Goal: Task Accomplishment & Management: Manage account settings

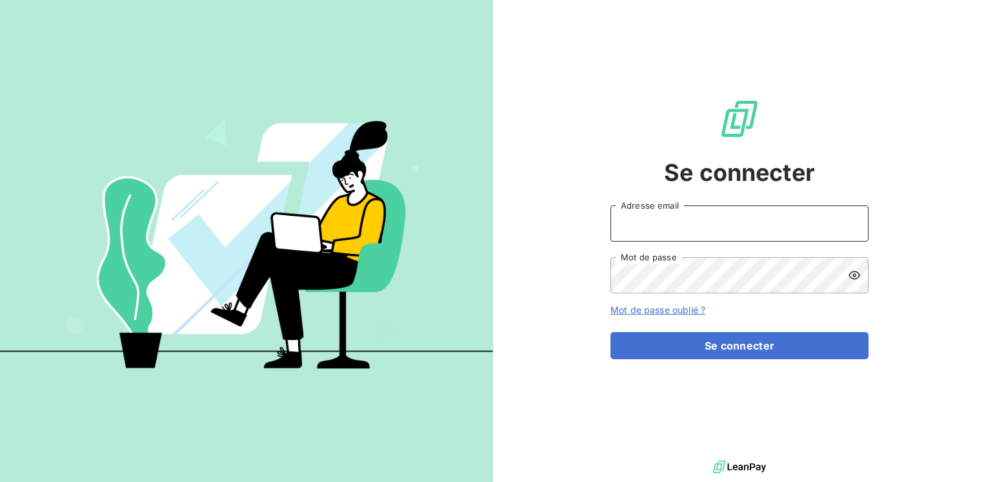
drag, startPoint x: 633, startPoint y: 230, endPoint x: 644, endPoint y: 226, distance: 11.9
click at [633, 230] on input "Adresse email" at bounding box center [740, 223] width 258 height 36
type input "[EMAIL_ADDRESS][PERSON_NAME][DOMAIN_NAME]"
click at [611, 332] on button "Se connecter" at bounding box center [740, 345] width 258 height 27
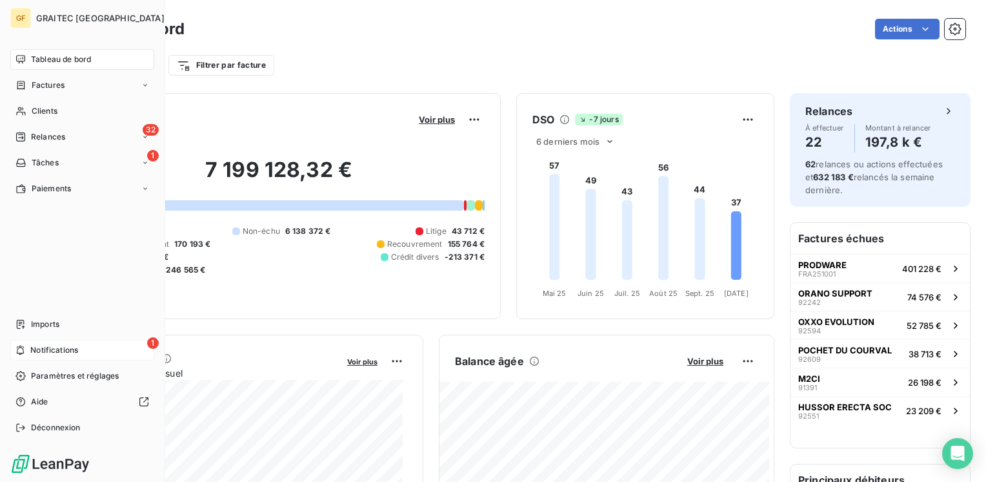
click at [41, 350] on span "Notifications" at bounding box center [54, 350] width 48 height 12
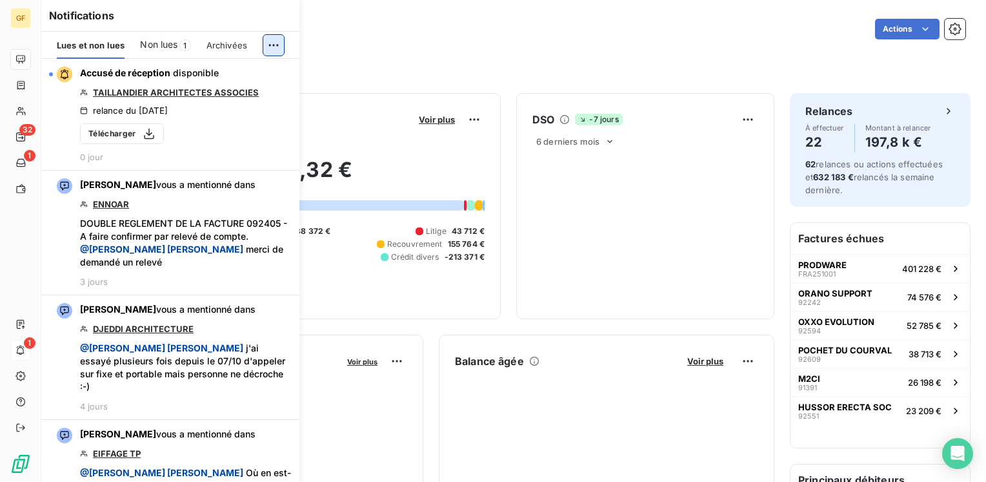
click at [279, 46] on html "GF 32 1 1 Tableau de bord Actions Filtrer par client Filtrer par facture Encour…" at bounding box center [493, 241] width 986 height 482
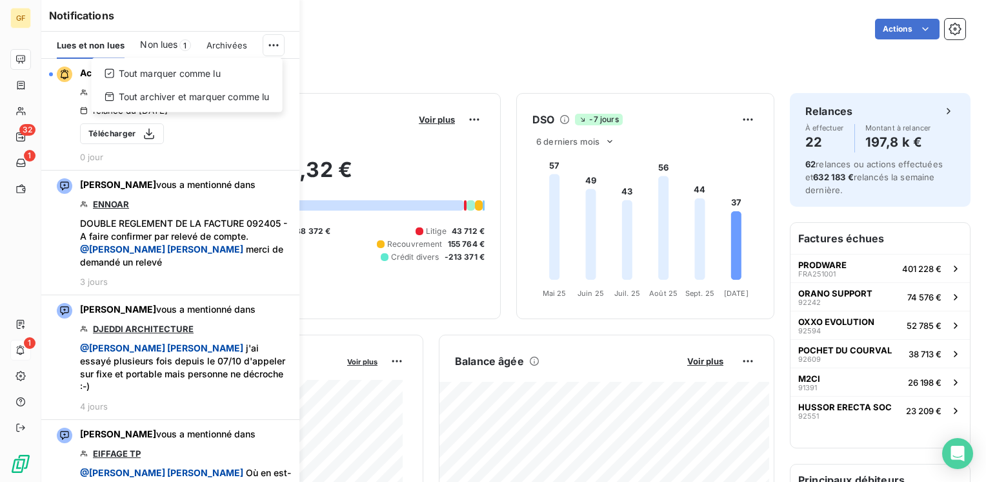
click at [163, 46] on html "GF 32 1 1 Tableau de bord Actions Filtrer par client Filtrer par facture Encour…" at bounding box center [493, 241] width 986 height 482
click at [89, 49] on span "Lues et non lues" at bounding box center [91, 45] width 68 height 10
drag, startPoint x: 167, startPoint y: 43, endPoint x: 168, endPoint y: 53, distance: 10.4
click at [168, 43] on span "Non lues" at bounding box center [158, 44] width 37 height 13
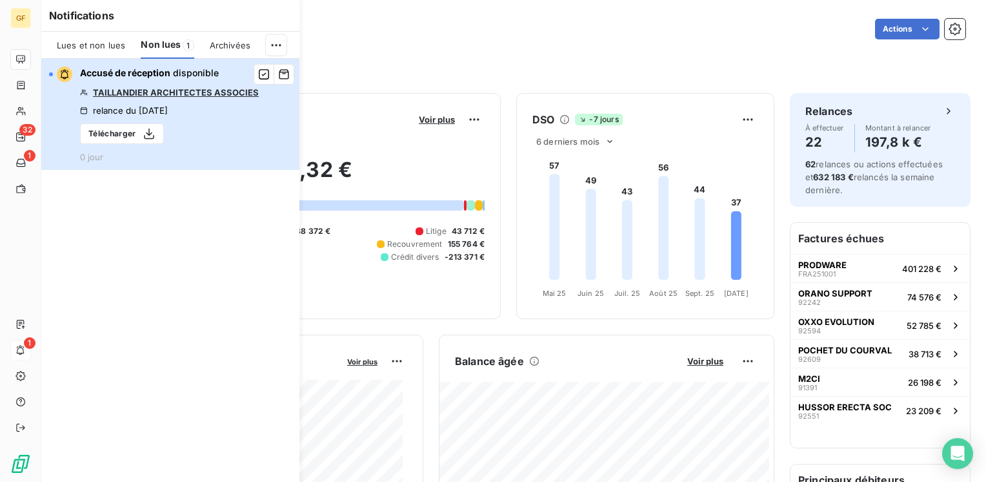
click at [203, 105] on div "Accusé de réception disponible TAILLANDIER ARCHITECTES ASSOCIES relance du [DAT…" at bounding box center [169, 114] width 179 height 96
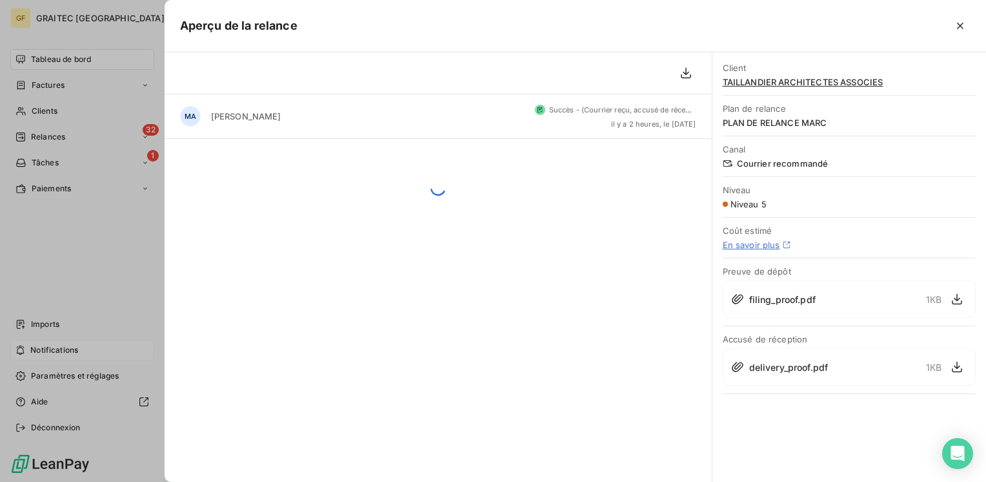
drag, startPoint x: 86, startPoint y: 198, endPoint x: 66, endPoint y: 268, distance: 73.1
click at [82, 219] on div at bounding box center [493, 241] width 986 height 482
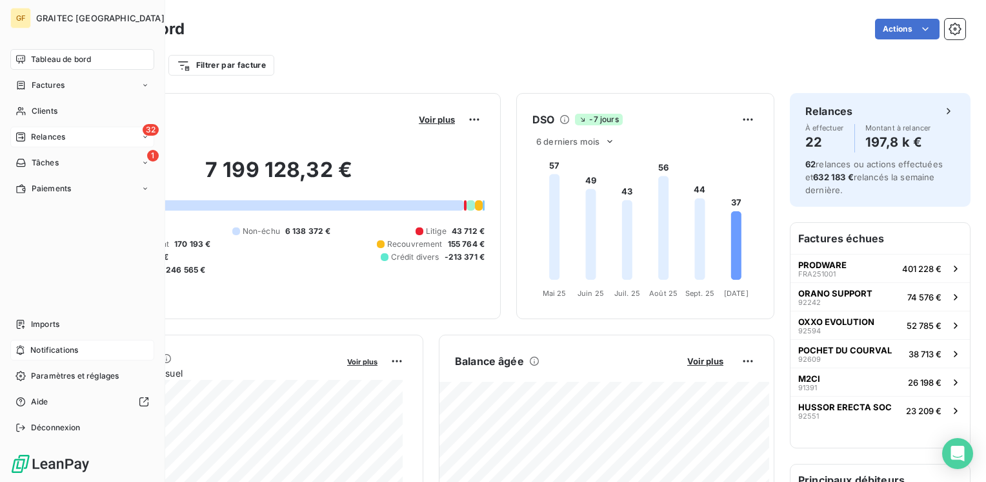
click at [52, 136] on span "Relances" at bounding box center [48, 137] width 34 height 12
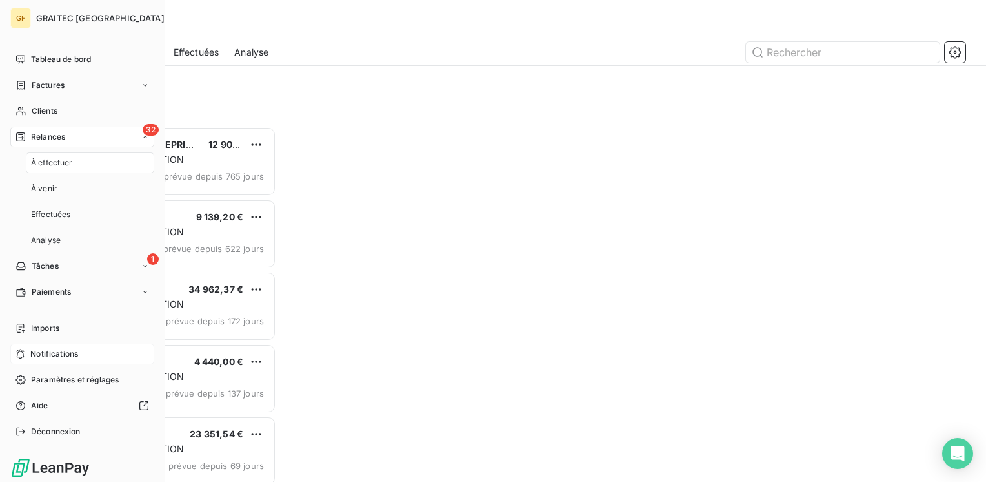
scroll to position [345, 204]
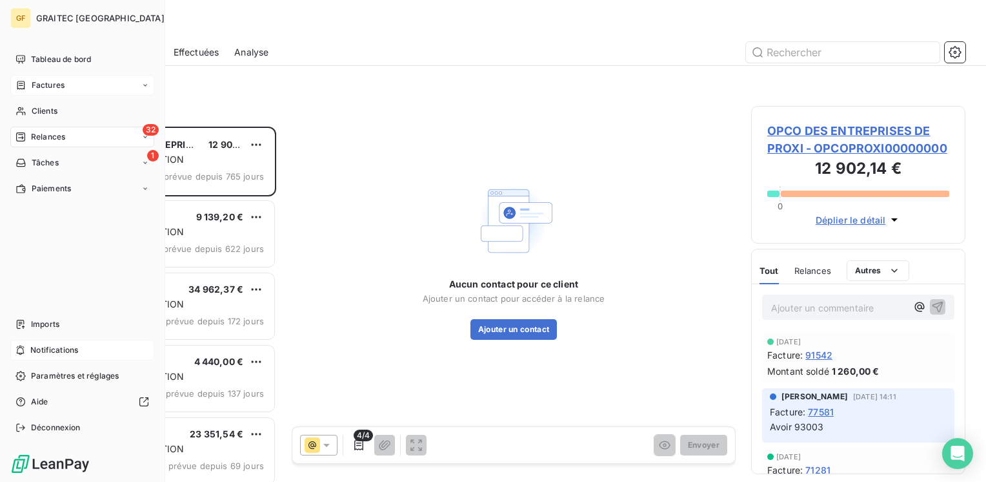
click at [51, 86] on span "Factures" at bounding box center [48, 85] width 33 height 12
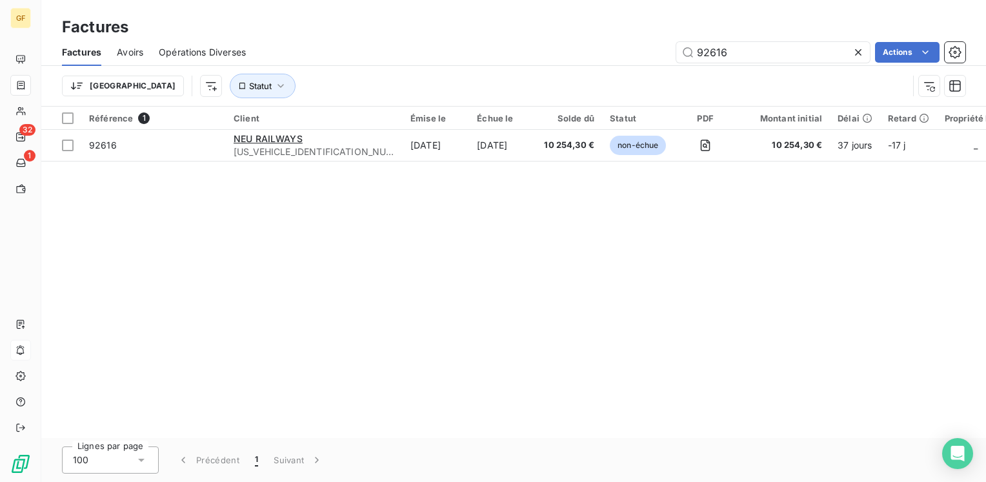
drag, startPoint x: 778, startPoint y: 53, endPoint x: 589, endPoint y: 83, distance: 190.8
click at [589, 83] on div "Factures Avoirs Opérations Diverses 92616 Actions Trier Statut" at bounding box center [513, 72] width 945 height 67
type input "92409"
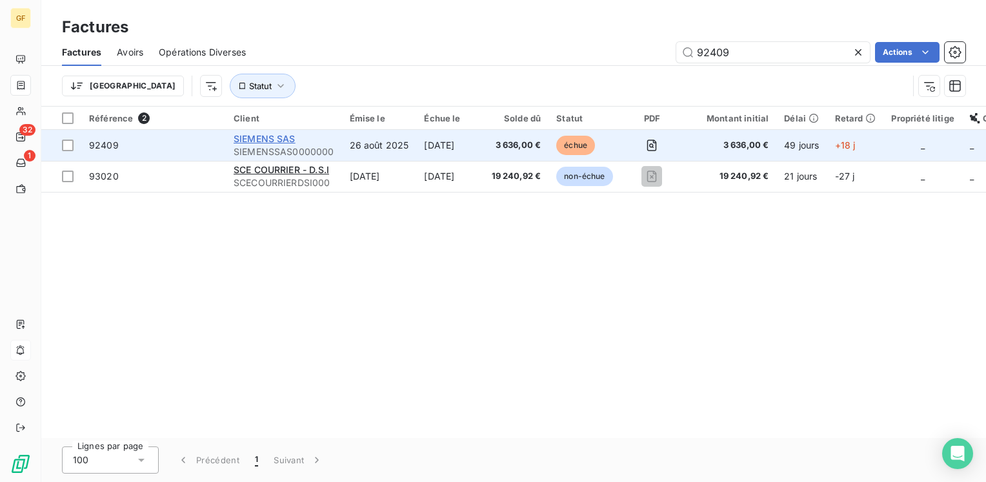
click at [280, 136] on span "SIEMENS SAS" at bounding box center [265, 138] width 62 height 11
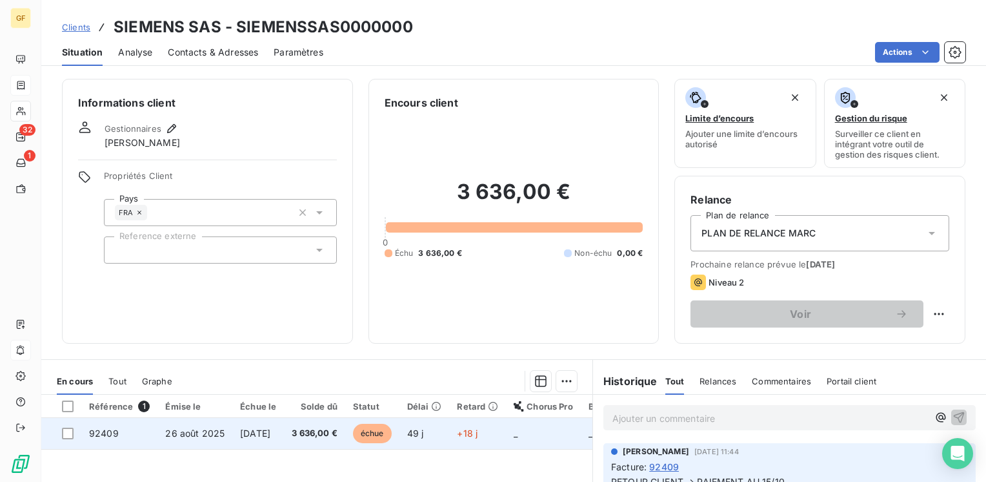
click at [270, 431] on span "[DATE]" at bounding box center [255, 432] width 30 height 11
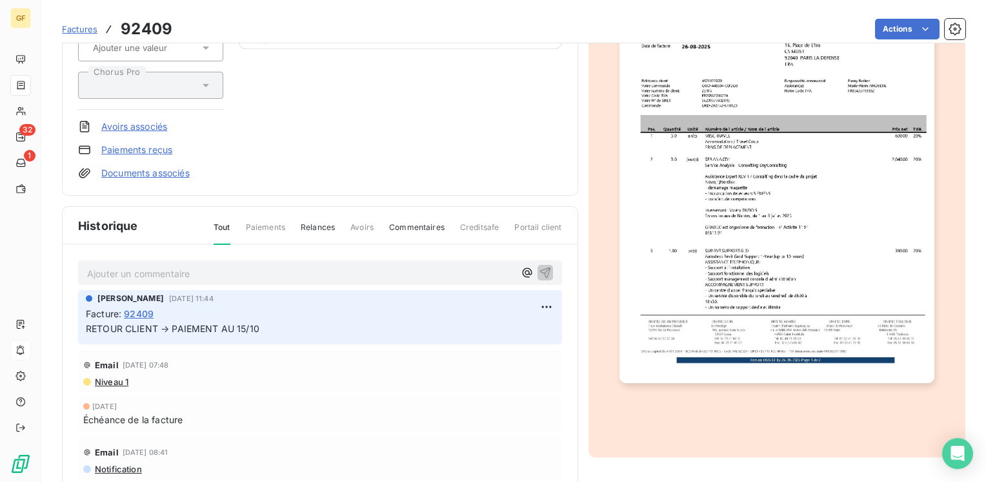
scroll to position [194, 0]
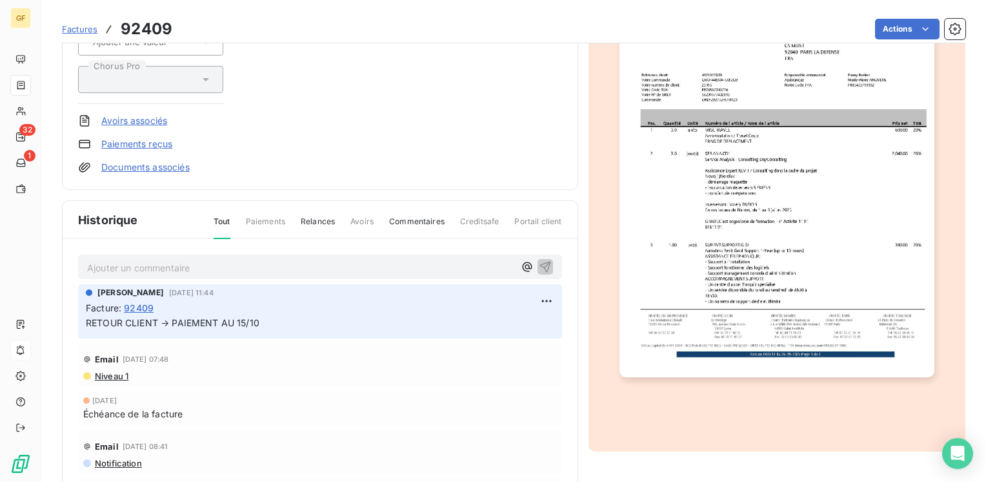
click at [190, 259] on p "Ajouter un commentaire ﻿" at bounding box center [300, 267] width 427 height 16
click at [540, 261] on icon "button" at bounding box center [545, 266] width 11 height 11
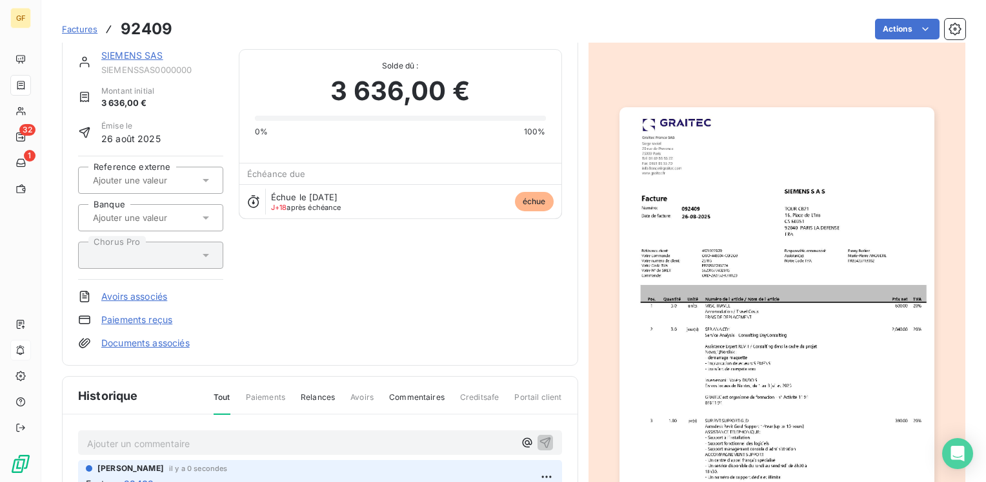
scroll to position [0, 0]
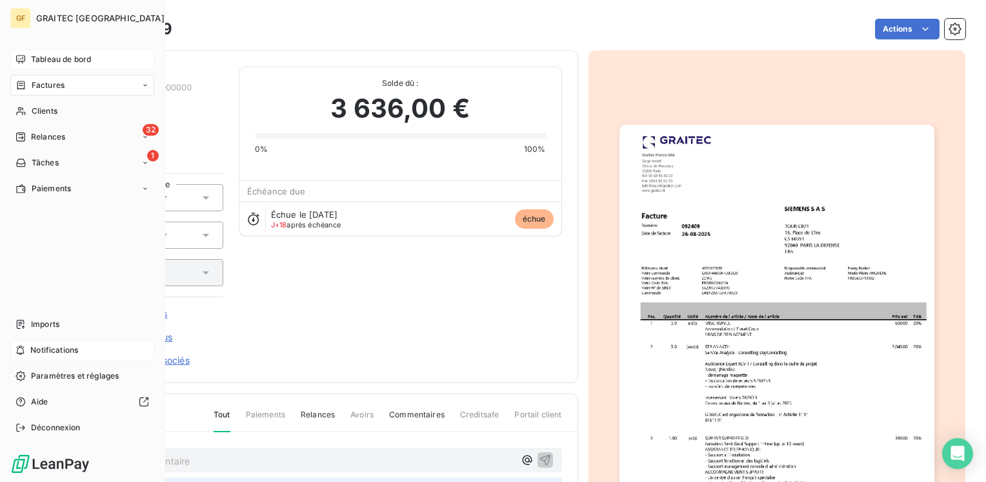
click at [54, 57] on span "Tableau de bord" at bounding box center [61, 60] width 60 height 12
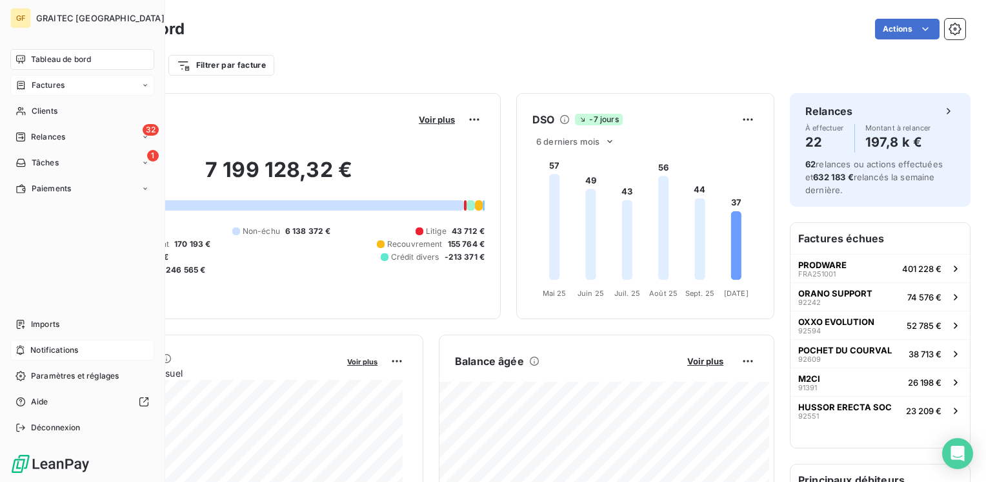
click at [65, 73] on nav "Tableau de bord Factures Clients 32 Relances 1 Tâches Paiements" at bounding box center [82, 124] width 144 height 150
click at [59, 90] on span "Factures" at bounding box center [48, 85] width 33 height 12
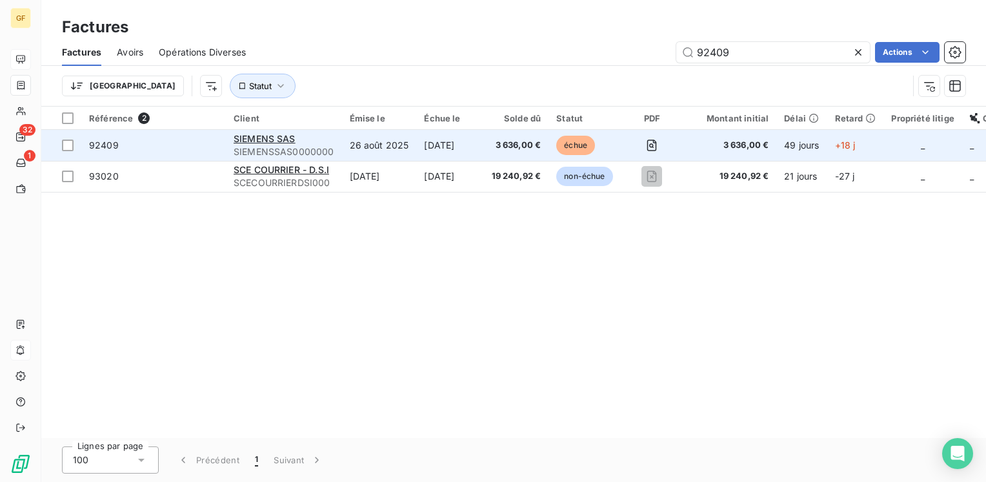
click at [423, 148] on td "[DATE]" at bounding box center [449, 145] width 67 height 31
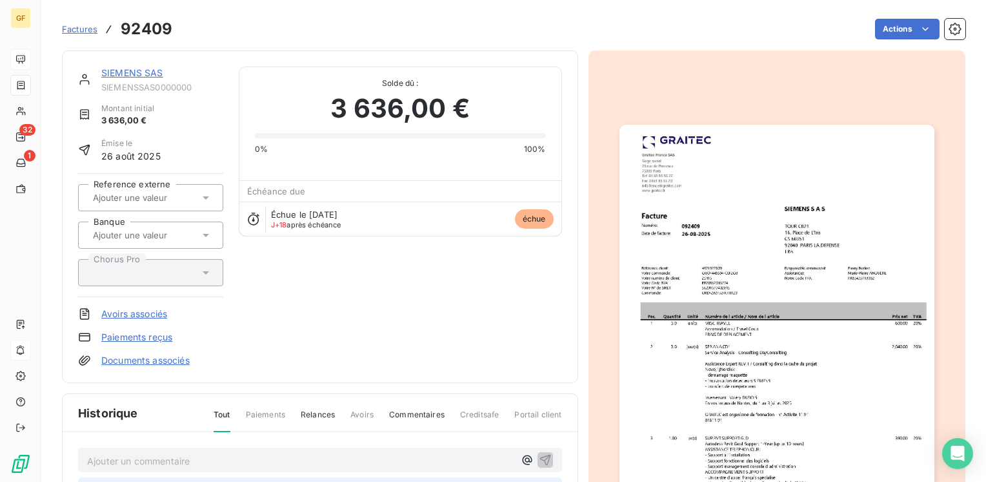
click at [123, 70] on link "SIEMENS SAS" at bounding box center [132, 72] width 62 height 11
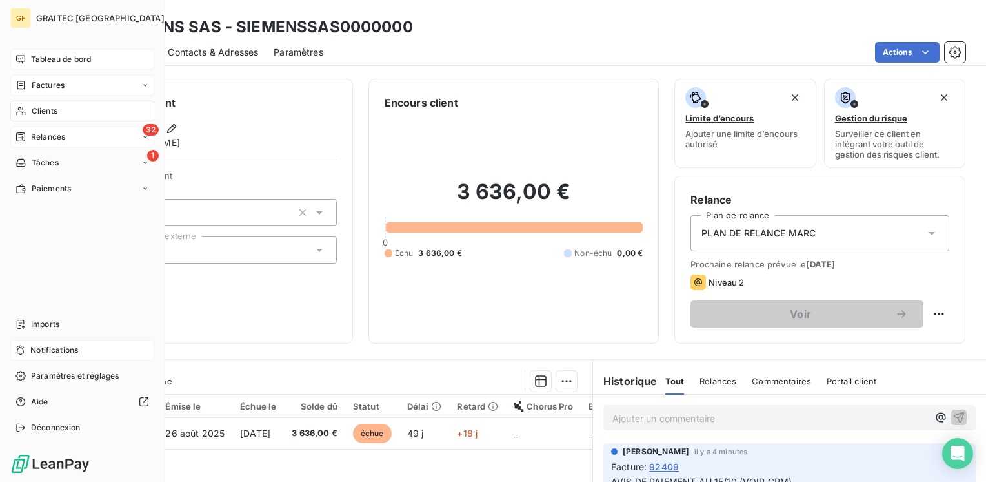
click at [51, 130] on div "32 Relances" at bounding box center [82, 137] width 144 height 21
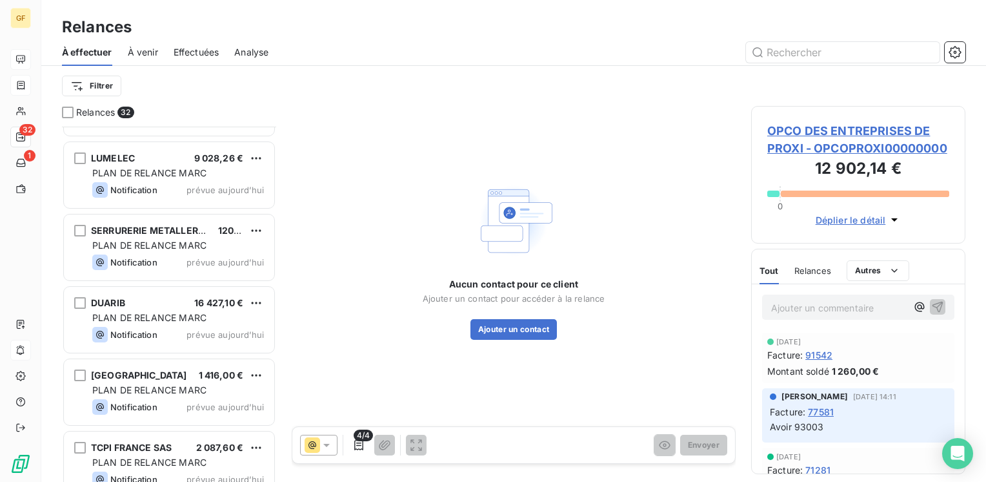
scroll to position [1958, 0]
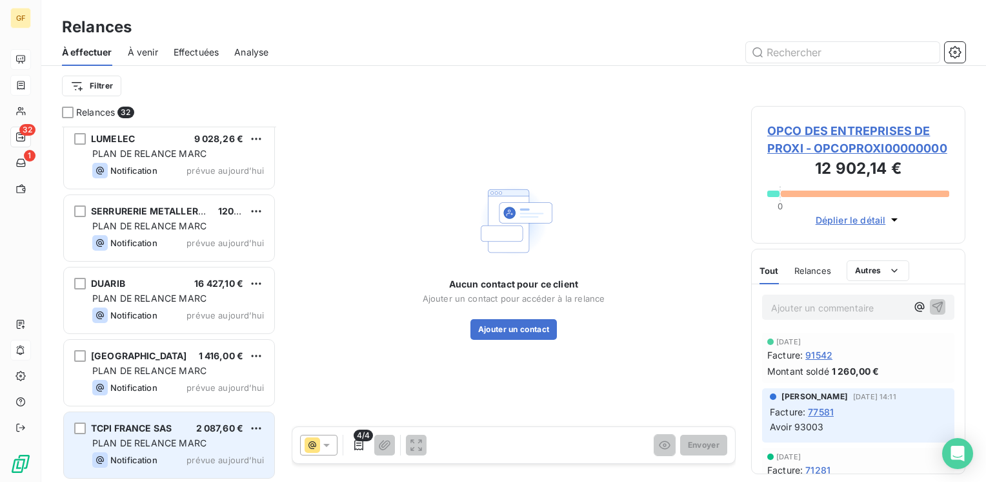
click at [172, 436] on div "PLAN DE RELANCE MARC" at bounding box center [178, 442] width 172 height 13
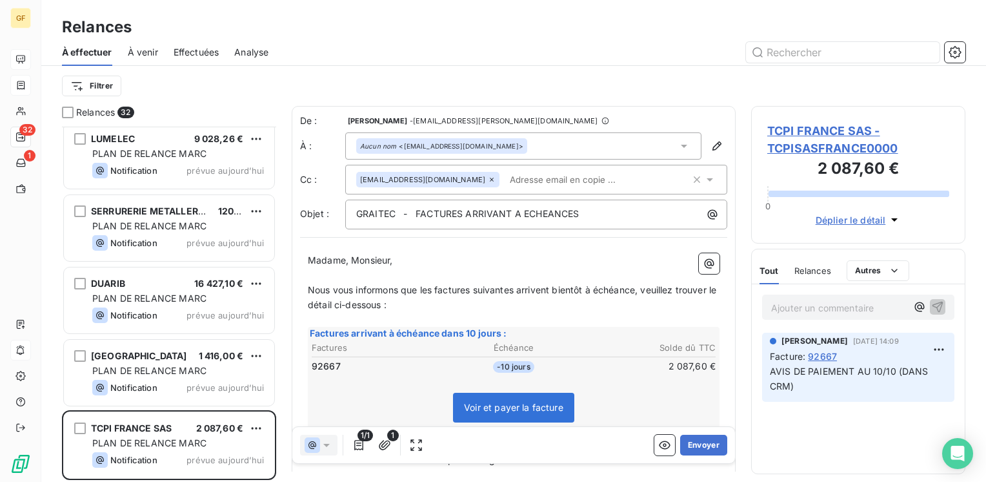
scroll to position [345, 204]
click at [780, 130] on span "TCPI FRANCE SAS - TCPISASFRANCE0000" at bounding box center [858, 139] width 182 height 35
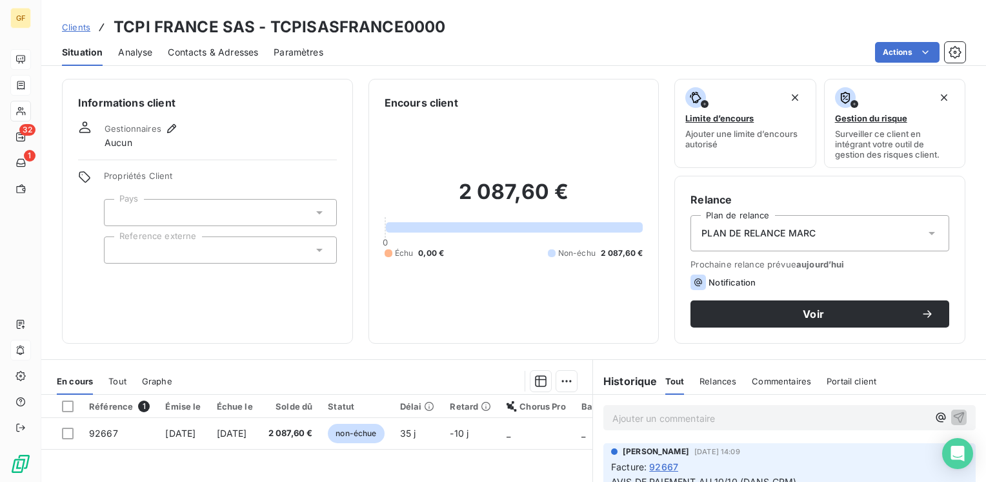
click at [85, 54] on span "Situation" at bounding box center [82, 52] width 41 height 13
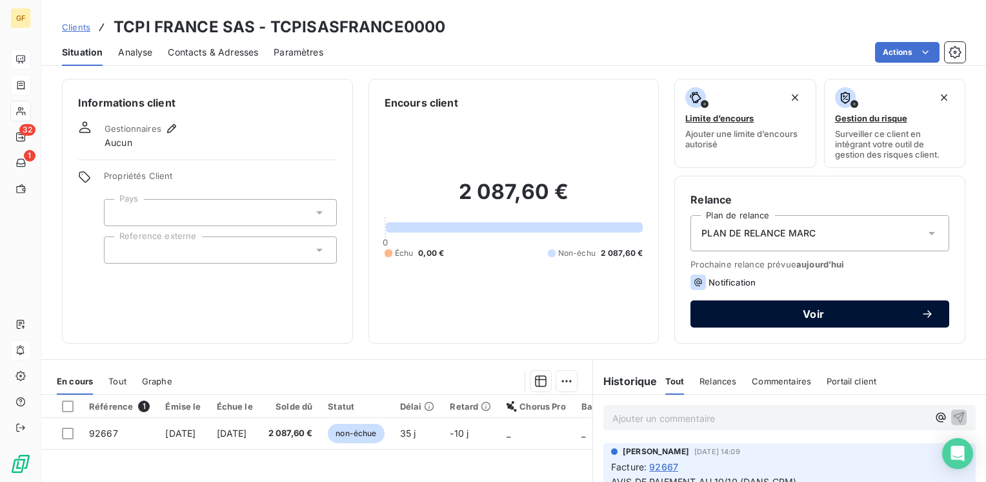
click at [762, 312] on span "Voir" at bounding box center [813, 314] width 215 height 10
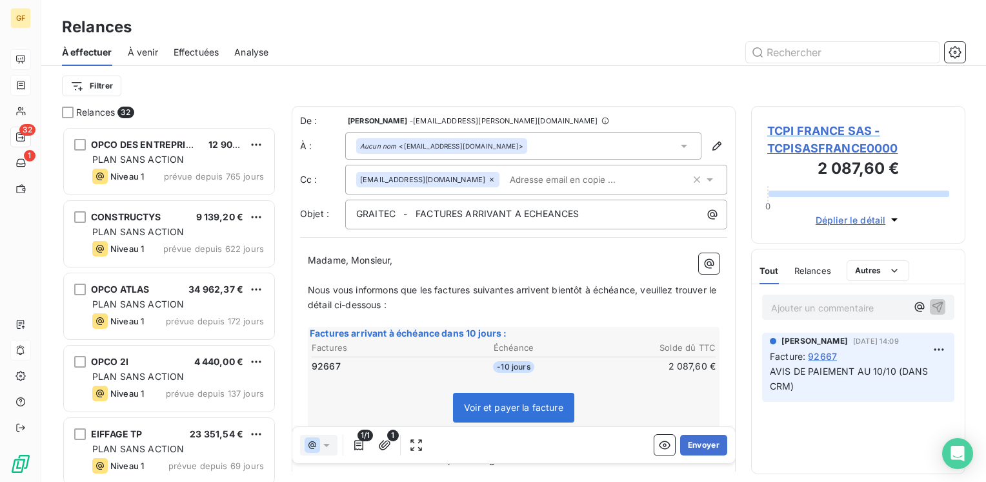
scroll to position [345, 204]
click at [817, 128] on span "TCPI FRANCE SAS - TCPISASFRANCE0000" at bounding box center [858, 139] width 182 height 35
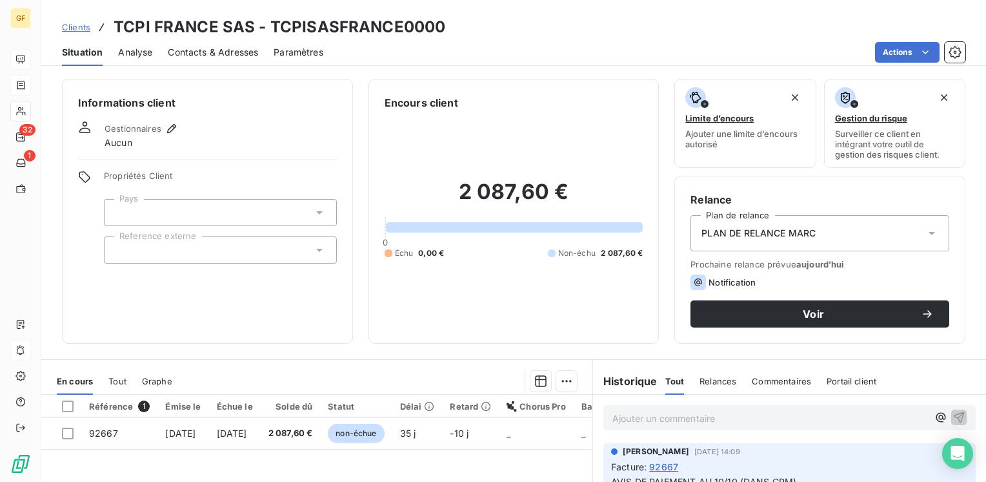
click at [215, 50] on span "Contacts & Adresses" at bounding box center [213, 52] width 90 height 13
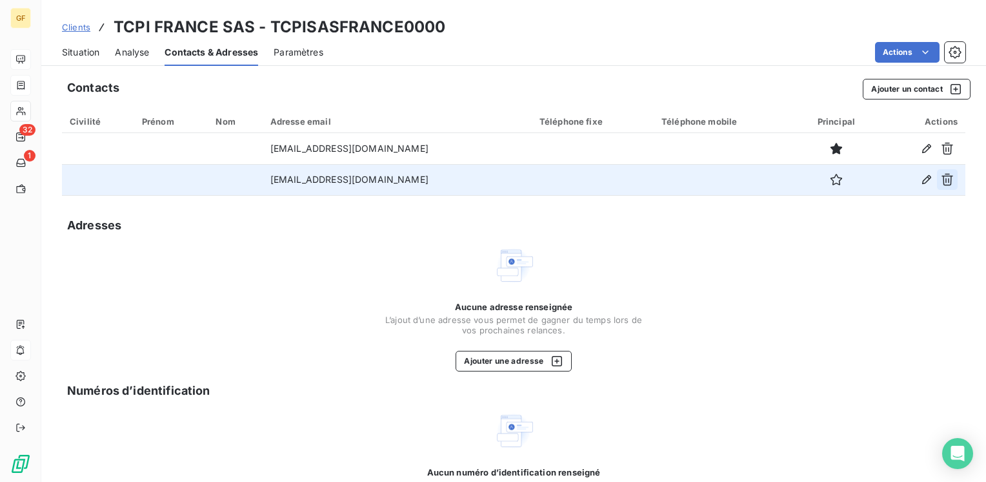
click at [941, 181] on icon "button" at bounding box center [947, 179] width 13 height 13
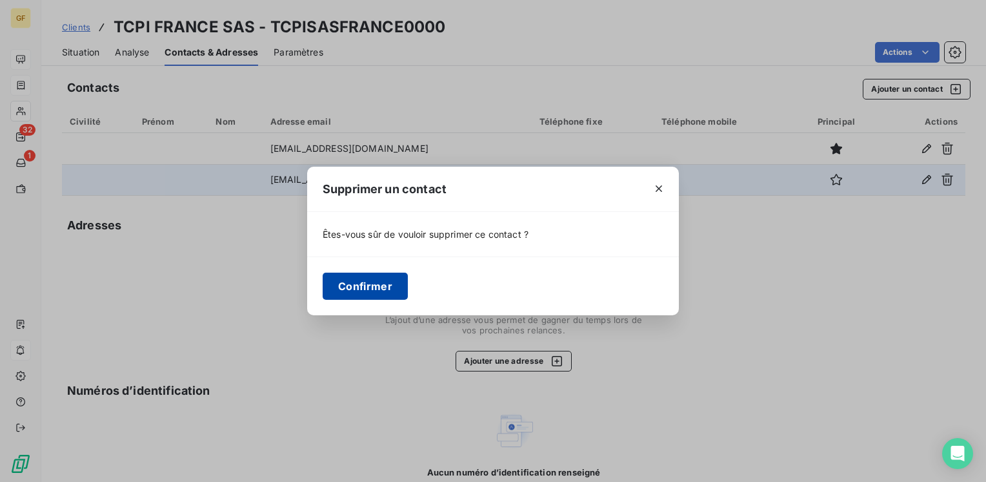
click at [390, 289] on button "Confirmer" at bounding box center [365, 285] width 85 height 27
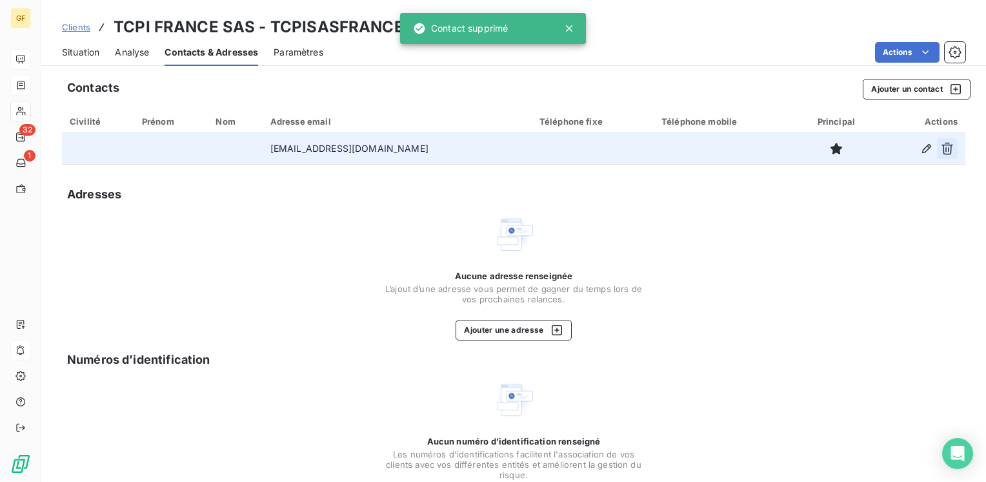
click at [941, 148] on icon "button" at bounding box center [947, 148] width 13 height 13
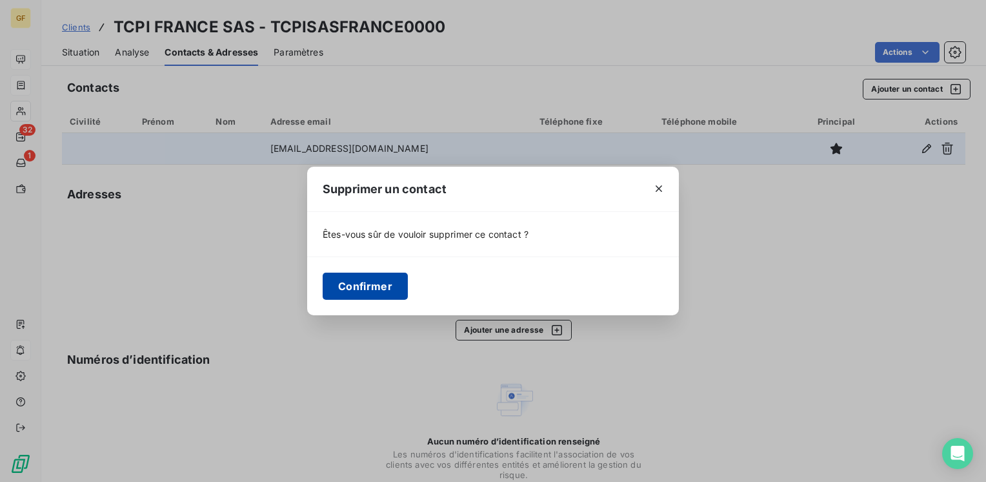
click at [350, 293] on button "Confirmer" at bounding box center [365, 285] width 85 height 27
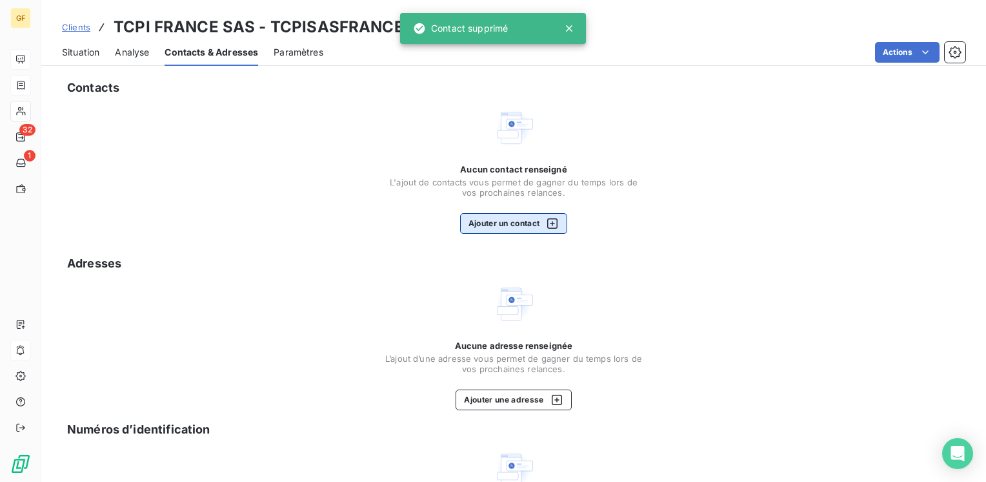
click at [509, 221] on button "Ajouter un contact" at bounding box center [514, 223] width 108 height 21
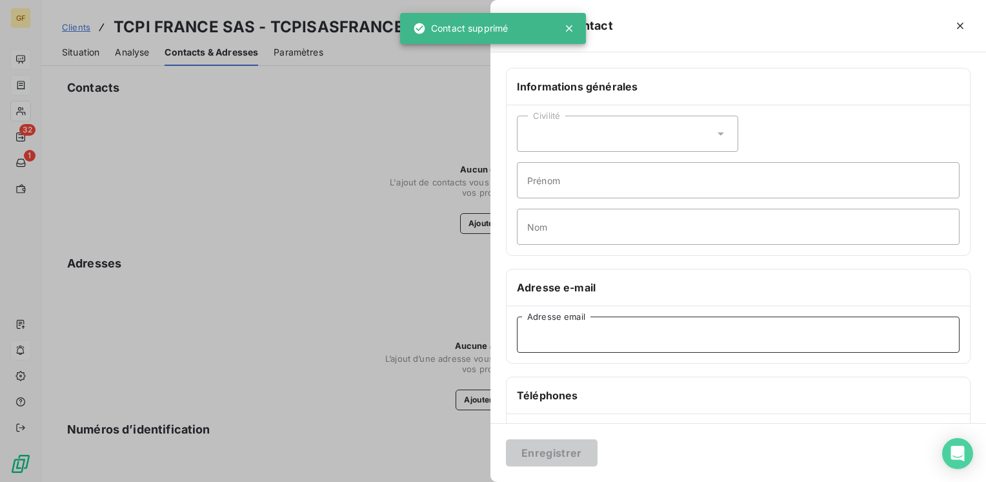
click at [565, 340] on input "Adresse email" at bounding box center [738, 334] width 443 height 36
paste input "[EMAIL_ADDRESS][DOMAIN_NAME]"
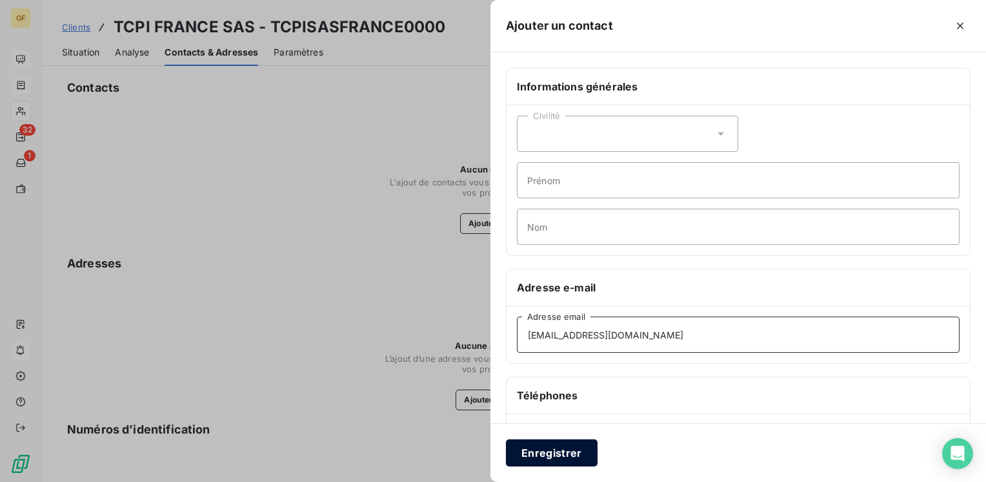
type input "[EMAIL_ADDRESS][DOMAIN_NAME]"
click at [547, 456] on button "Enregistrer" at bounding box center [552, 452] width 92 height 27
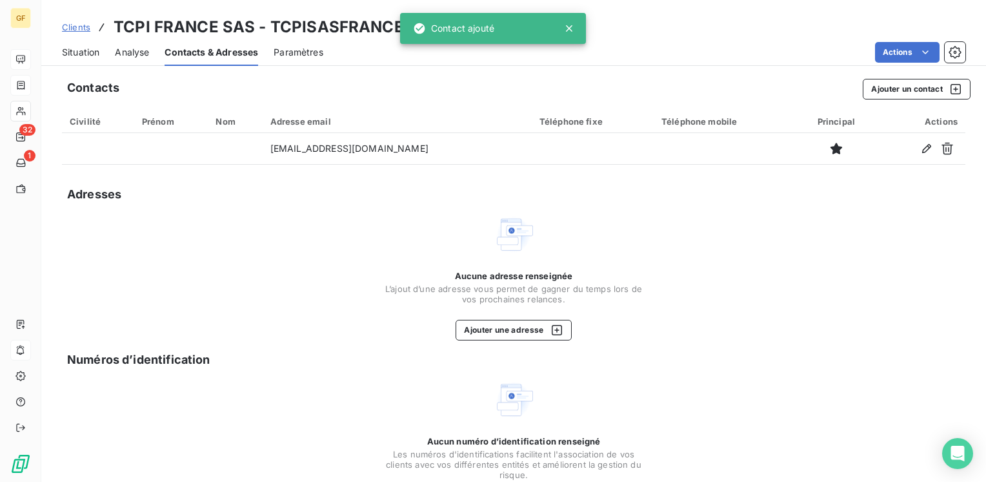
drag, startPoint x: 82, startPoint y: 51, endPoint x: 150, endPoint y: 57, distance: 68.7
click at [82, 51] on span "Situation" at bounding box center [80, 52] width 37 height 13
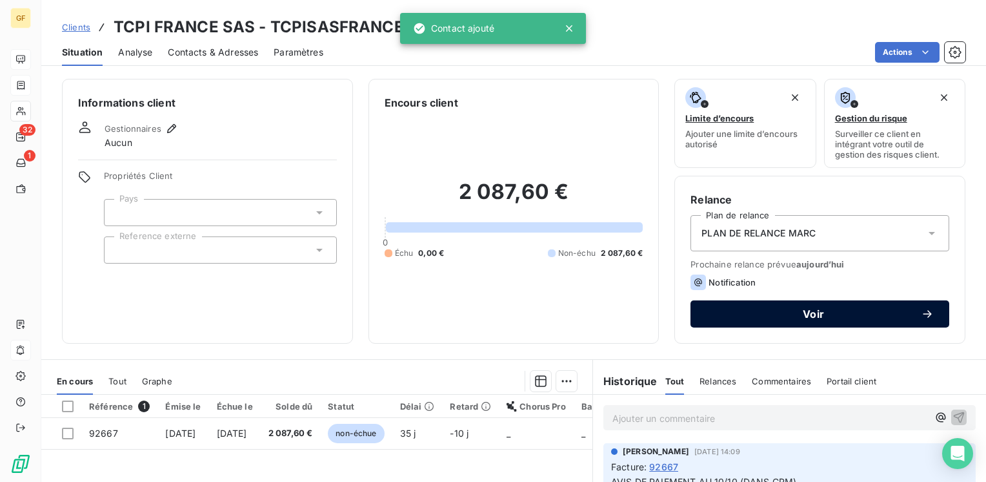
click at [769, 313] on span "Voir" at bounding box center [813, 314] width 215 height 10
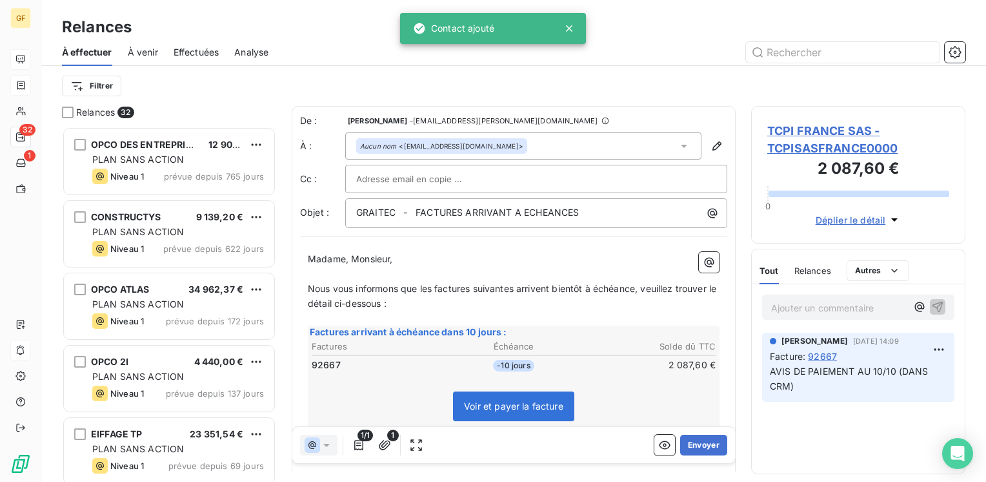
scroll to position [345, 204]
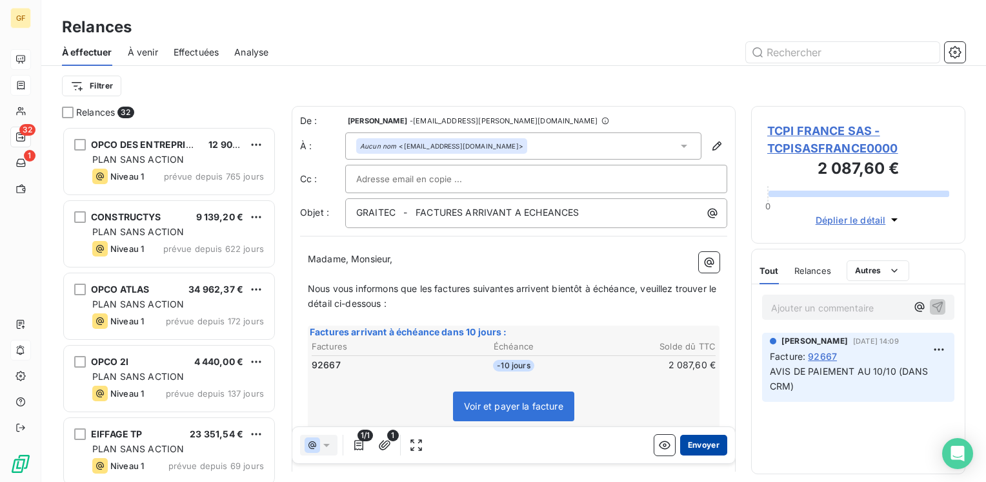
click at [695, 441] on button "Envoyer" at bounding box center [703, 444] width 47 height 21
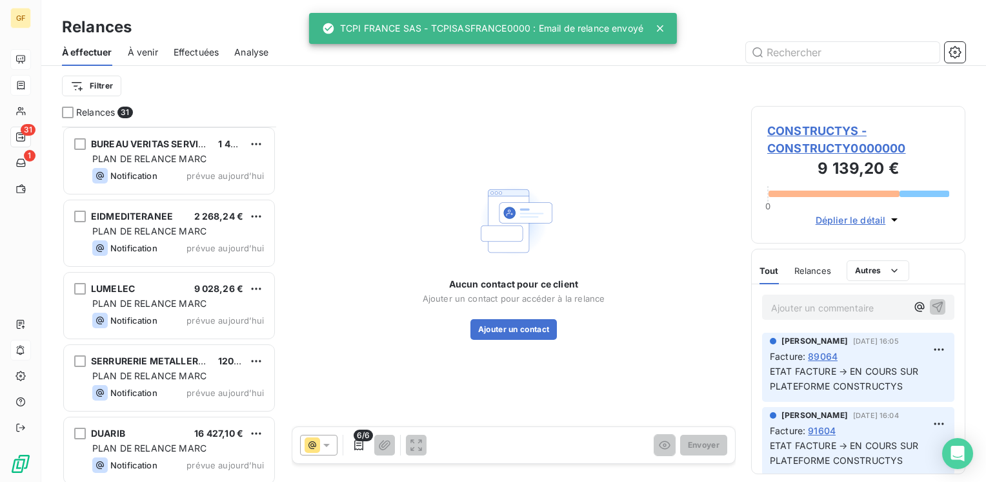
scroll to position [1886, 0]
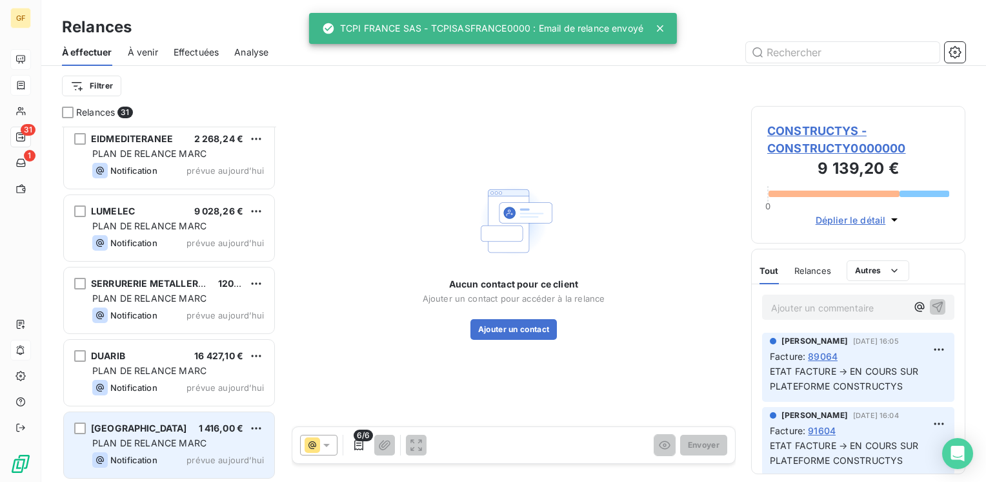
click at [176, 433] on div "[GEOGRAPHIC_DATA]" at bounding box center [139, 427] width 96 height 13
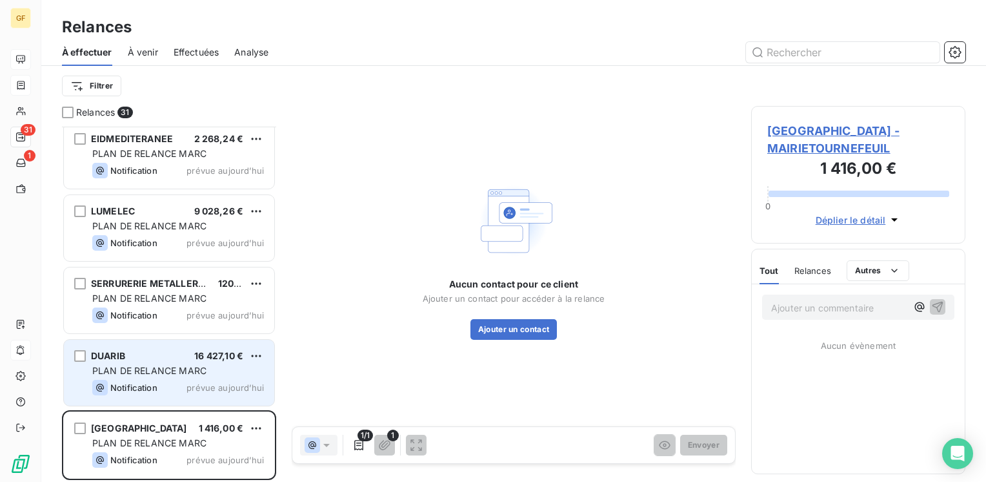
click at [169, 381] on div "Notification prévue aujourd’hui" at bounding box center [178, 387] width 172 height 15
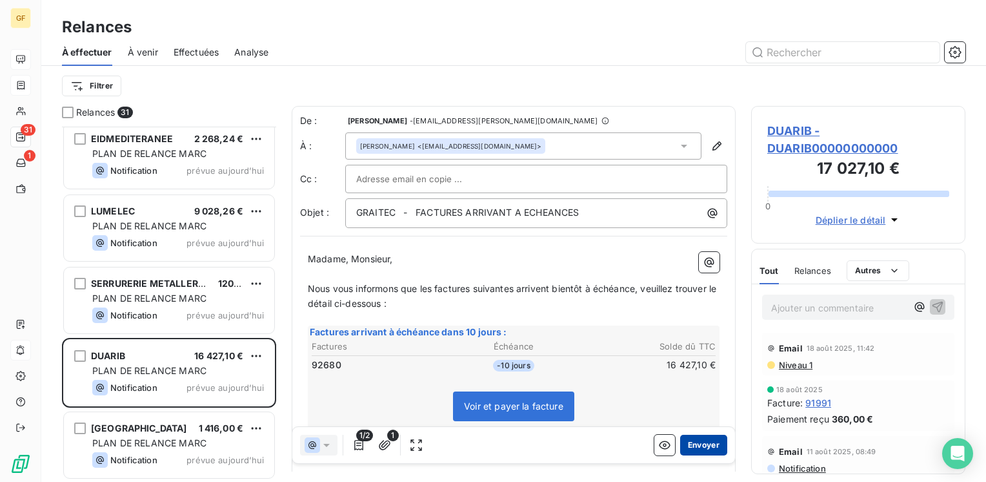
click at [698, 443] on button "Envoyer" at bounding box center [703, 444] width 47 height 21
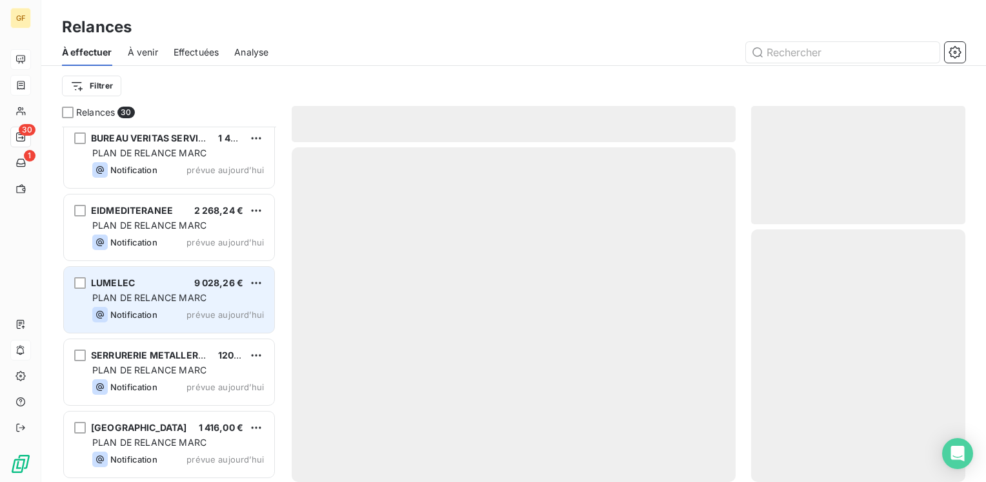
scroll to position [1814, 0]
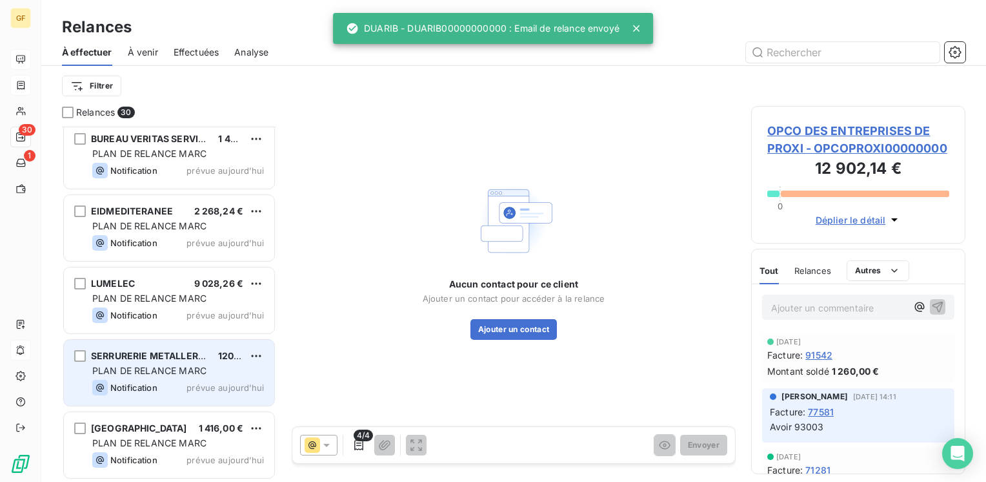
click at [188, 361] on div "SERRURERIE METALLERIE DU BATIMENT 120,00 € PLAN DE RELANCE MARC Notification pr…" at bounding box center [169, 373] width 210 height 66
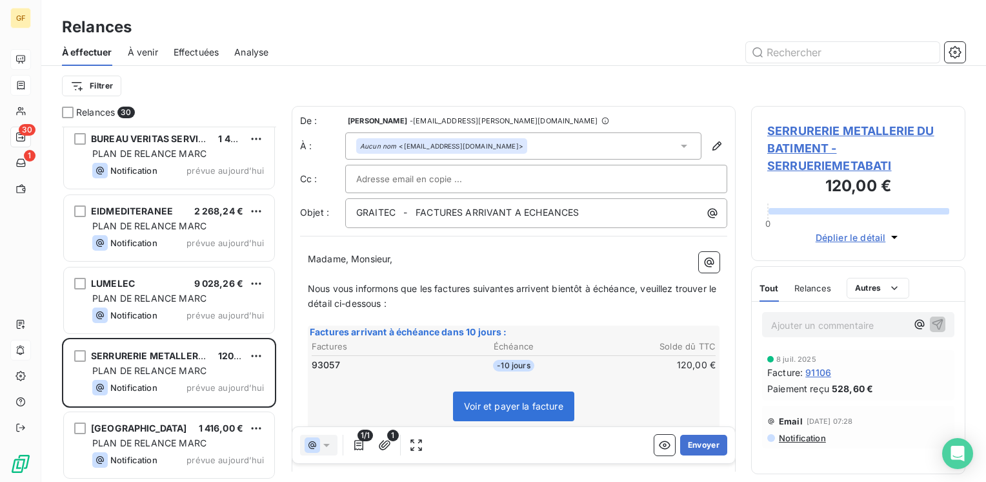
click at [815, 131] on span "SERRURERIE METALLERIE DU BATIMENT - SERRUERIEMETABATI" at bounding box center [858, 148] width 182 height 52
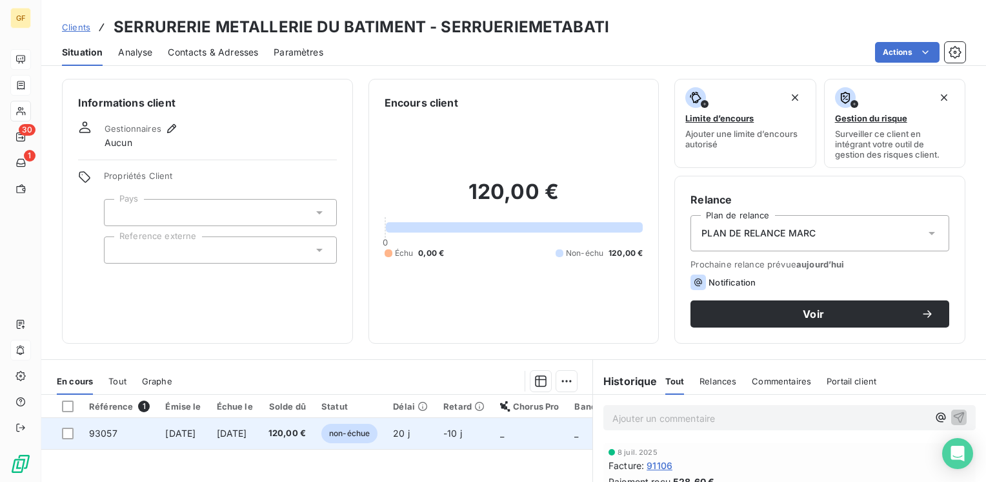
click at [306, 431] on span "120,00 €" at bounding box center [287, 433] width 37 height 13
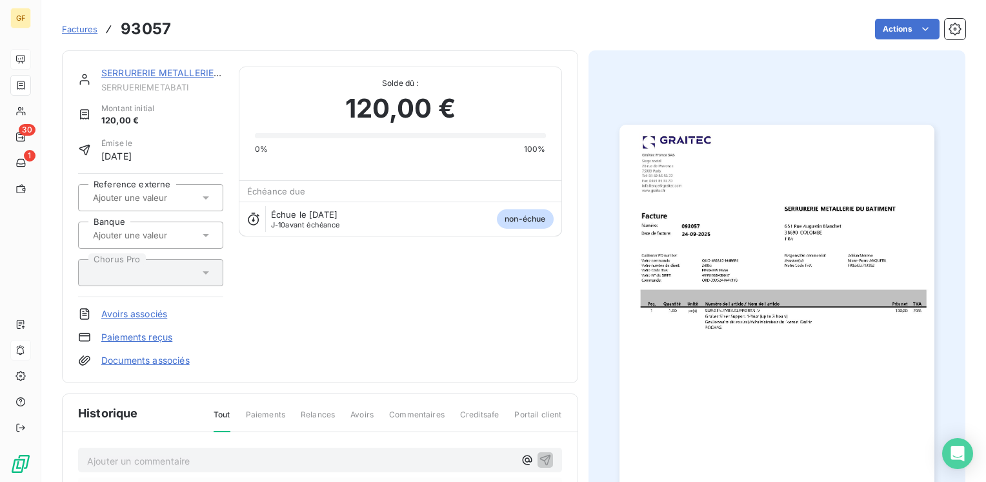
click at [747, 295] on img "button" at bounding box center [777, 347] width 315 height 445
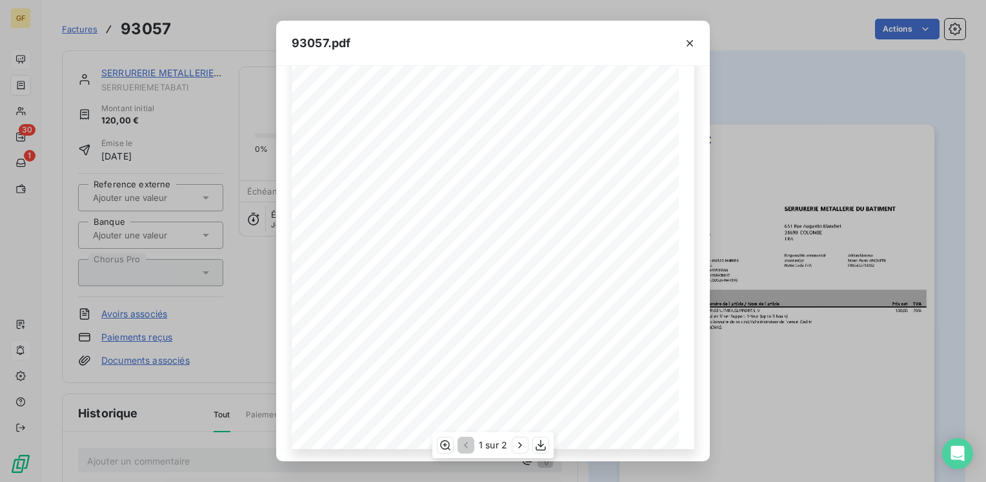
scroll to position [183, 0]
click at [525, 443] on icon "button" at bounding box center [520, 444] width 13 height 13
click at [689, 40] on icon "button" at bounding box center [690, 43] width 13 height 13
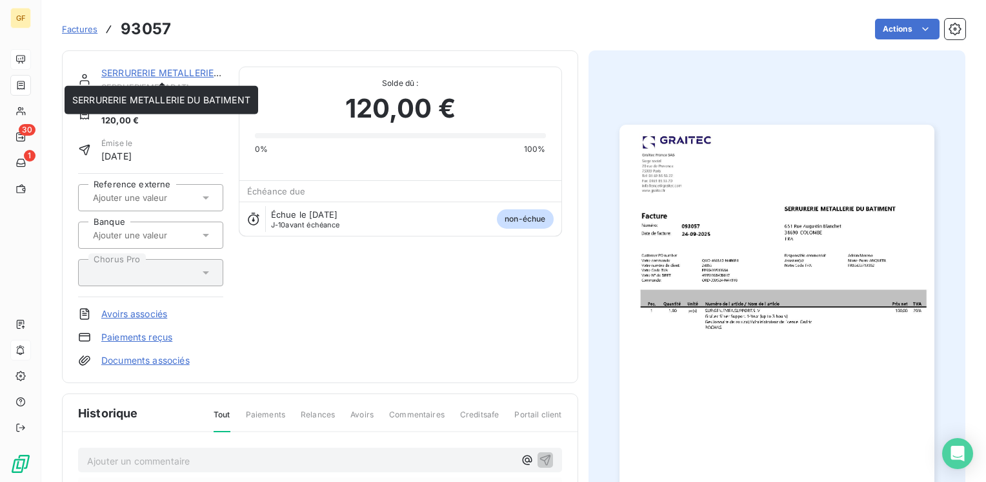
click at [200, 76] on link "SERRURERIE METALLERIE DU BATIMENT" at bounding box center [190, 72] width 178 height 11
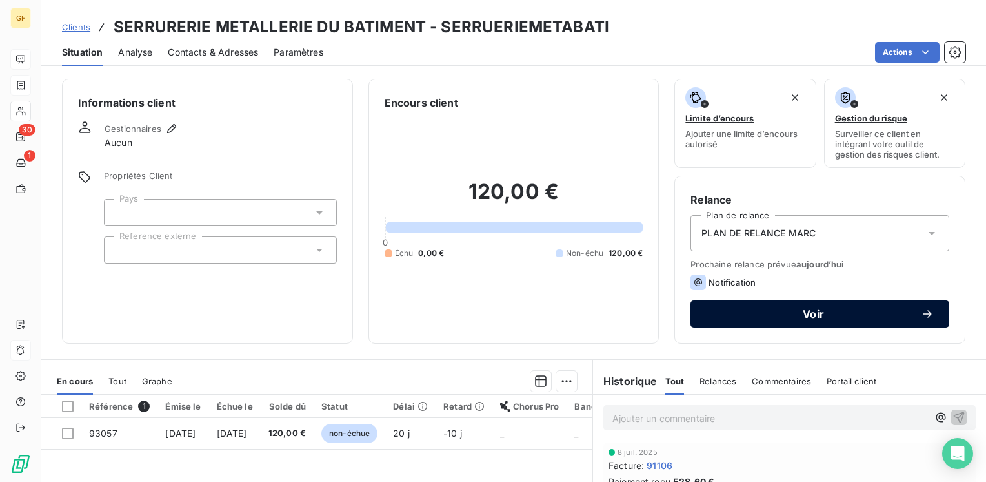
click at [775, 318] on span "Voir" at bounding box center [813, 314] width 215 height 10
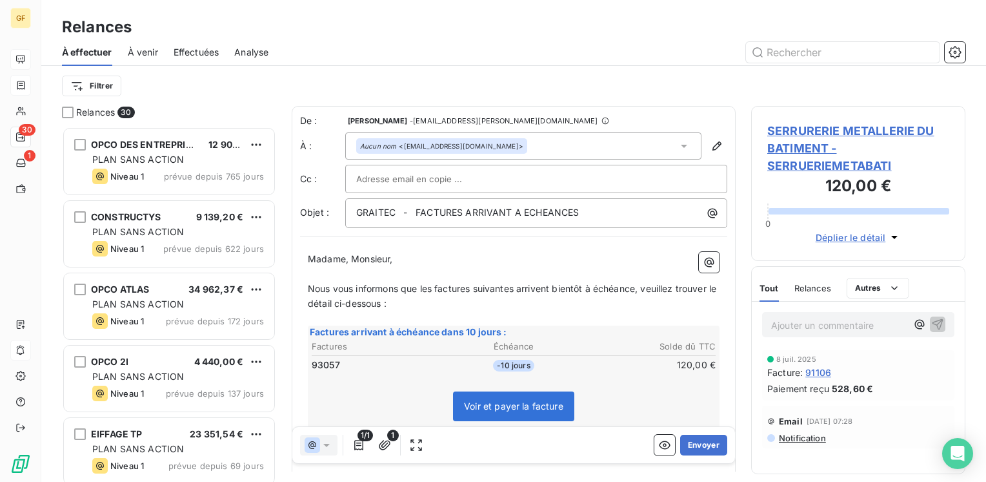
scroll to position [345, 204]
click at [695, 443] on button "Envoyer" at bounding box center [703, 444] width 47 height 21
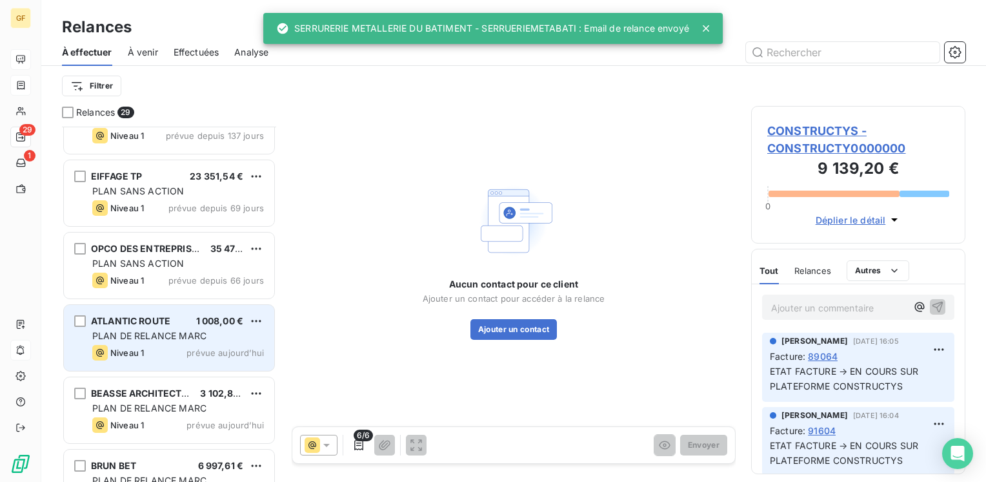
scroll to position [323, 0]
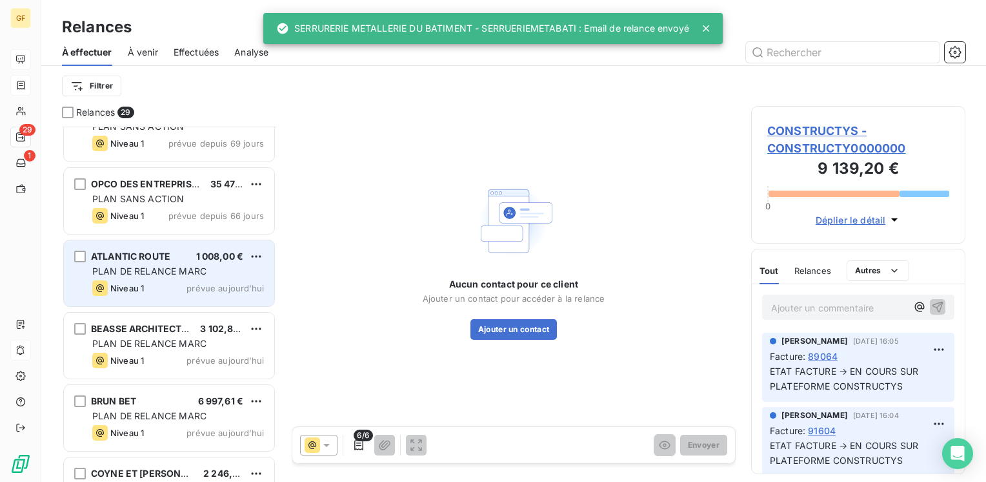
drag, startPoint x: 190, startPoint y: 258, endPoint x: 230, endPoint y: 256, distance: 39.4
click at [192, 258] on div "ATLANTIC ROUTE 1 008,00 €" at bounding box center [178, 256] width 172 height 12
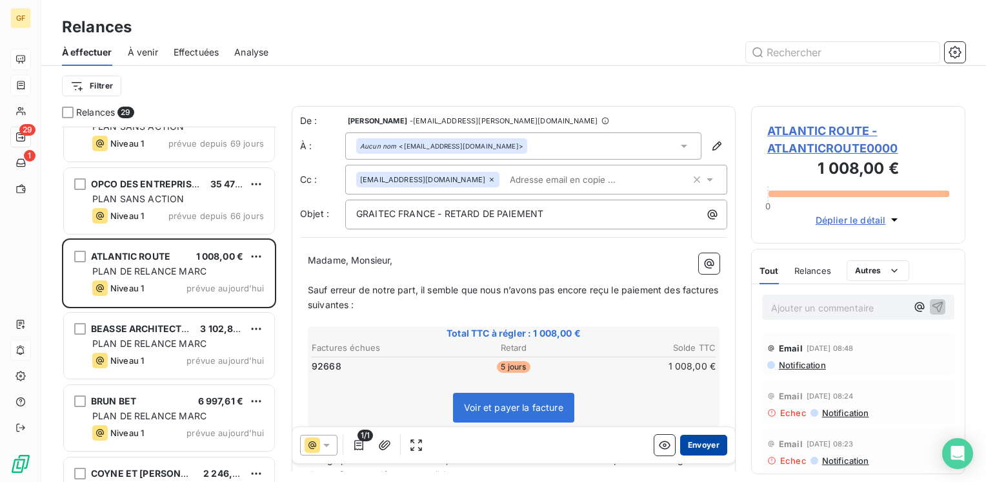
click at [698, 445] on button "Envoyer" at bounding box center [703, 444] width 47 height 21
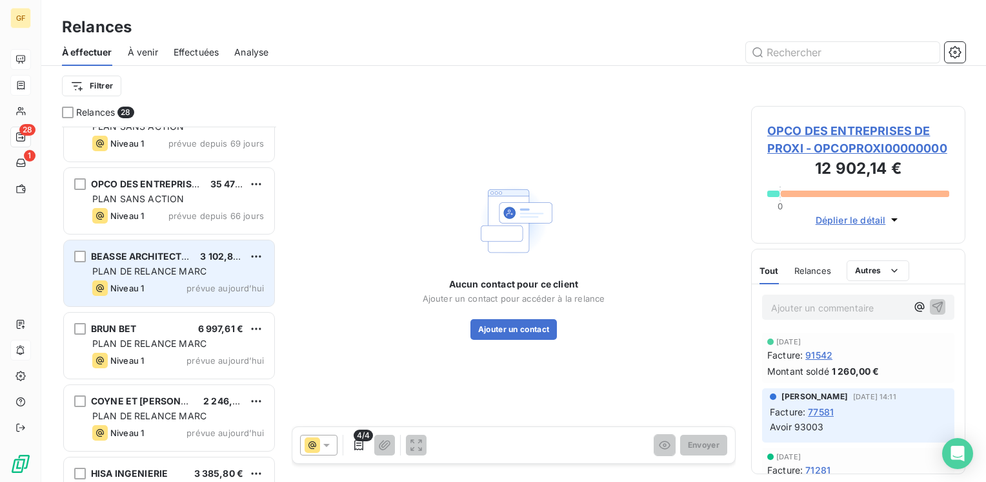
click at [215, 254] on span "3 102,83 €" at bounding box center [224, 255] width 48 height 11
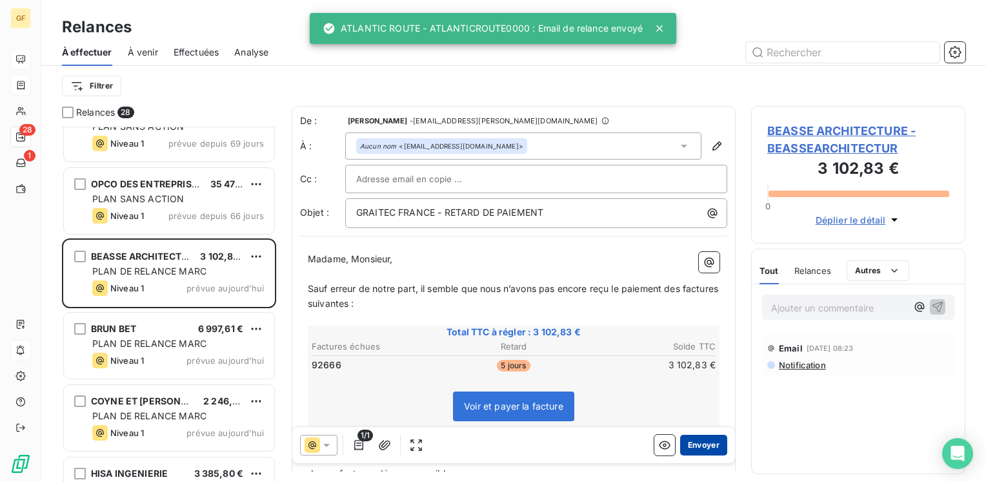
click at [700, 442] on button "Envoyer" at bounding box center [703, 444] width 47 height 21
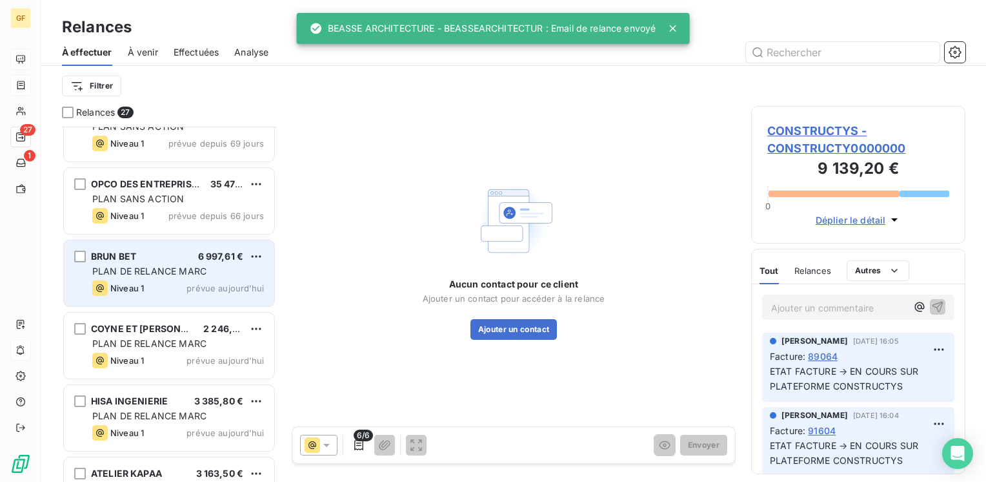
click at [207, 285] on span "prévue aujourd’hui" at bounding box center [225, 288] width 77 height 10
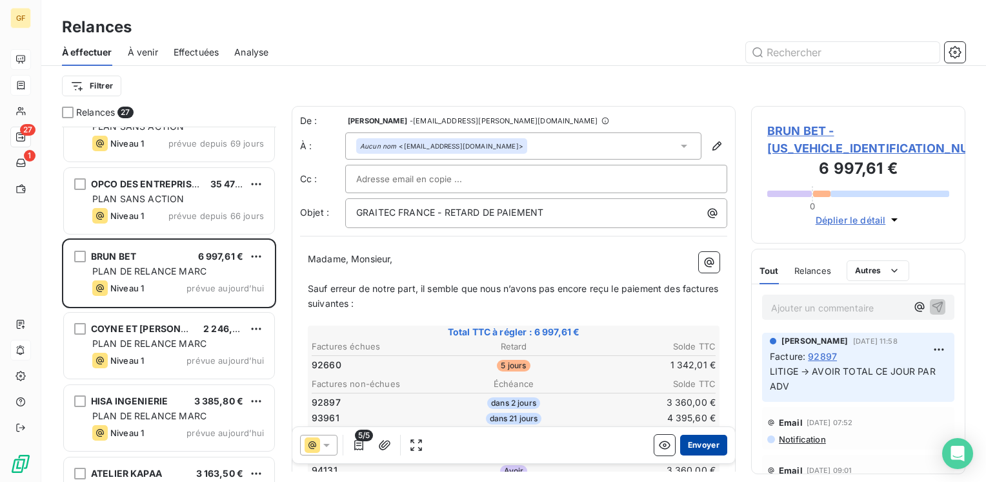
click at [696, 447] on button "Envoyer" at bounding box center [703, 444] width 47 height 21
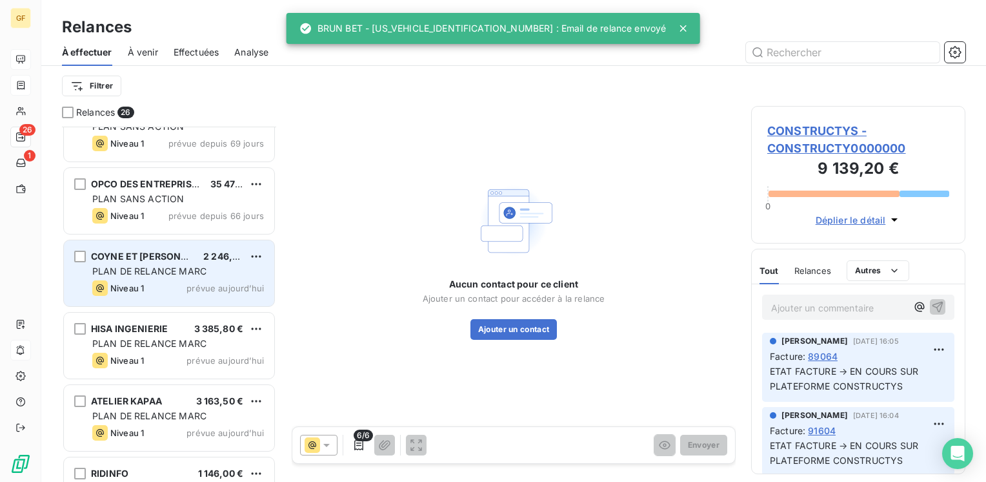
click at [209, 283] on span "prévue aujourd’hui" at bounding box center [225, 288] width 77 height 10
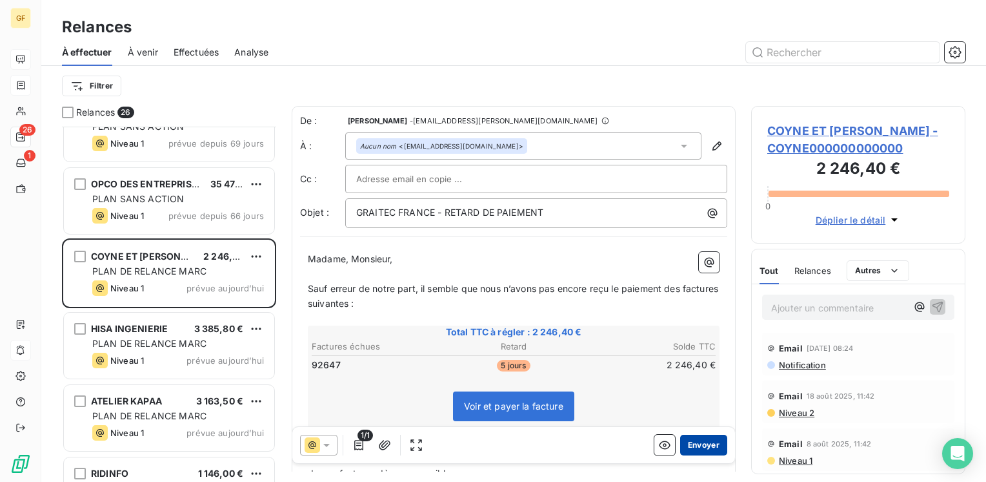
click at [698, 443] on button "Envoyer" at bounding box center [703, 444] width 47 height 21
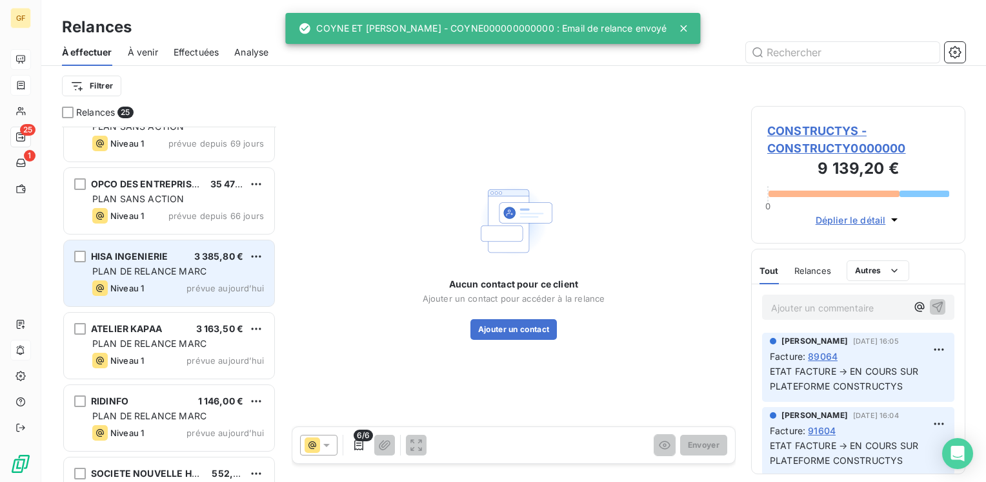
click at [213, 283] on span "prévue aujourd’hui" at bounding box center [225, 288] width 77 height 10
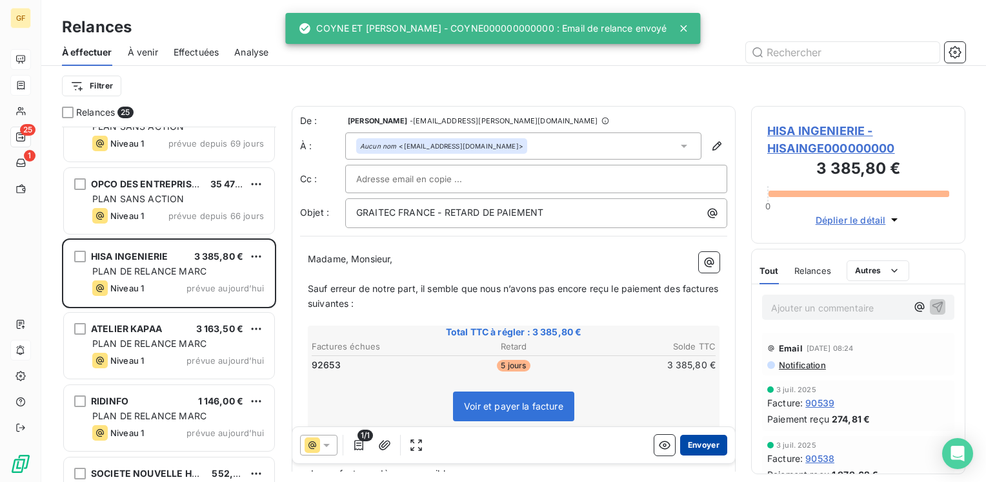
click at [707, 440] on button "Envoyer" at bounding box center [703, 444] width 47 height 21
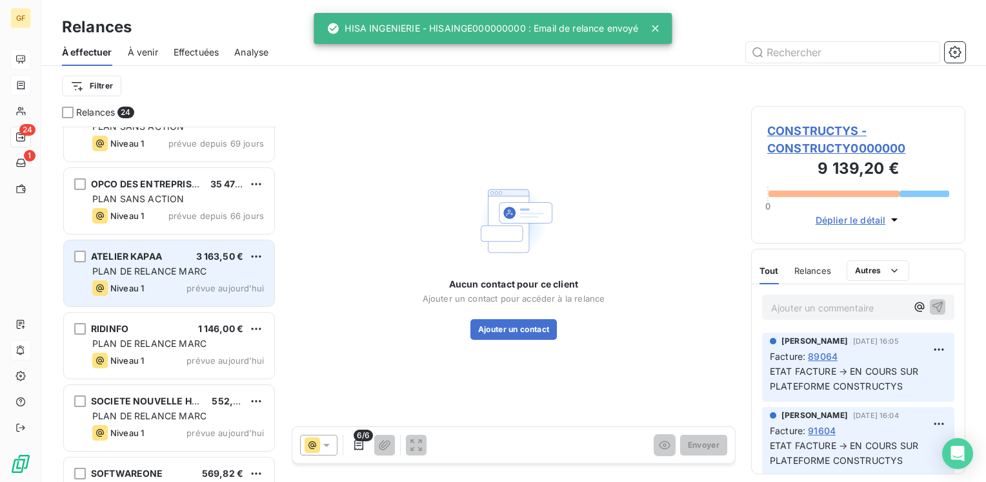
click at [204, 288] on span "prévue aujourd’hui" at bounding box center [225, 288] width 77 height 10
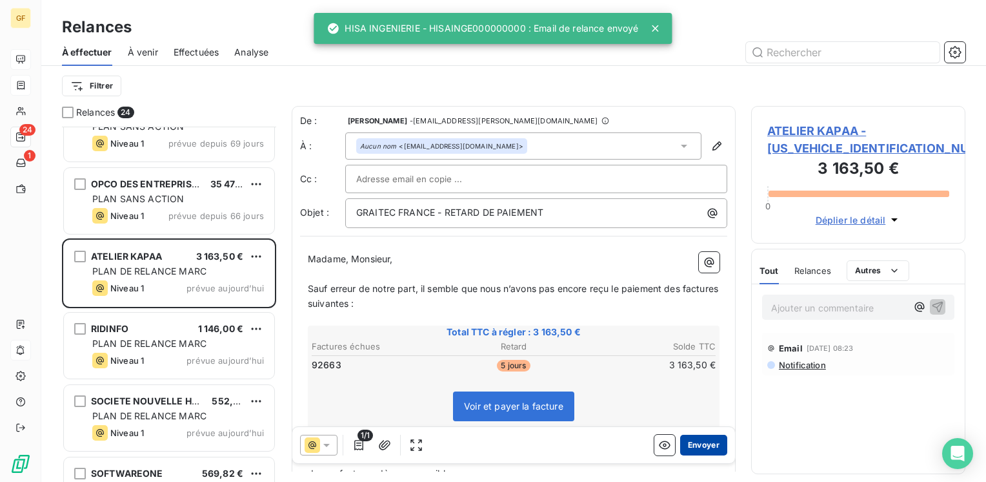
click at [695, 448] on button "Envoyer" at bounding box center [703, 444] width 47 height 21
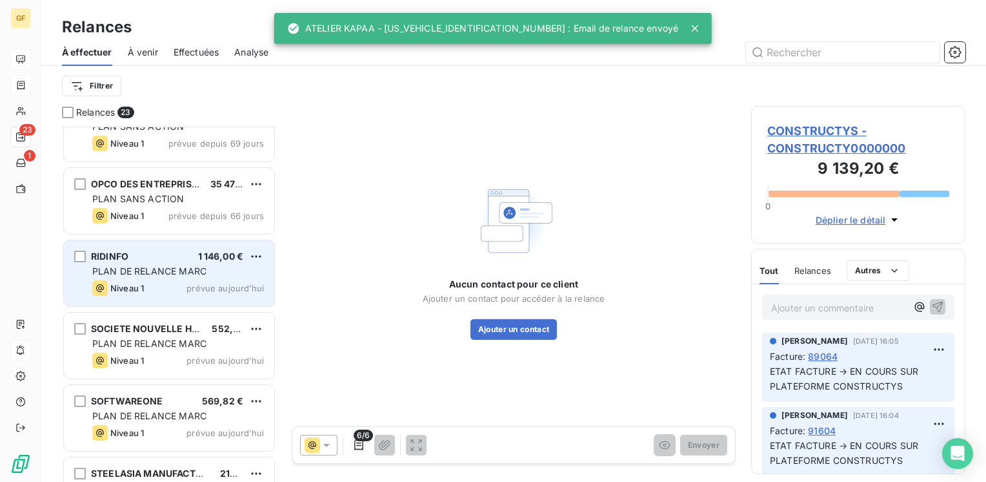
click at [193, 290] on span "prévue aujourd’hui" at bounding box center [225, 288] width 77 height 10
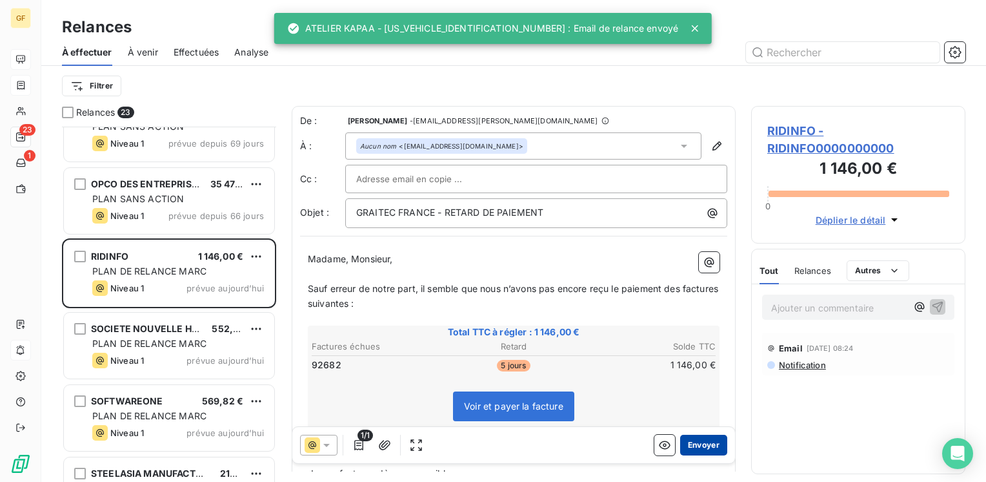
click at [698, 445] on button "Envoyer" at bounding box center [703, 444] width 47 height 21
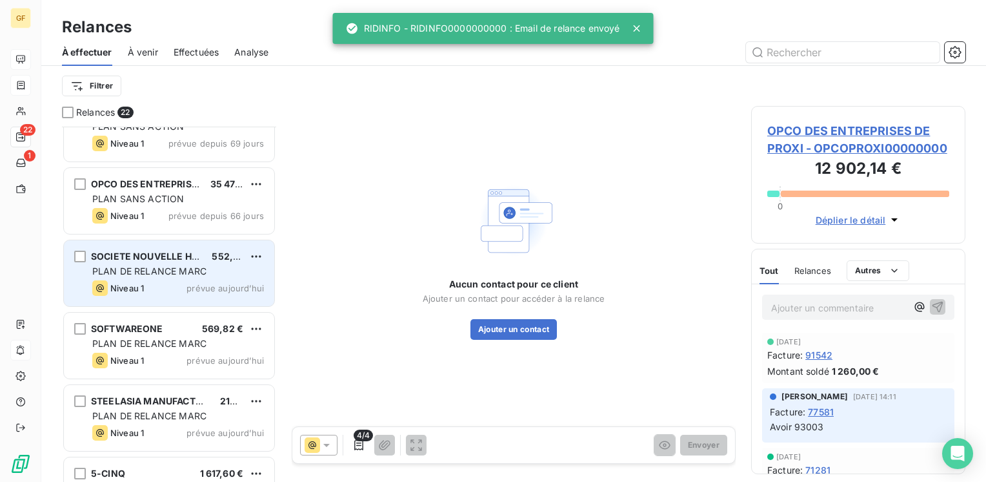
click at [198, 298] on div "SOCIETE NOUVELLE HYDROLOG 552,00 € PLAN DE RELANCE [PERSON_NAME] 1 prévue [DATE]" at bounding box center [169, 273] width 210 height 66
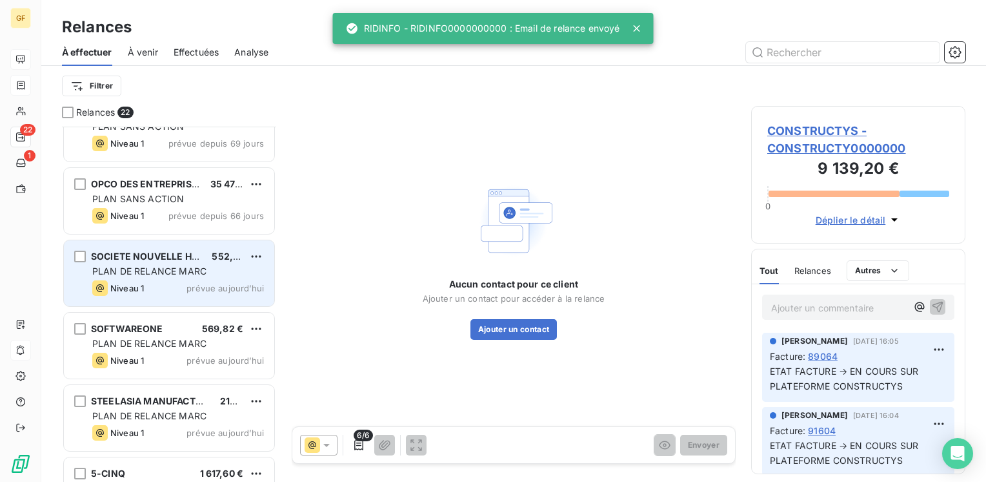
click at [170, 283] on div "Niveau 1 prévue aujourd’hui" at bounding box center [178, 287] width 172 height 15
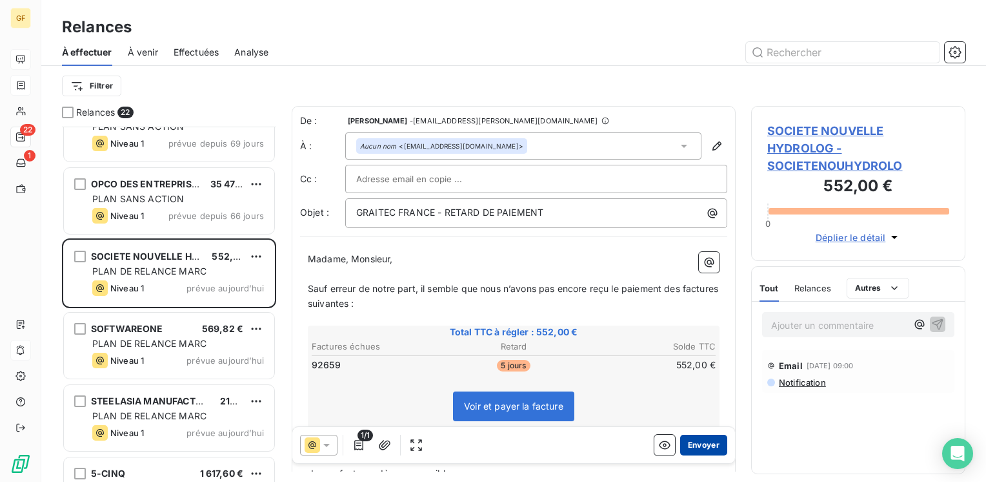
click at [695, 448] on button "Envoyer" at bounding box center [703, 444] width 47 height 21
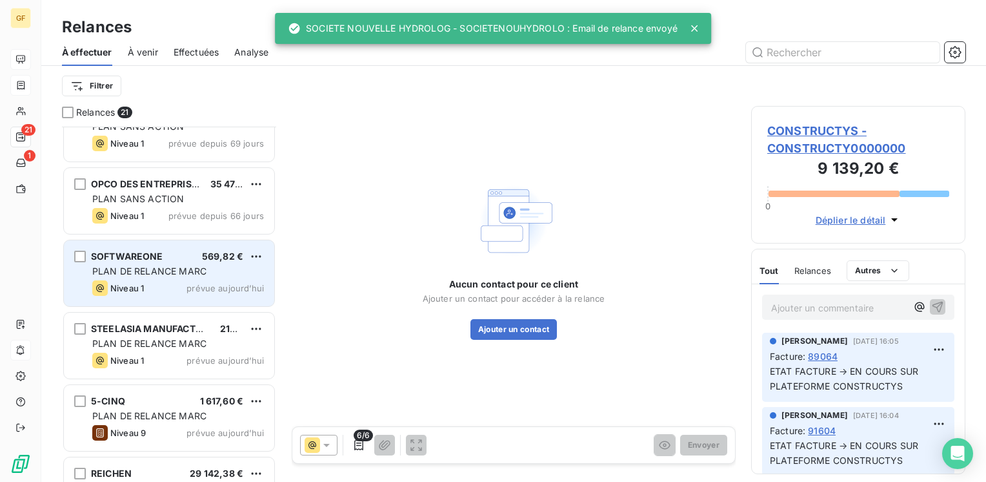
click at [214, 280] on div "Niveau 1 prévue aujourd’hui" at bounding box center [178, 287] width 172 height 15
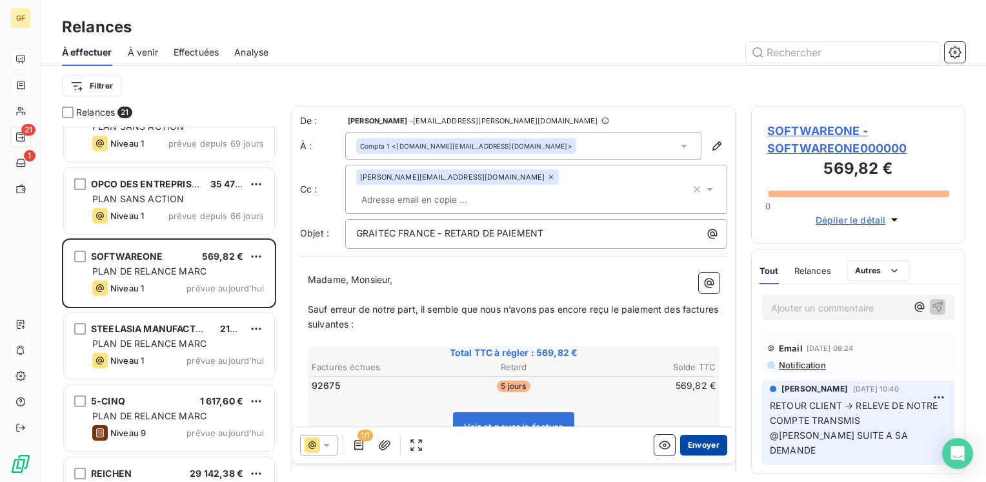
click at [701, 449] on button "Envoyer" at bounding box center [703, 444] width 47 height 21
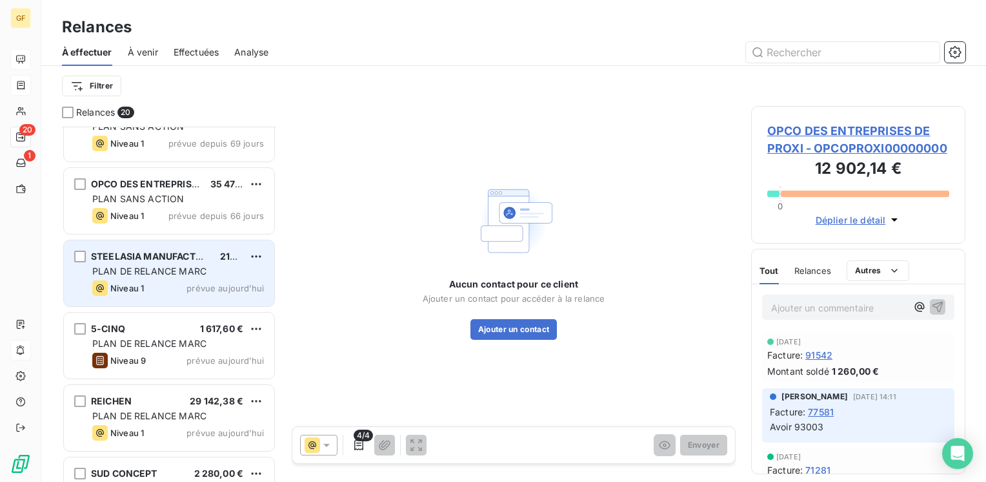
click at [208, 283] on span "prévue aujourd’hui" at bounding box center [225, 288] width 77 height 10
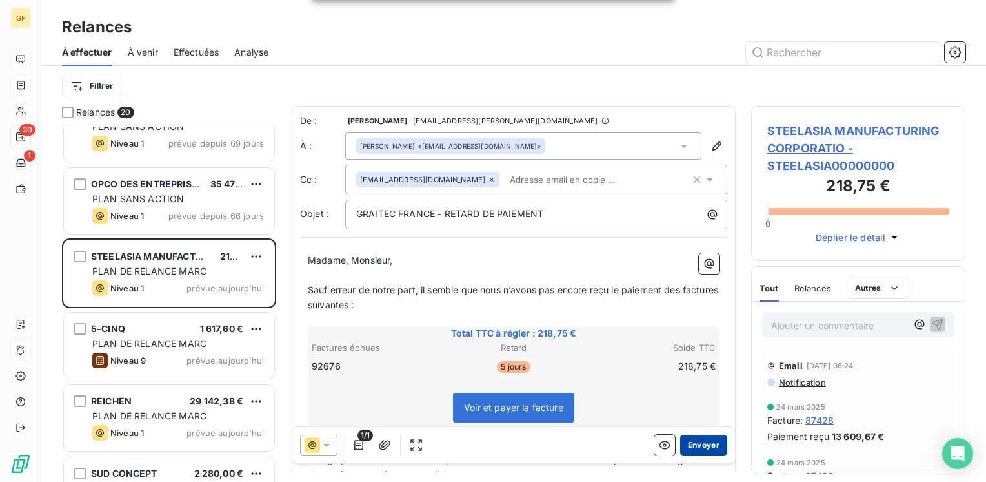
click at [687, 440] on button "Envoyer" at bounding box center [703, 444] width 47 height 21
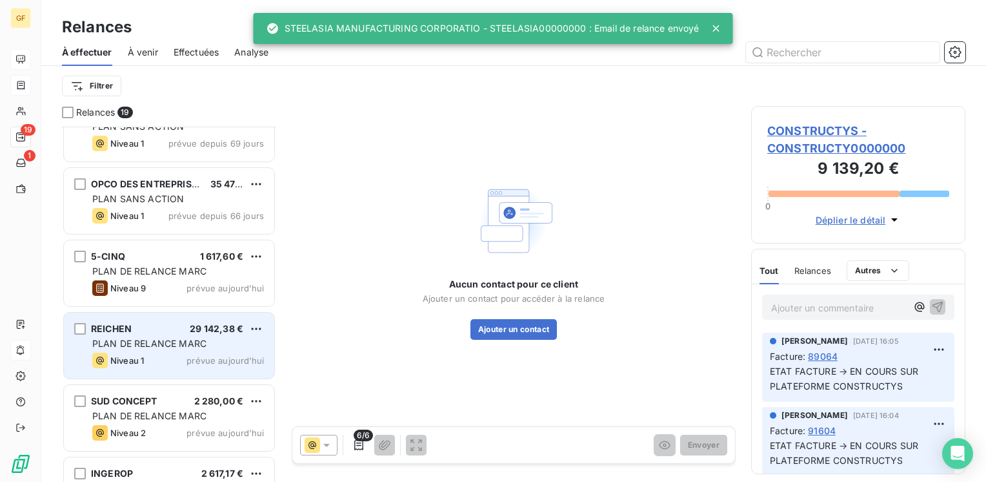
click at [184, 345] on span "PLAN DE RELANCE MARC" at bounding box center [149, 343] width 114 height 11
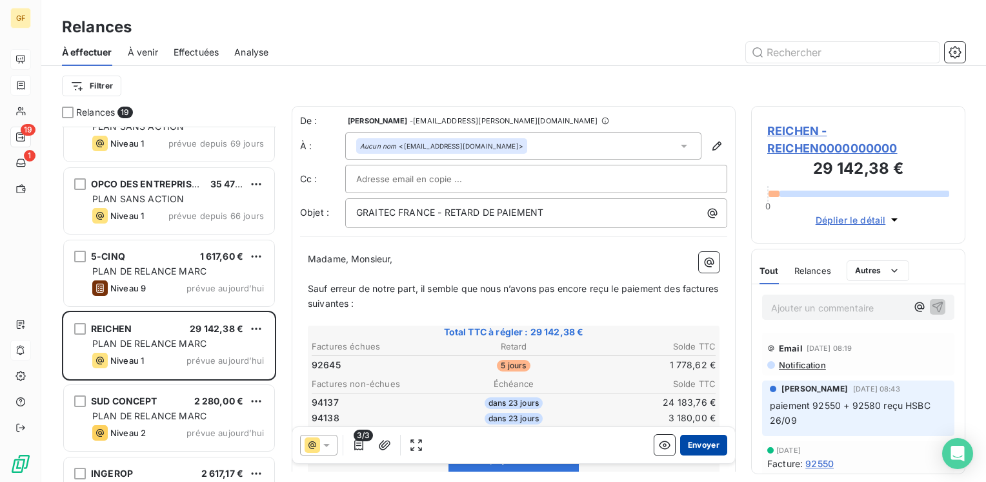
click at [680, 443] on button "Envoyer" at bounding box center [703, 444] width 47 height 21
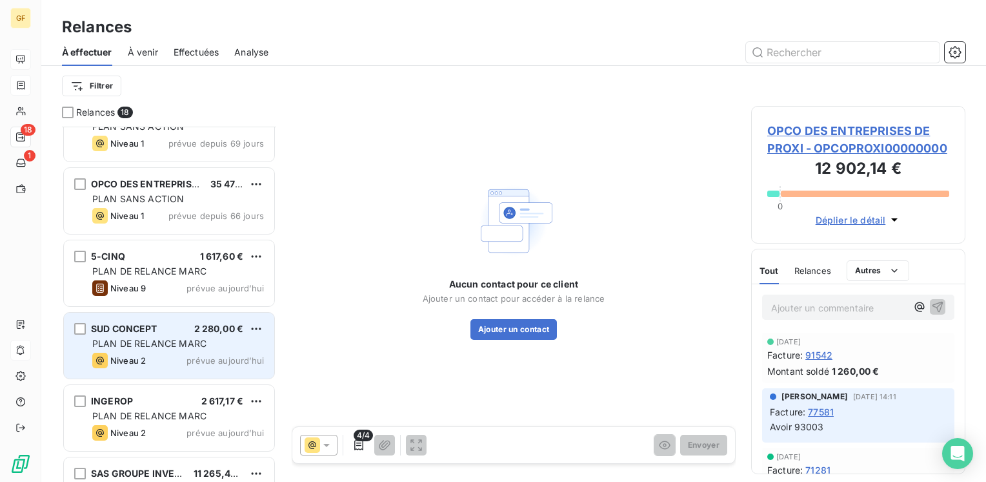
click at [213, 337] on div "PLAN DE RELANCE MARC" at bounding box center [178, 343] width 172 height 13
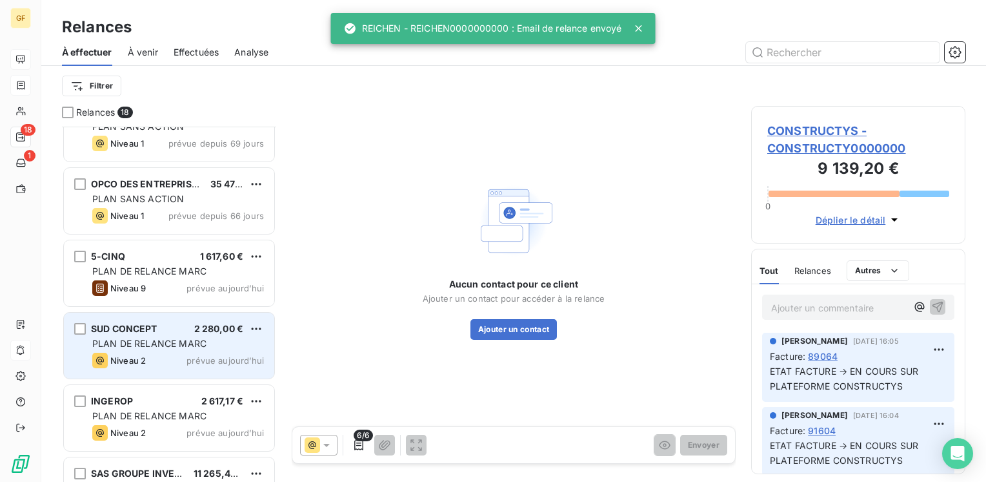
click at [211, 340] on div "PLAN DE RELANCE MARC" at bounding box center [178, 343] width 172 height 13
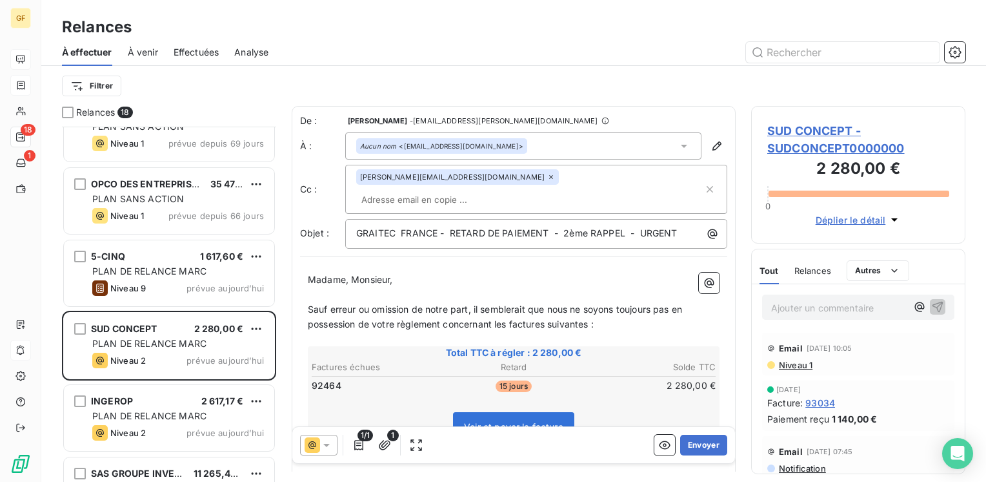
click at [795, 131] on span "SUD CONCEPT - SUDCONCEPT0000000" at bounding box center [858, 139] width 182 height 35
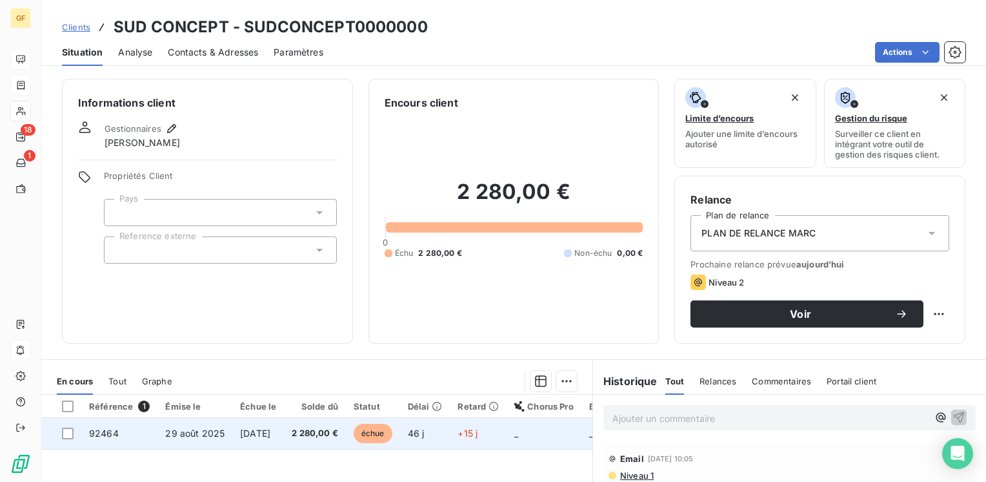
click at [270, 431] on span "[DATE]" at bounding box center [255, 432] width 30 height 11
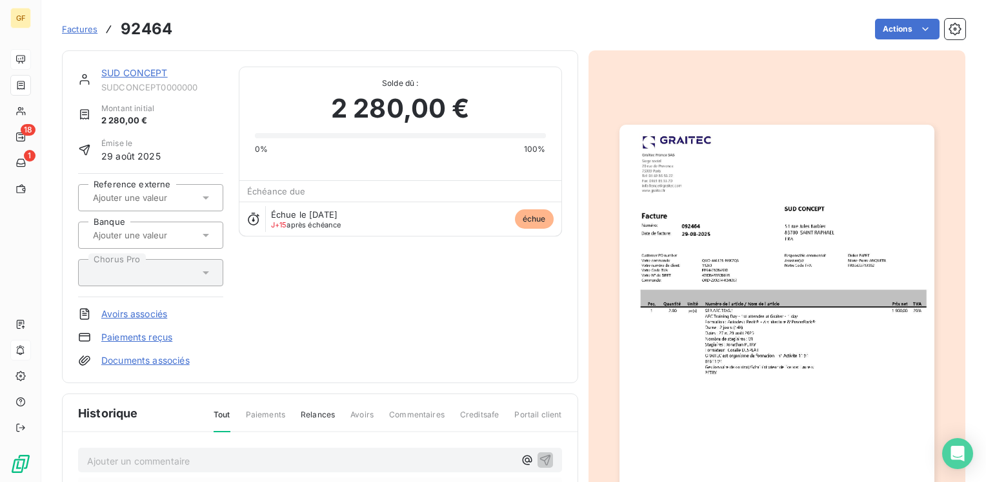
click at [129, 74] on link "SUD CONCEPT" at bounding box center [134, 72] width 66 height 11
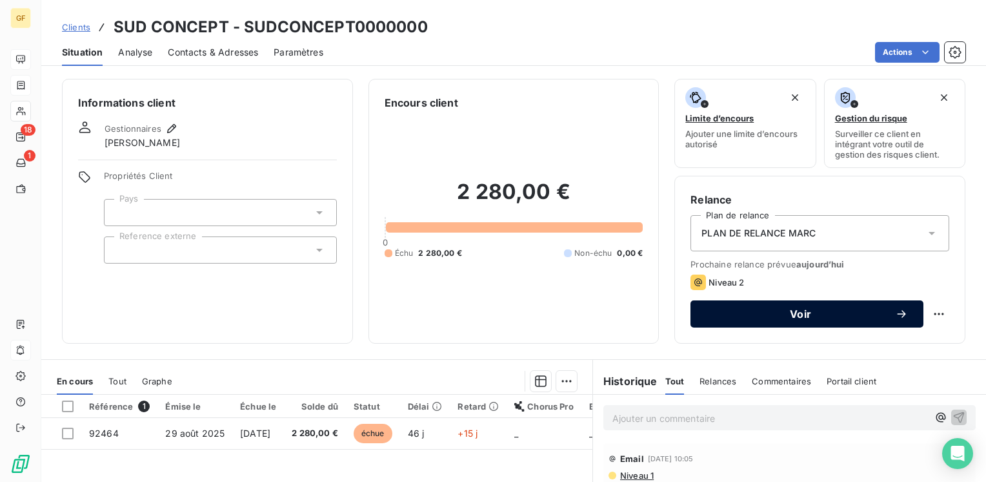
click at [818, 316] on span "Voir" at bounding box center [800, 314] width 189 height 10
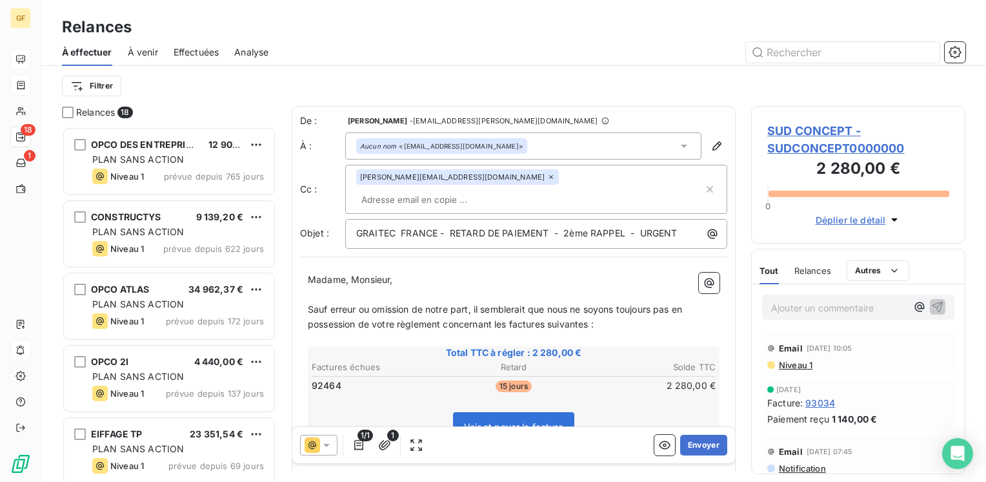
scroll to position [345, 204]
click at [701, 442] on button "Envoyer" at bounding box center [703, 444] width 47 height 21
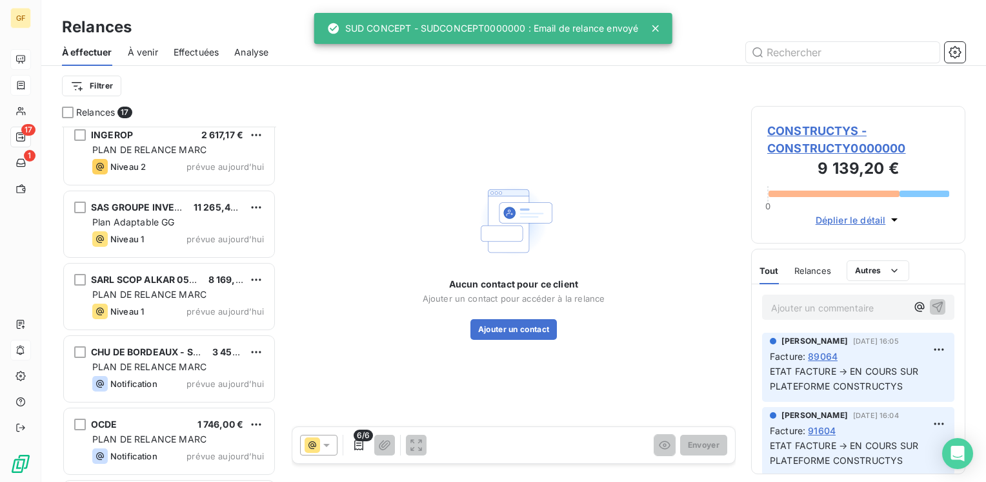
scroll to position [387, 0]
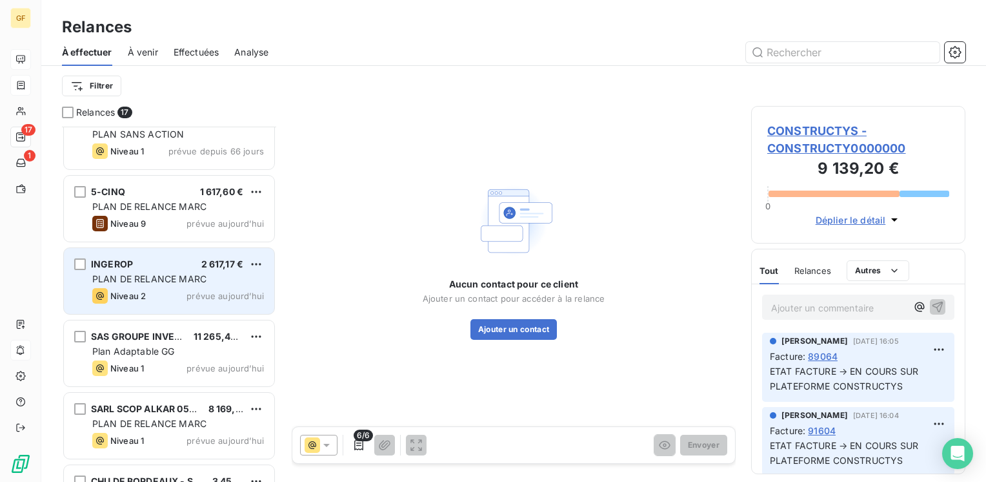
click at [192, 285] on div "INGEROP 2 617,17 € PLAN DE RELANCE [PERSON_NAME] 2 prévue [DATE]" at bounding box center [169, 281] width 210 height 66
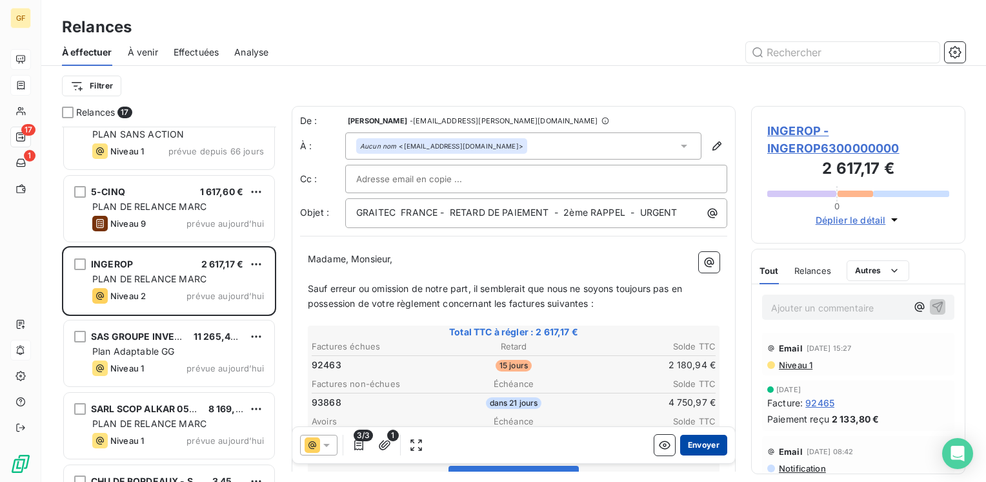
click at [692, 447] on button "Envoyer" at bounding box center [703, 444] width 47 height 21
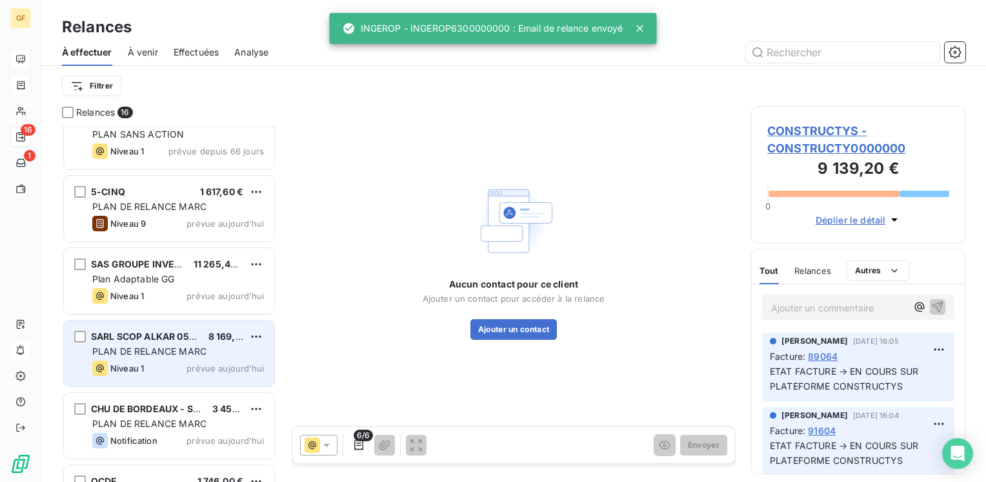
click at [190, 363] on span "prévue aujourd’hui" at bounding box center [225, 368] width 77 height 10
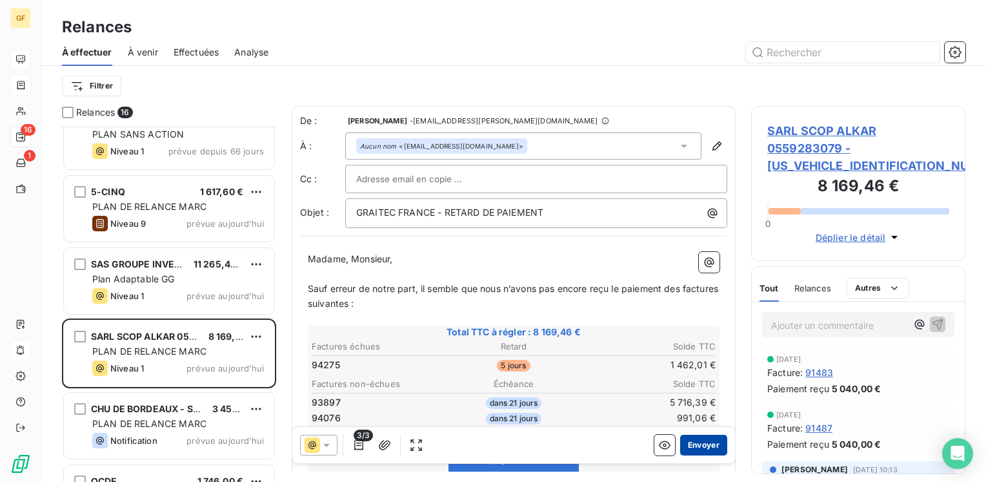
click at [700, 448] on button "Envoyer" at bounding box center [703, 444] width 47 height 21
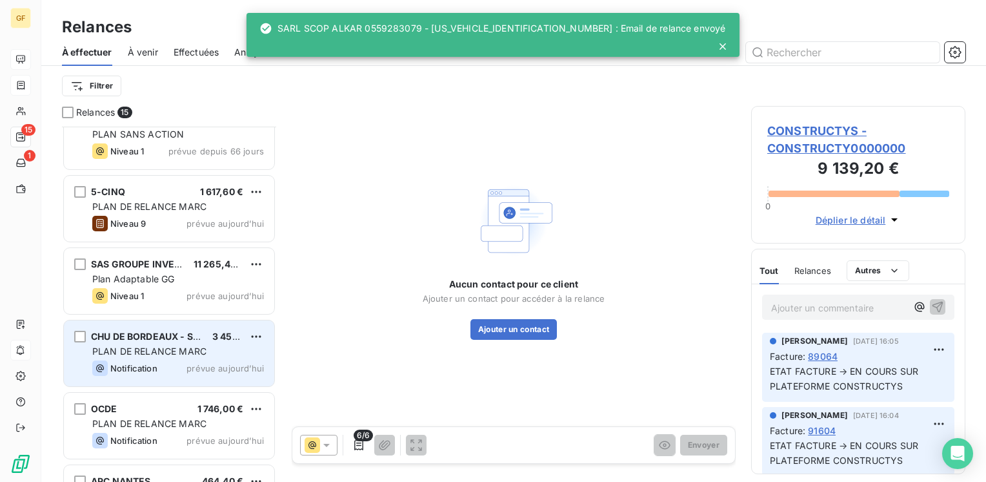
click at [208, 356] on div "PLAN DE RELANCE MARC" at bounding box center [178, 351] width 172 height 13
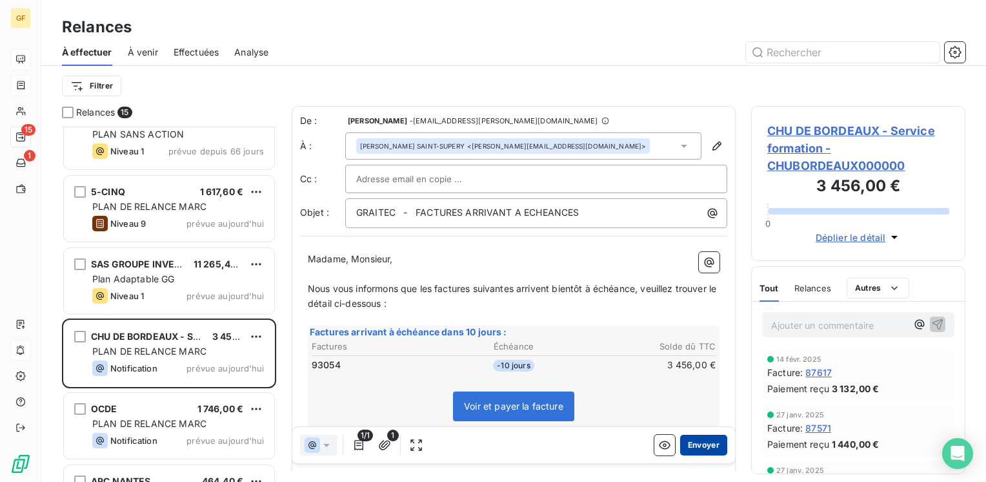
click at [692, 443] on button "Envoyer" at bounding box center [703, 444] width 47 height 21
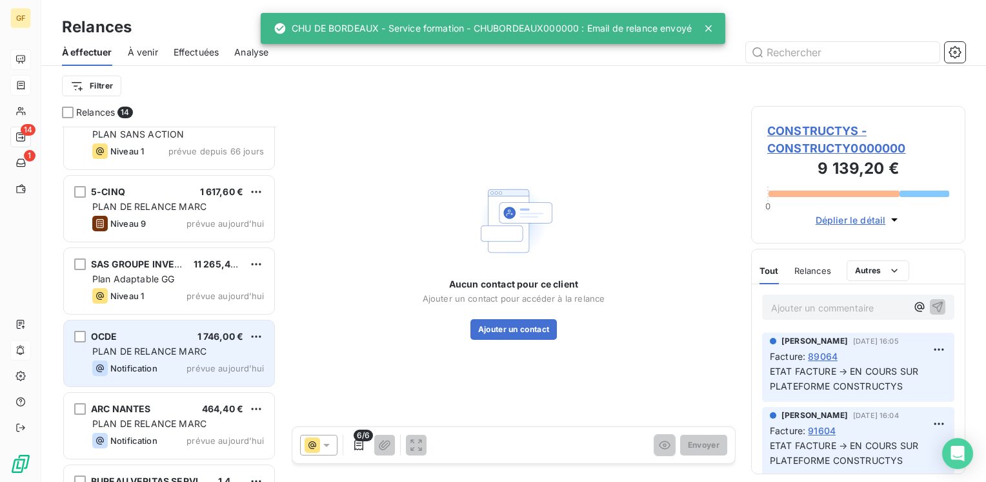
click at [176, 360] on div "Notification prévue aujourd’hui" at bounding box center [178, 367] width 172 height 15
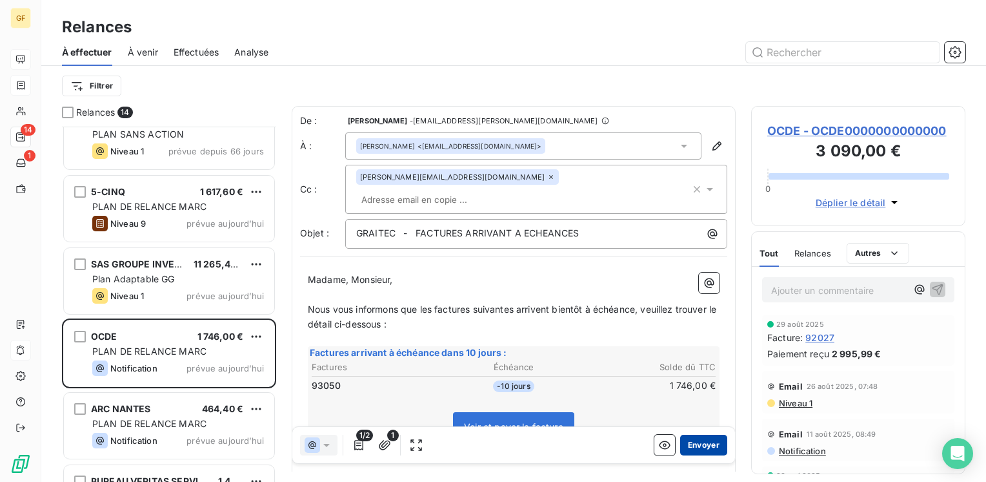
click at [695, 442] on button "Envoyer" at bounding box center [703, 444] width 47 height 21
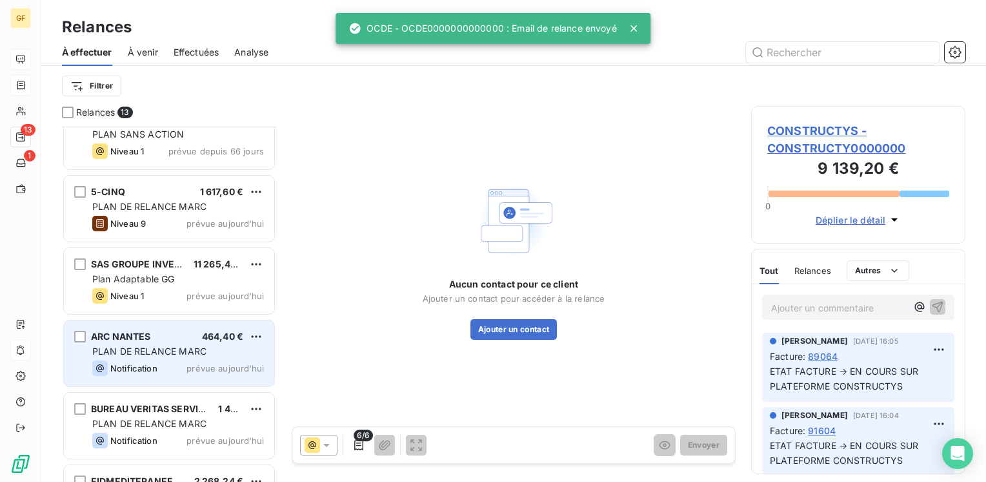
click at [201, 352] on span "PLAN DE RELANCE MARC" at bounding box center [149, 350] width 114 height 11
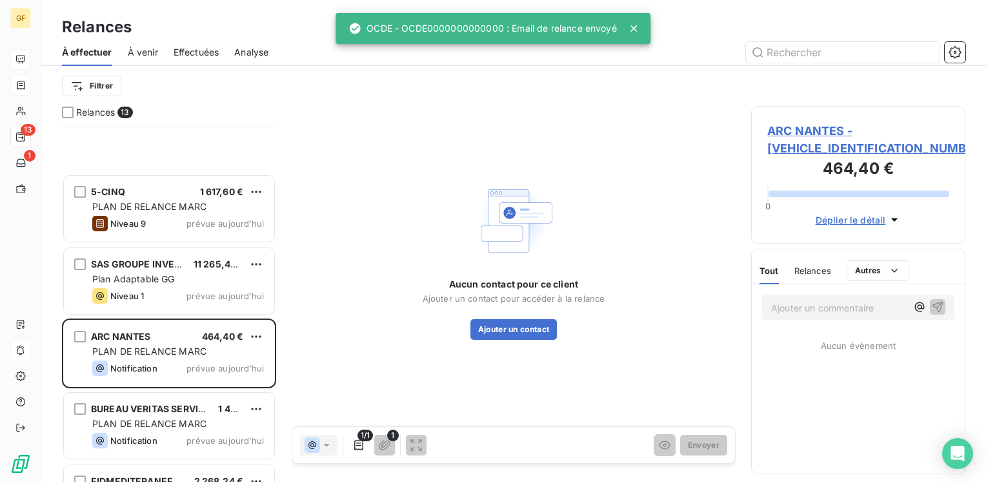
scroll to position [581, 0]
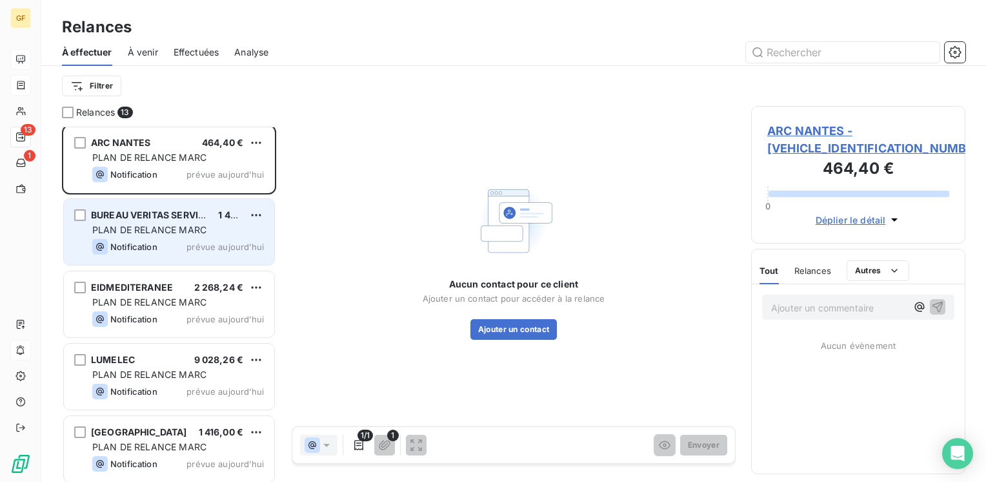
click at [178, 251] on div "Notification prévue aujourd’hui" at bounding box center [178, 246] width 172 height 15
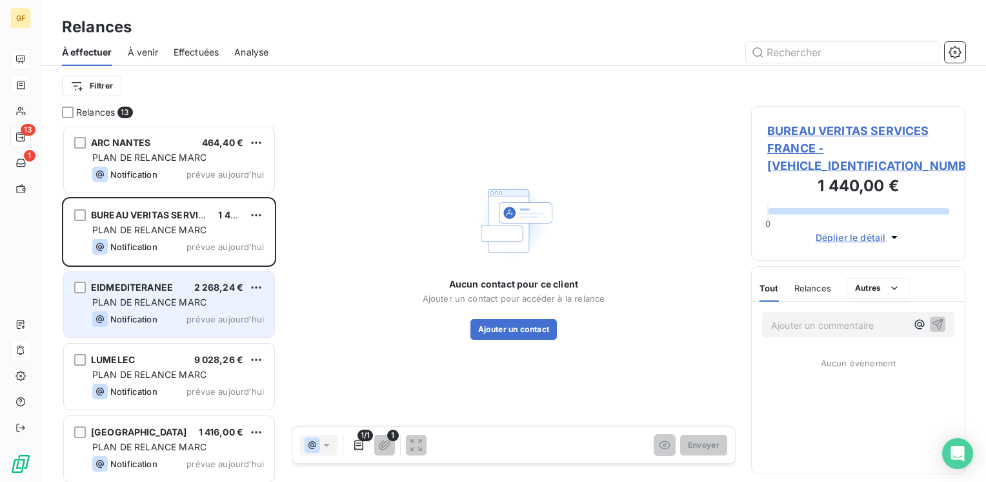
click at [203, 314] on span "prévue aujourd’hui" at bounding box center [225, 319] width 77 height 10
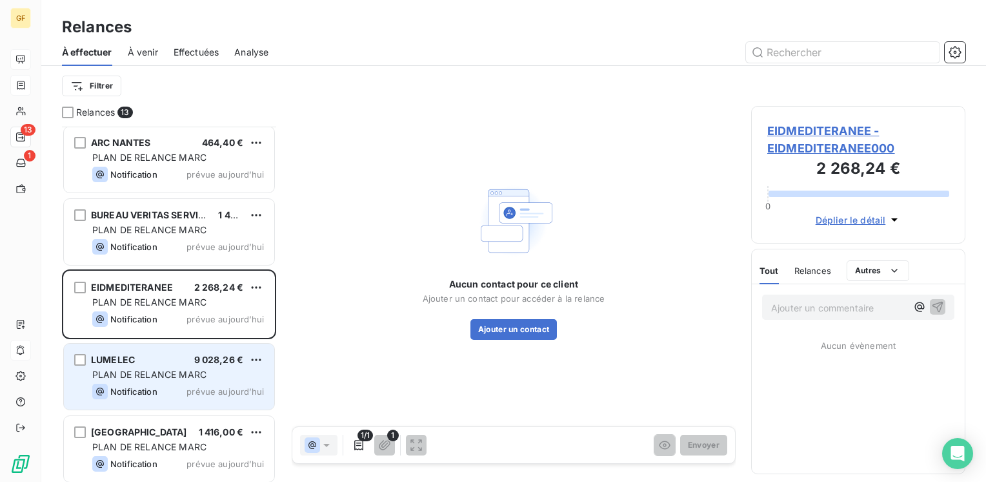
click at [188, 383] on div "Notification prévue aujourd’hui" at bounding box center [178, 390] width 172 height 15
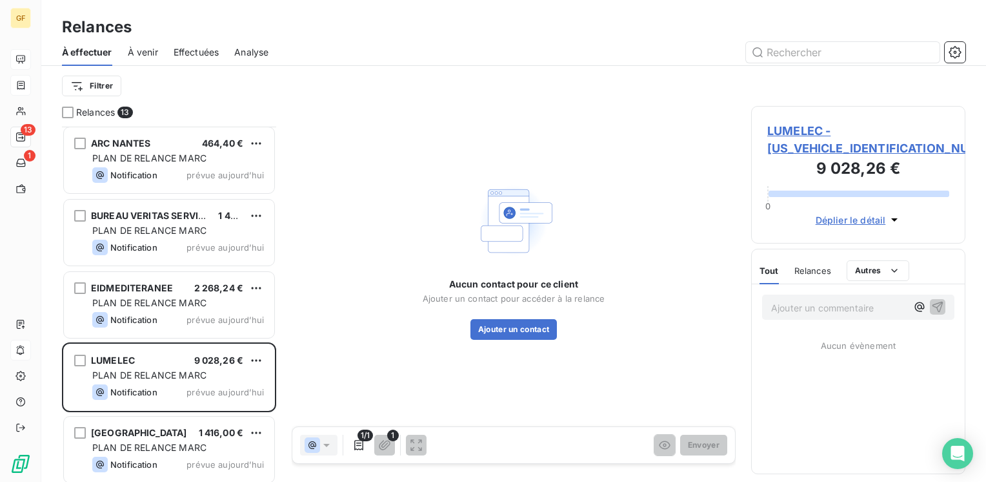
scroll to position [456, 0]
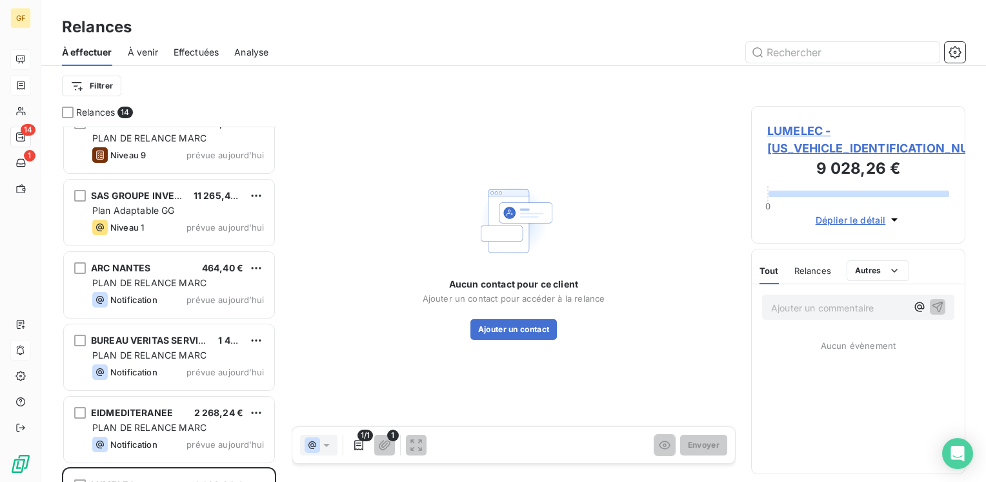
click at [183, 52] on span "Effectuées" at bounding box center [197, 52] width 46 height 13
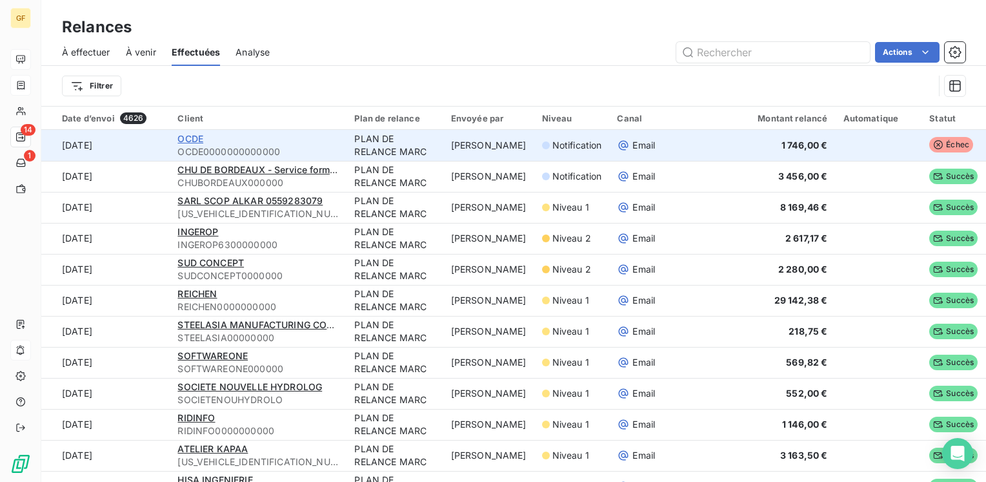
click at [195, 137] on span "OCDE" at bounding box center [191, 138] width 26 height 11
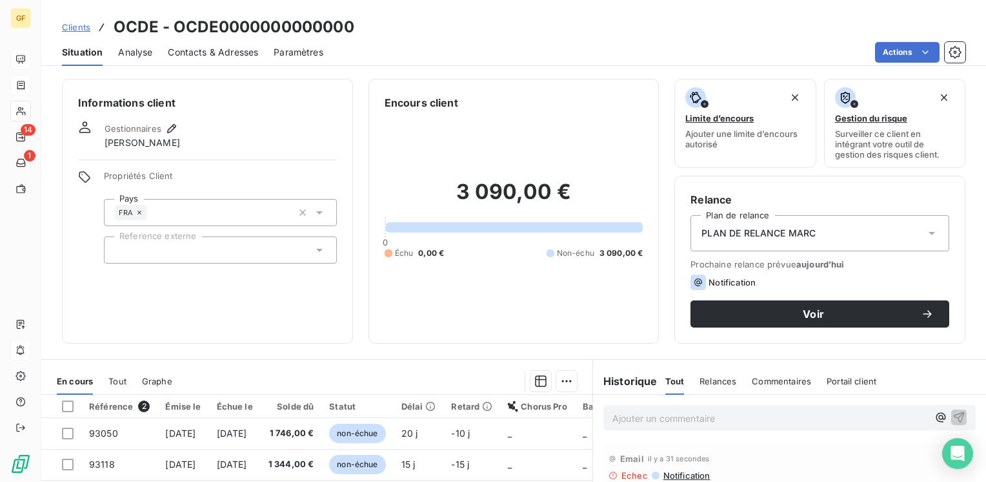
scroll to position [65, 0]
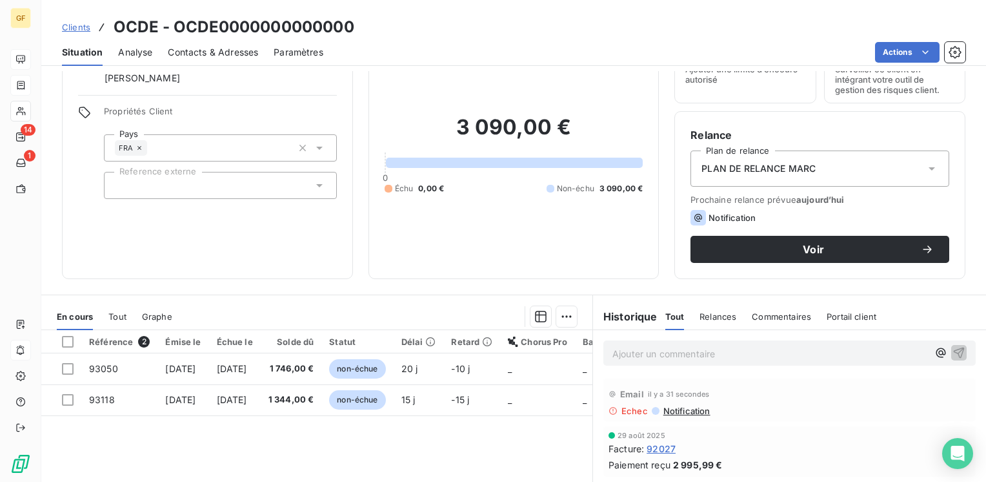
click at [235, 56] on span "Contacts & Adresses" at bounding box center [213, 52] width 90 height 13
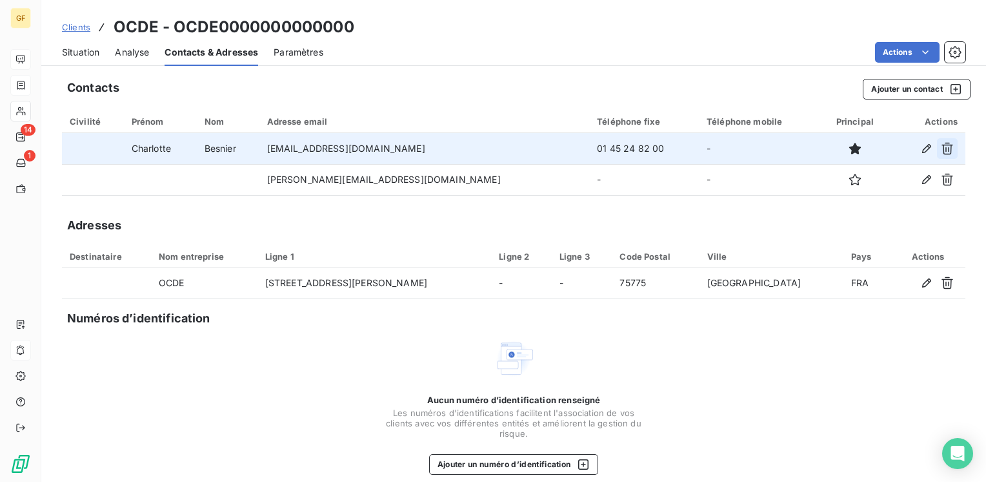
click at [941, 142] on icon "button" at bounding box center [947, 148] width 13 height 13
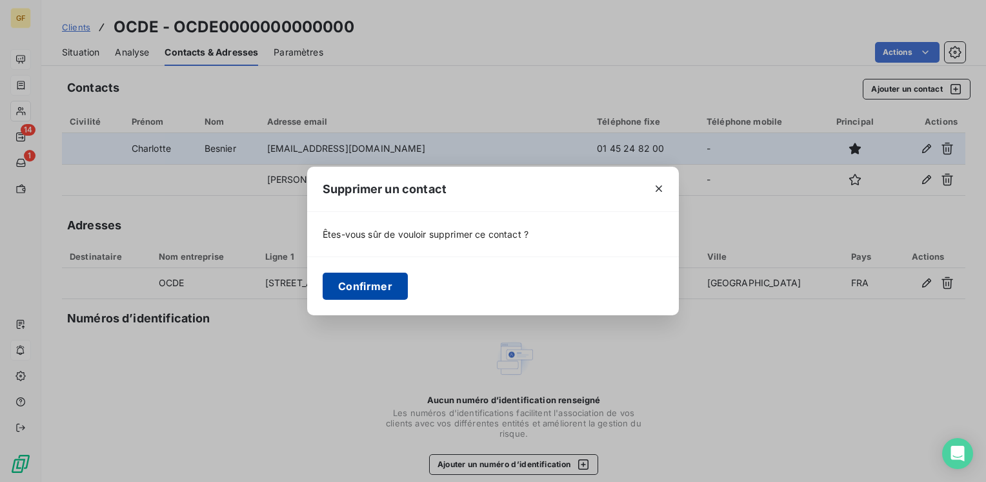
click at [363, 282] on button "Confirmer" at bounding box center [365, 285] width 85 height 27
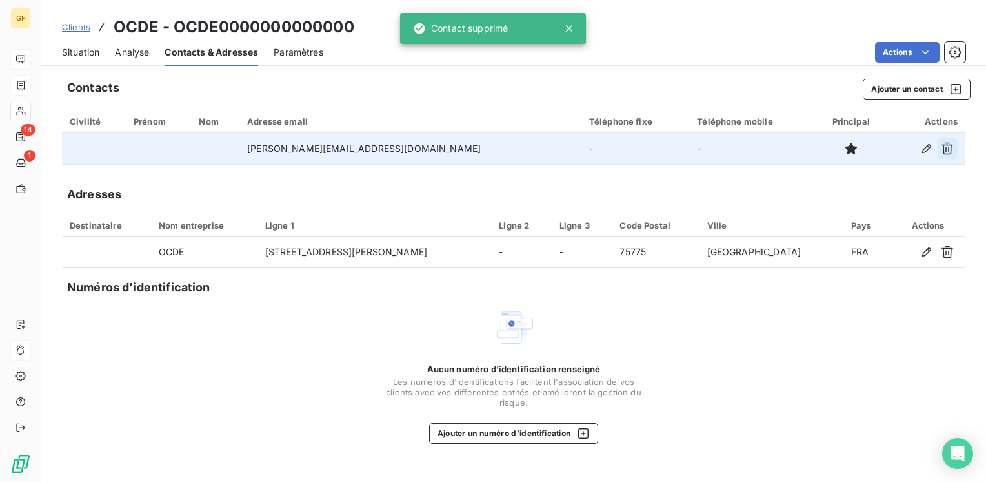
click at [946, 146] on icon "button" at bounding box center [947, 148] width 13 height 13
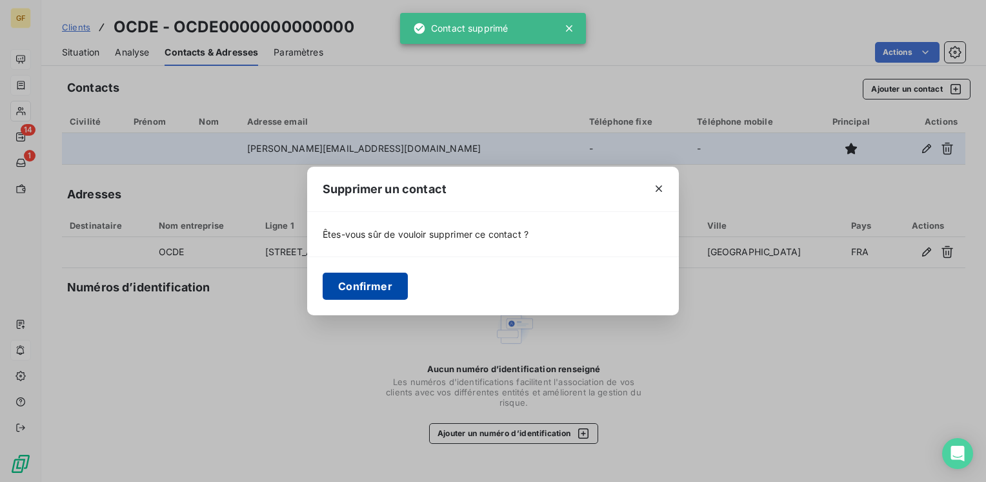
click at [372, 288] on button "Confirmer" at bounding box center [365, 285] width 85 height 27
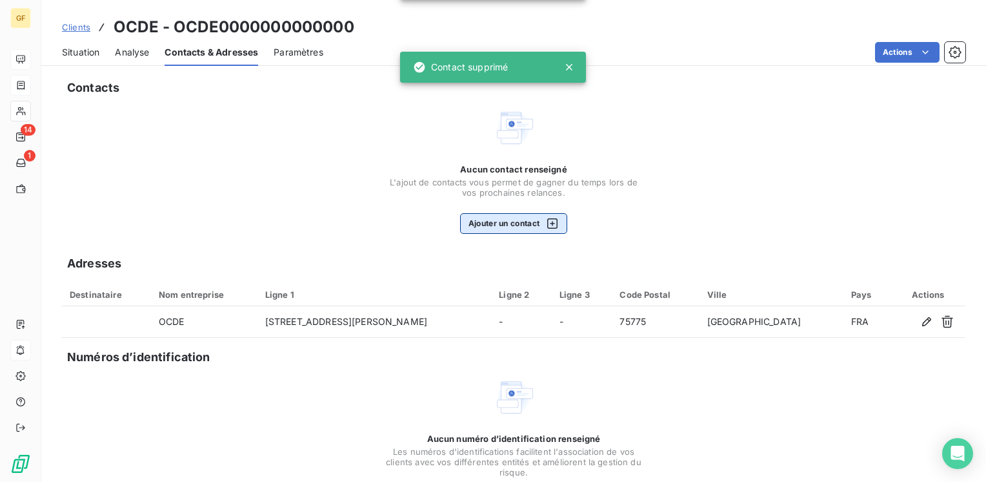
click at [486, 214] on button "Ajouter un contact" at bounding box center [514, 223] width 108 height 21
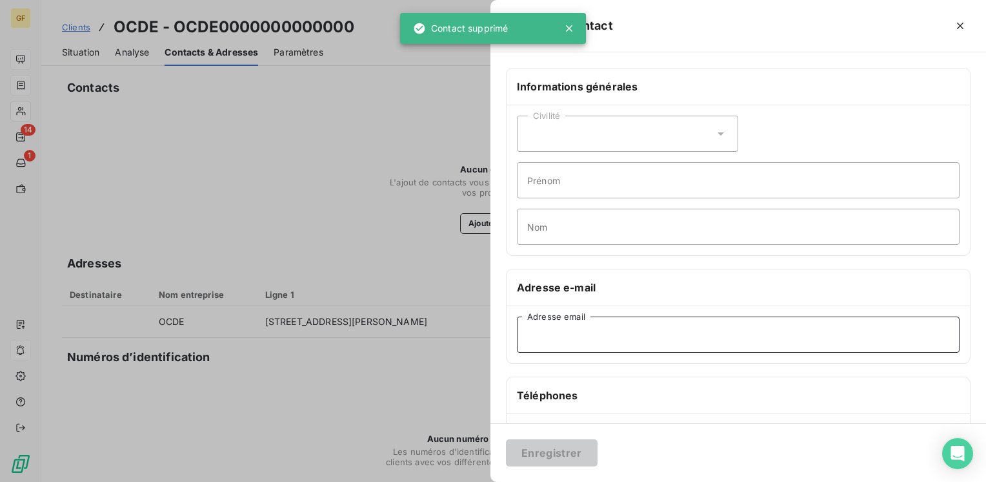
click at [560, 340] on input "Adresse email" at bounding box center [738, 334] width 443 height 36
paste input "[DOMAIN_NAME][EMAIL_ADDRESS][DOMAIN_NAME]"
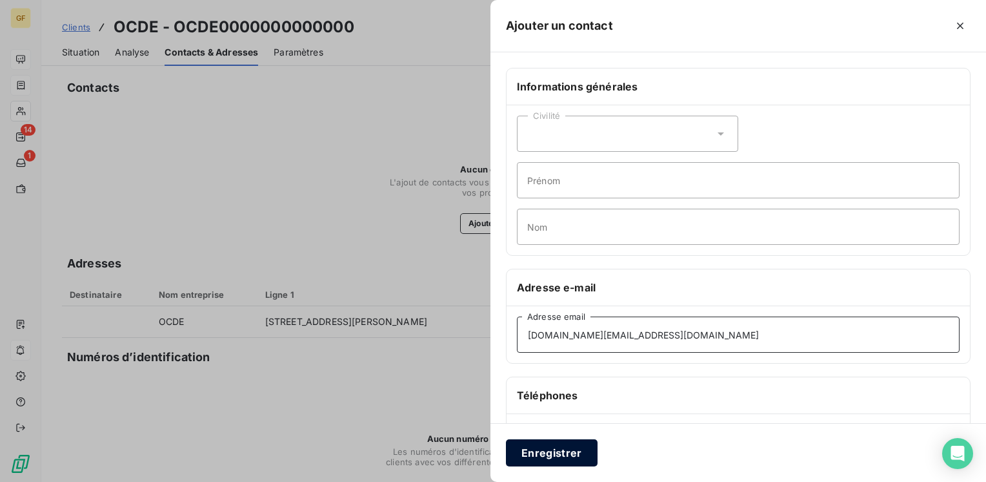
type input "[DOMAIN_NAME][EMAIL_ADDRESS][DOMAIN_NAME]"
click at [553, 458] on button "Enregistrer" at bounding box center [552, 452] width 92 height 27
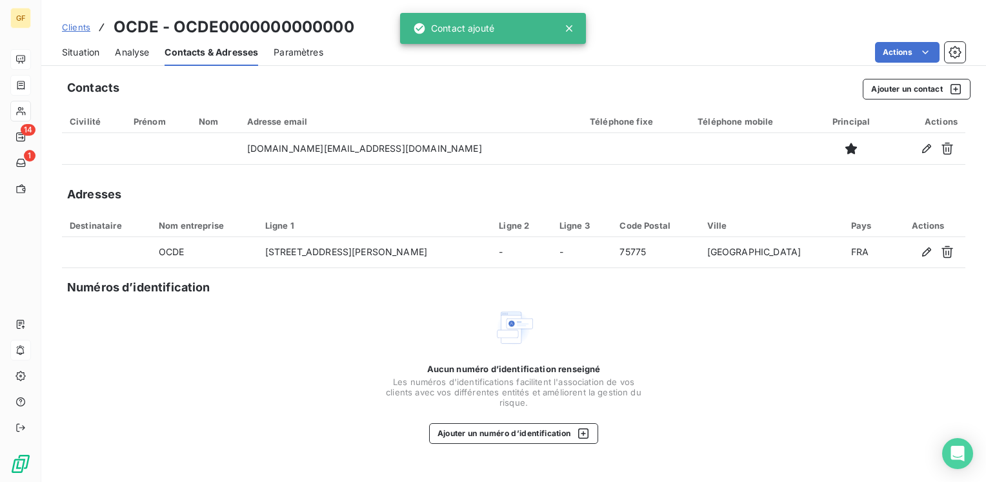
click at [75, 54] on span "Situation" at bounding box center [80, 52] width 37 height 13
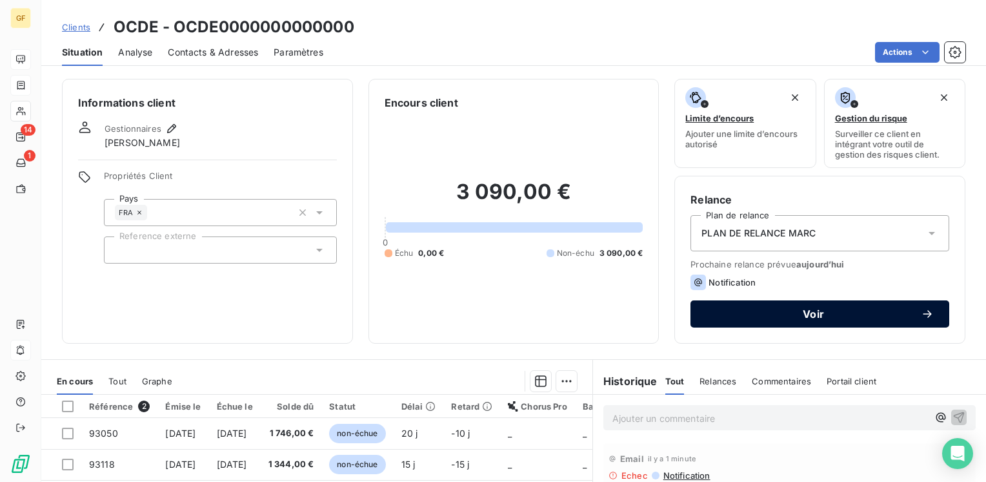
click at [771, 314] on span "Voir" at bounding box center [813, 314] width 215 height 10
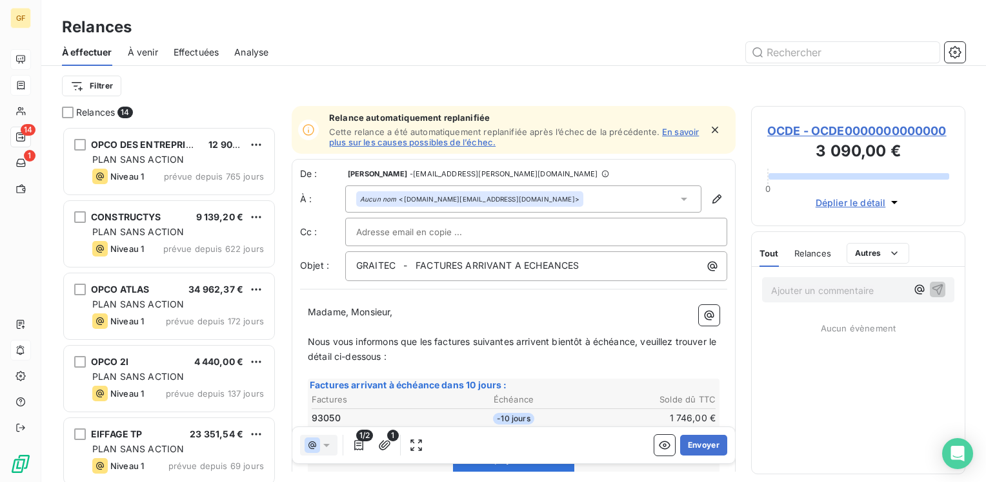
scroll to position [345, 204]
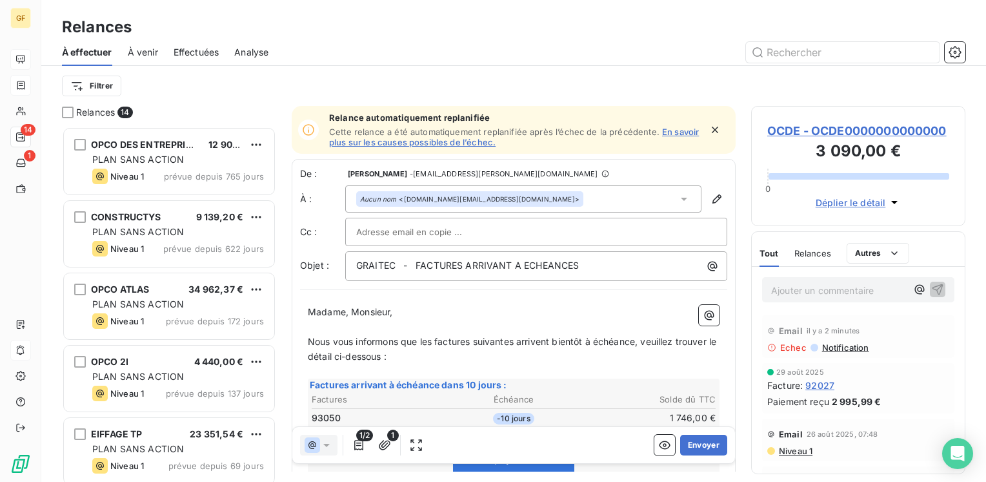
click at [709, 127] on icon "button" at bounding box center [715, 129] width 13 height 13
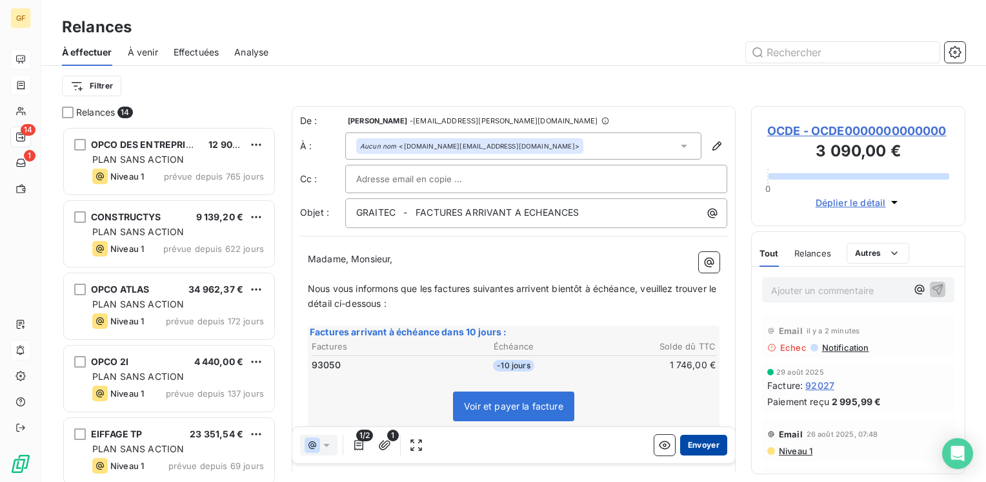
click at [707, 442] on button "Envoyer" at bounding box center [703, 444] width 47 height 21
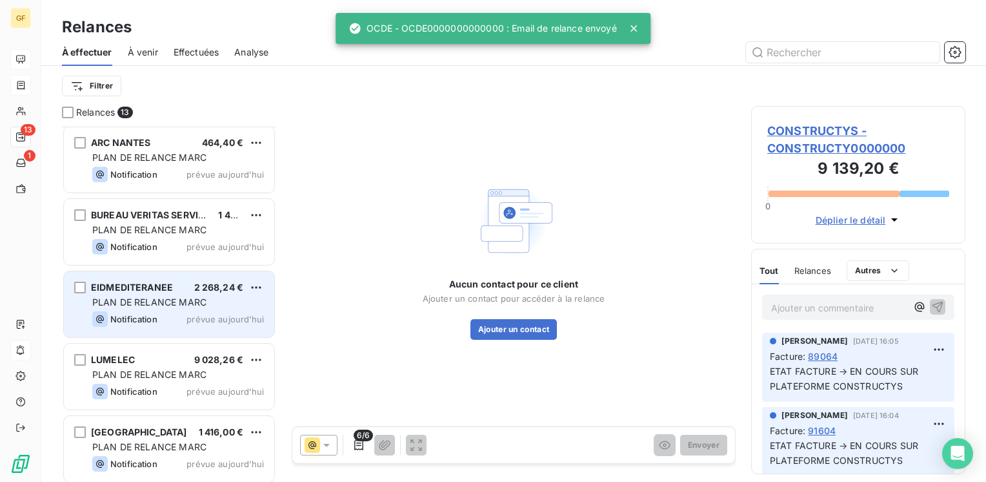
scroll to position [585, 0]
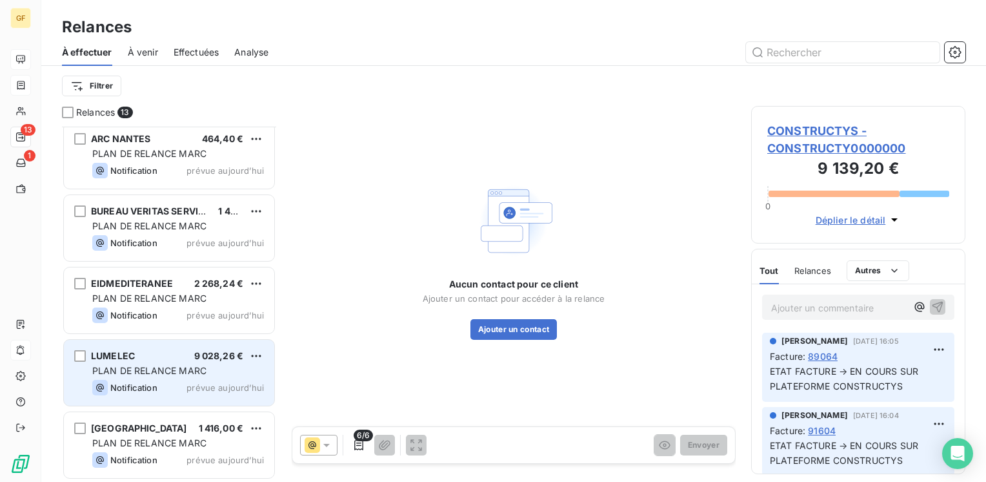
click at [181, 380] on div "Notification prévue aujourd’hui" at bounding box center [178, 387] width 172 height 15
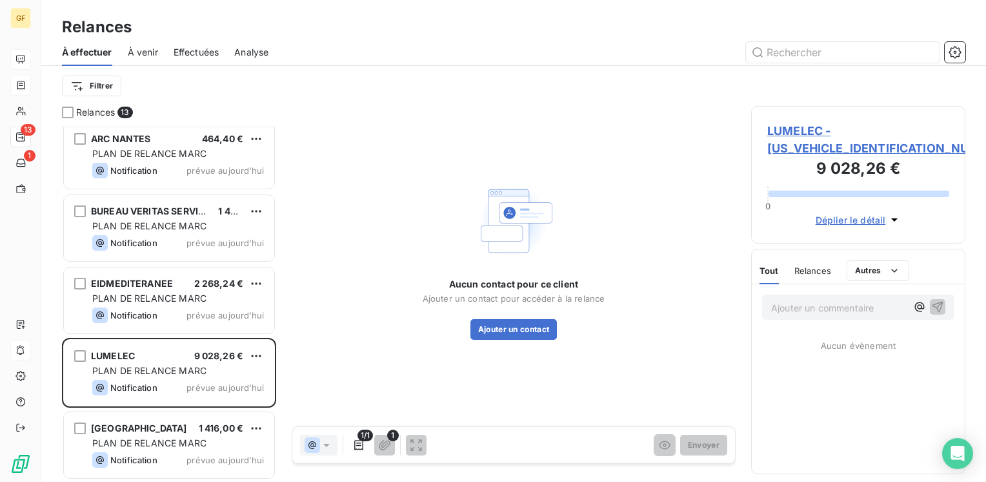
click at [808, 127] on span "LUMELEC - [US_VEHICLE_IDENTIFICATION_NUMBER]" at bounding box center [858, 139] width 182 height 35
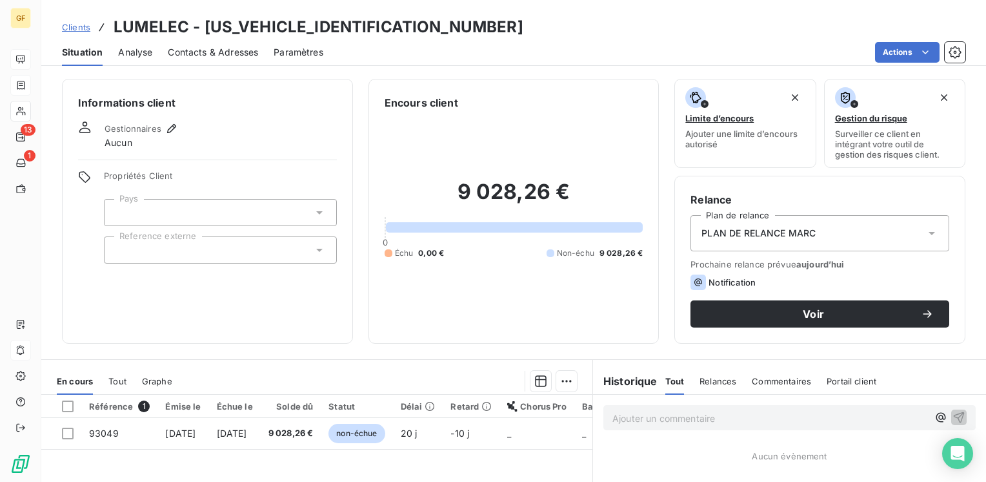
scroll to position [65, 0]
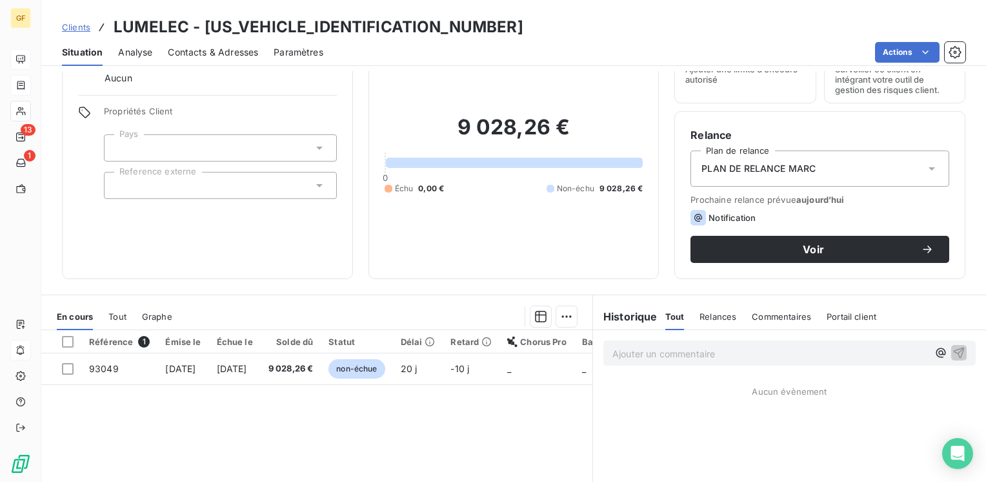
click at [198, 54] on span "Contacts & Adresses" at bounding box center [213, 52] width 90 height 13
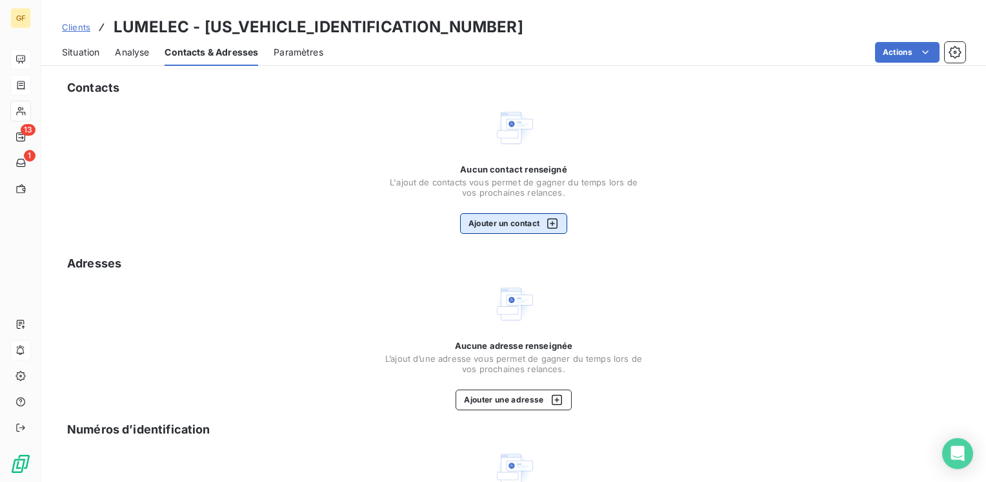
click at [514, 217] on button "Ajouter un contact" at bounding box center [514, 223] width 108 height 21
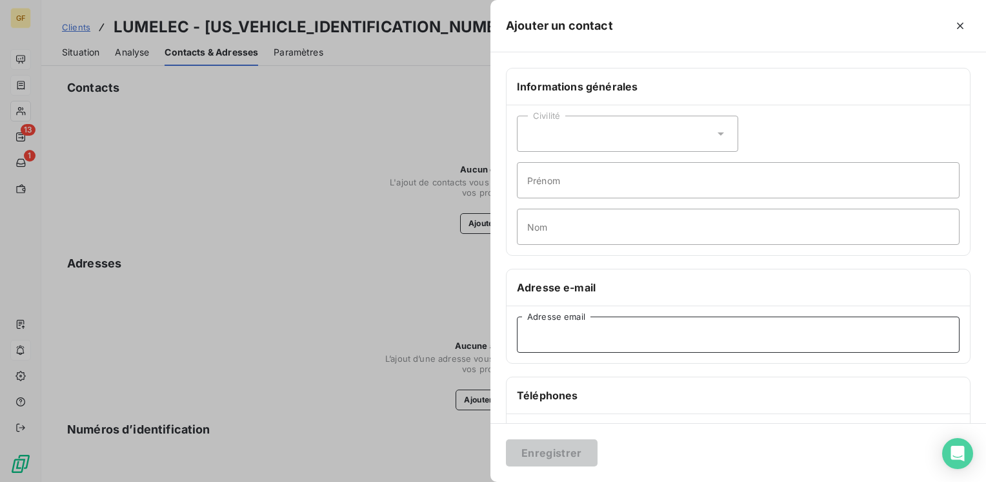
click at [544, 332] on input "Adresse email" at bounding box center [738, 334] width 443 height 36
paste input "[EMAIL_ADDRESS][DOMAIN_NAME]"
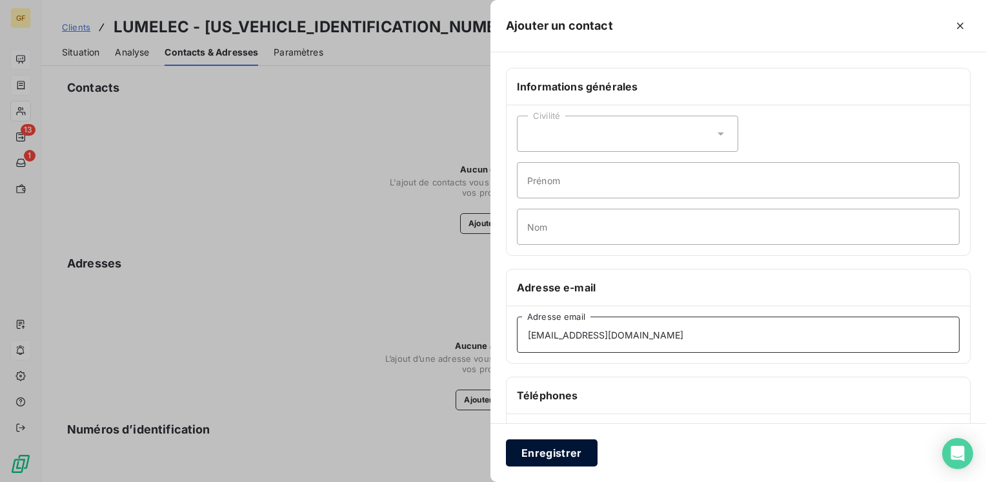
type input "[EMAIL_ADDRESS][DOMAIN_NAME]"
click at [548, 454] on button "Enregistrer" at bounding box center [552, 452] width 92 height 27
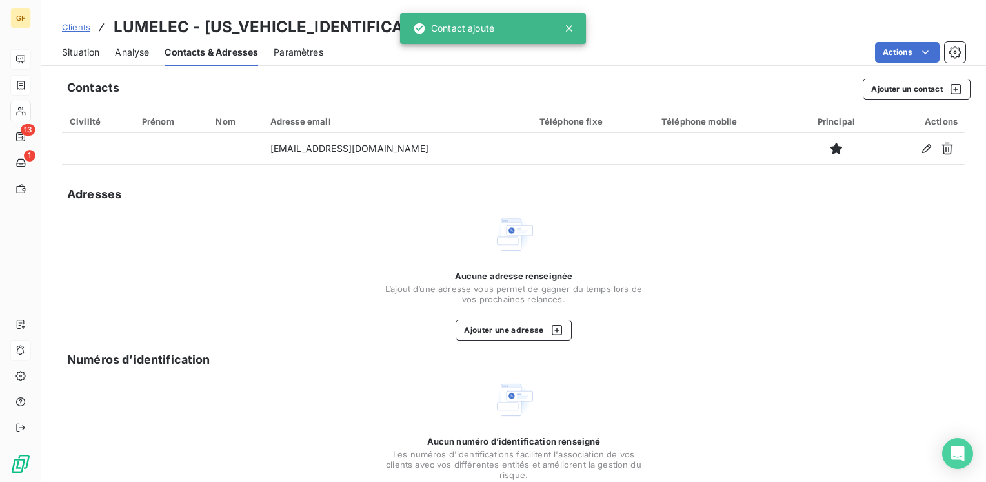
click at [83, 55] on span "Situation" at bounding box center [80, 52] width 37 height 13
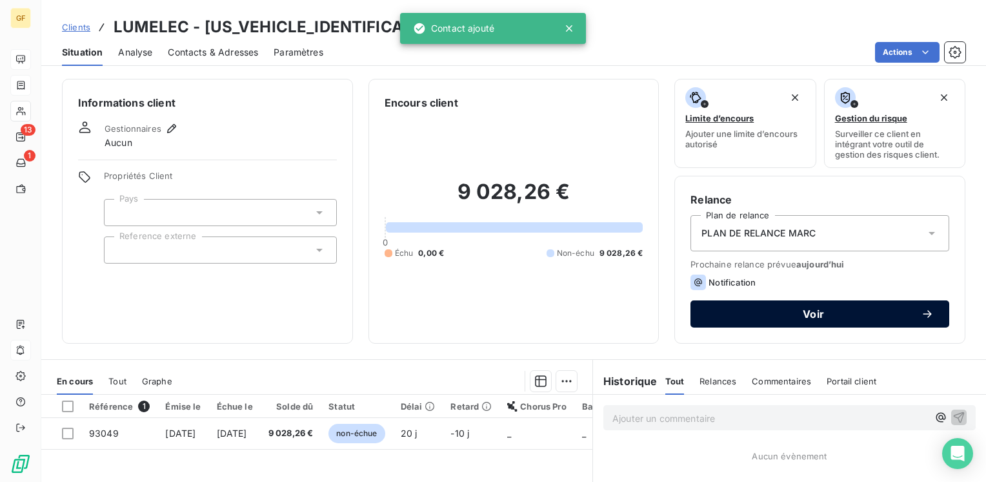
click at [717, 303] on button "Voir" at bounding box center [820, 313] width 259 height 27
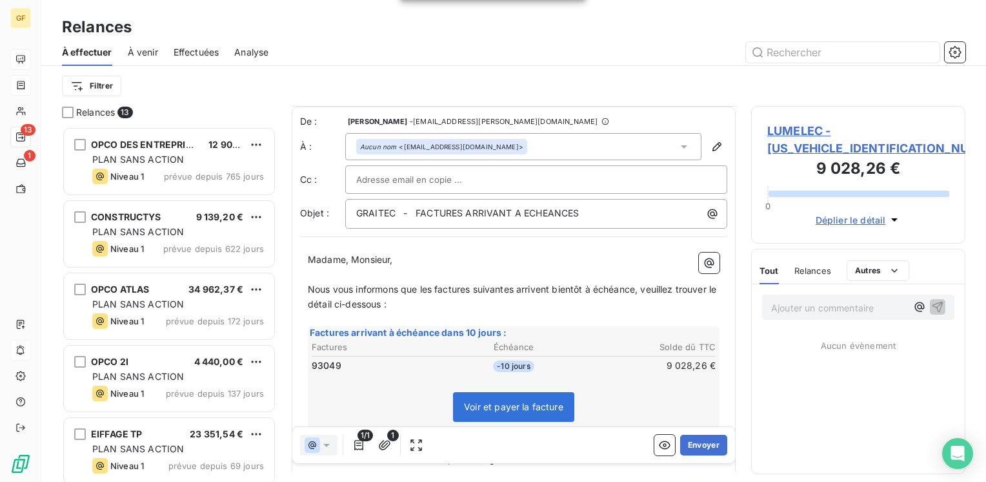
scroll to position [65, 0]
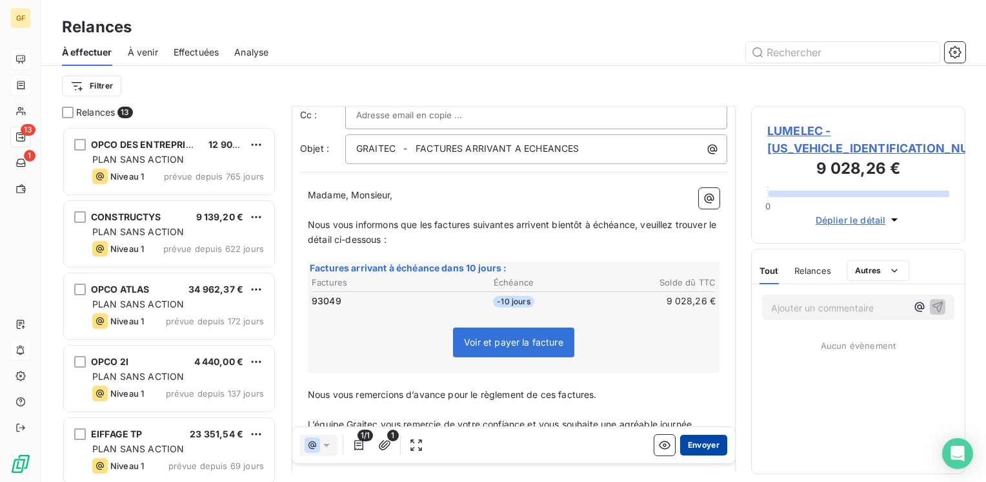
click at [687, 443] on button "Envoyer" at bounding box center [703, 444] width 47 height 21
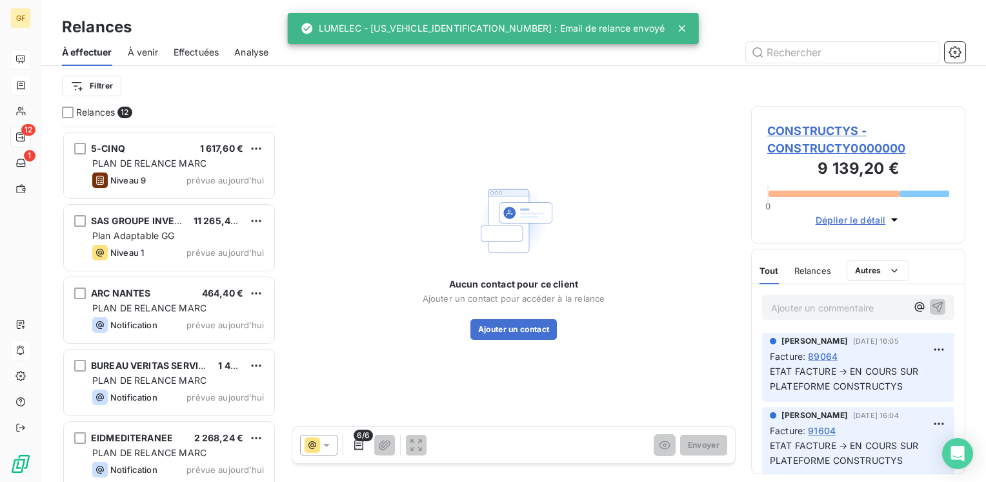
scroll to position [513, 0]
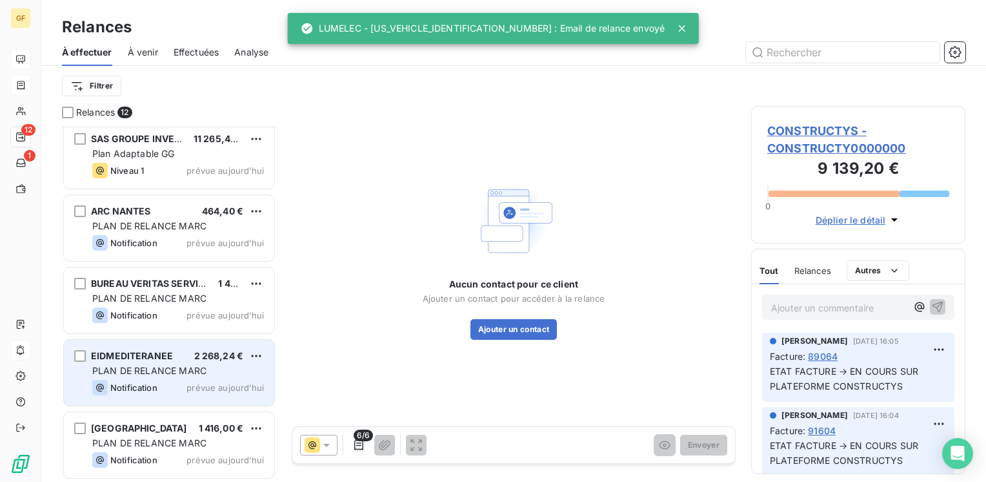
click at [190, 352] on div "EIDMEDITERANEE 2 268,24 €" at bounding box center [178, 356] width 172 height 12
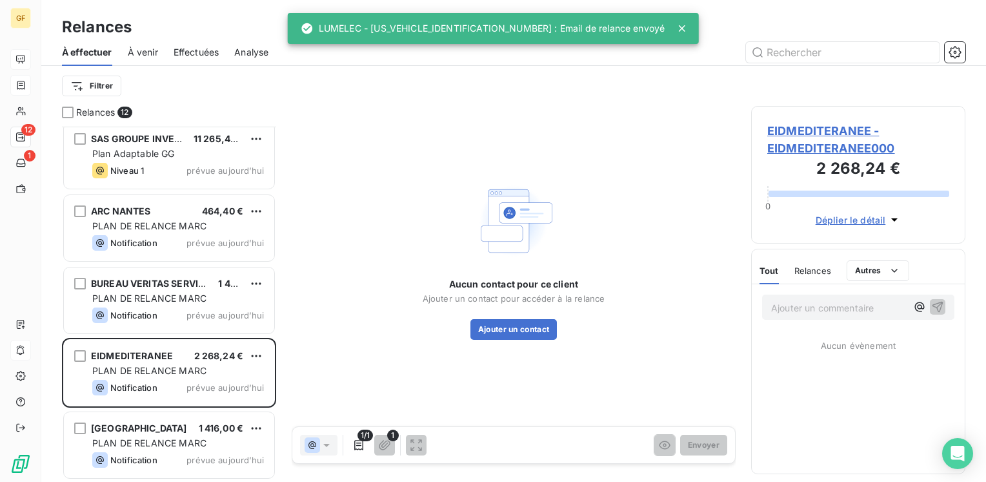
click at [824, 120] on div "EIDMEDITERANEE - EIDMEDITERANEE000 2 268,24 € 0 Déplier le détail" at bounding box center [858, 174] width 214 height 137
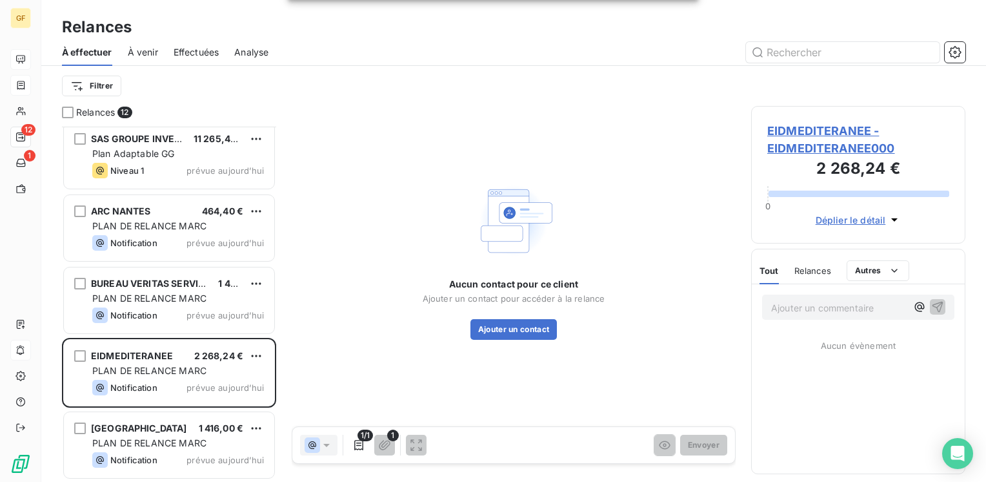
click at [823, 127] on span "EIDMEDITERANEE - EIDMEDITERANEE000" at bounding box center [858, 139] width 182 height 35
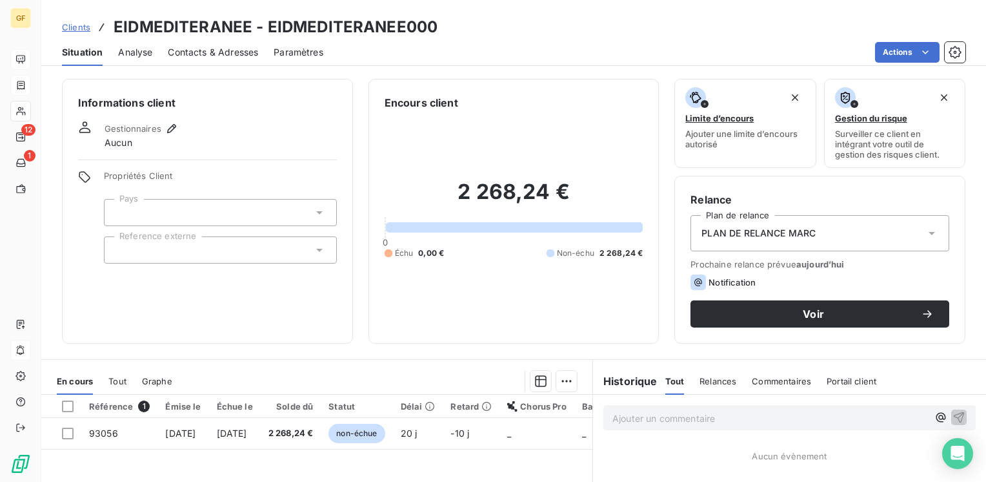
click at [199, 52] on span "Contacts & Adresses" at bounding box center [213, 52] width 90 height 13
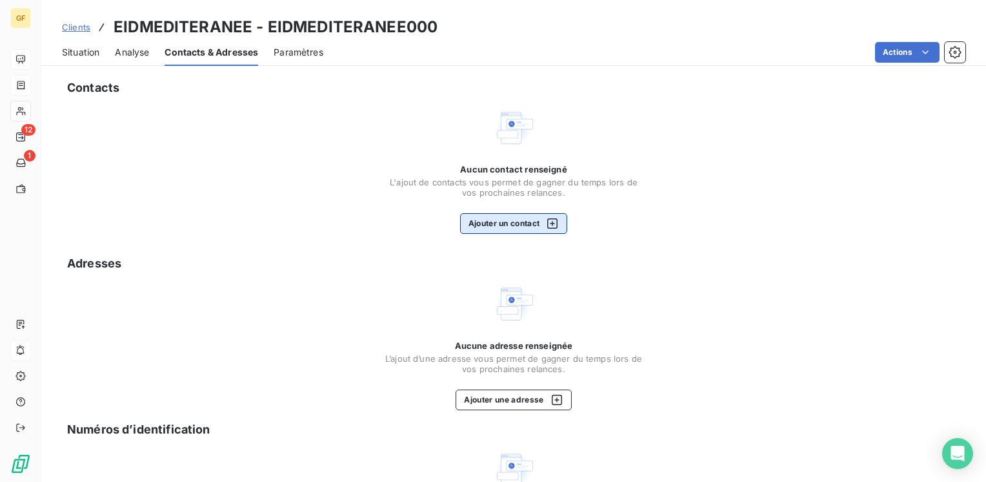
click at [480, 218] on button "Ajouter un contact" at bounding box center [514, 223] width 108 height 21
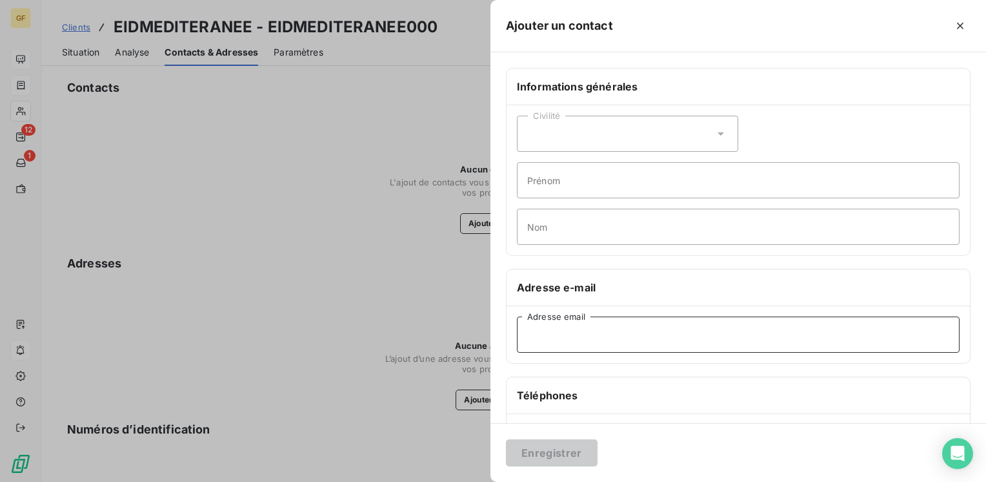
click at [549, 346] on input "Adresse email" at bounding box center [738, 334] width 443 height 36
paste input "[EMAIL_ADDRESS][DOMAIN_NAME]"
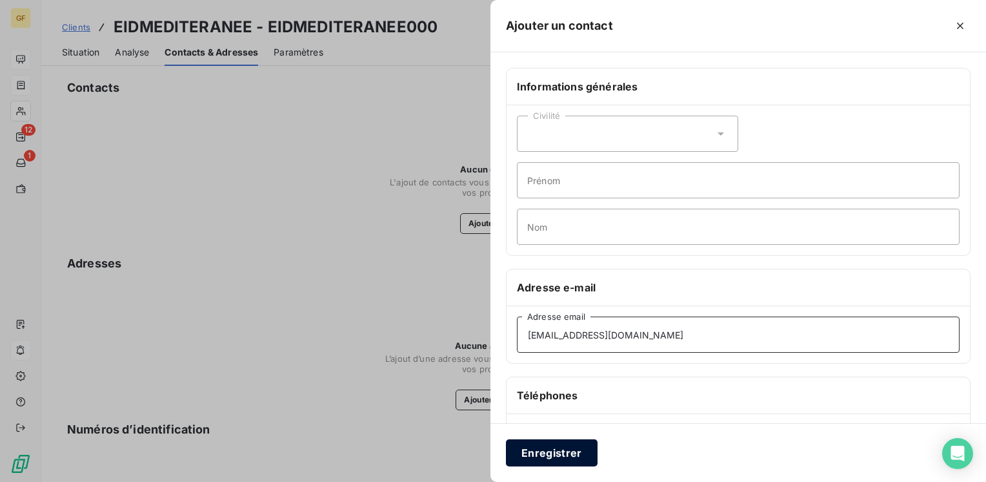
type input "[EMAIL_ADDRESS][DOMAIN_NAME]"
click at [569, 448] on button "Enregistrer" at bounding box center [552, 452] width 92 height 27
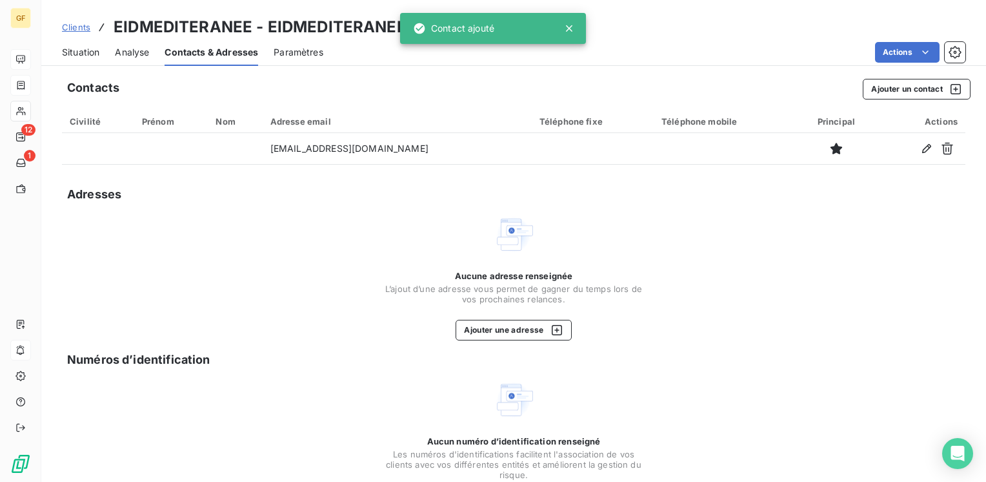
click at [74, 53] on span "Situation" at bounding box center [80, 52] width 37 height 13
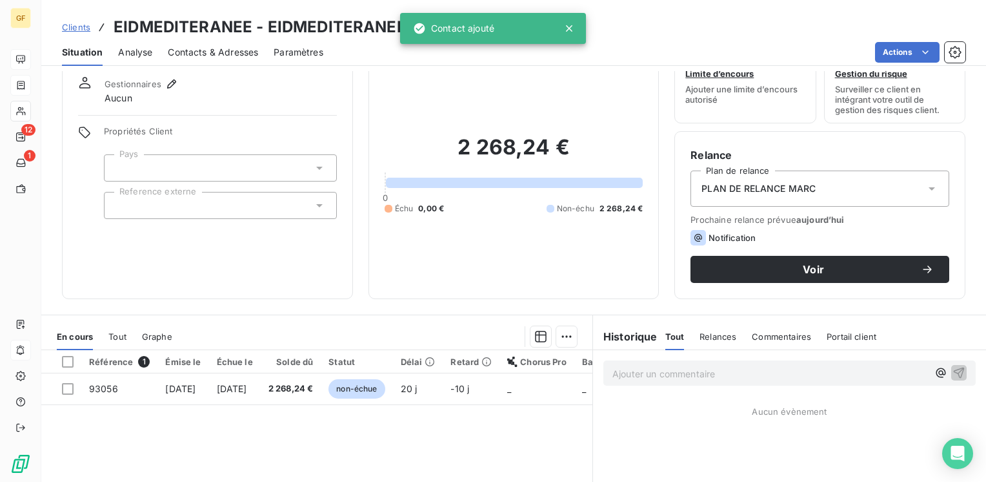
scroll to position [65, 0]
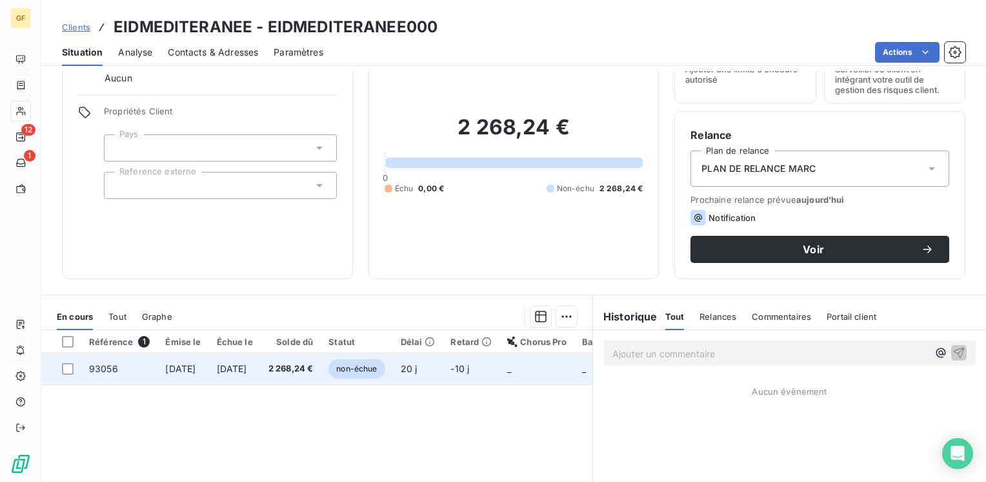
click at [247, 372] on span "[DATE]" at bounding box center [232, 368] width 30 height 11
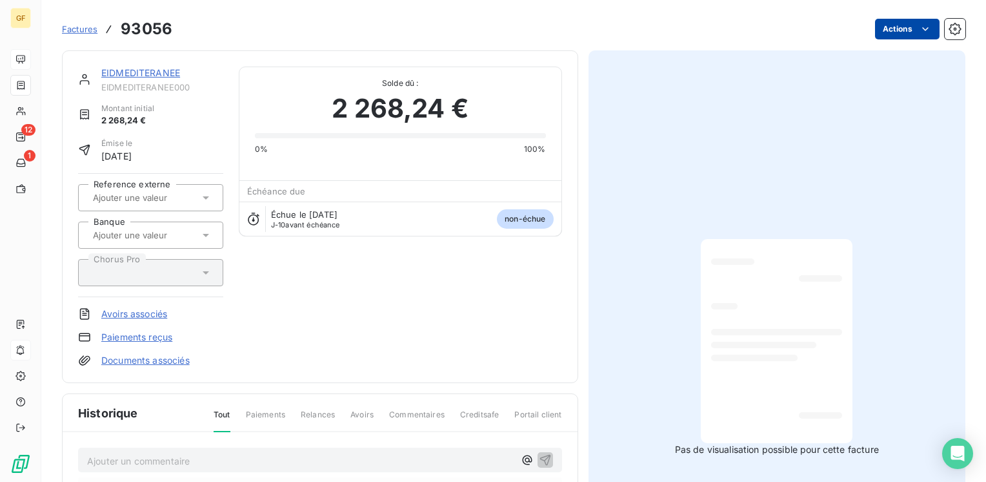
click at [909, 32] on html "GF 12 1 Factures 93056 Actions EIDMEDITERANEE EIDMEDITERANEE000 Montant initial…" at bounding box center [493, 241] width 986 height 482
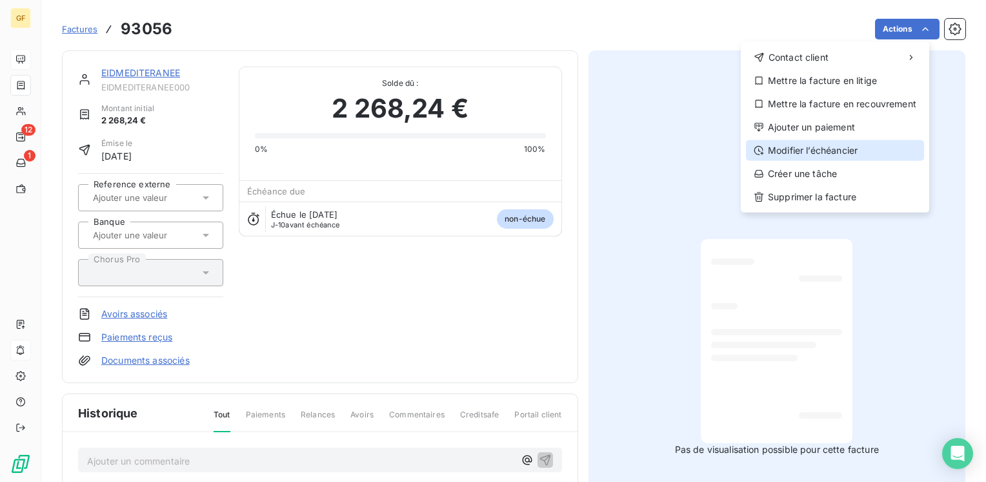
click at [817, 149] on div "Modifier l’échéancier" at bounding box center [835, 150] width 178 height 21
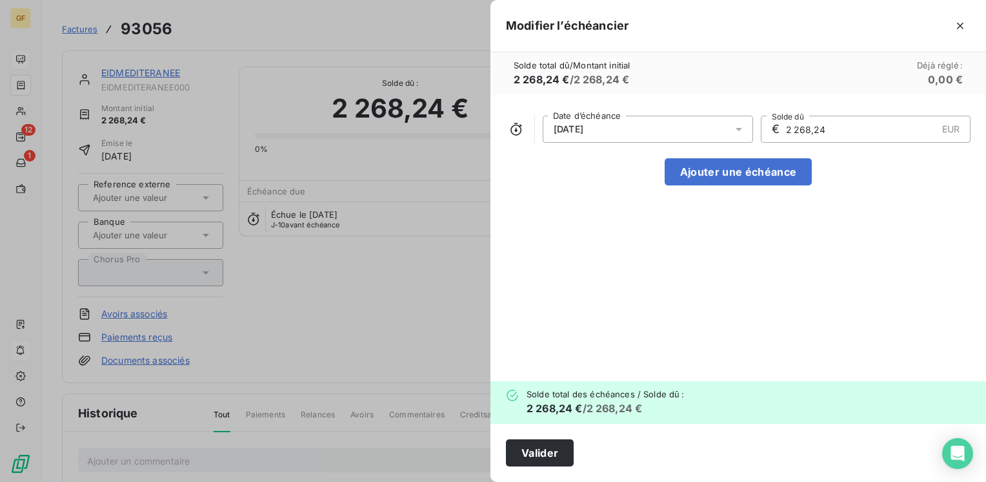
click at [742, 132] on icon at bounding box center [739, 129] width 13 height 13
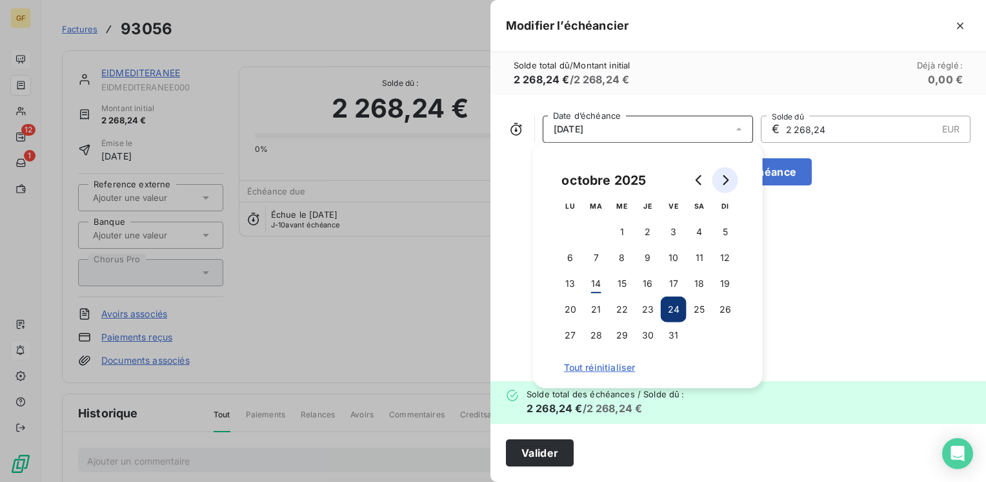
click at [730, 172] on button "Go to next month" at bounding box center [726, 180] width 26 height 26
click at [679, 283] on button "14" at bounding box center [674, 283] width 26 height 26
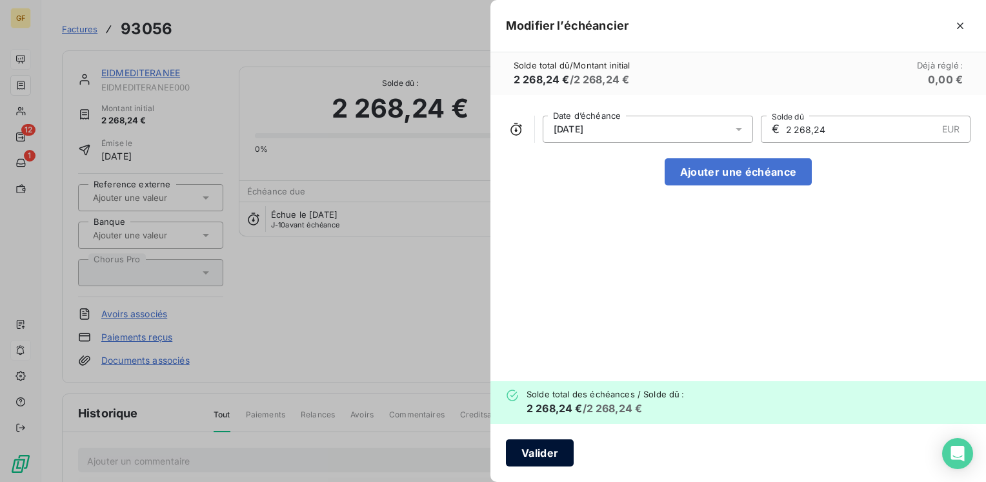
click at [534, 451] on button "Valider" at bounding box center [540, 452] width 68 height 27
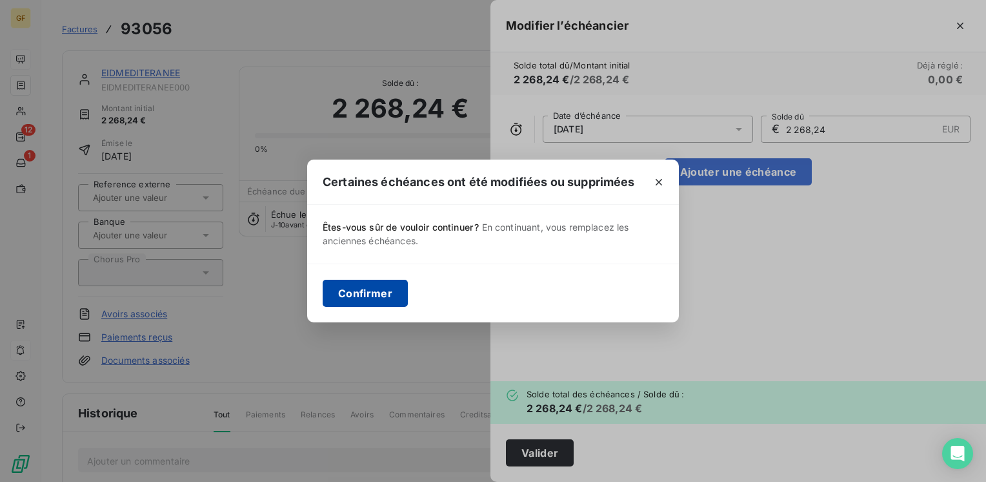
click at [390, 290] on button "Confirmer" at bounding box center [365, 292] width 85 height 27
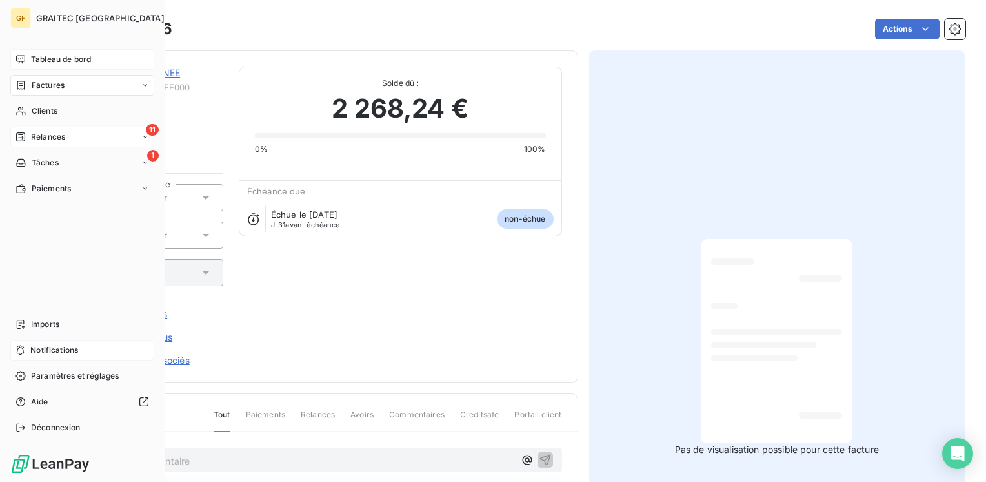
click at [48, 133] on span "Relances" at bounding box center [48, 137] width 34 height 12
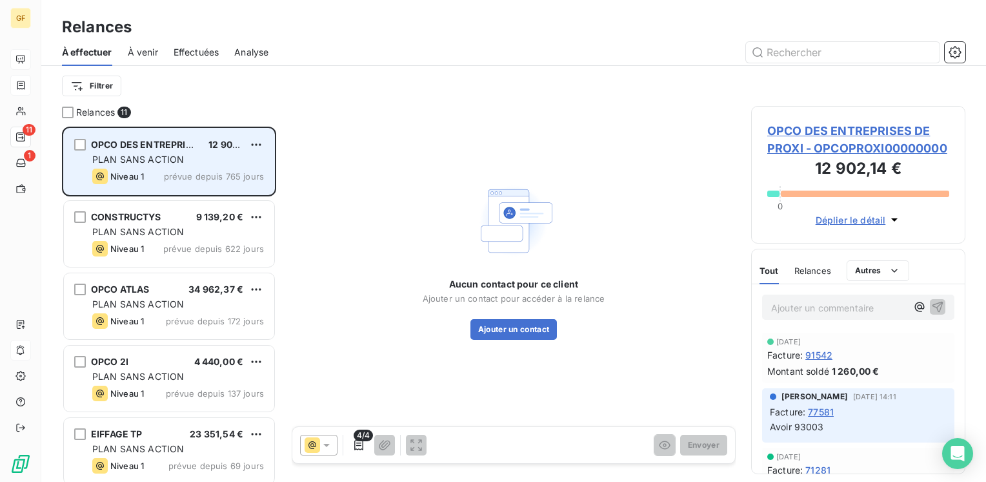
scroll to position [440, 0]
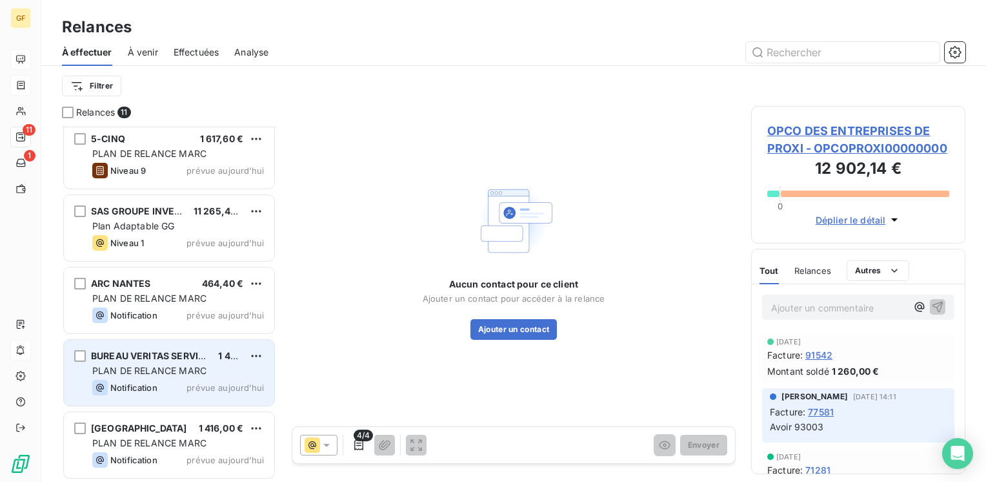
click at [170, 354] on span "BUREAU VERITAS SERVICES [GEOGRAPHIC_DATA]" at bounding box center [202, 355] width 223 height 11
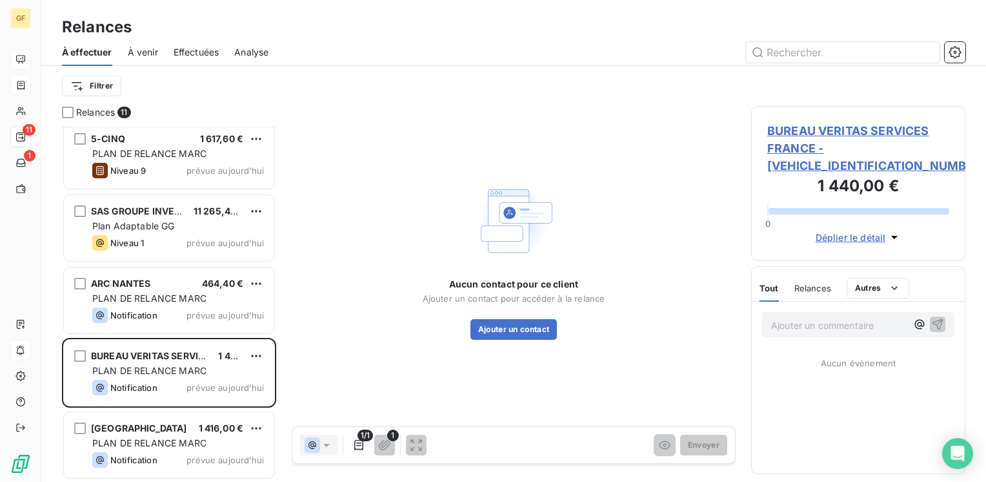
click at [803, 123] on span "BUREAU VERITAS SERVICES FRANCE - [VEHICLE_IDENTIFICATION_NUMBER]" at bounding box center [858, 148] width 182 height 52
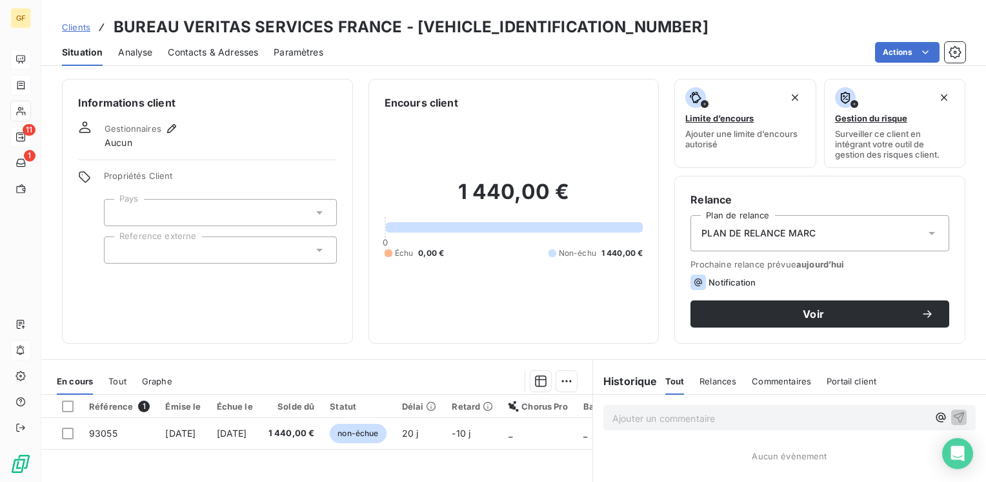
scroll to position [65, 0]
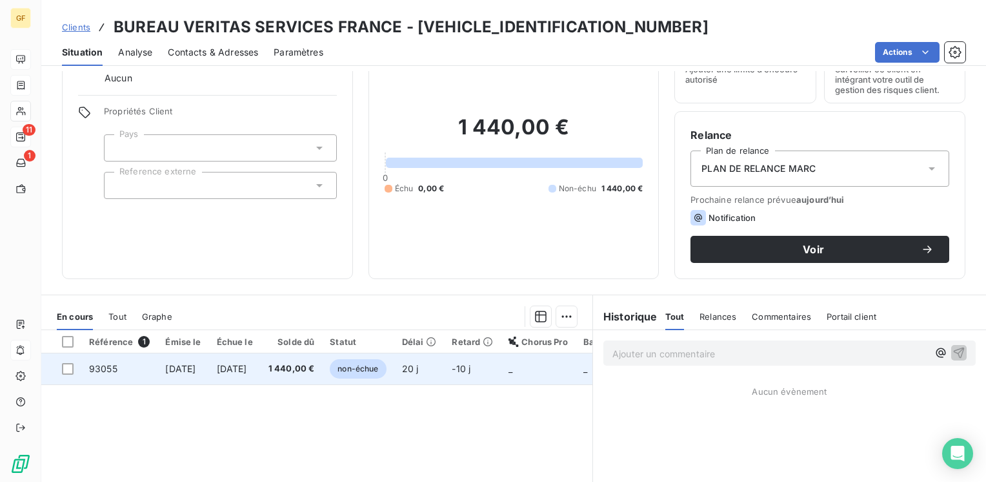
click at [247, 369] on span "[DATE]" at bounding box center [232, 368] width 30 height 11
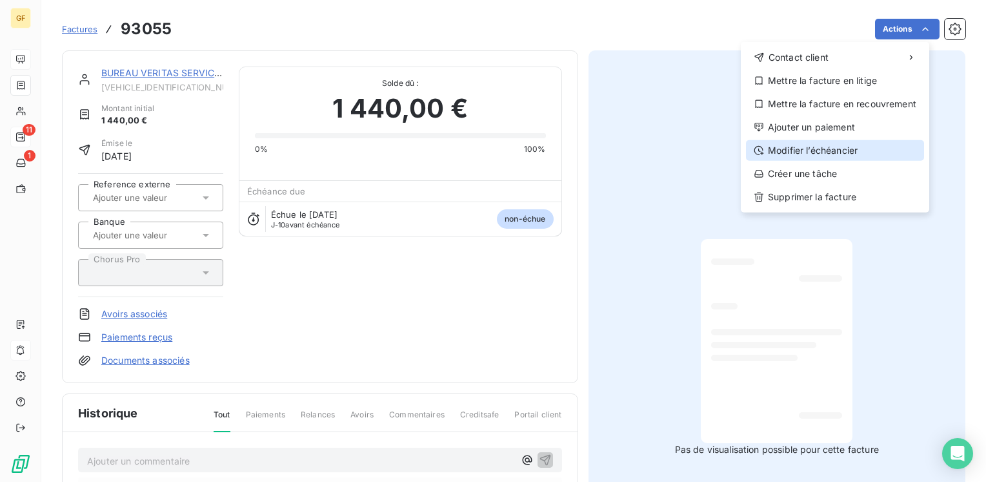
click at [808, 150] on div "Modifier l’échéancier" at bounding box center [835, 150] width 178 height 21
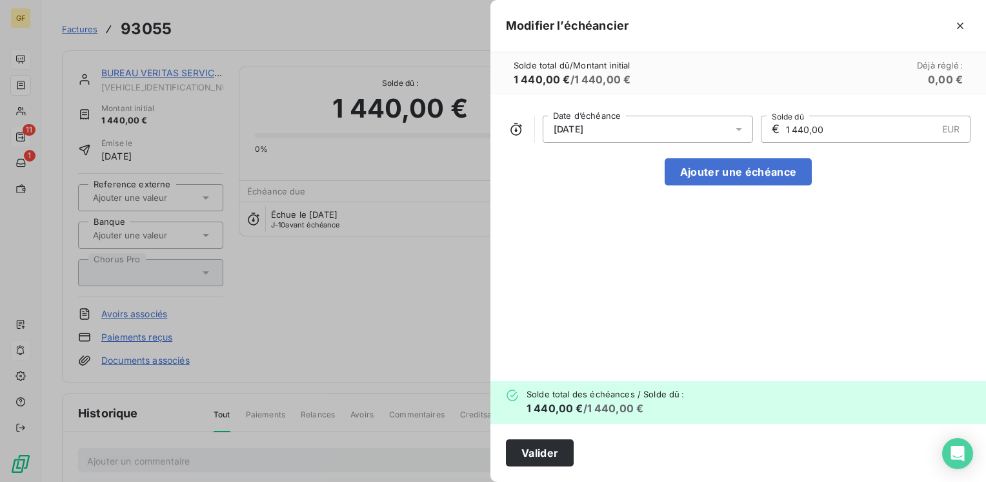
click at [746, 127] on div at bounding box center [743, 129] width 21 height 27
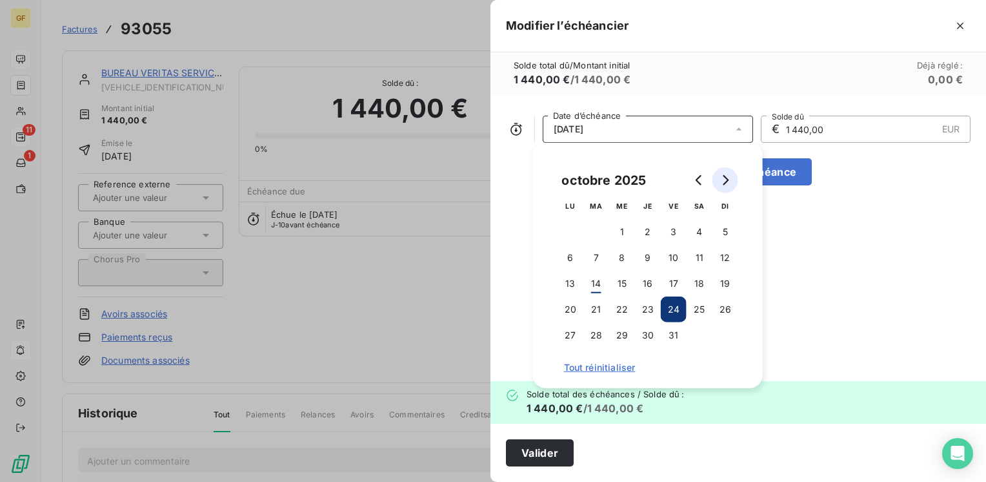
click at [730, 178] on icon "Go to next month" at bounding box center [725, 180] width 10 height 10
click at [571, 334] on button "24" at bounding box center [571, 335] width 26 height 26
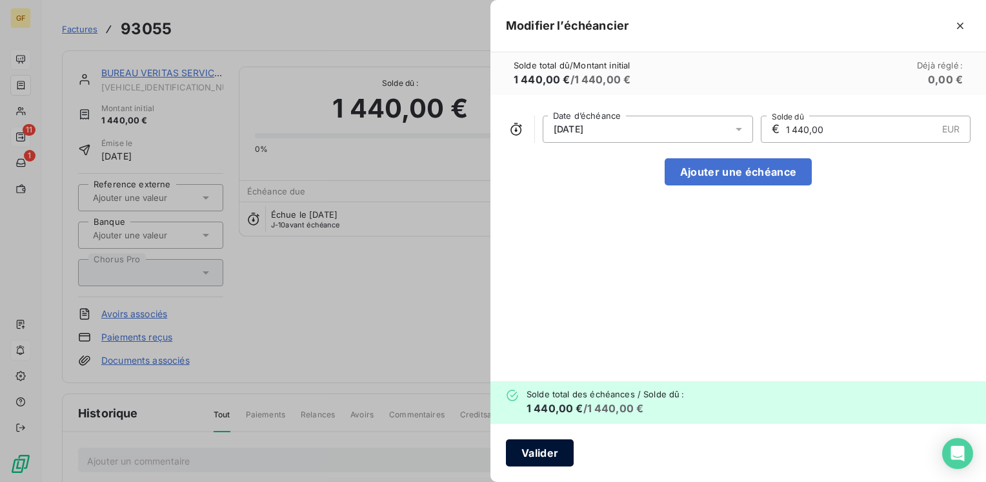
click at [546, 451] on button "Valider" at bounding box center [540, 452] width 68 height 27
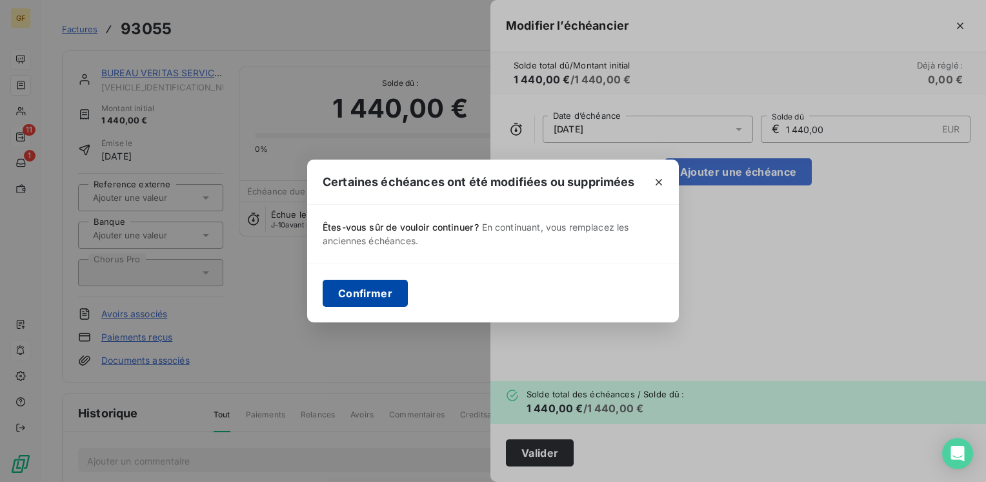
click at [381, 286] on button "Confirmer" at bounding box center [365, 292] width 85 height 27
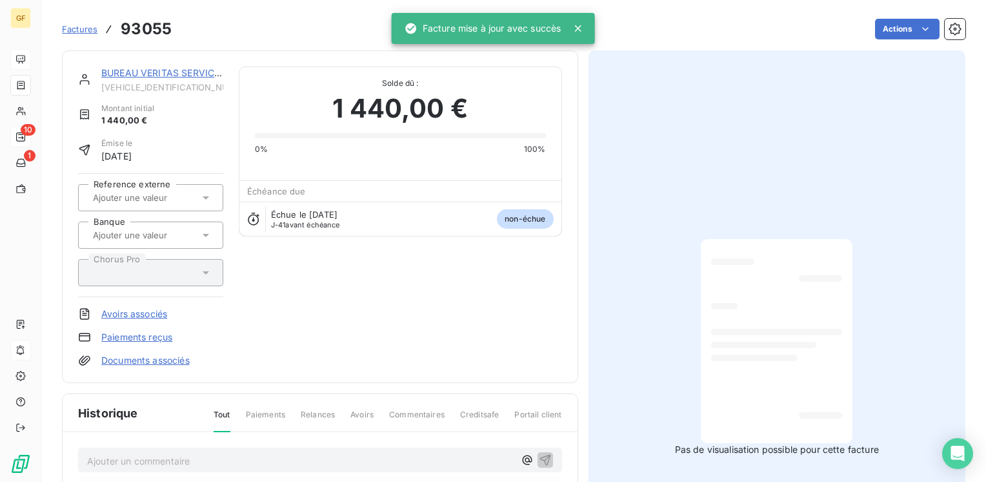
click at [147, 71] on link "BUREAU VERITAS SERVICES [GEOGRAPHIC_DATA]" at bounding box center [211, 72] width 221 height 11
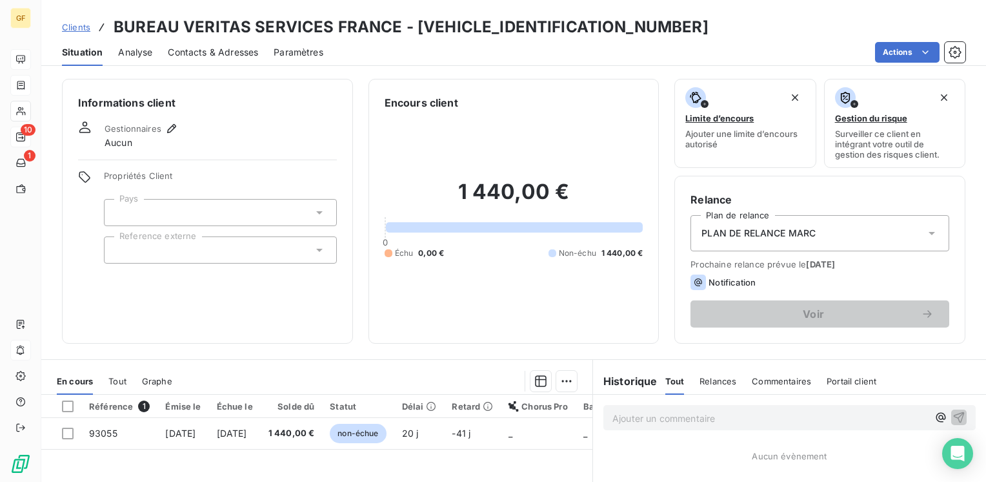
click at [228, 56] on span "Contacts & Adresses" at bounding box center [213, 52] width 90 height 13
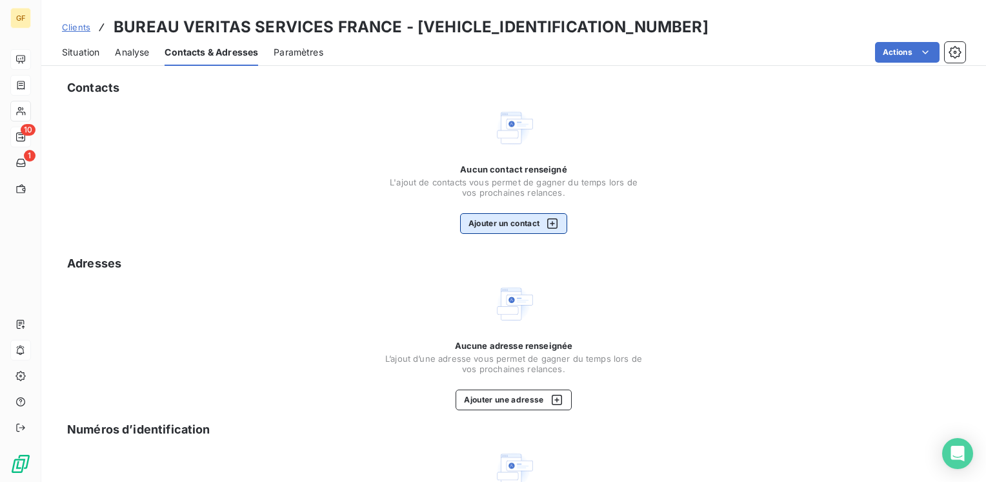
click at [511, 213] on button "Ajouter un contact" at bounding box center [514, 223] width 108 height 21
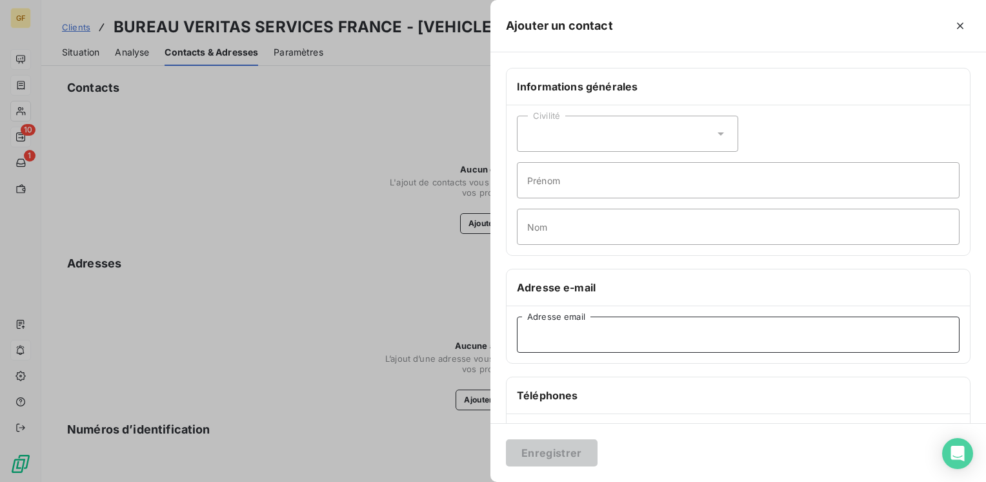
click at [544, 332] on input "Adresse email" at bounding box center [738, 334] width 443 height 36
paste input "[EMAIL_ADDRESS][DOMAIN_NAME]"
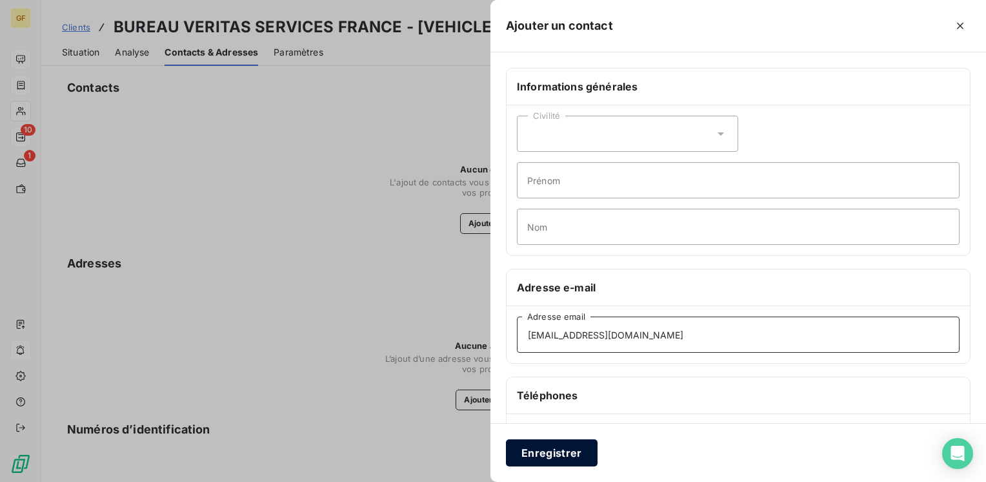
type input "[EMAIL_ADDRESS][DOMAIN_NAME]"
click at [536, 447] on button "Enregistrer" at bounding box center [552, 452] width 92 height 27
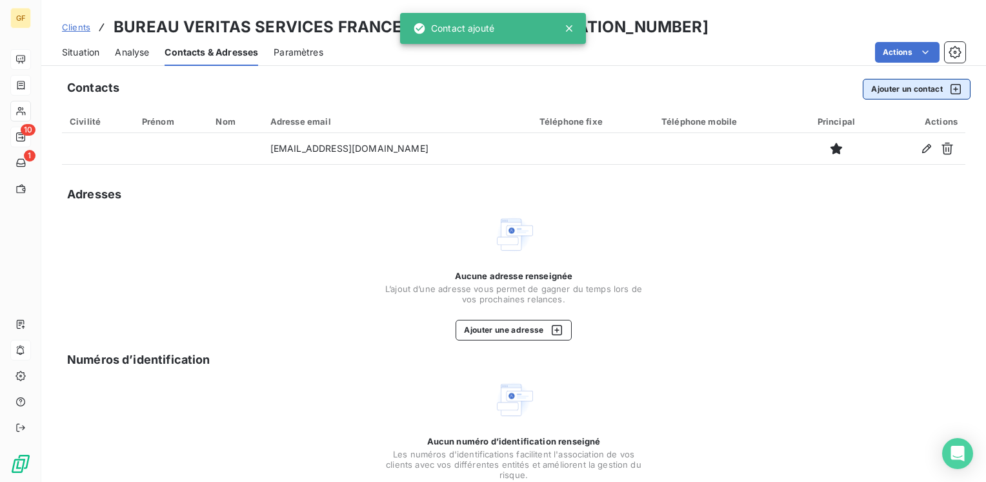
click at [871, 93] on button "Ajouter un contact" at bounding box center [917, 89] width 108 height 21
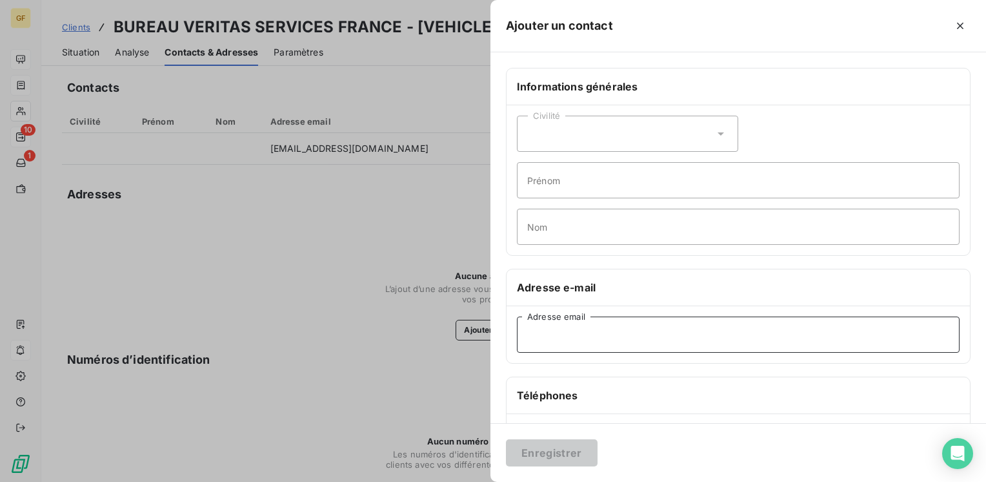
click at [611, 345] on input "Adresse email" at bounding box center [738, 334] width 443 height 36
paste input "[PERSON_NAME][EMAIL_ADDRESS][DOMAIN_NAME]"
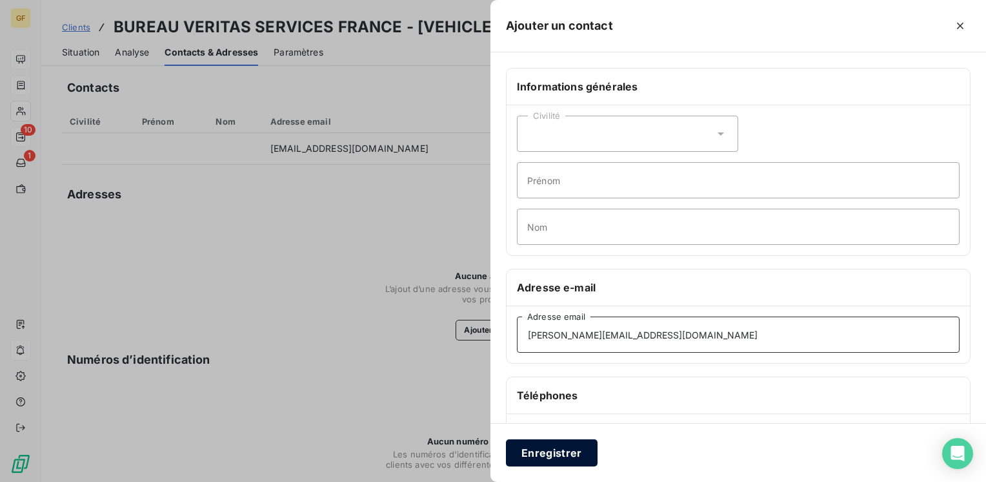
type input "[PERSON_NAME][EMAIL_ADDRESS][DOMAIN_NAME]"
click at [563, 447] on button "Enregistrer" at bounding box center [552, 452] width 92 height 27
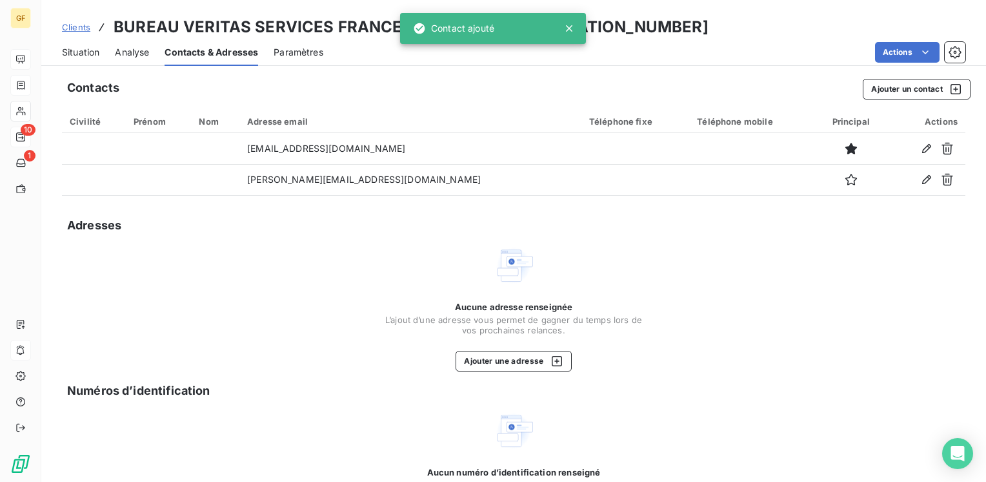
click at [88, 50] on span "Situation" at bounding box center [80, 52] width 37 height 13
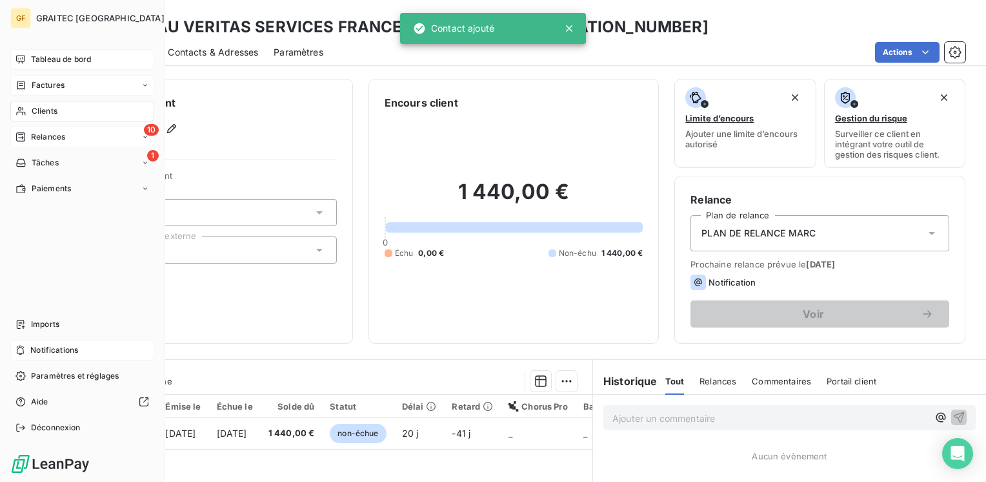
click at [32, 131] on span "Relances" at bounding box center [48, 137] width 34 height 12
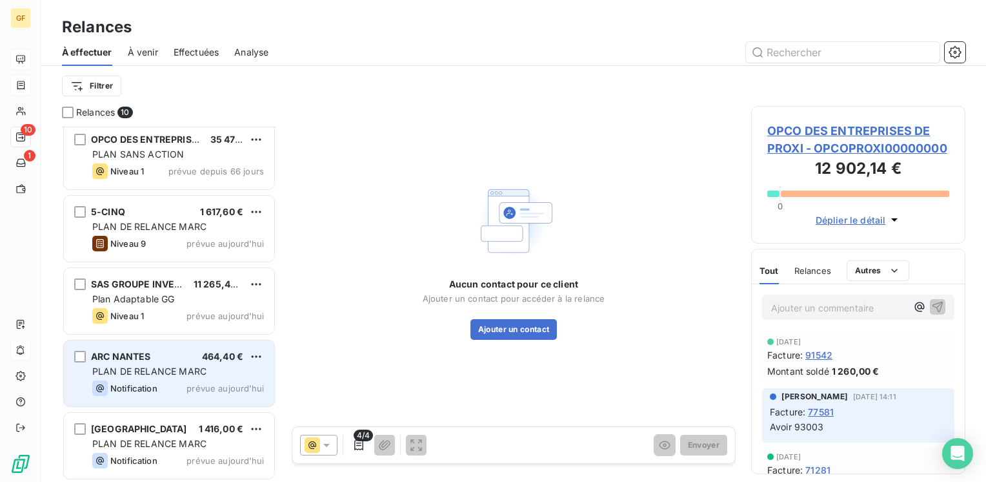
scroll to position [368, 0]
click at [152, 371] on span "PLAN DE RELANCE MARC" at bounding box center [149, 370] width 114 height 11
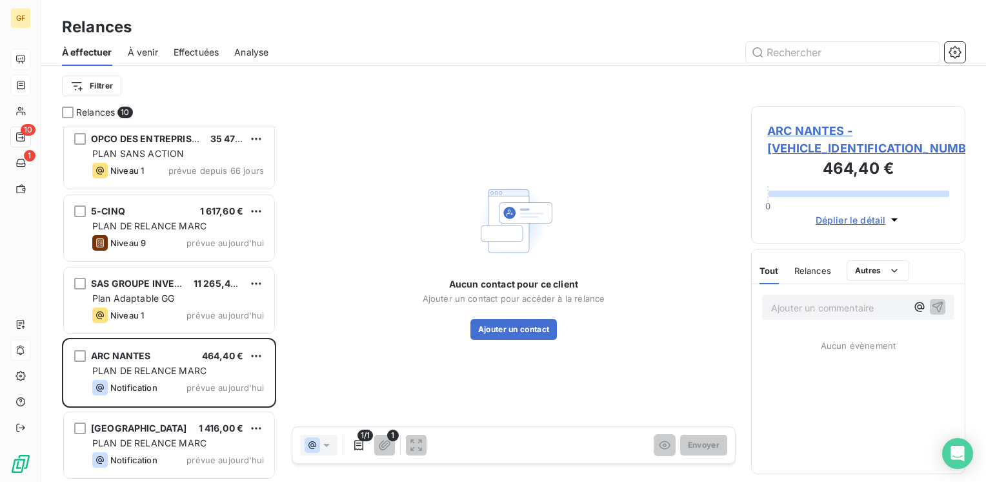
click at [799, 122] on span "ARC NANTES - [VEHICLE_IDENTIFICATION_NUMBER]" at bounding box center [858, 139] width 182 height 35
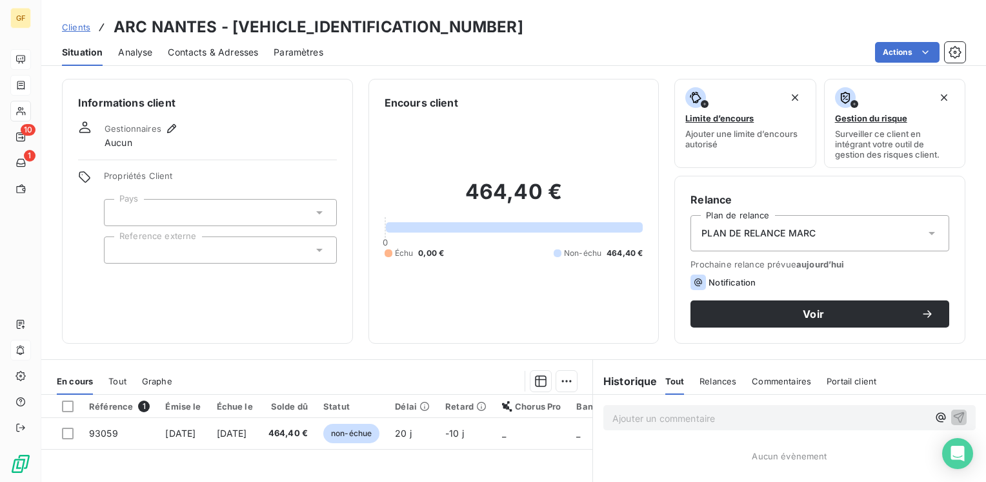
scroll to position [65, 0]
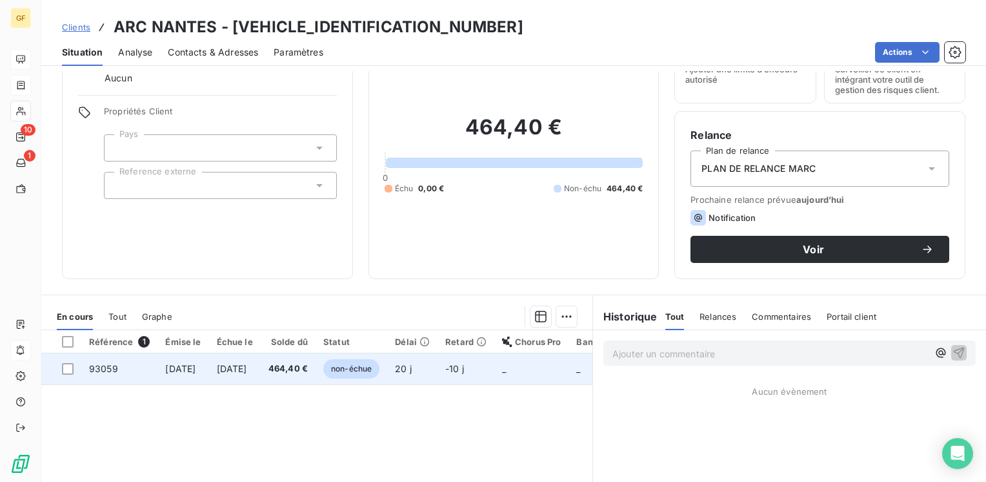
click at [247, 372] on span "[DATE]" at bounding box center [232, 368] width 30 height 11
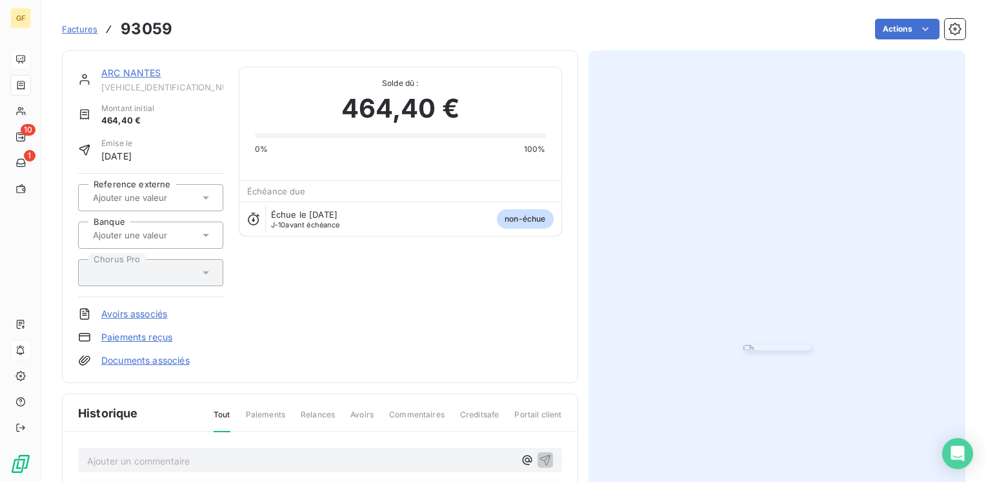
click at [744, 345] on img "button" at bounding box center [777, 347] width 67 height 5
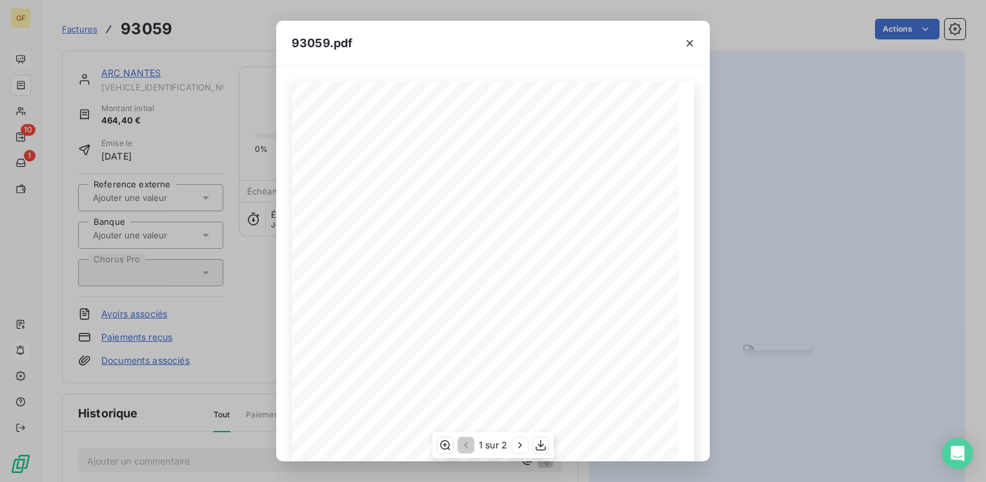
scroll to position [183, 0]
click at [519, 445] on icon "button" at bounding box center [520, 444] width 13 height 13
click at [694, 42] on icon "button" at bounding box center [690, 43] width 13 height 13
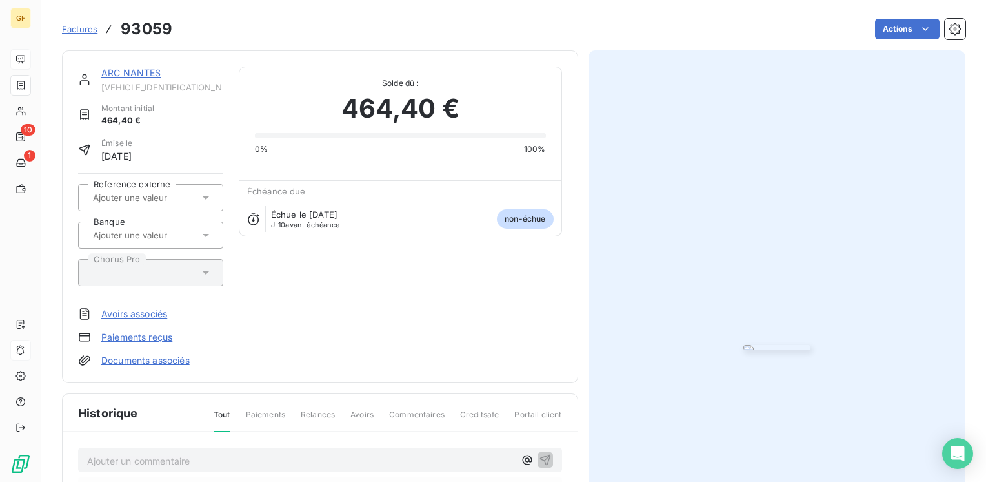
click at [744, 345] on img "button" at bounding box center [777, 347] width 67 height 5
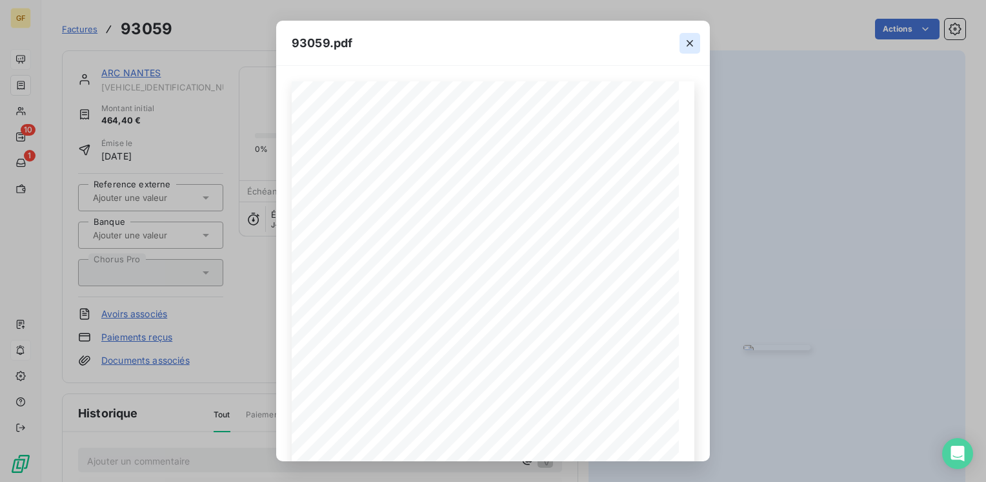
click at [689, 43] on icon "button" at bounding box center [690, 43] width 6 height 6
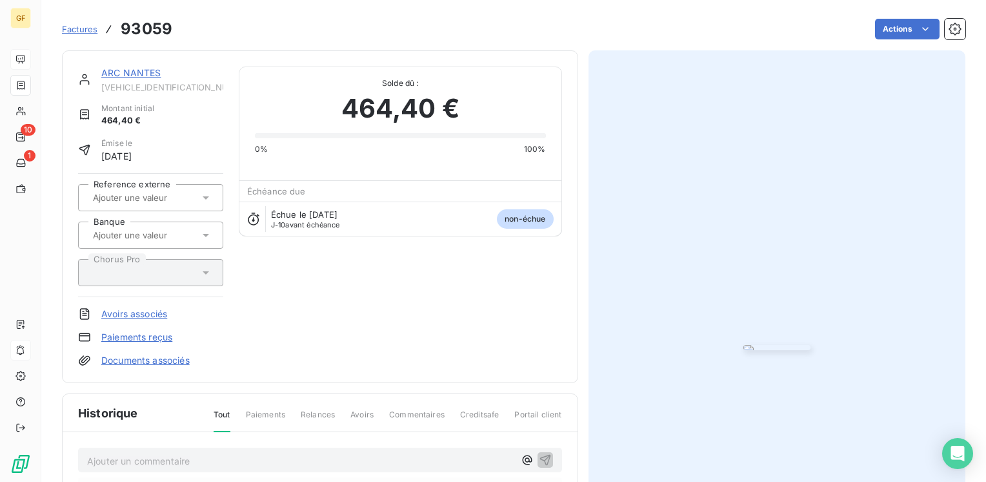
click at [147, 76] on link "ARC NANTES" at bounding box center [131, 72] width 60 height 11
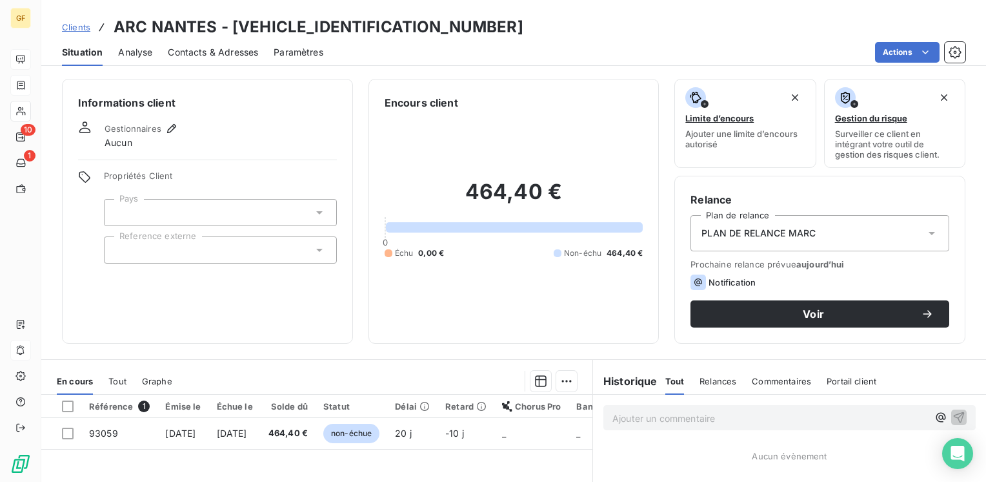
click at [230, 53] on span "Contacts & Adresses" at bounding box center [213, 52] width 90 height 13
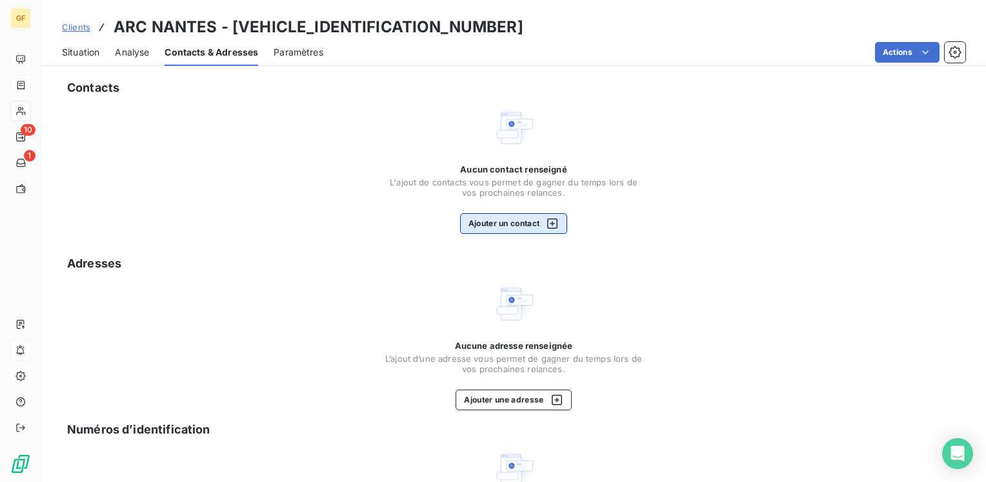
click at [525, 219] on button "Ajouter un contact" at bounding box center [514, 223] width 108 height 21
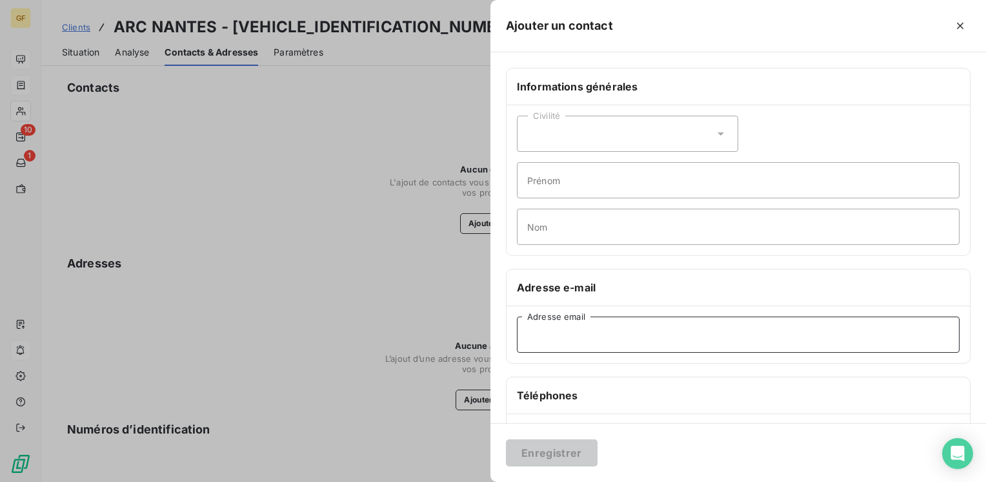
click at [576, 348] on input "Adresse email" at bounding box center [738, 334] width 443 height 36
paste input "[EMAIL_ADDRESS][DOMAIN_NAME]"
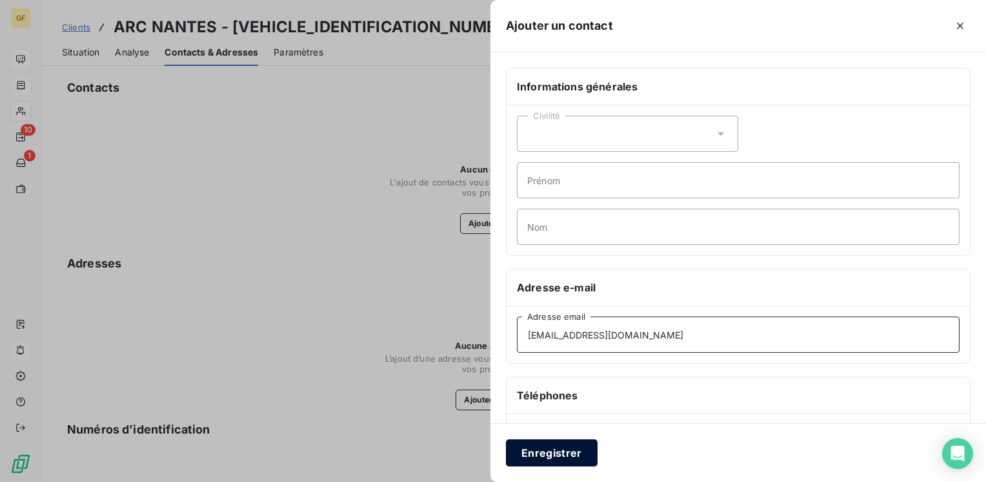
type input "[EMAIL_ADDRESS][DOMAIN_NAME]"
click at [564, 449] on button "Enregistrer" at bounding box center [552, 452] width 92 height 27
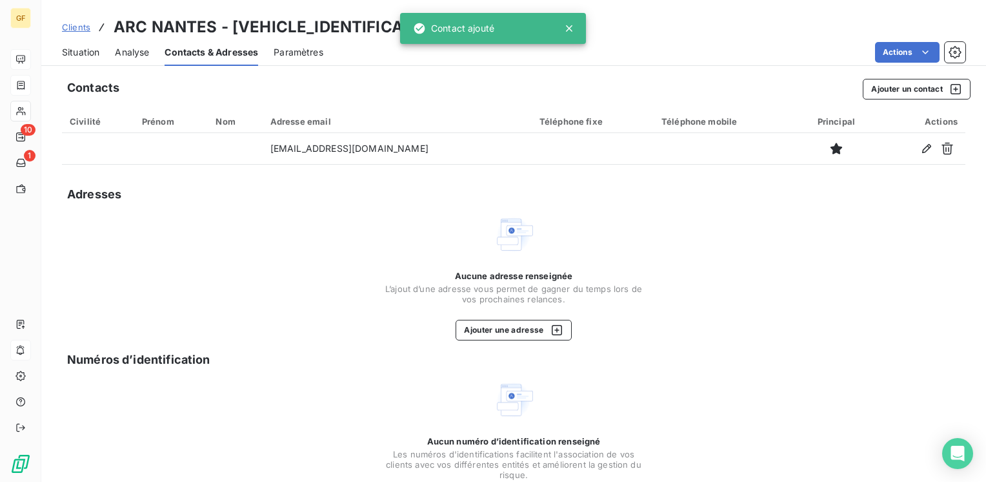
click at [78, 123] on div "Civilité" at bounding box center [98, 121] width 57 height 10
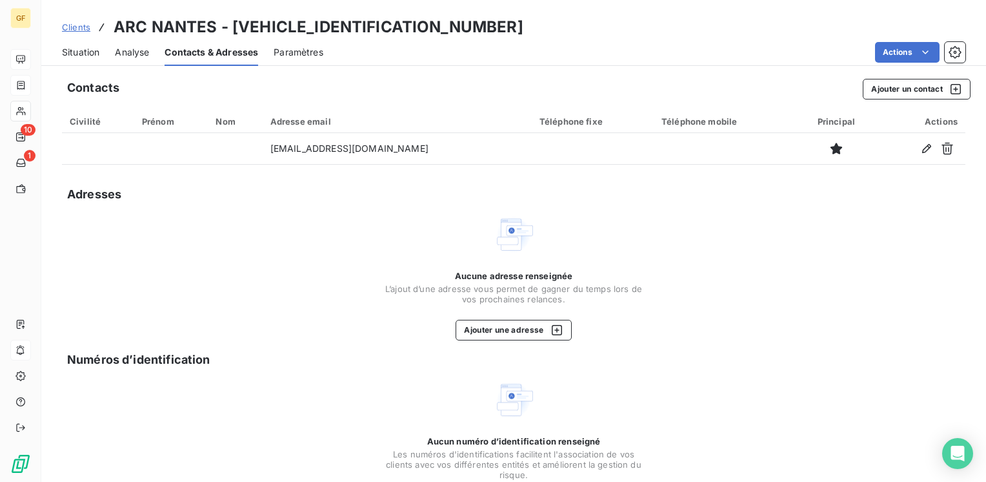
click at [95, 49] on span "Situation" at bounding box center [80, 52] width 37 height 13
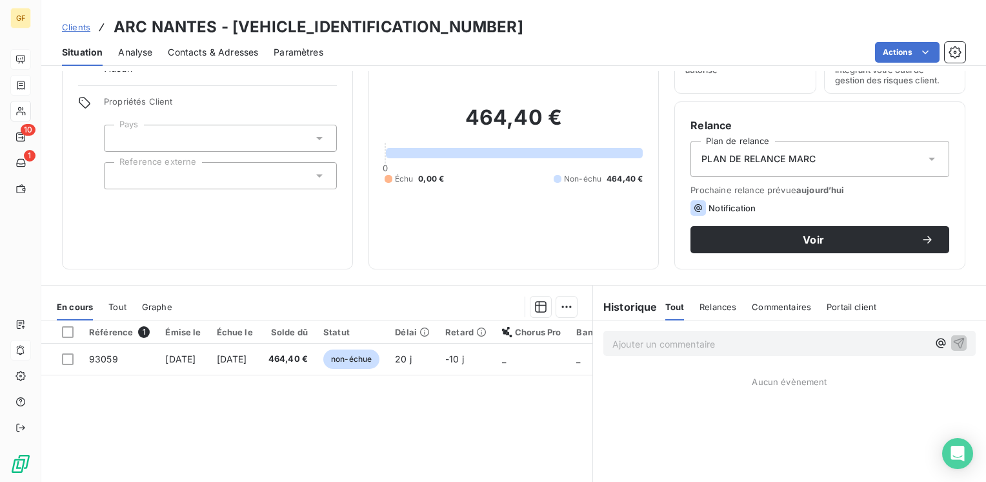
scroll to position [129, 0]
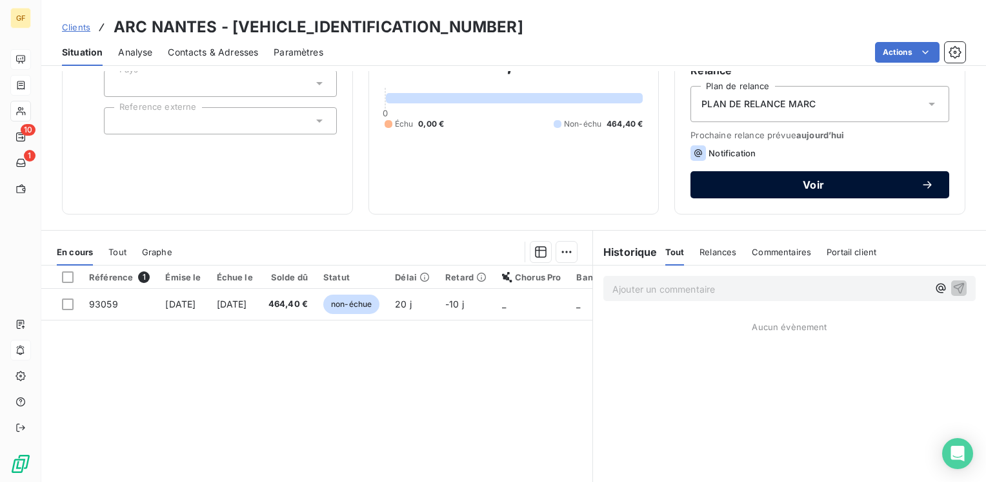
click at [733, 188] on span "Voir" at bounding box center [813, 184] width 215 height 10
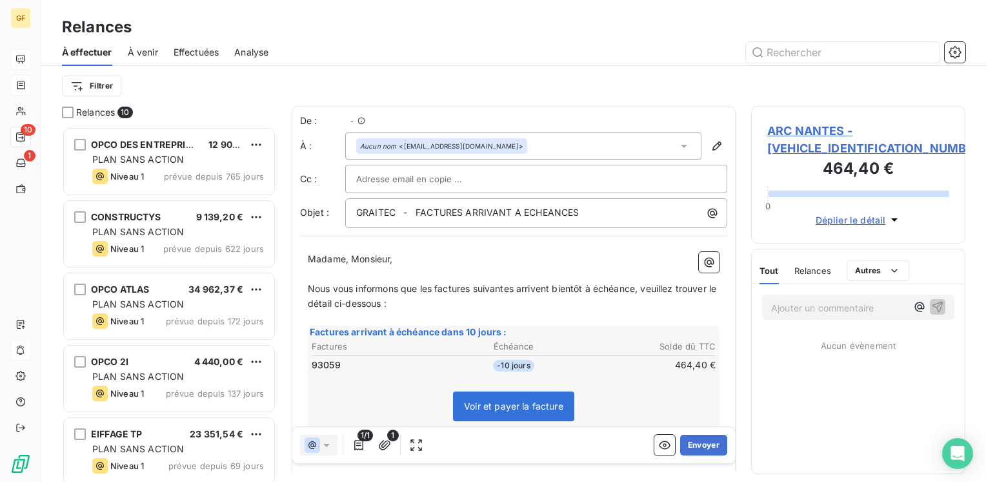
scroll to position [345, 204]
click at [701, 440] on button "Envoyer" at bounding box center [703, 444] width 47 height 21
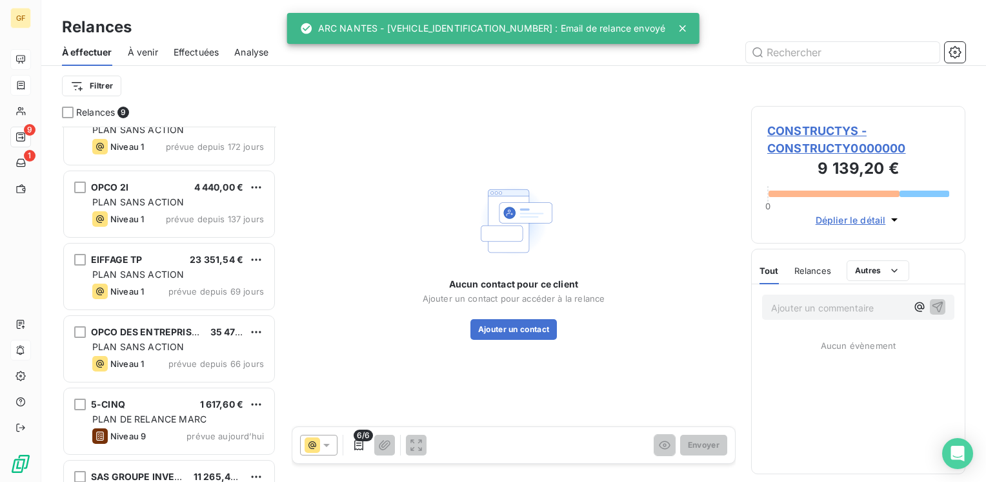
scroll to position [296, 0]
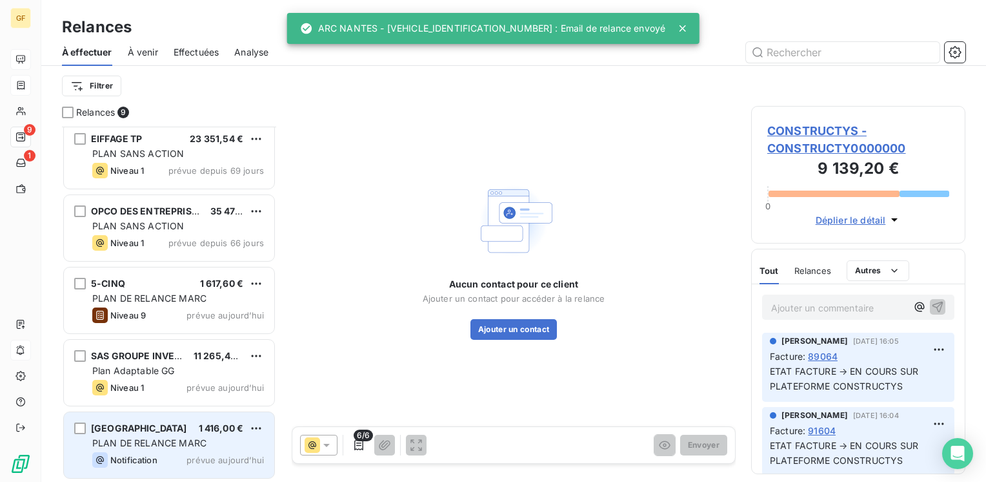
click at [157, 439] on span "PLAN DE RELANCE MARC" at bounding box center [149, 442] width 114 height 11
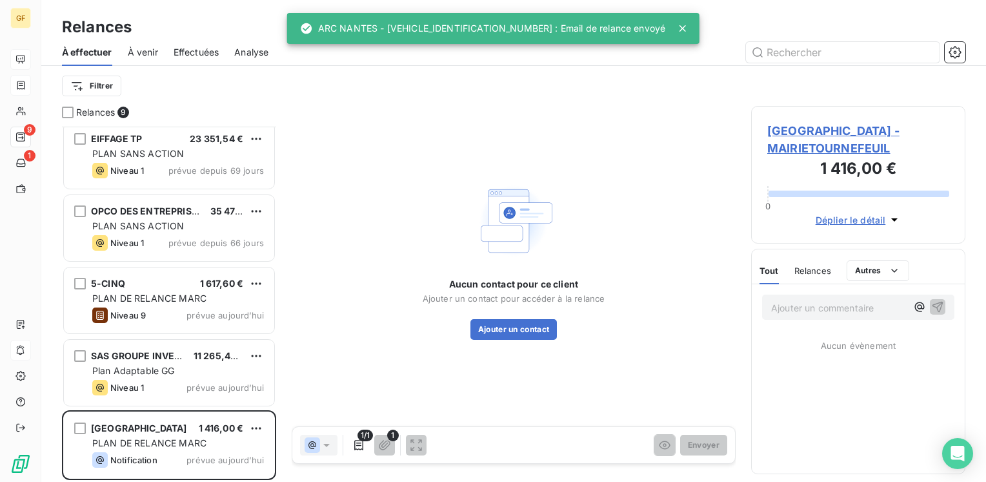
click at [815, 133] on span "[GEOGRAPHIC_DATA] - MAIRIETOURNEFEUIL" at bounding box center [858, 139] width 182 height 35
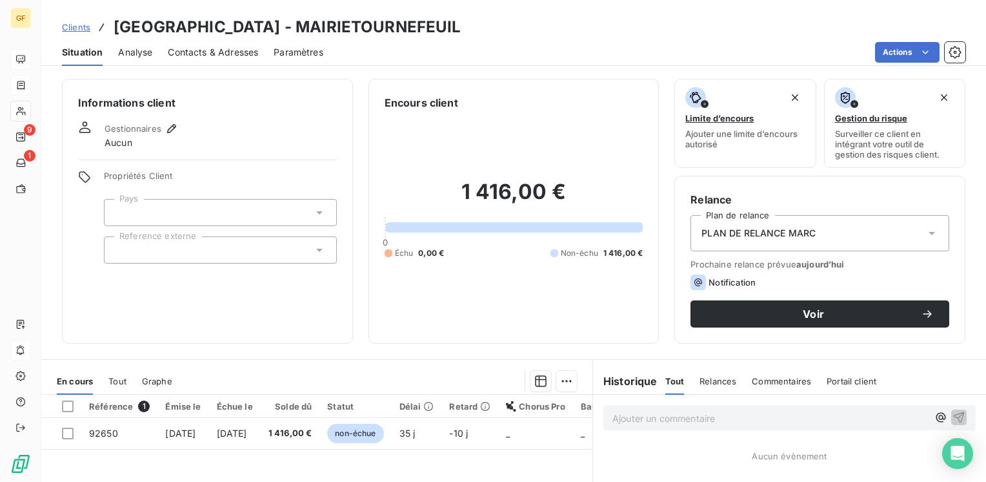
click at [226, 53] on span "Contacts & Adresses" at bounding box center [213, 52] width 90 height 13
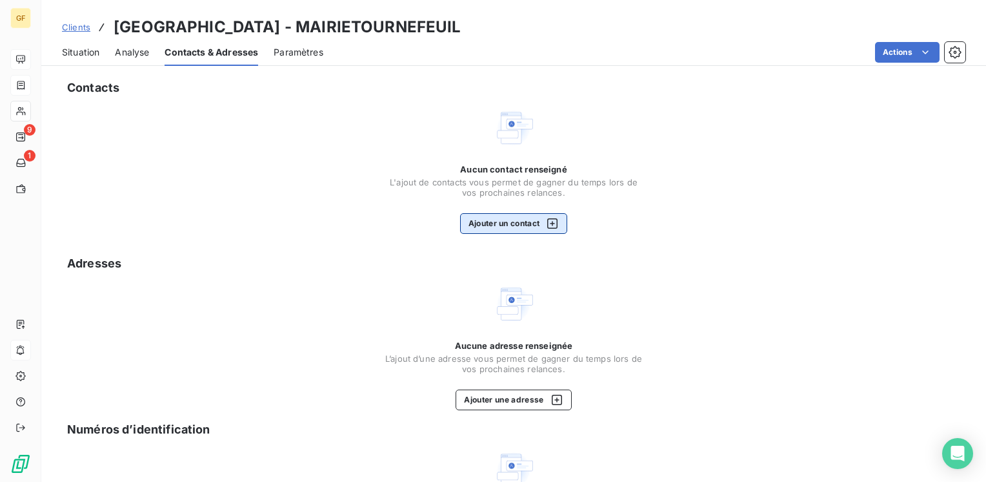
click at [472, 228] on button "Ajouter un contact" at bounding box center [514, 223] width 108 height 21
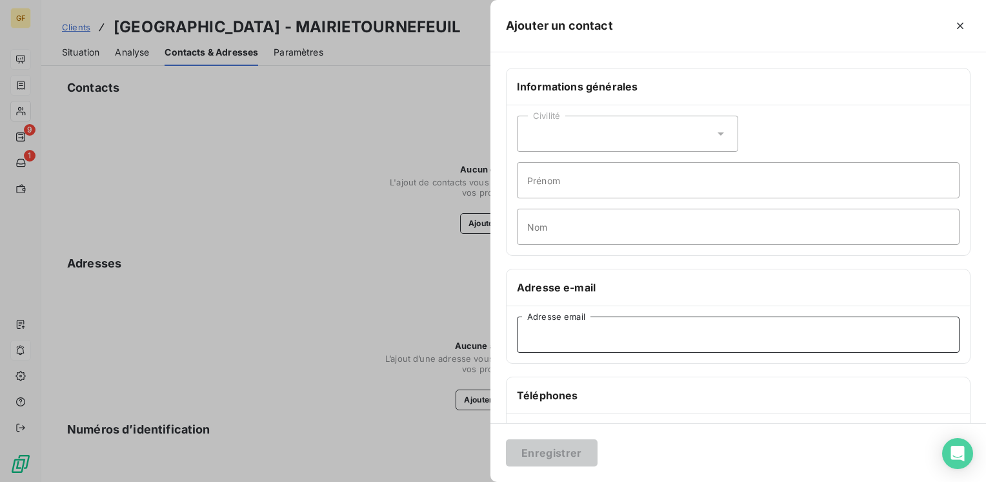
click at [558, 324] on input "Adresse email" at bounding box center [738, 334] width 443 height 36
paste input "[EMAIL_ADDRESS][DOMAIN_NAME]"
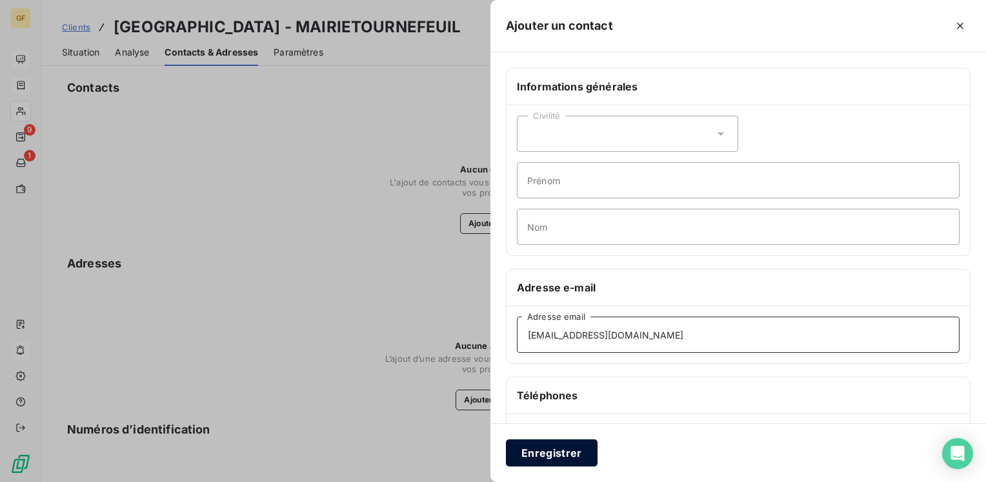
type input "[EMAIL_ADDRESS][DOMAIN_NAME]"
click at [561, 446] on button "Enregistrer" at bounding box center [552, 452] width 92 height 27
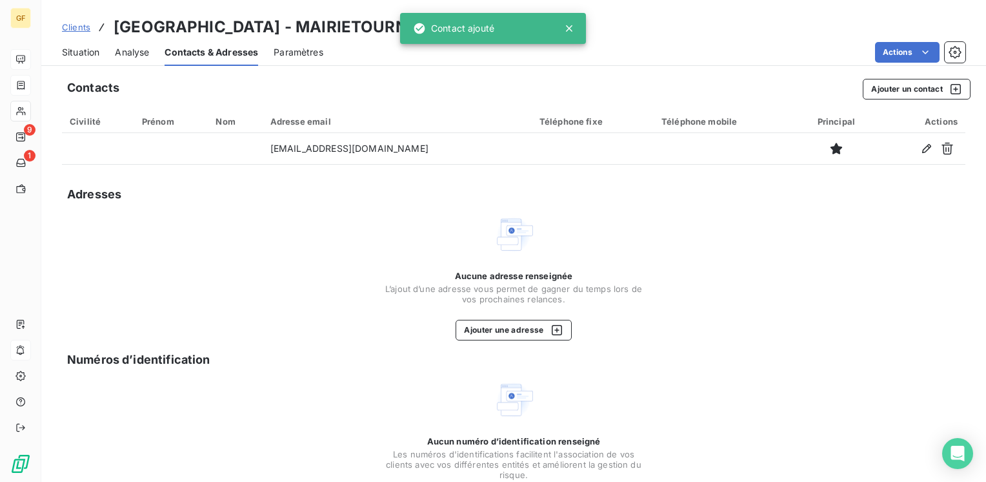
click at [88, 52] on span "Situation" at bounding box center [80, 52] width 37 height 13
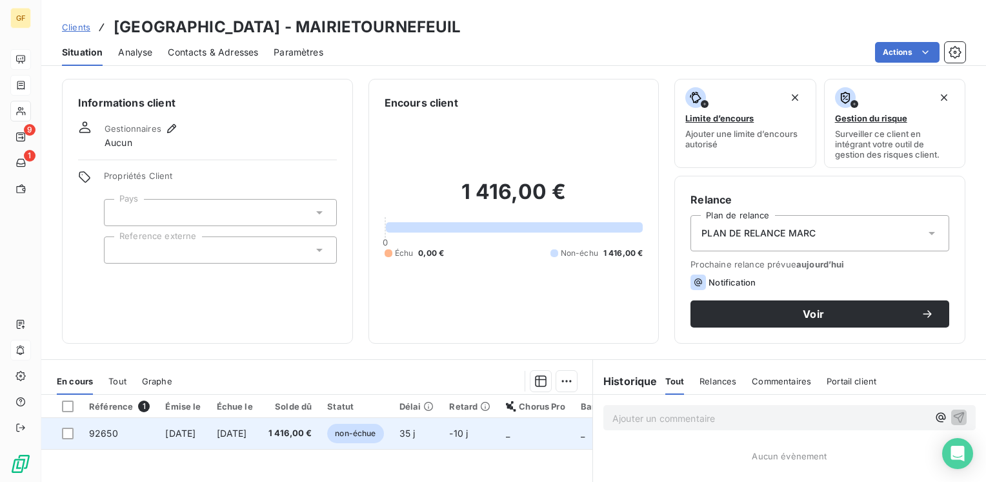
click at [194, 430] on span "[DATE]" at bounding box center [180, 432] width 30 height 11
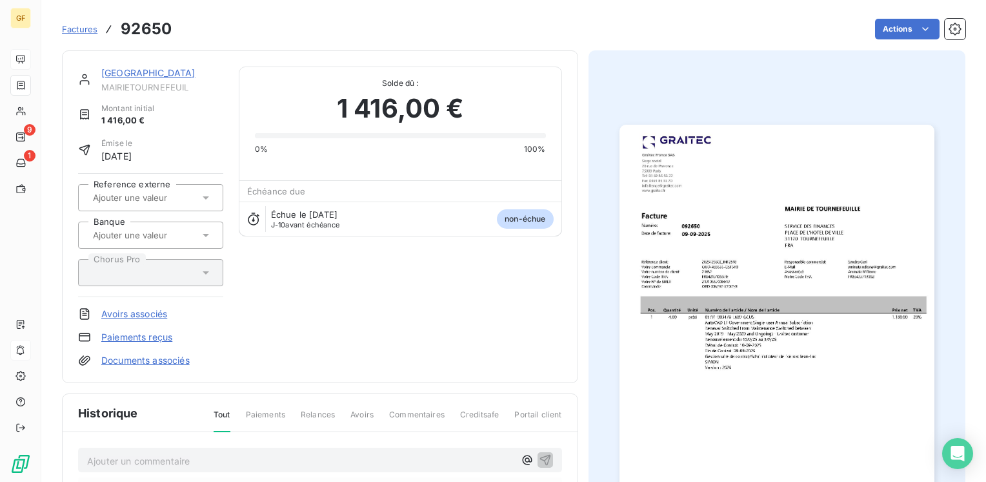
click at [725, 257] on img "button" at bounding box center [777, 347] width 315 height 445
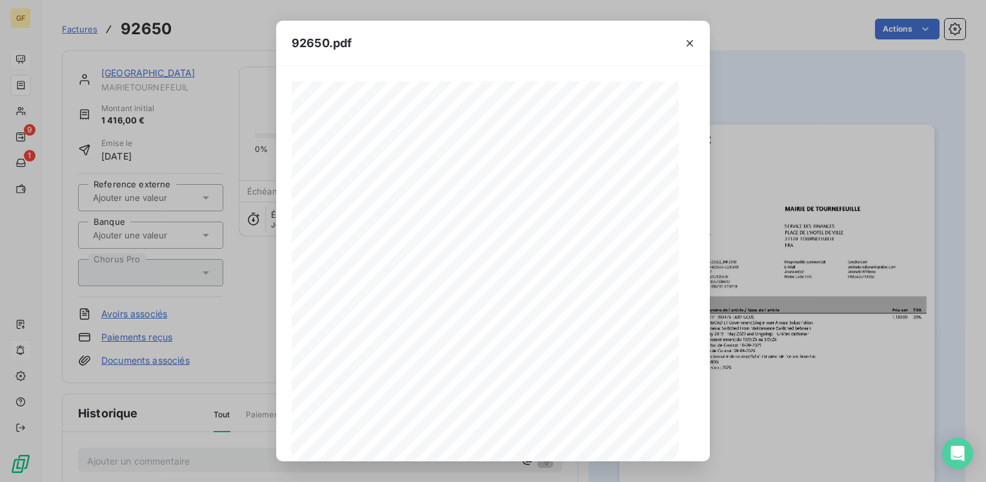
scroll to position [183, 0]
click at [516, 440] on icon "button" at bounding box center [520, 444] width 13 height 13
click at [687, 40] on icon "button" at bounding box center [690, 43] width 13 height 13
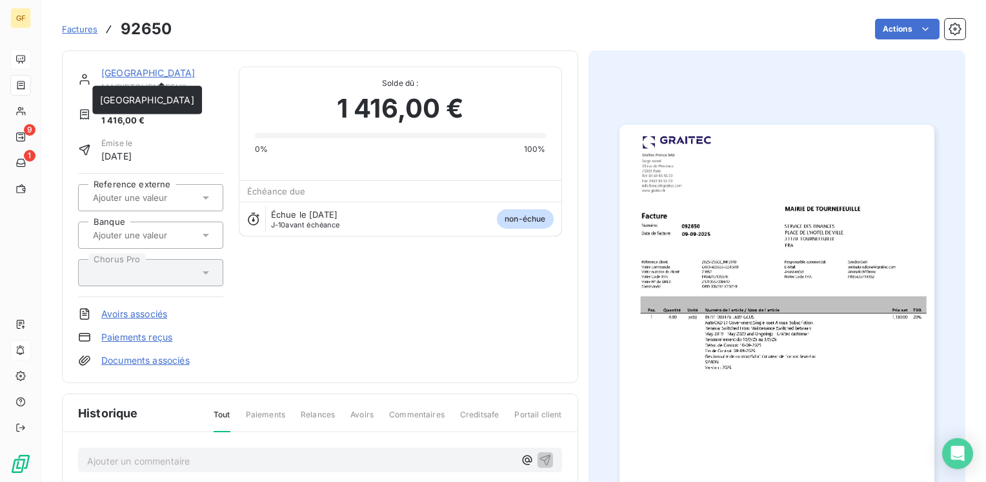
click at [184, 76] on link "[GEOGRAPHIC_DATA]" at bounding box center [148, 72] width 94 height 11
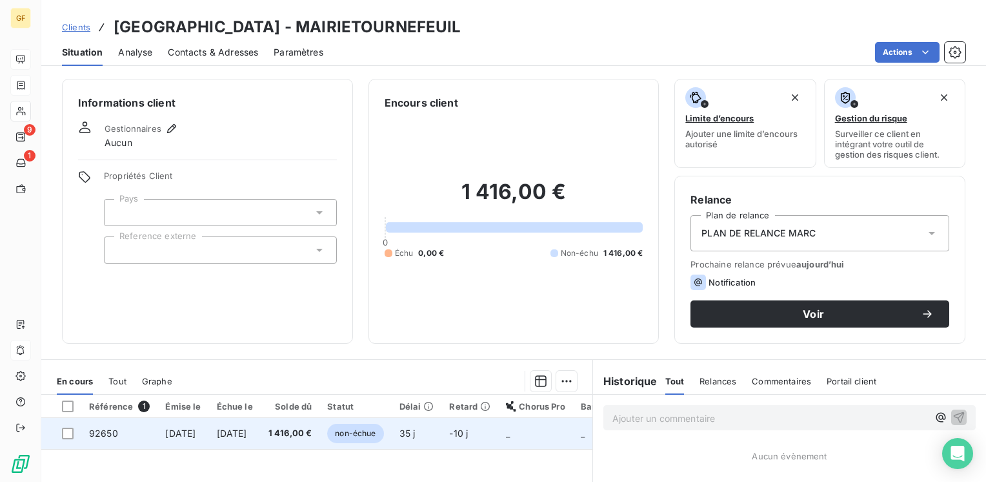
click at [247, 431] on span "[DATE]" at bounding box center [232, 432] width 30 height 11
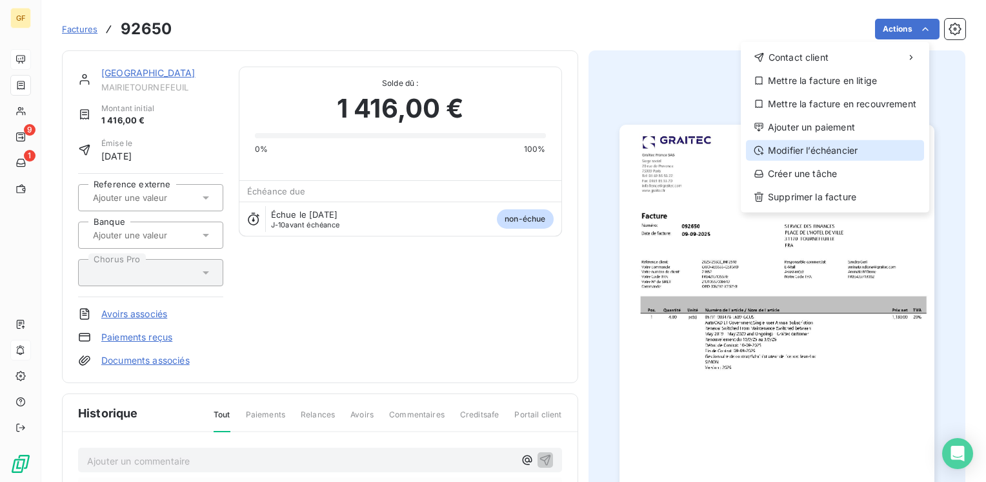
click at [795, 149] on div "Modifier l’échéancier" at bounding box center [835, 150] width 178 height 21
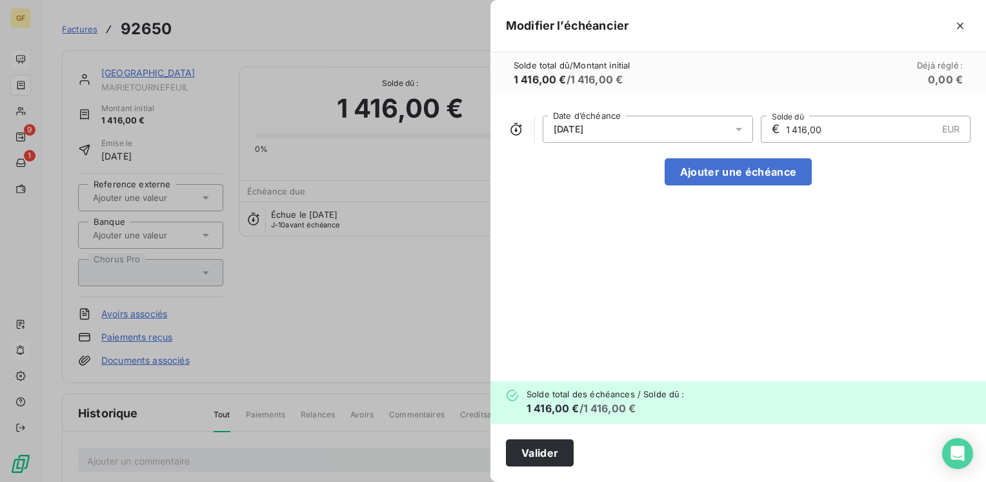
click at [742, 128] on icon at bounding box center [739, 129] width 13 height 13
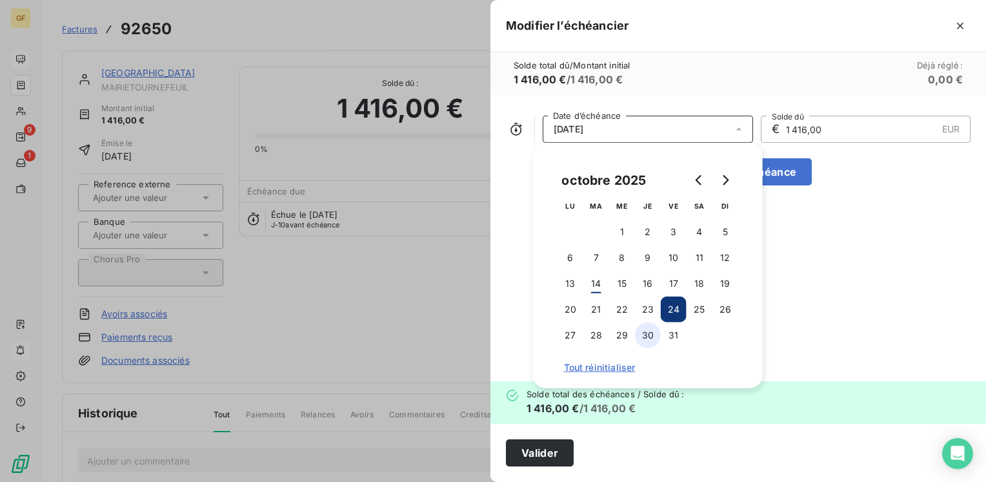
click at [653, 334] on button "30" at bounding box center [648, 335] width 26 height 26
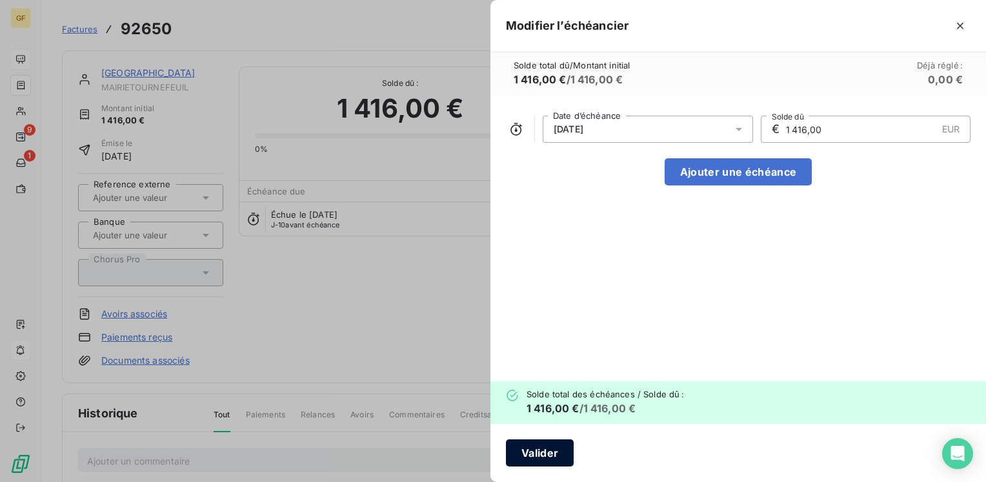
click at [520, 448] on button "Valider" at bounding box center [540, 452] width 68 height 27
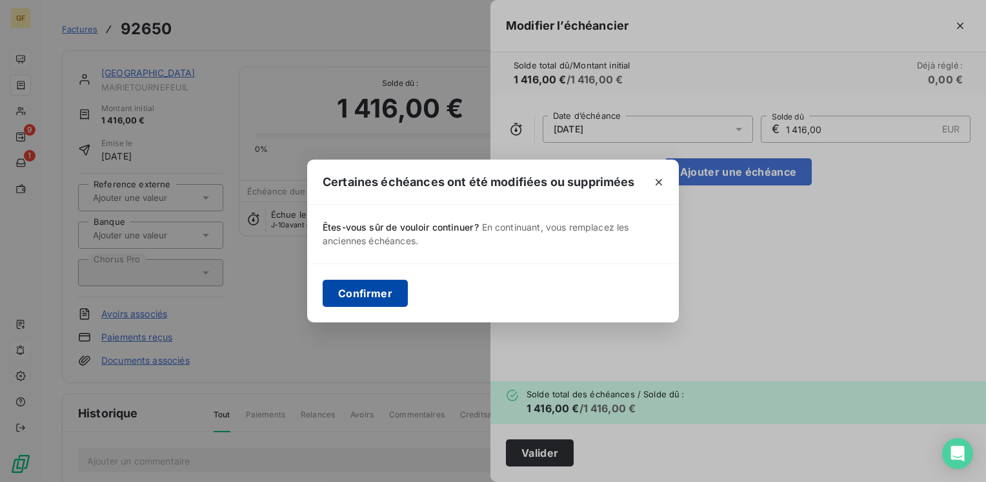
click at [380, 287] on button "Confirmer" at bounding box center [365, 292] width 85 height 27
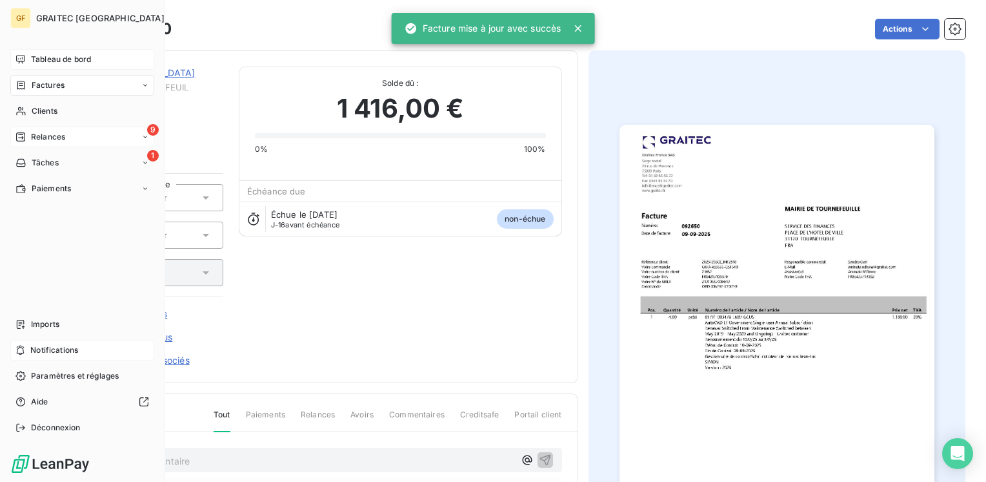
click at [32, 130] on div "9 Relances" at bounding box center [82, 137] width 144 height 21
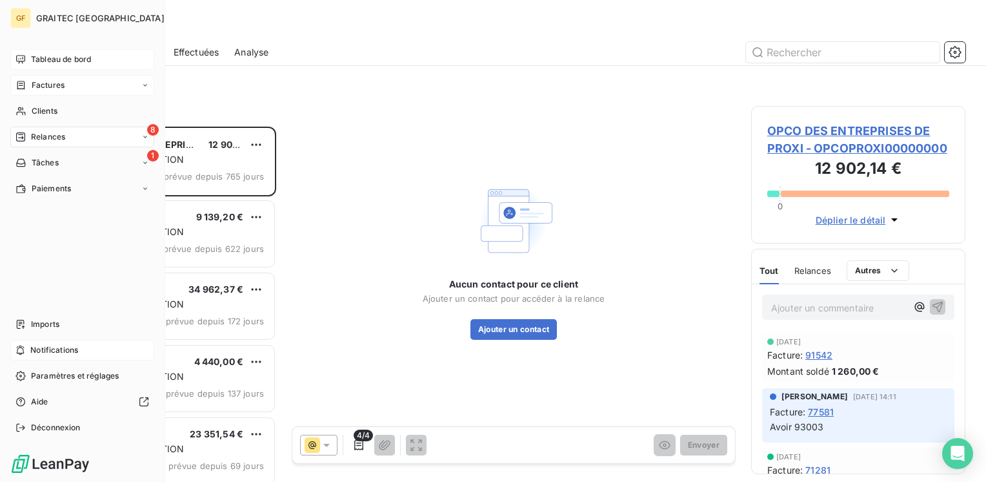
click at [51, 86] on span "Factures" at bounding box center [48, 85] width 33 height 12
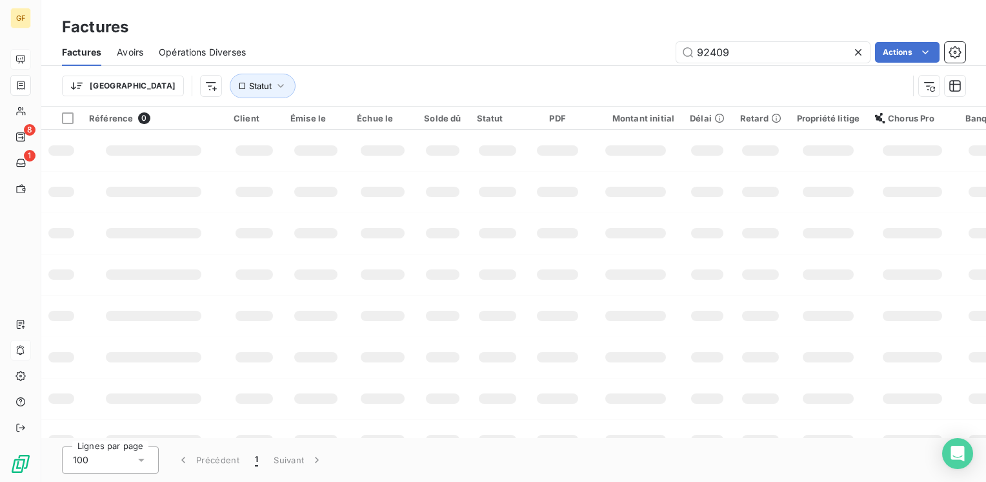
drag, startPoint x: 763, startPoint y: 54, endPoint x: 588, endPoint y: 57, distance: 175.0
click at [588, 57] on div "92409 Actions" at bounding box center [613, 52] width 704 height 21
click at [658, 63] on div "Factures Avoirs Opérations Diverses 96 Actions" at bounding box center [513, 52] width 945 height 27
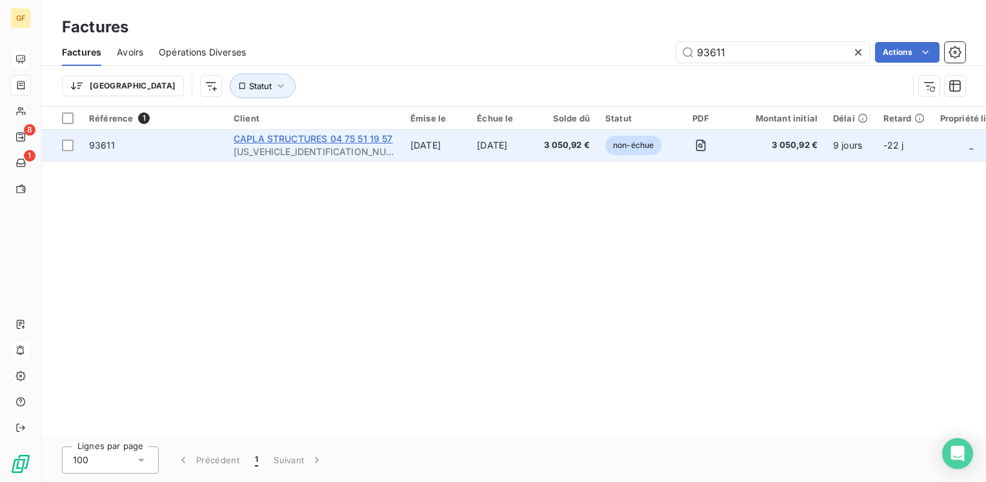
type input "93611"
click at [276, 134] on span "CAPLA STRUCTURES 04 75 51 19 57" at bounding box center [313, 138] width 159 height 11
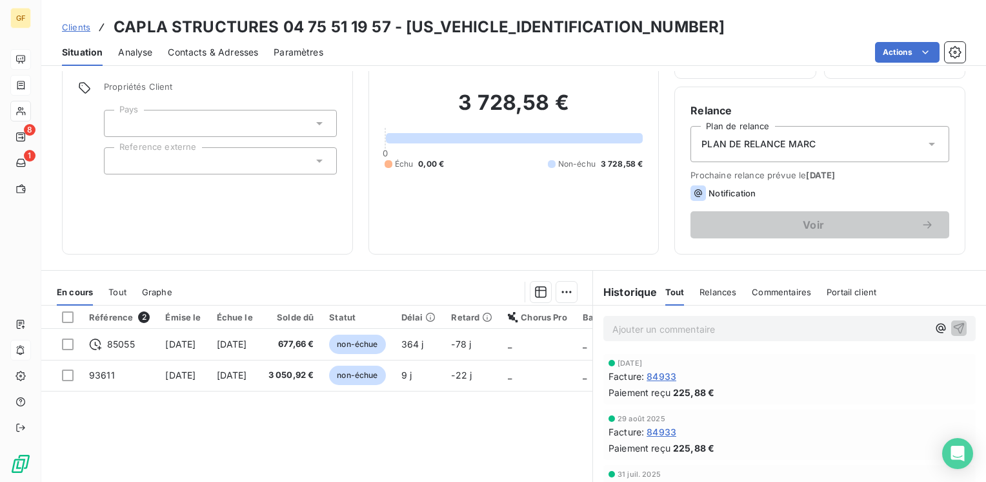
scroll to position [129, 0]
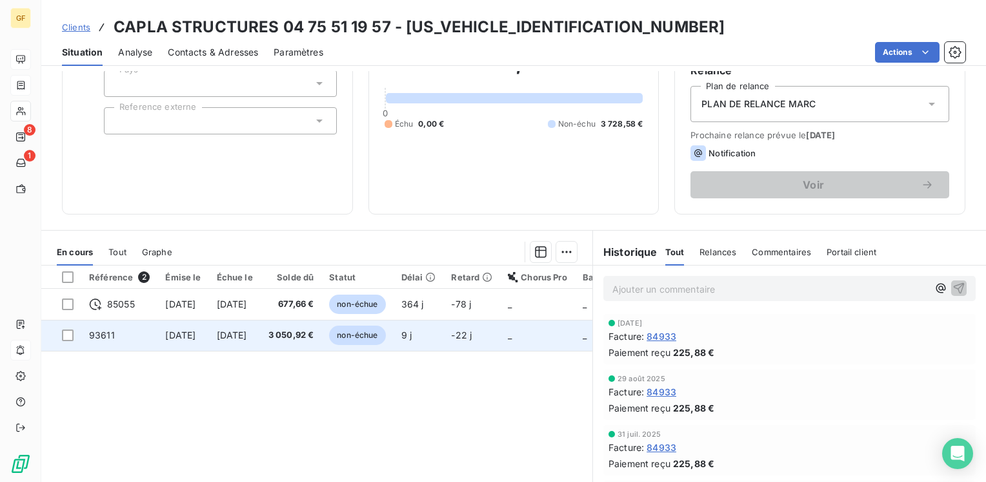
click at [314, 339] on span "3 050,92 €" at bounding box center [292, 335] width 46 height 13
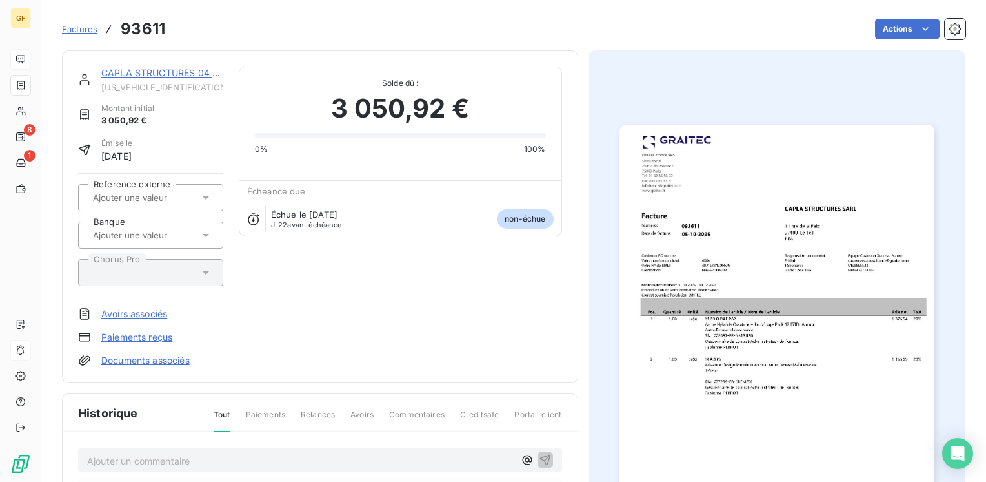
click at [734, 323] on img "button" at bounding box center [777, 347] width 315 height 445
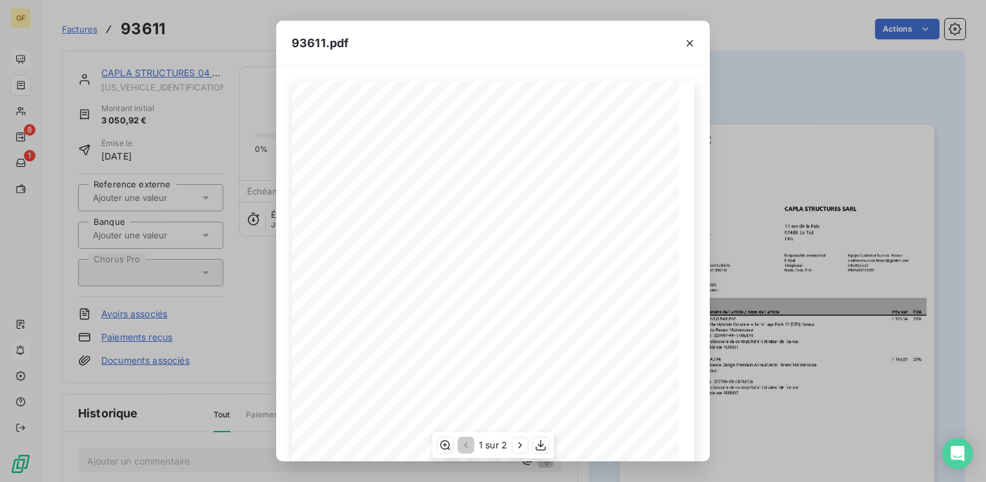
scroll to position [183, 0]
click at [538, 447] on icon "button" at bounding box center [540, 444] width 13 height 13
click at [686, 43] on icon "button" at bounding box center [690, 43] width 13 height 13
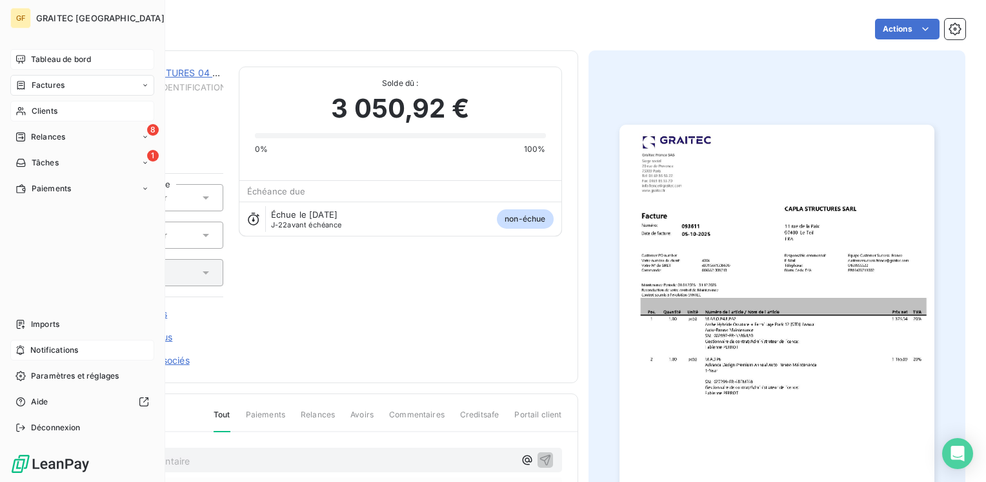
click at [40, 104] on div "Clients" at bounding box center [82, 111] width 144 height 21
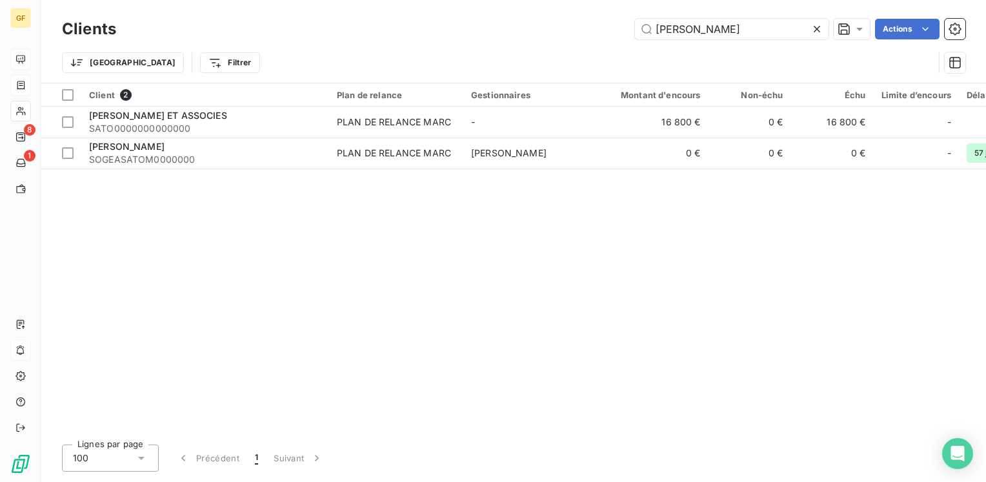
type input "[PERSON_NAME]"
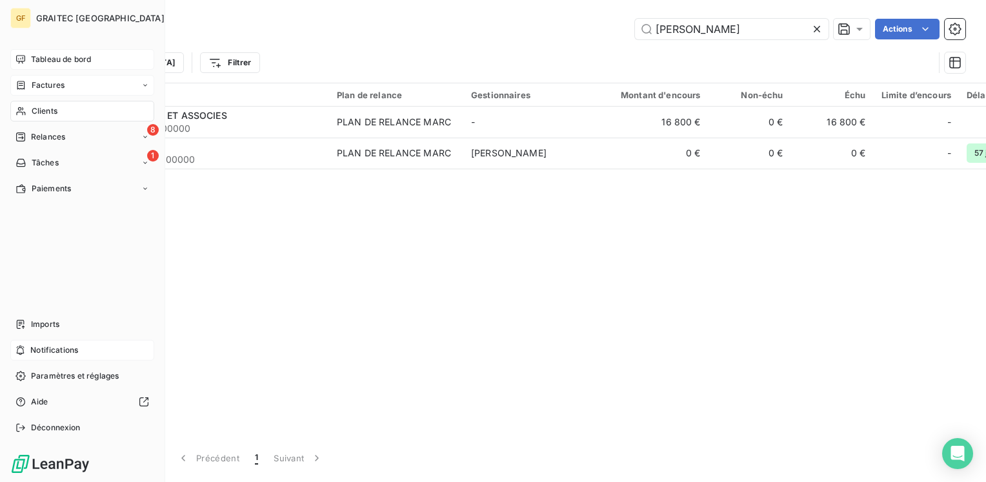
click at [53, 61] on span "Tableau de bord" at bounding box center [61, 60] width 60 height 12
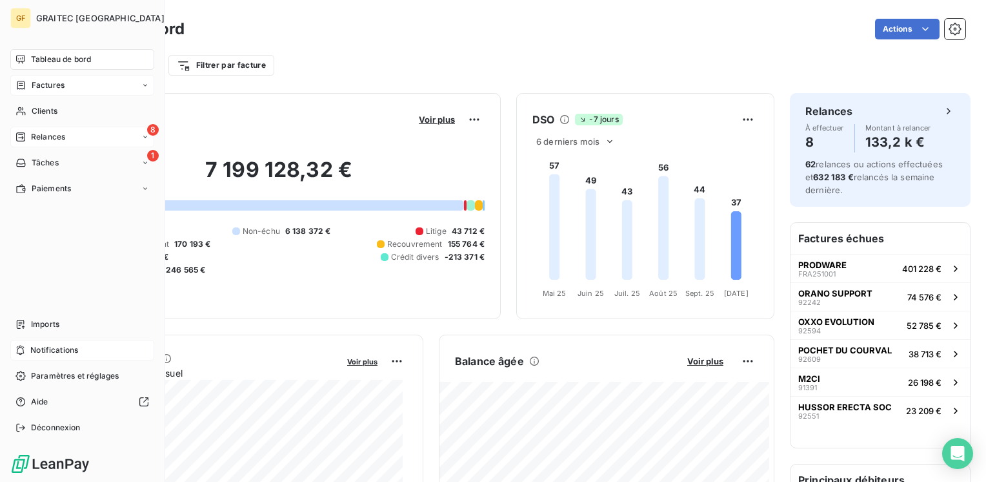
click at [38, 137] on span "Relances" at bounding box center [48, 137] width 34 height 12
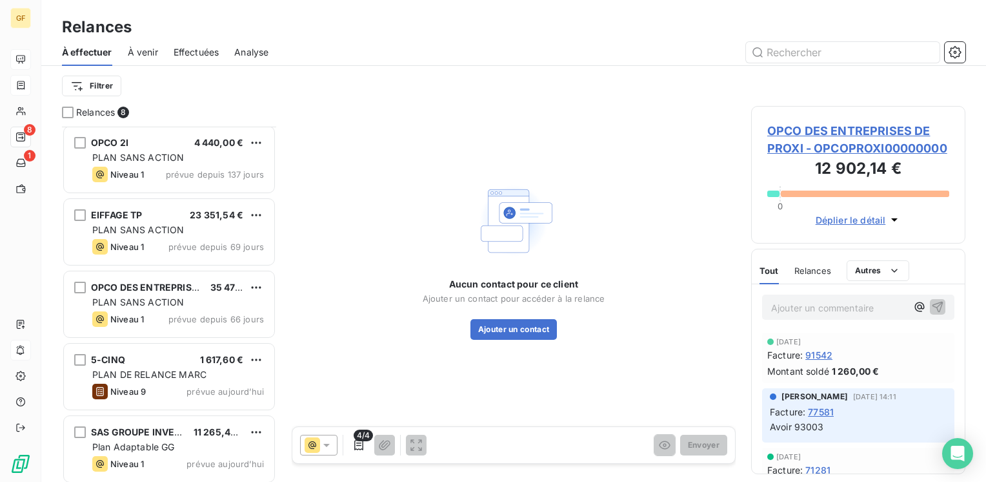
scroll to position [223, 0]
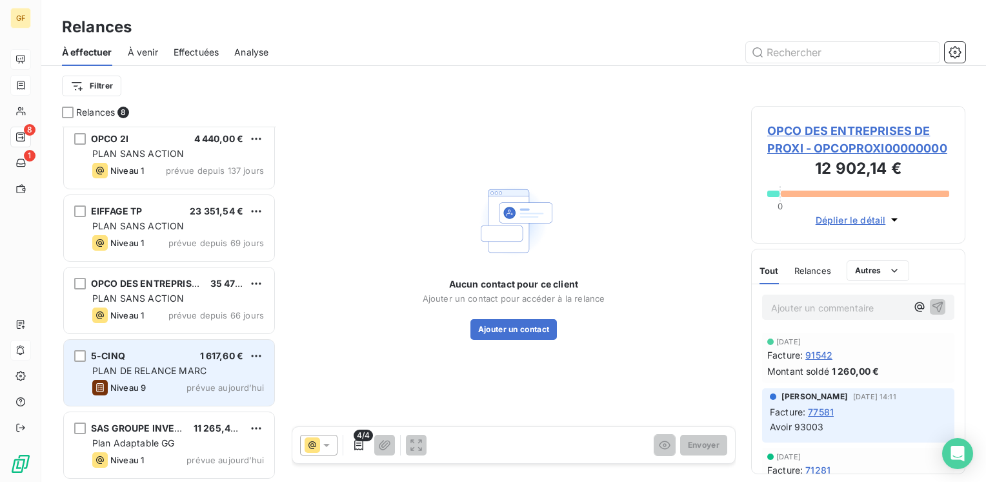
click at [217, 362] on div "5-CINQ 1 617,60 € PLAN DE RELANCE [PERSON_NAME] 9 prévue [DATE]" at bounding box center [169, 373] width 210 height 66
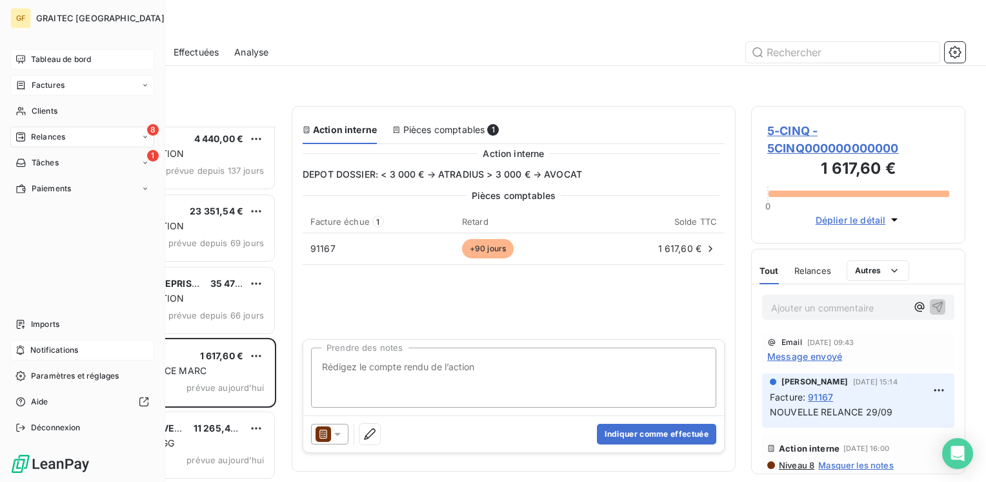
click at [40, 61] on span "Tableau de bord" at bounding box center [61, 60] width 60 height 12
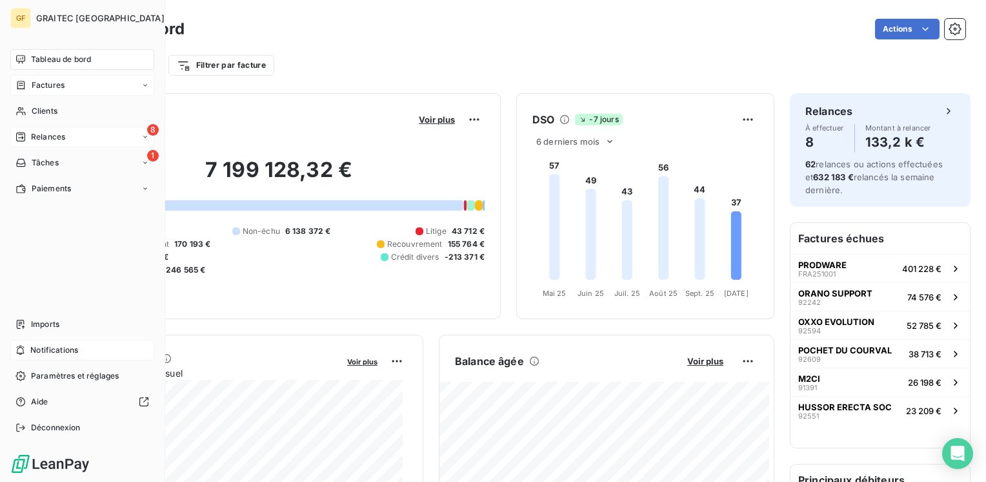
click at [44, 134] on span "Relances" at bounding box center [48, 137] width 34 height 12
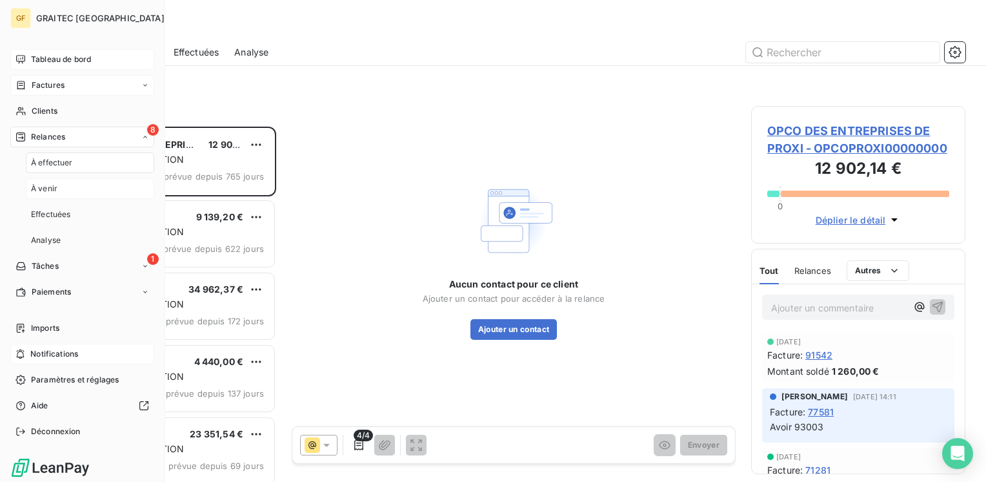
scroll to position [345, 204]
click at [46, 185] on span "À venir" at bounding box center [44, 189] width 26 height 12
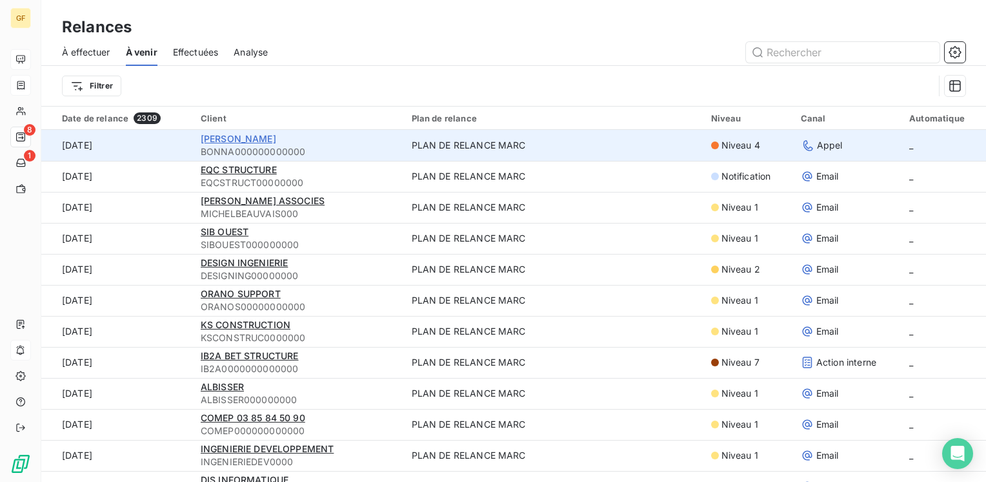
click at [248, 134] on span "[PERSON_NAME]" at bounding box center [239, 138] width 76 height 11
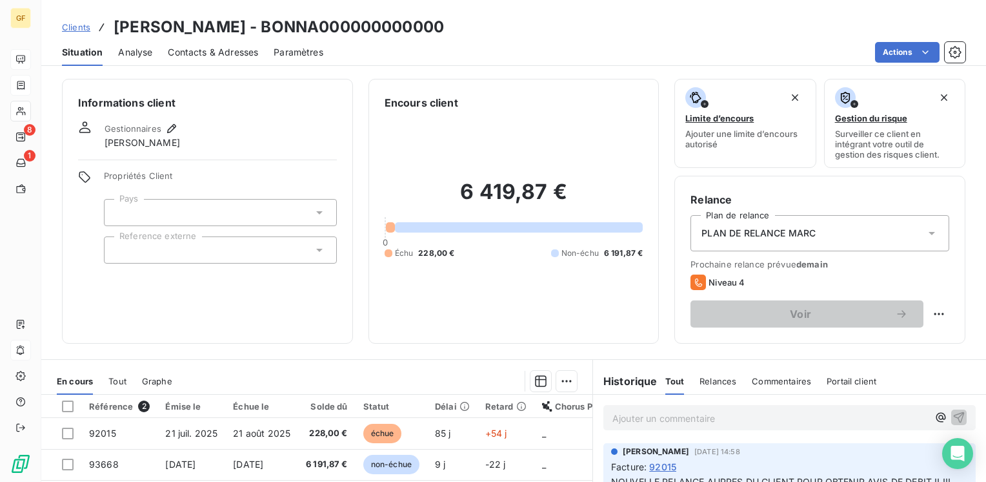
scroll to position [129, 0]
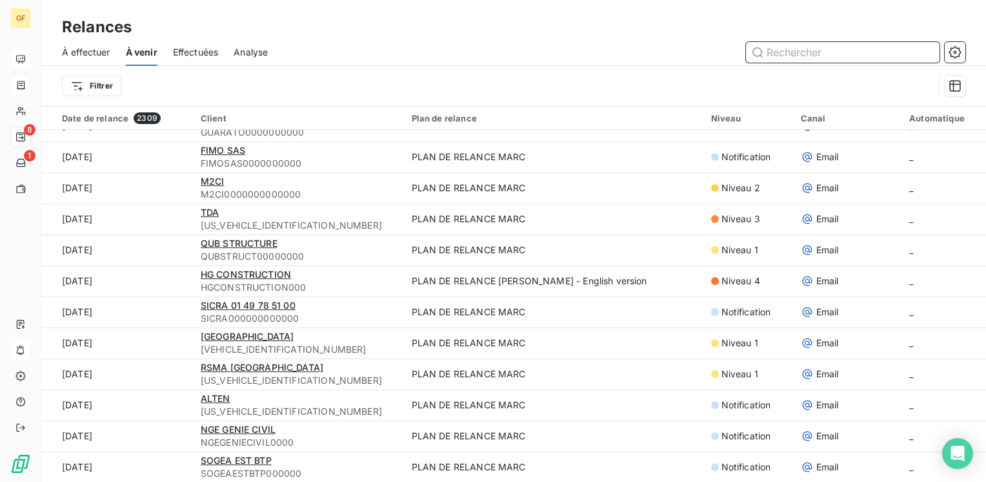
scroll to position [387, 0]
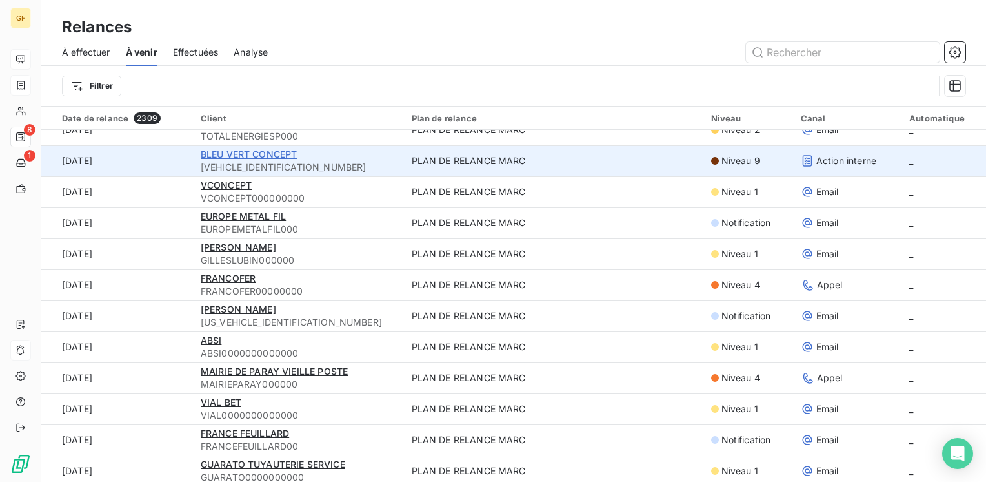
click at [216, 152] on span "BLEU VERT CONCEPT" at bounding box center [249, 153] width 97 height 11
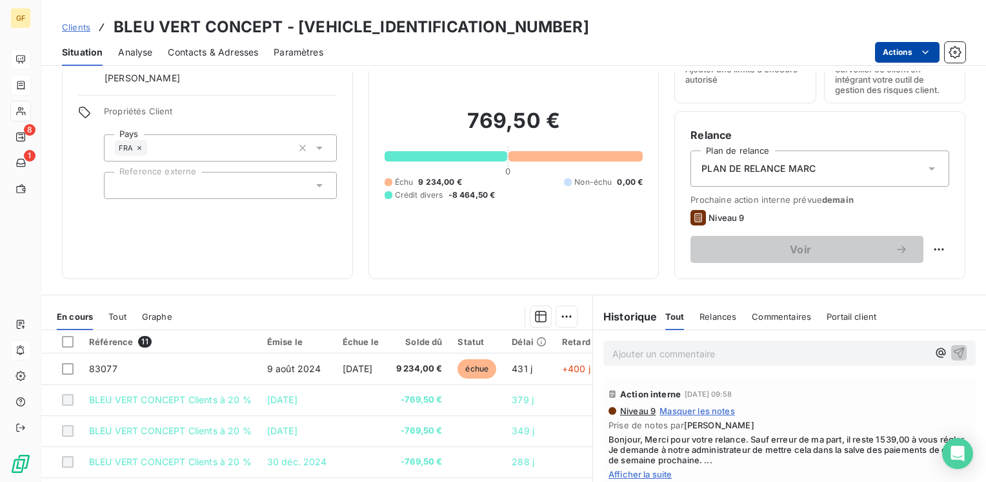
click at [917, 43] on html "GF 8 1 Clients BLEU VERT CONCEPT - [VEHICLE_IDENTIFICATION_NUMBER] Situation An…" at bounding box center [493, 241] width 986 height 482
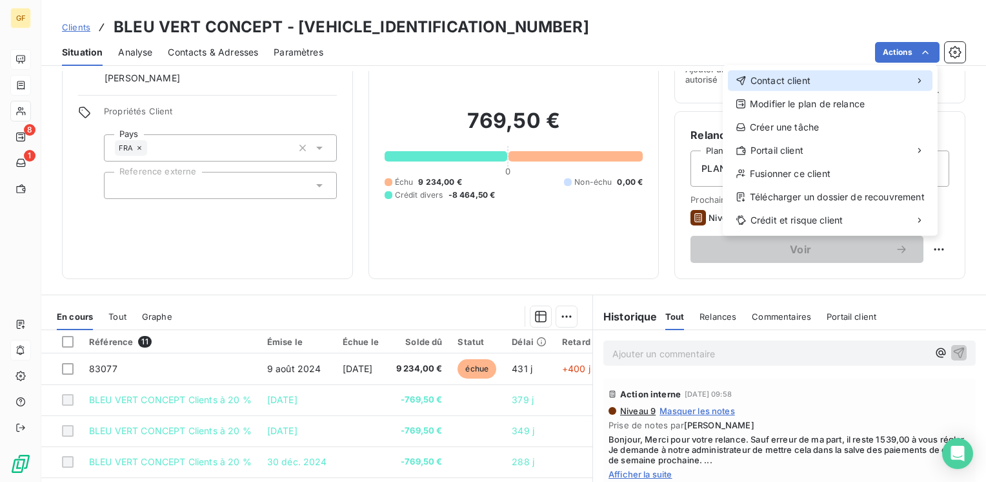
click at [804, 71] on div "Contact client" at bounding box center [830, 80] width 205 height 21
click at [753, 76] on span "Contact client" at bounding box center [781, 80] width 60 height 13
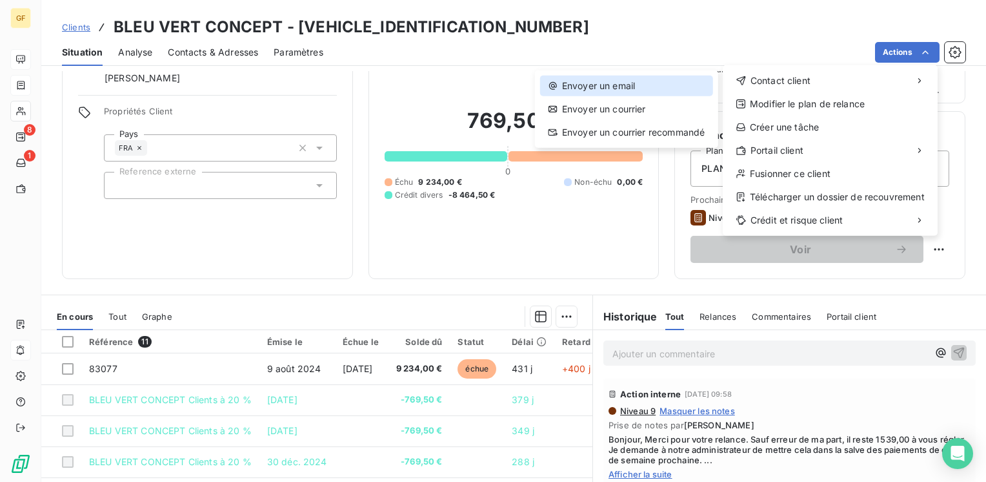
click at [614, 80] on div "Envoyer un email" at bounding box center [626, 86] width 173 height 21
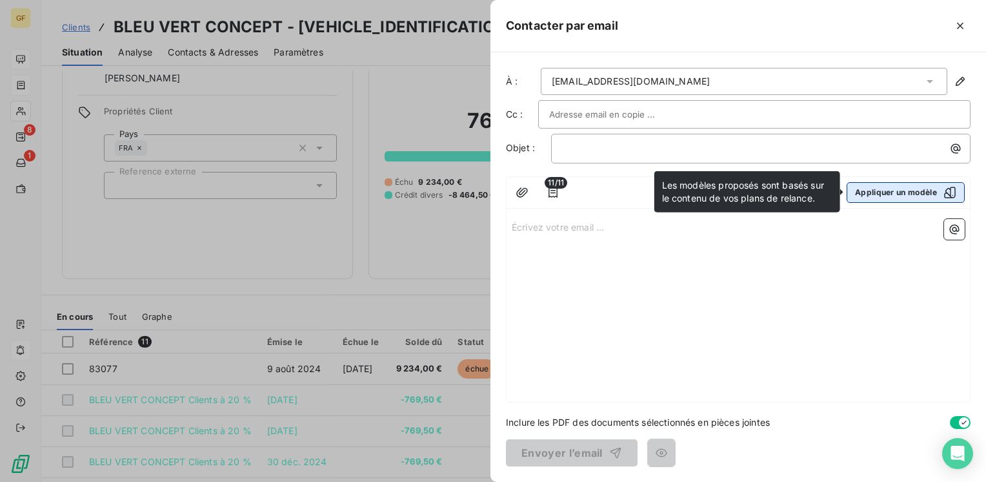
click at [889, 196] on button "Appliquer un modèle" at bounding box center [906, 192] width 118 height 21
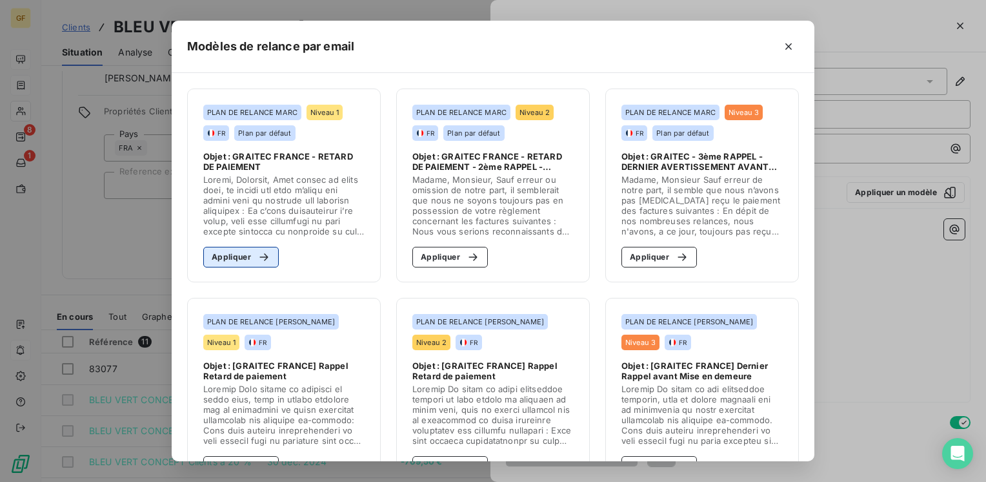
click at [251, 256] on div "button" at bounding box center [260, 256] width 19 height 13
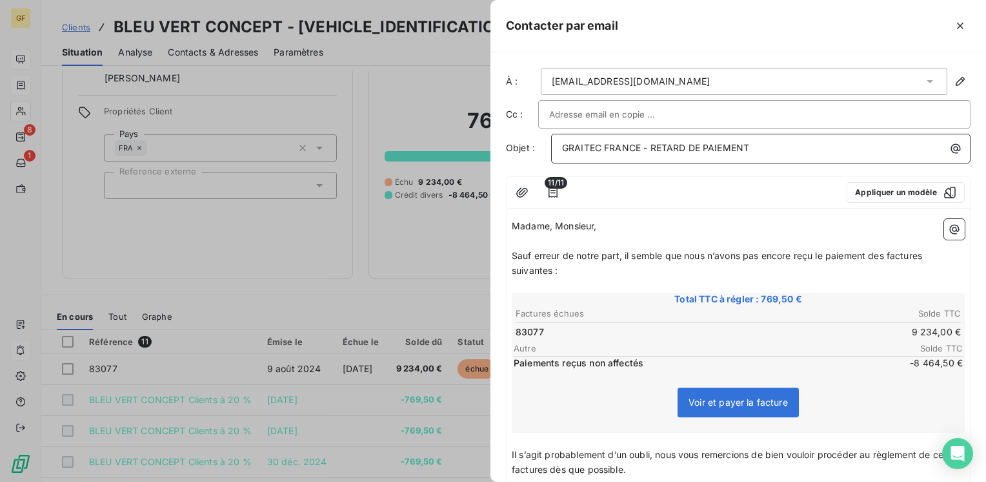
click at [664, 143] on span "GRAITEC FRANCE - RETARD DE PAIEMENT" at bounding box center [655, 147] width 187 height 11
click at [715, 123] on div at bounding box center [754, 114] width 432 height 28
click at [394, 276] on div at bounding box center [493, 241] width 986 height 482
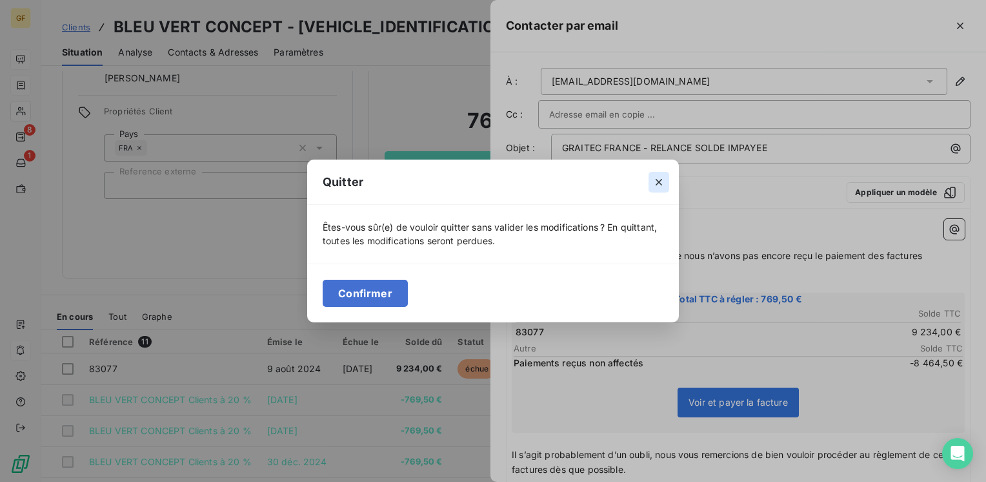
click at [654, 184] on icon "button" at bounding box center [659, 182] width 13 height 13
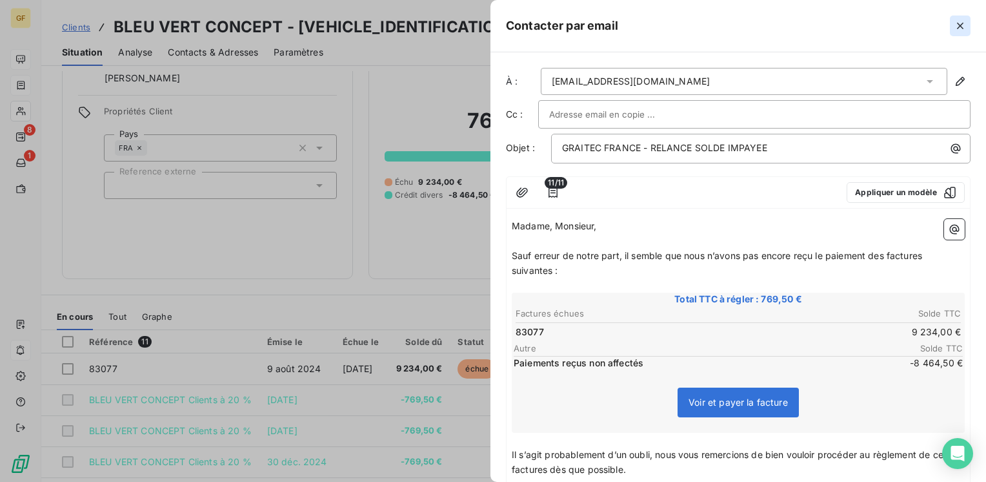
click at [961, 27] on icon "button" at bounding box center [960, 25] width 13 height 13
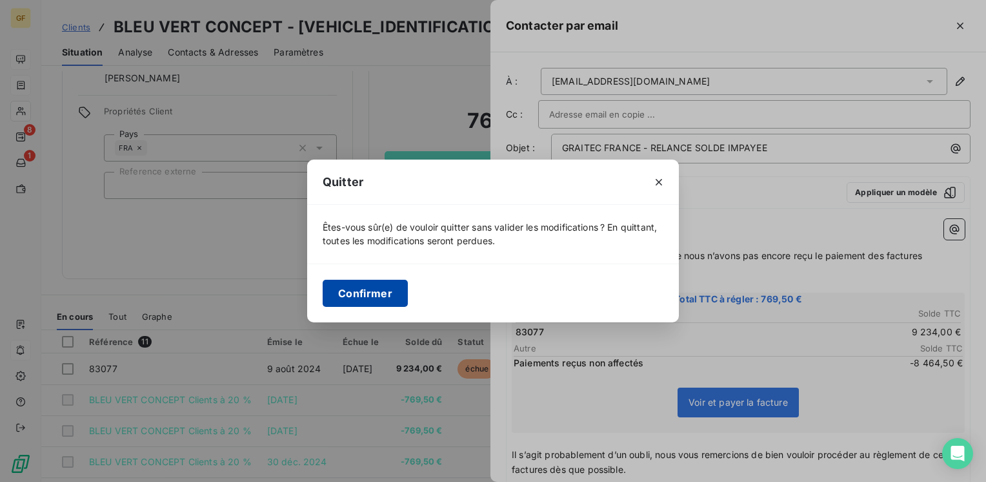
click at [367, 288] on button "Confirmer" at bounding box center [365, 292] width 85 height 27
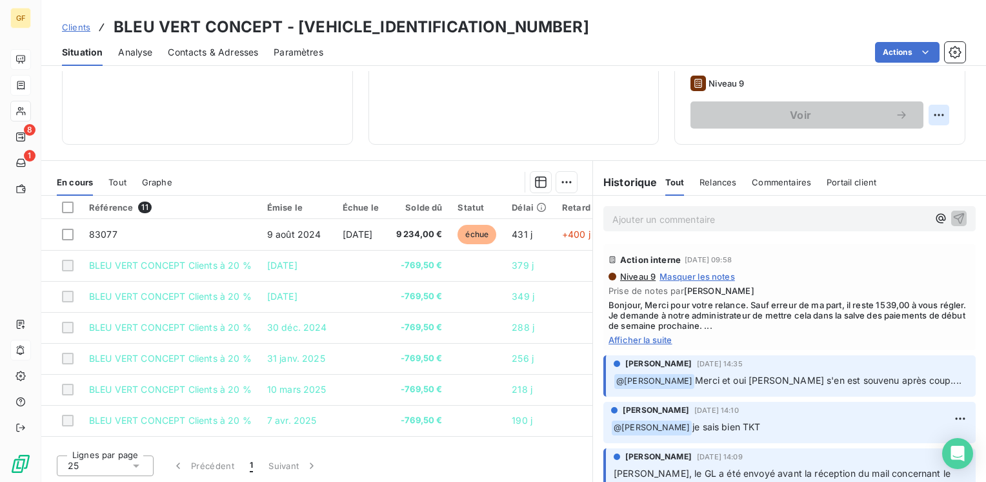
click at [929, 116] on html "GF 8 1 Clients BLEU VERT CONCEPT - [VEHICLE_IDENTIFICATION_NUMBER] Situation An…" at bounding box center [493, 241] width 986 height 482
click at [870, 142] on div "Replanifier cette action" at bounding box center [876, 142] width 116 height 21
select select "9"
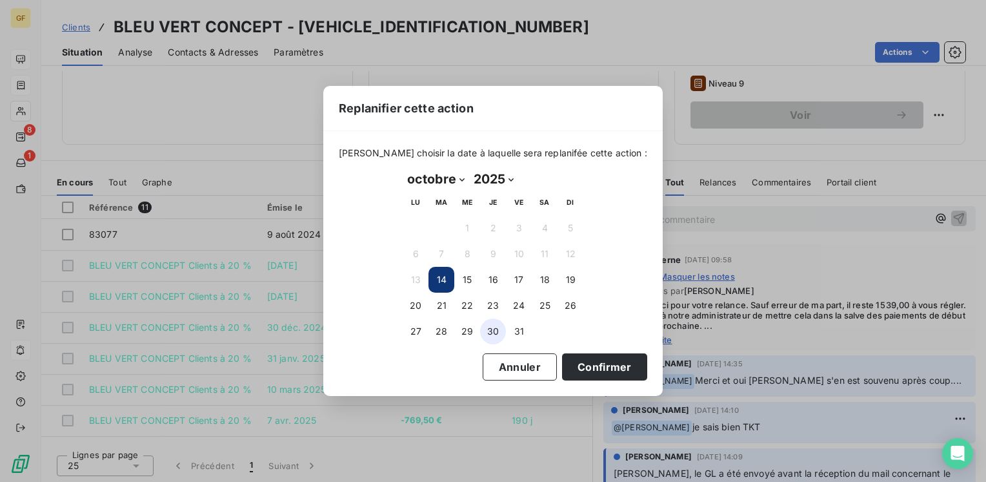
click at [491, 329] on button "30" at bounding box center [493, 331] width 26 height 26
click at [565, 359] on button "Confirmer" at bounding box center [604, 366] width 85 height 27
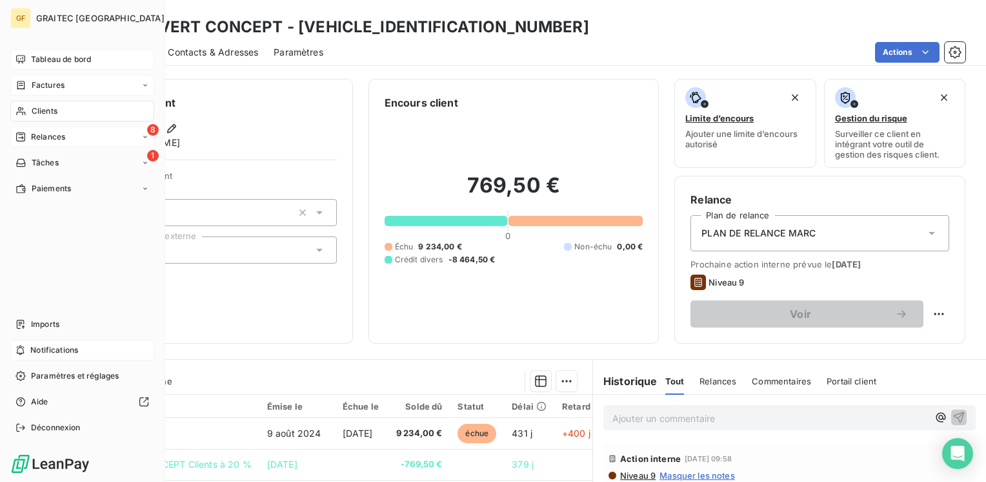
click at [45, 133] on span "Relances" at bounding box center [48, 137] width 34 height 12
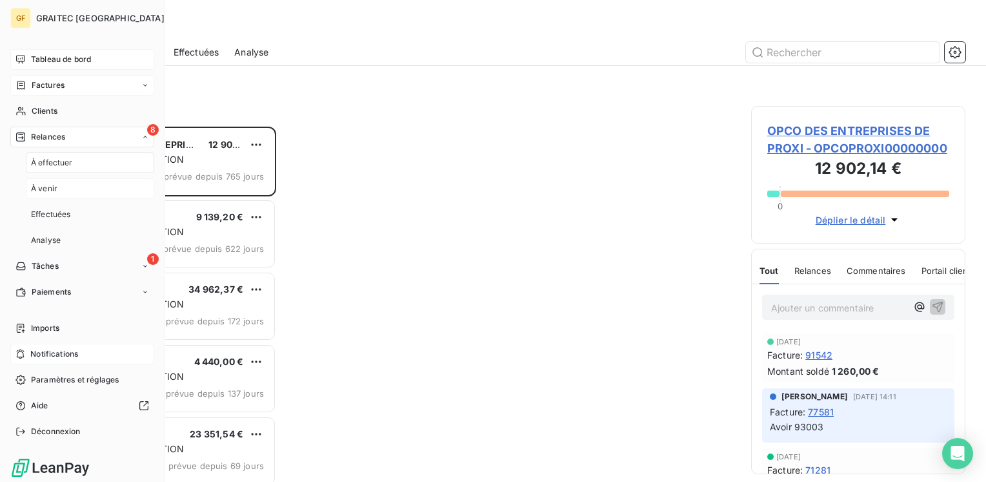
scroll to position [345, 204]
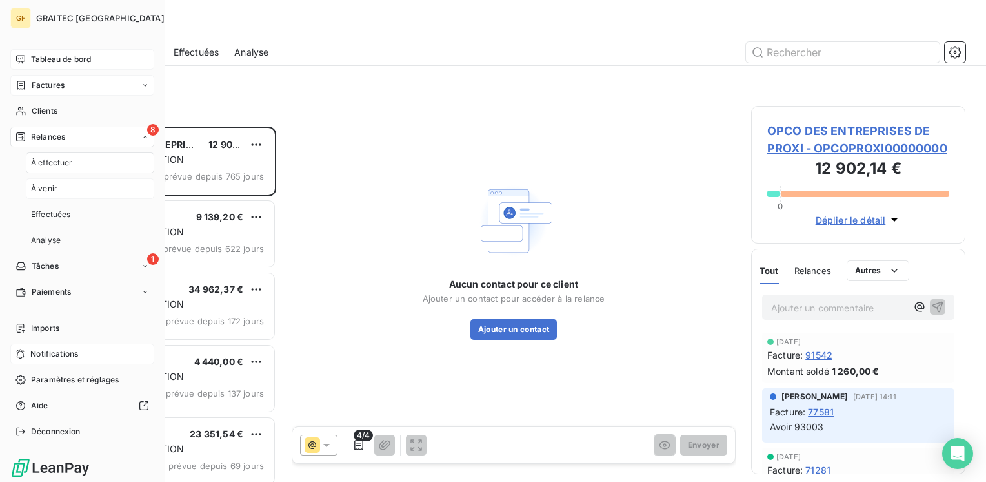
click at [42, 187] on span "À venir" at bounding box center [44, 189] width 26 height 12
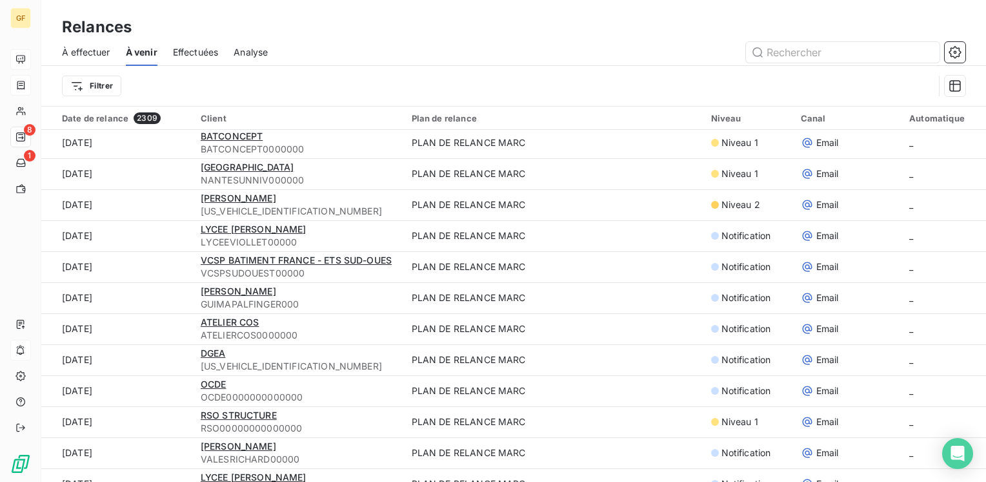
scroll to position [2747, 0]
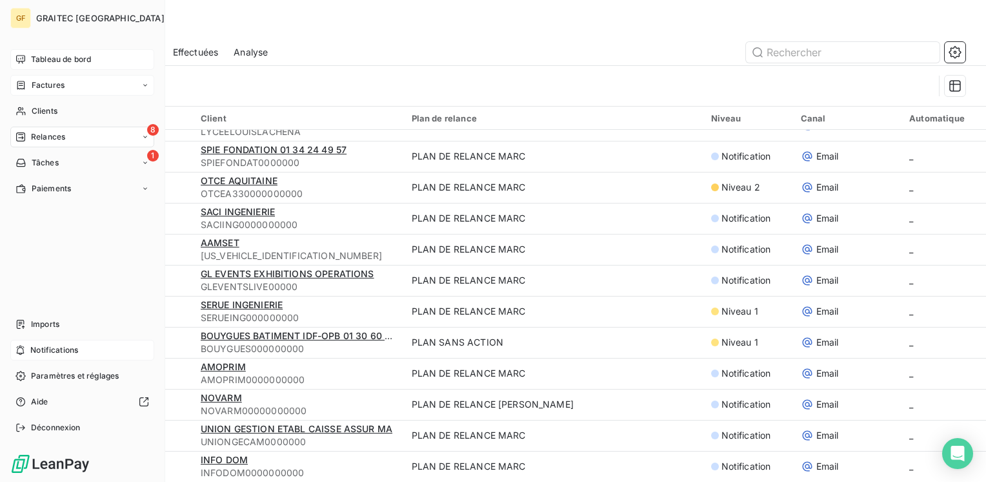
click at [40, 58] on span "Tableau de bord" at bounding box center [61, 60] width 60 height 12
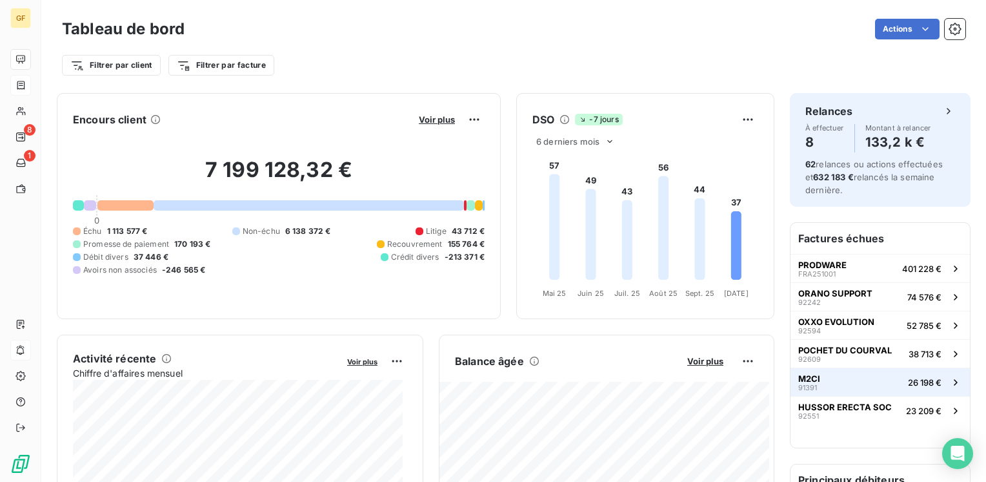
click at [813, 373] on button "M2CI 91391 26 198 €" at bounding box center [880, 381] width 179 height 28
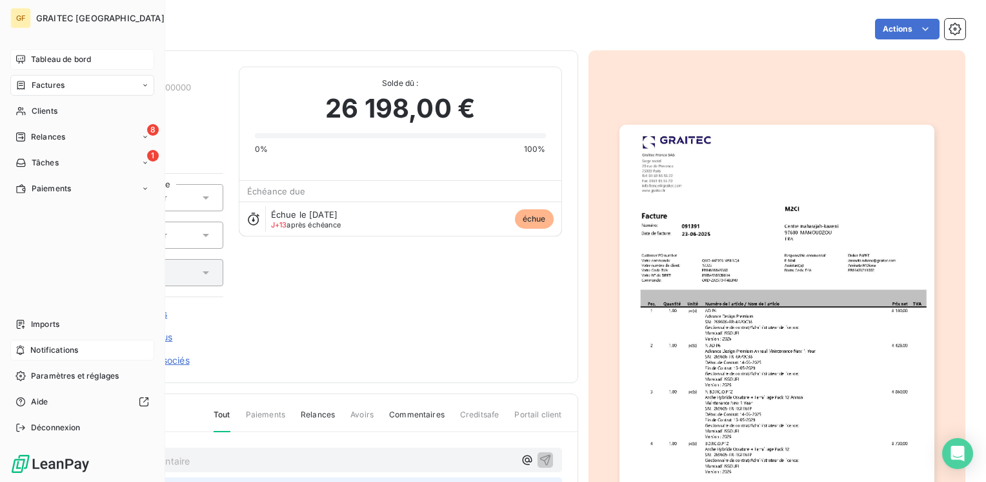
click at [40, 58] on span "Tableau de bord" at bounding box center [61, 60] width 60 height 12
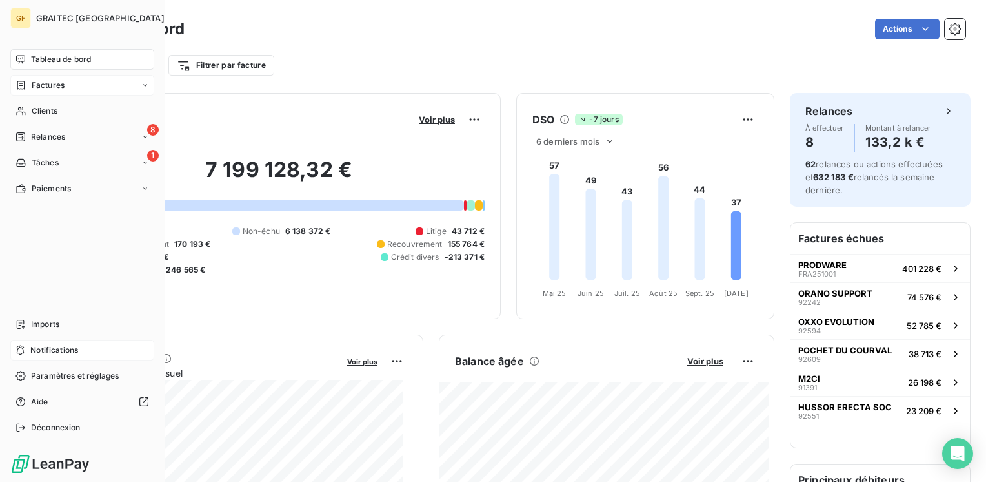
click at [47, 81] on span "Factures" at bounding box center [48, 85] width 33 height 12
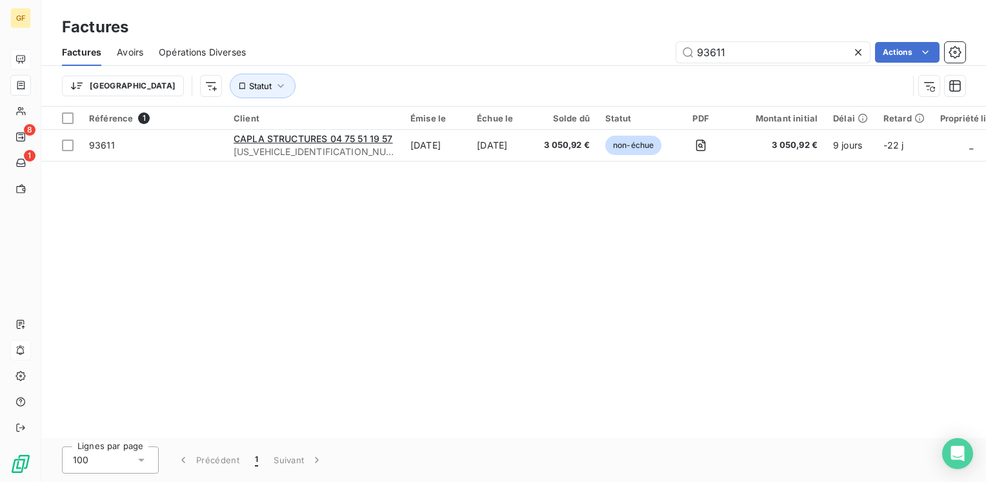
drag, startPoint x: 772, startPoint y: 52, endPoint x: 575, endPoint y: 48, distance: 196.9
click at [575, 48] on div "93611 Actions" at bounding box center [613, 52] width 704 height 21
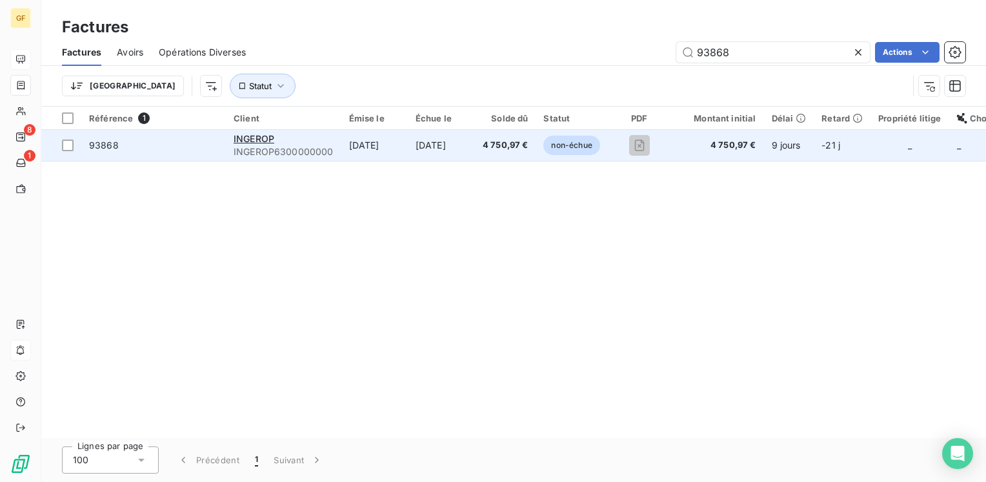
type input "93868"
click at [316, 148] on span "INGEROP6300000000" at bounding box center [284, 151] width 100 height 13
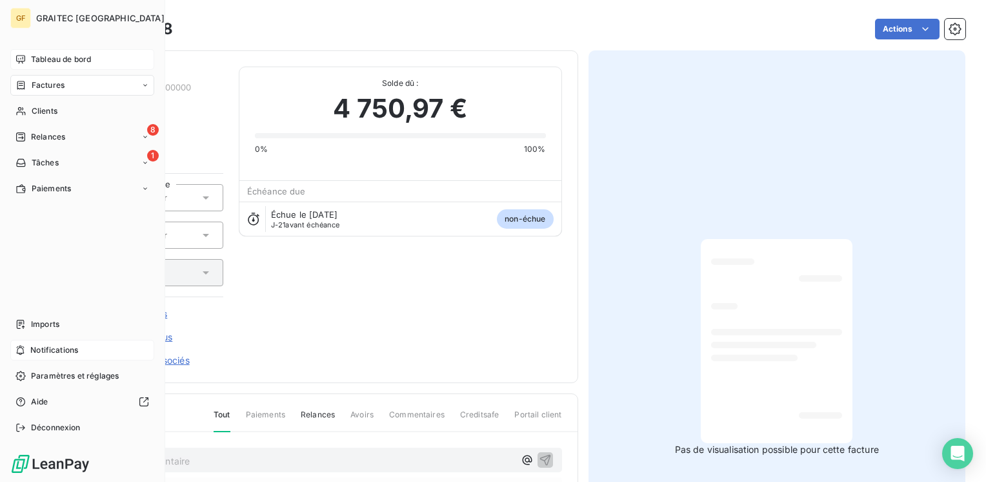
click at [47, 55] on span "Tableau de bord" at bounding box center [61, 60] width 60 height 12
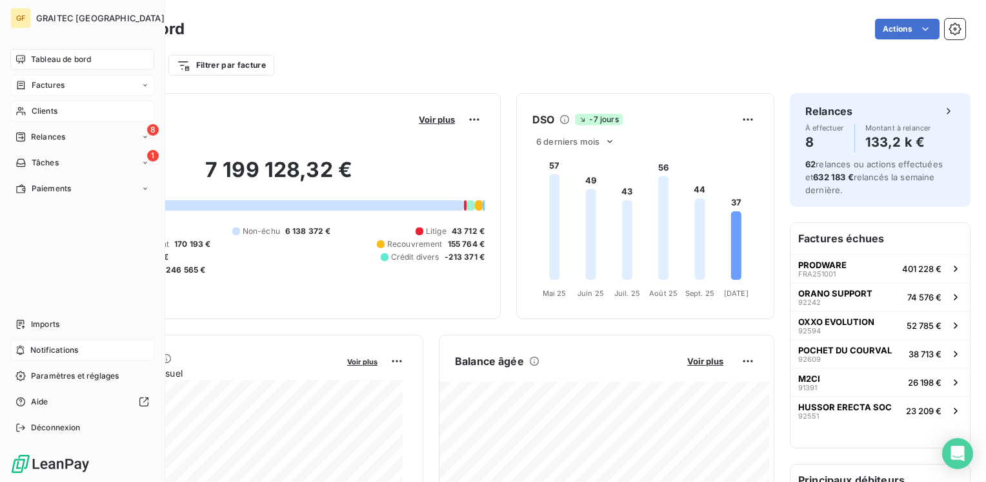
click at [36, 107] on span "Clients" at bounding box center [45, 111] width 26 height 12
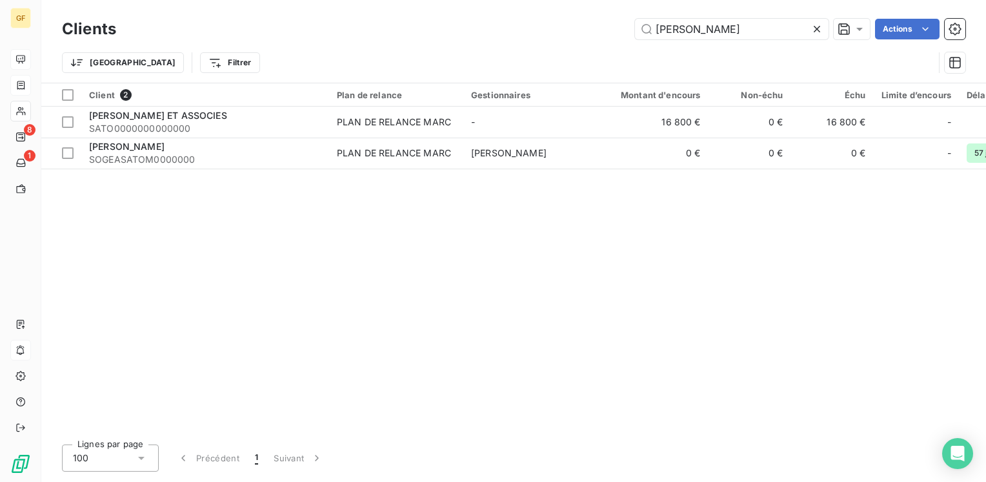
drag, startPoint x: 682, startPoint y: 35, endPoint x: 308, endPoint y: 44, distance: 373.8
click at [301, 50] on div "Clients sato Actions Trier Filtrer" at bounding box center [514, 48] width 904 height 67
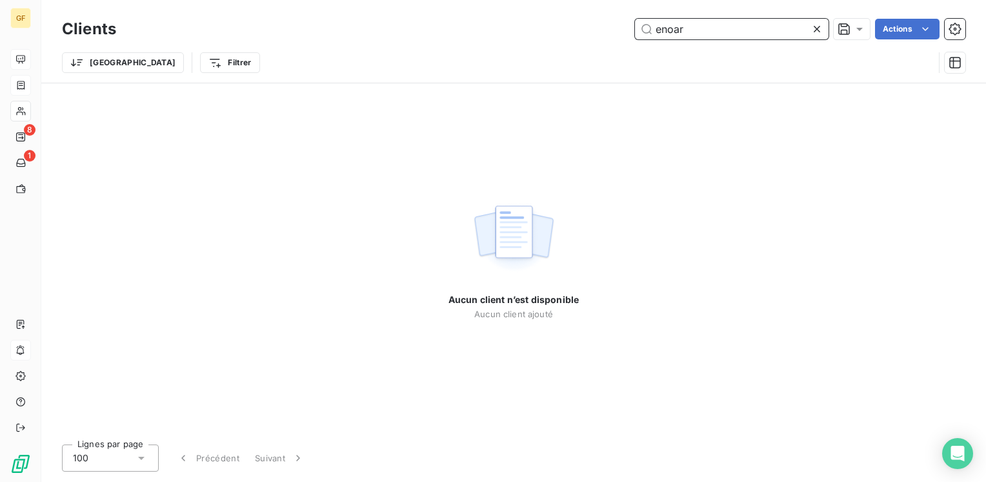
click at [669, 30] on input "enoar" at bounding box center [732, 29] width 194 height 21
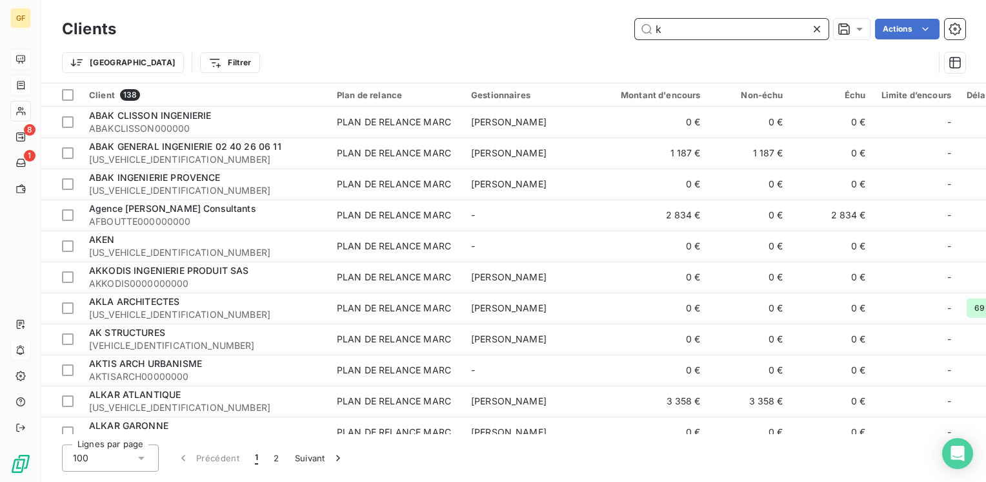
click at [524, 45] on div "Clients k Actions Trier Filtrer" at bounding box center [514, 48] width 904 height 67
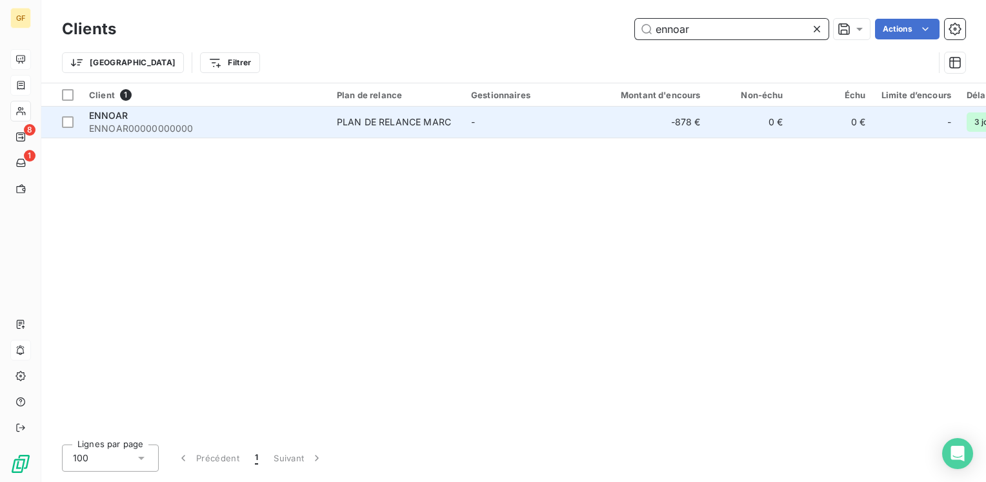
type input "ennoar"
click at [228, 123] on span "ENNOAR00000000000" at bounding box center [205, 128] width 232 height 13
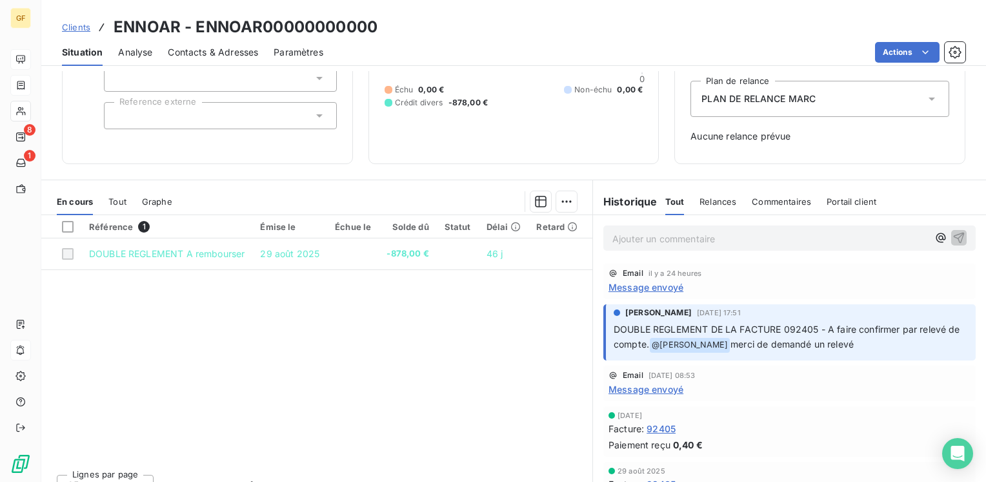
scroll to position [154, 0]
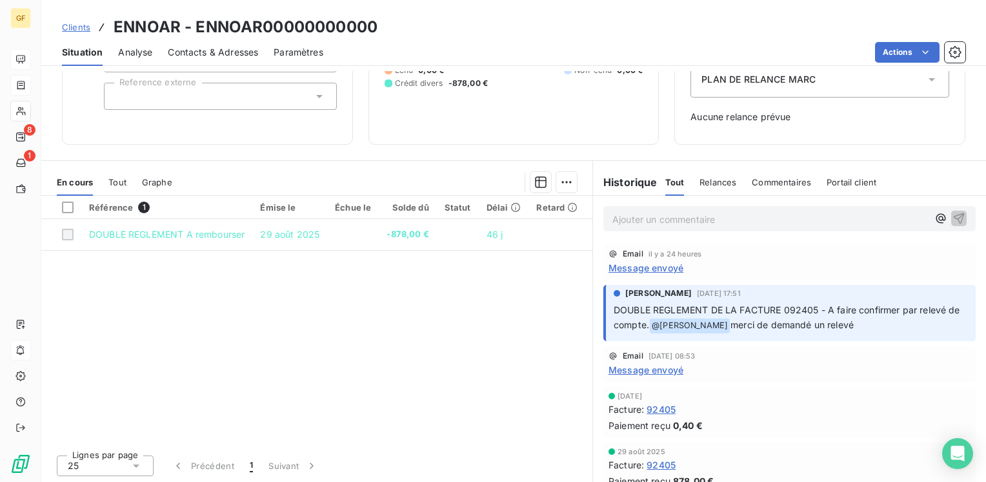
click at [672, 265] on span "Message envoyé" at bounding box center [646, 268] width 75 height 14
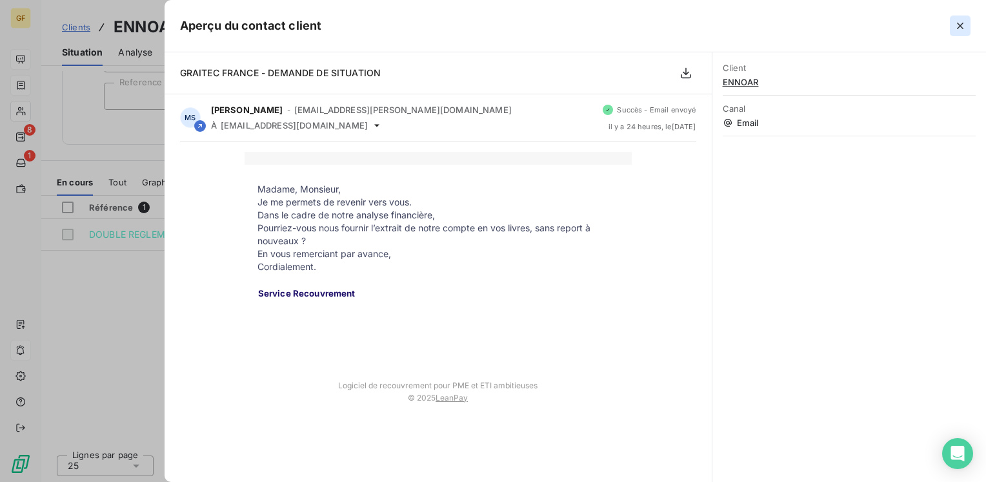
click at [959, 23] on icon "button" at bounding box center [960, 25] width 13 height 13
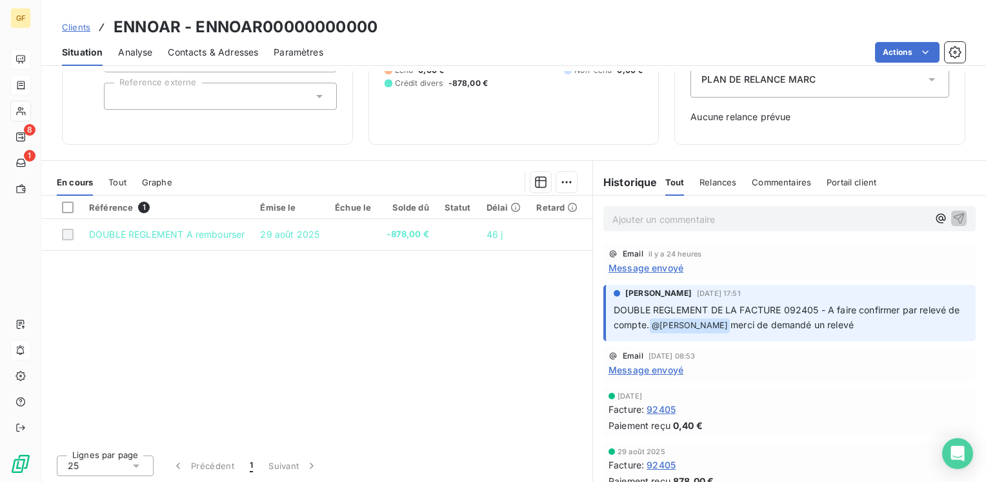
drag, startPoint x: 114, startPoint y: 128, endPoint x: 155, endPoint y: 68, distance: 72.5
click at [115, 125] on div "Informations client Gestionnaires Aucun Propriétés Client Pays Reference externe" at bounding box center [207, 34] width 291 height 219
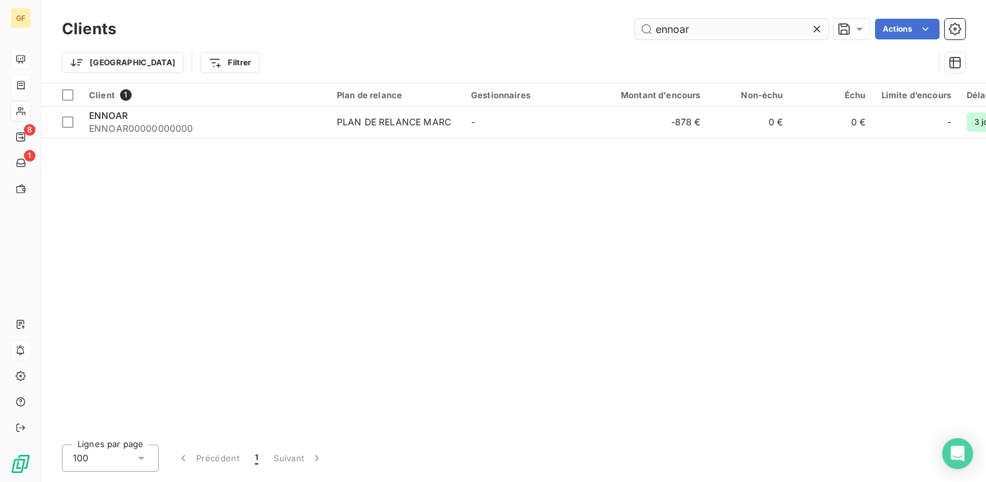
click at [820, 25] on icon at bounding box center [817, 29] width 13 height 13
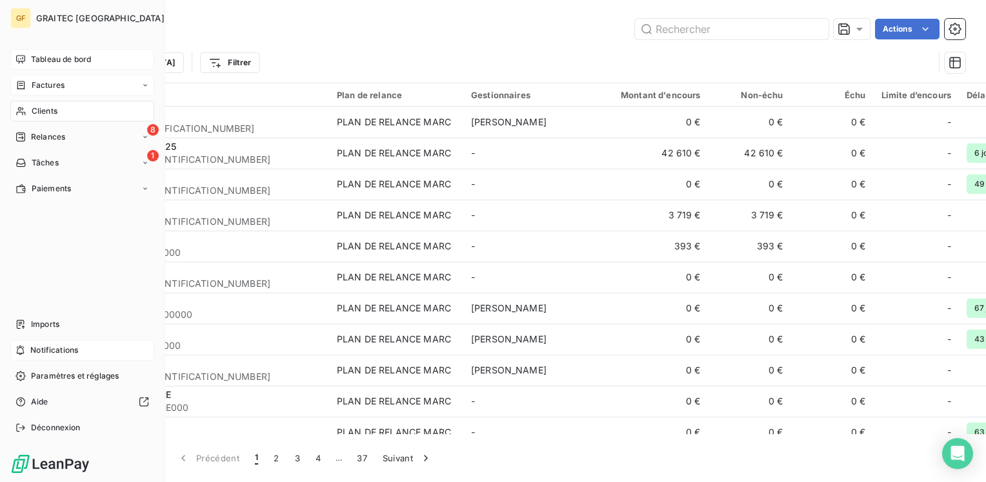
click at [48, 61] on span "Tableau de bord" at bounding box center [61, 60] width 60 height 12
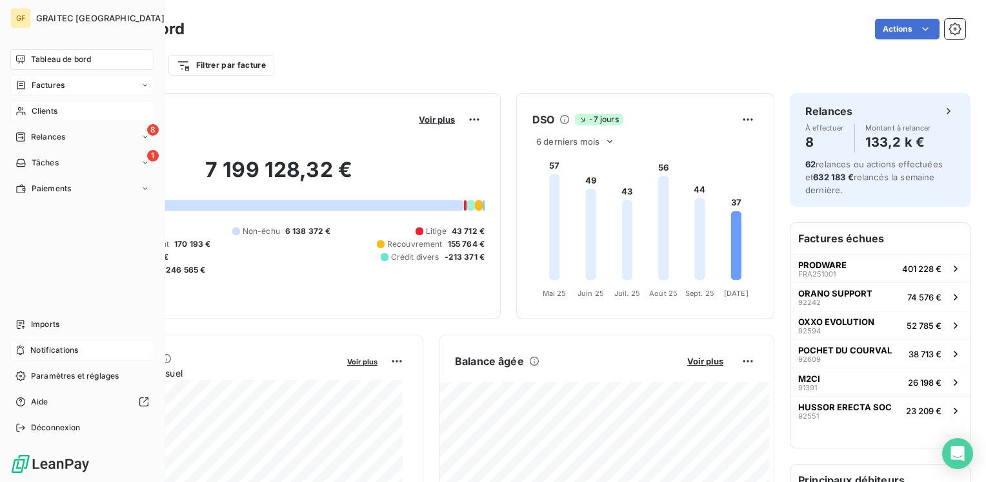
click at [51, 88] on span "Factures" at bounding box center [48, 85] width 33 height 12
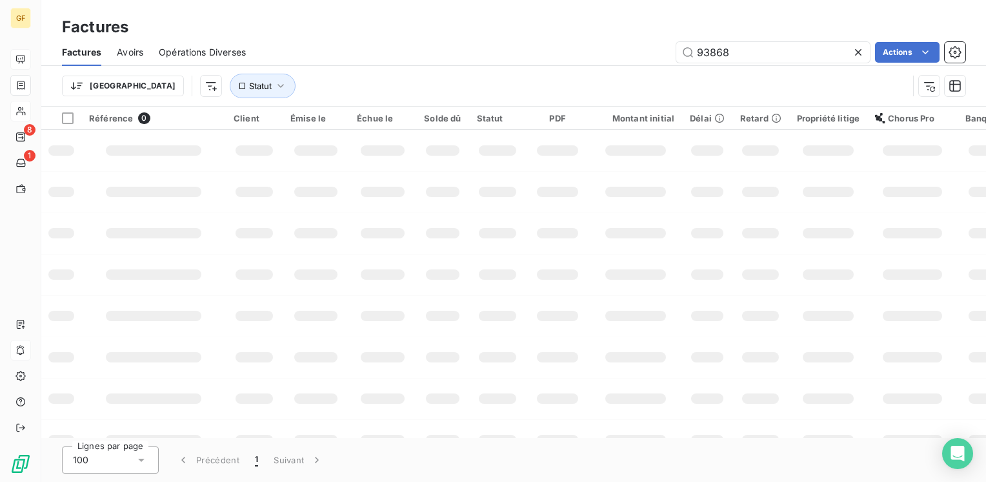
drag, startPoint x: 800, startPoint y: 56, endPoint x: 631, endPoint y: 70, distance: 169.7
click at [631, 71] on div "Factures Avoirs Opérations Diverses 93868 Actions [GEOGRAPHIC_DATA] Statut" at bounding box center [513, 72] width 945 height 67
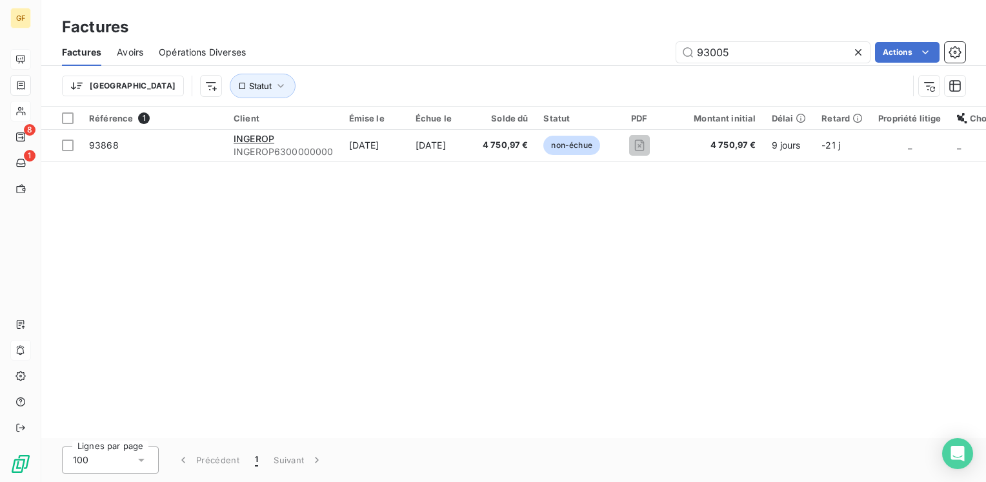
type input "93005"
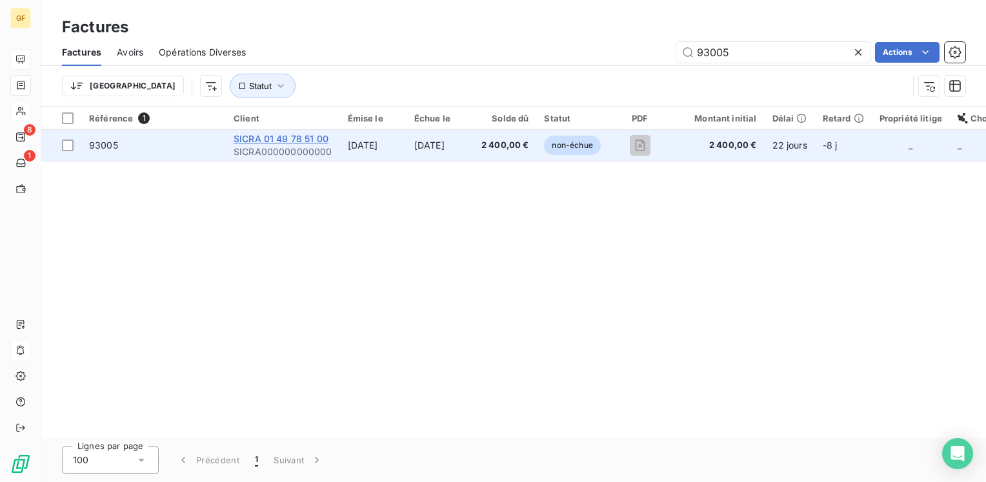
click at [291, 136] on span "SICRA 01 49 78 51 00" at bounding box center [281, 138] width 95 height 11
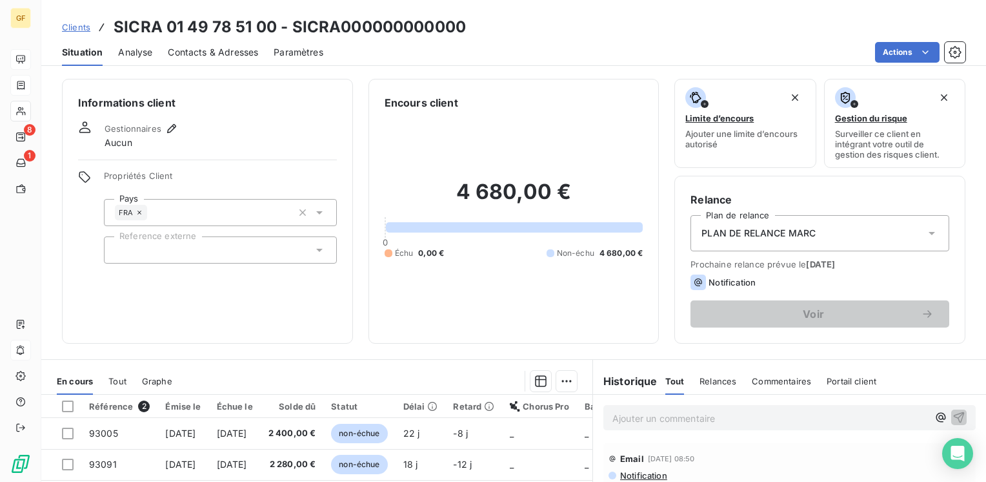
scroll to position [65, 0]
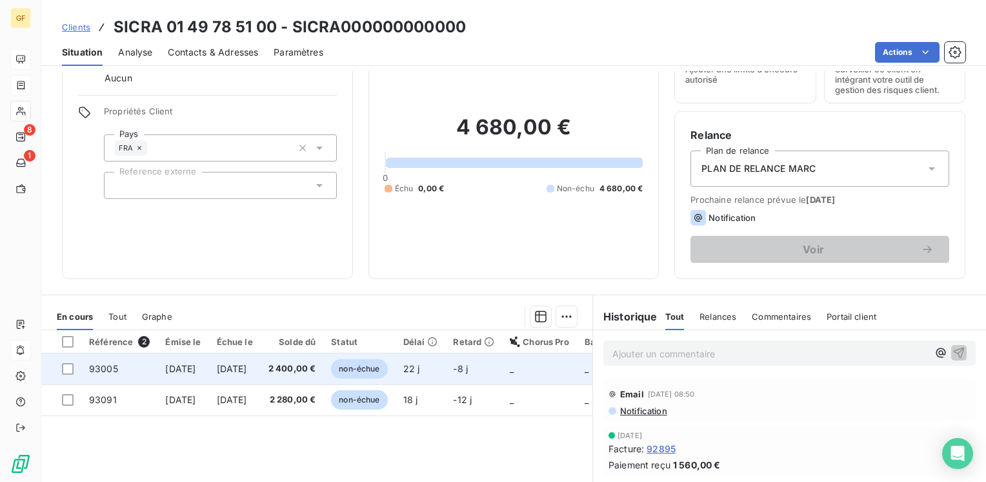
click at [247, 369] on span "[DATE]" at bounding box center [232, 368] width 30 height 11
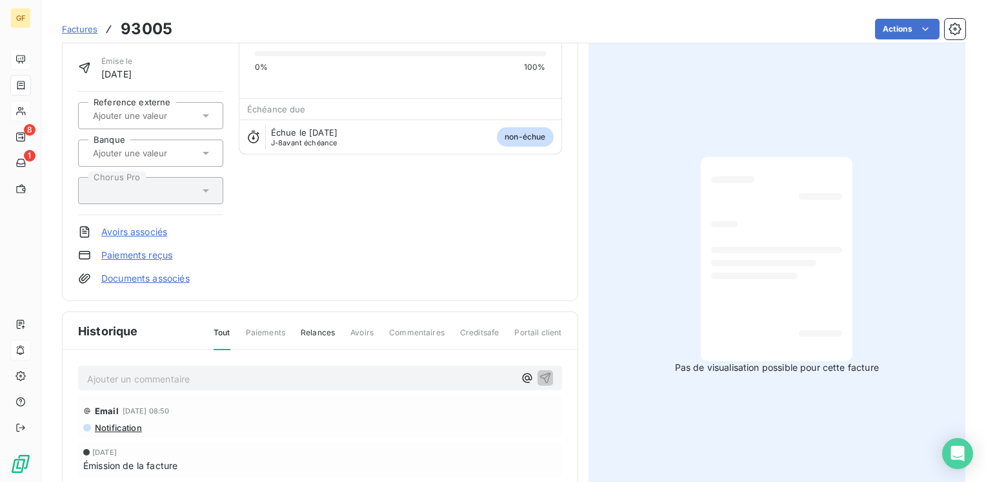
scroll to position [194, 0]
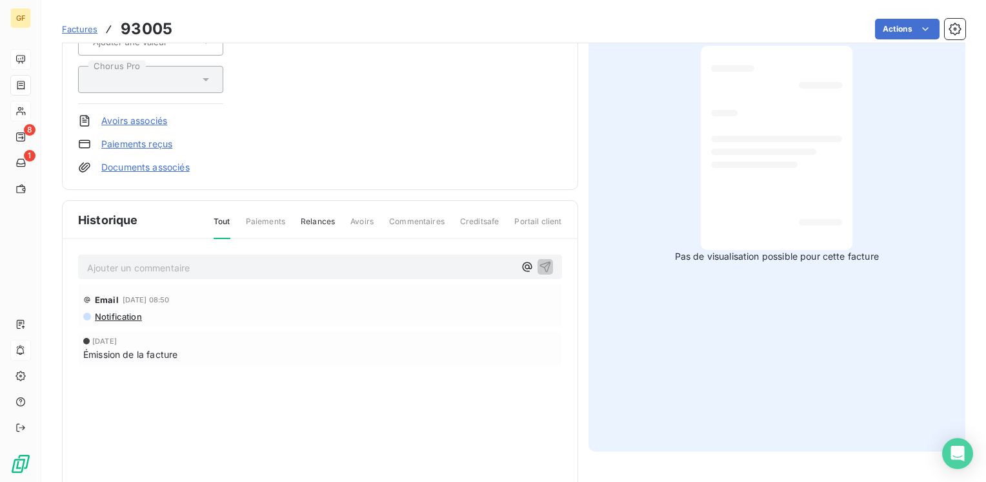
click at [183, 266] on p "Ajouter un commentaire ﻿" at bounding box center [300, 267] width 427 height 16
click at [542, 261] on icon "button" at bounding box center [545, 266] width 11 height 11
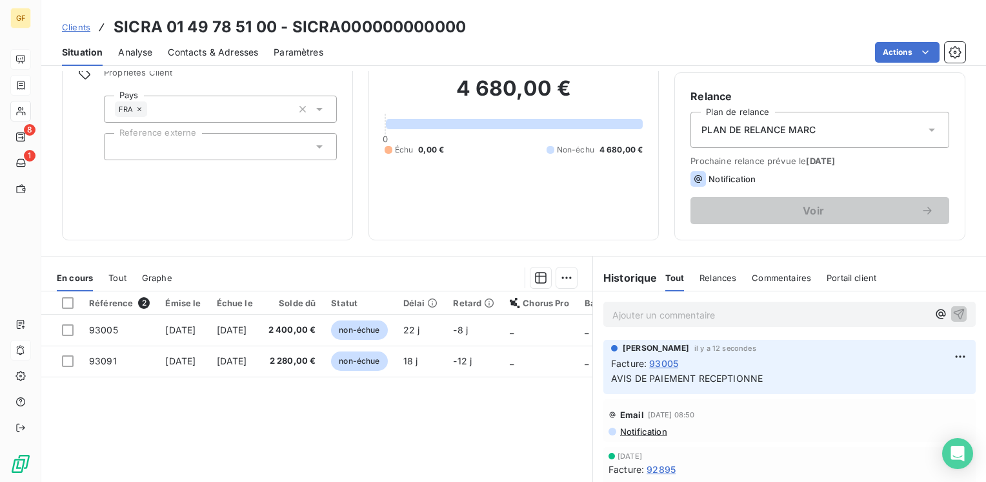
scroll to position [129, 0]
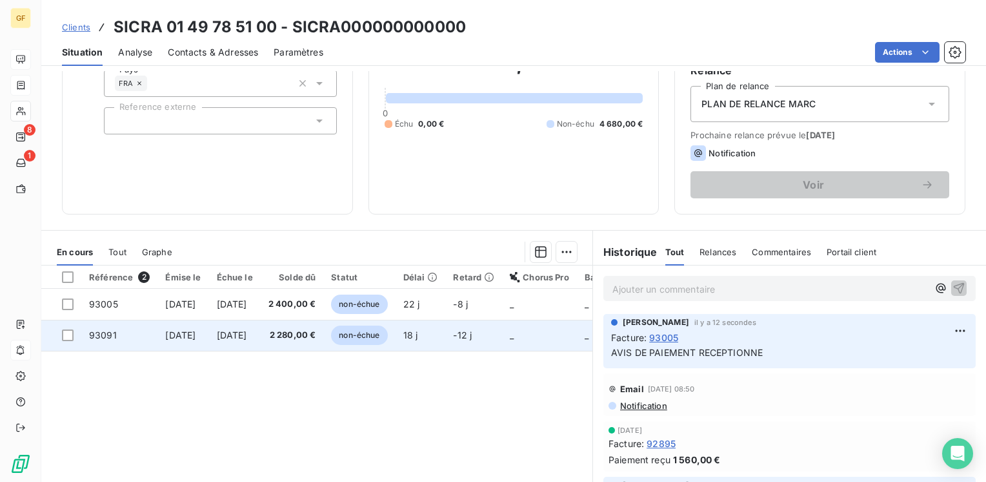
click at [261, 334] on td "[DATE]" at bounding box center [235, 335] width 52 height 31
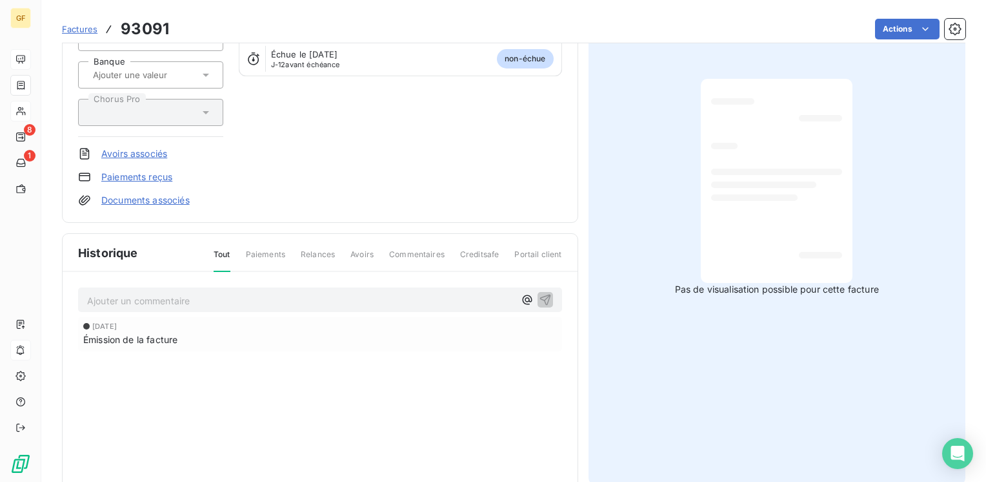
scroll to position [232, 0]
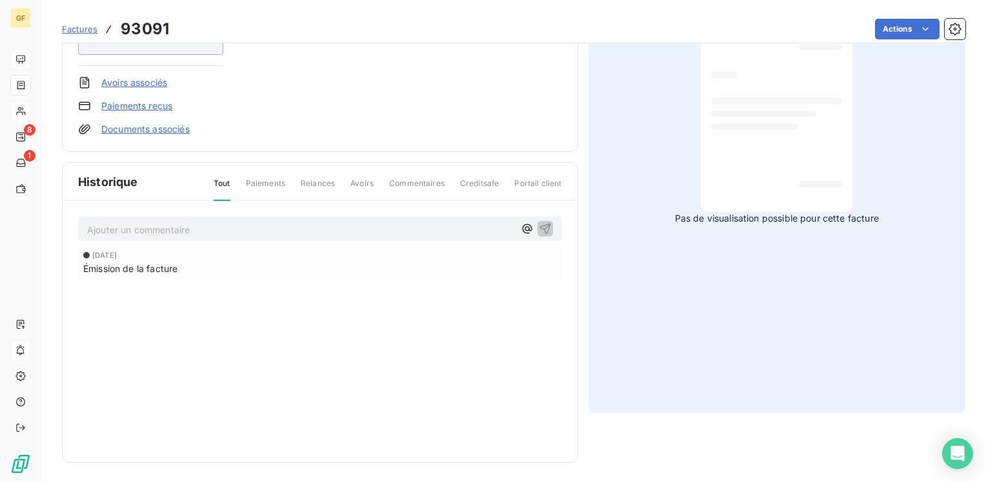
click at [188, 223] on p "Ajouter un commentaire ﻿" at bounding box center [300, 229] width 427 height 16
click at [191, 223] on span "AVIS DE PAIEMENT RECPTIONNE" at bounding box center [160, 228] width 147 height 11
click at [541, 225] on icon "button" at bounding box center [545, 227] width 13 height 13
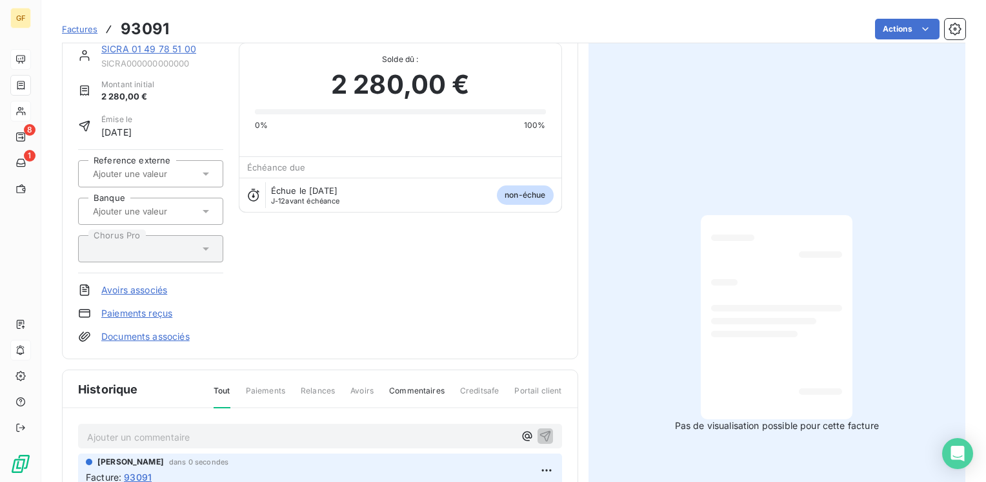
scroll to position [0, 0]
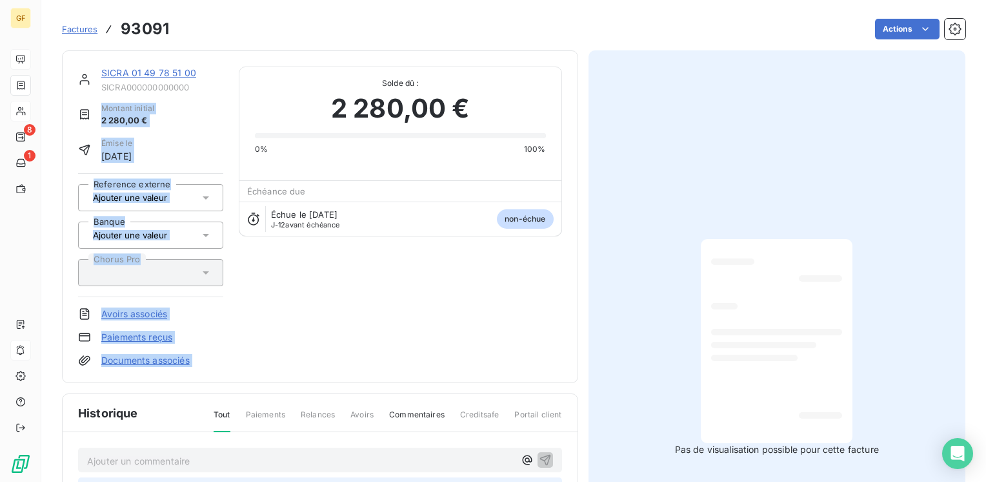
click at [228, 91] on div "SICRA 01 49 78 51 00 SICRA000000000000 Montant initial 2 280,00 € Émise le [DAT…" at bounding box center [320, 216] width 484 height 300
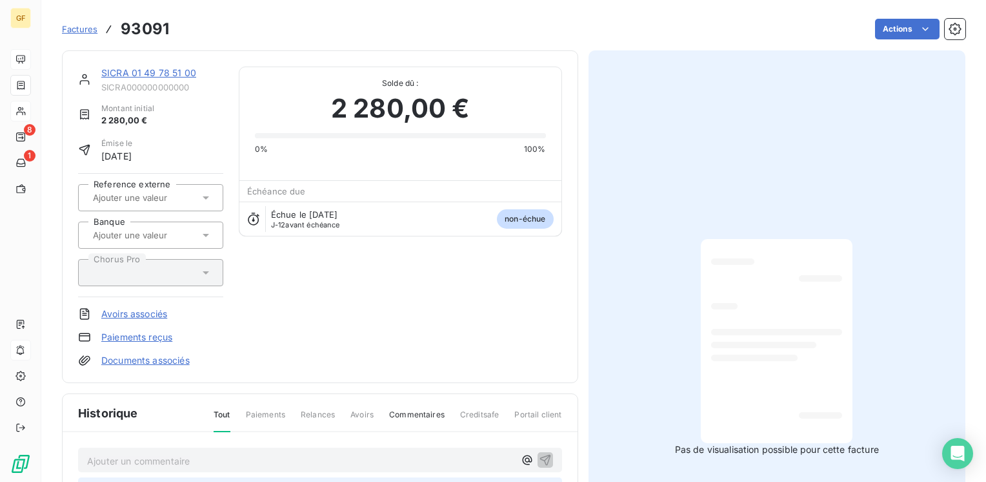
drag, startPoint x: 228, startPoint y: 91, endPoint x: 161, endPoint y: 71, distance: 70.0
click at [161, 71] on link "SICRA 01 49 78 51 00" at bounding box center [148, 72] width 95 height 11
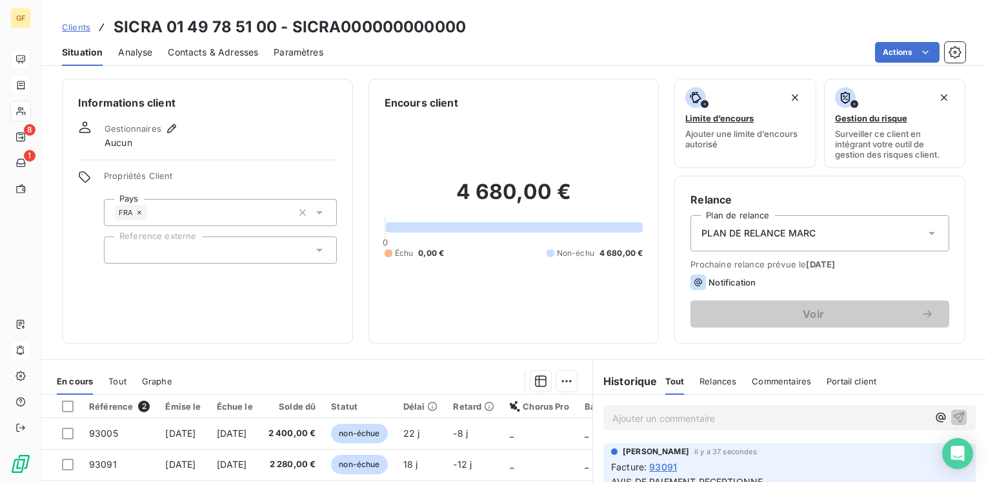
click at [229, 52] on span "Contacts & Adresses" at bounding box center [213, 52] width 90 height 13
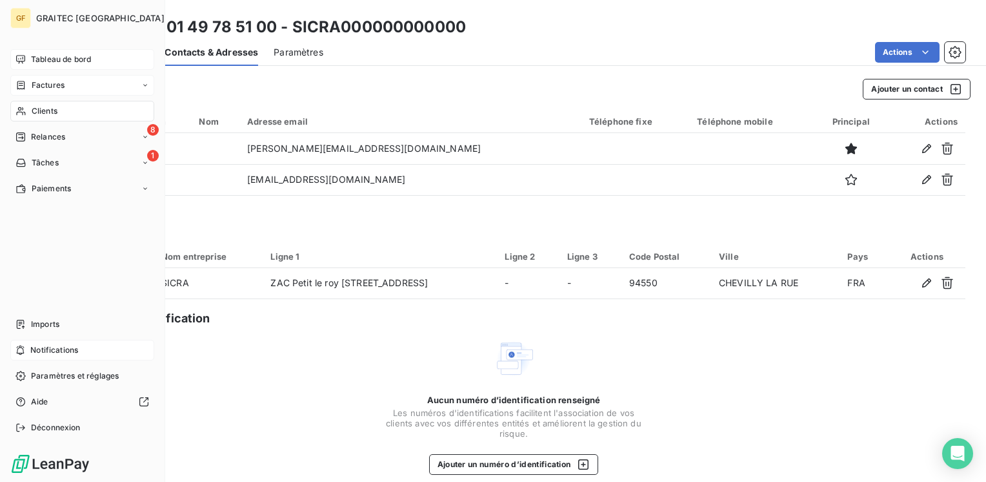
click at [54, 63] on span "Tableau de bord" at bounding box center [61, 60] width 60 height 12
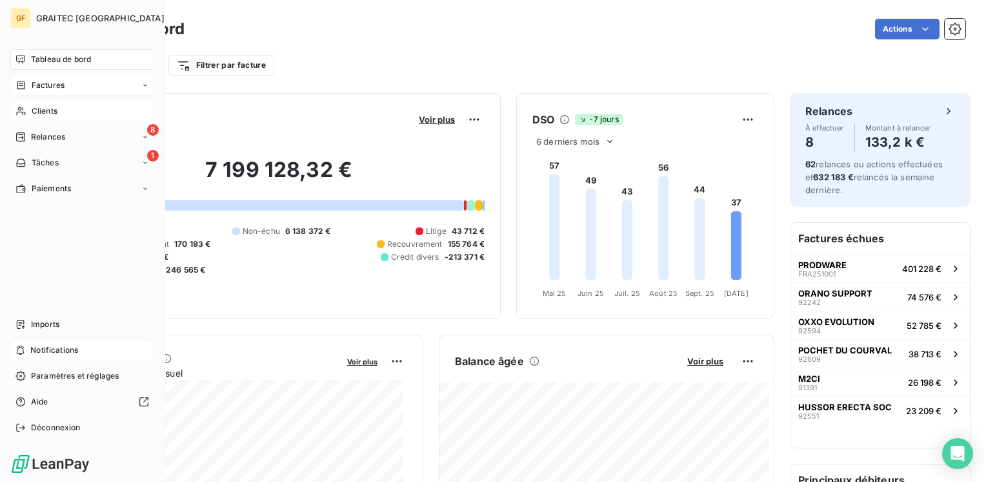
click at [46, 84] on span "Factures" at bounding box center [48, 85] width 33 height 12
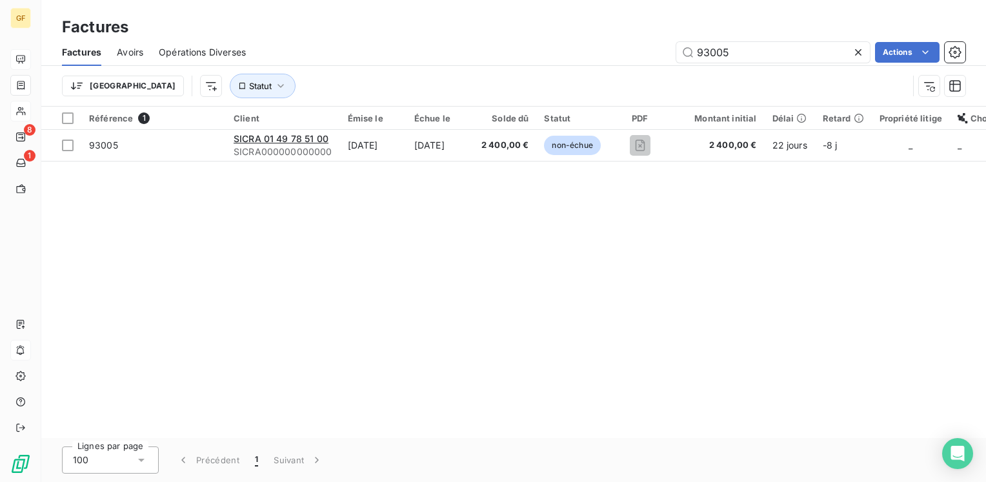
drag, startPoint x: 781, startPoint y: 55, endPoint x: 580, endPoint y: 65, distance: 201.0
click at [580, 68] on div "Factures Avoirs Opérations Diverses 93005 Actions Trier Statut" at bounding box center [513, 72] width 945 height 67
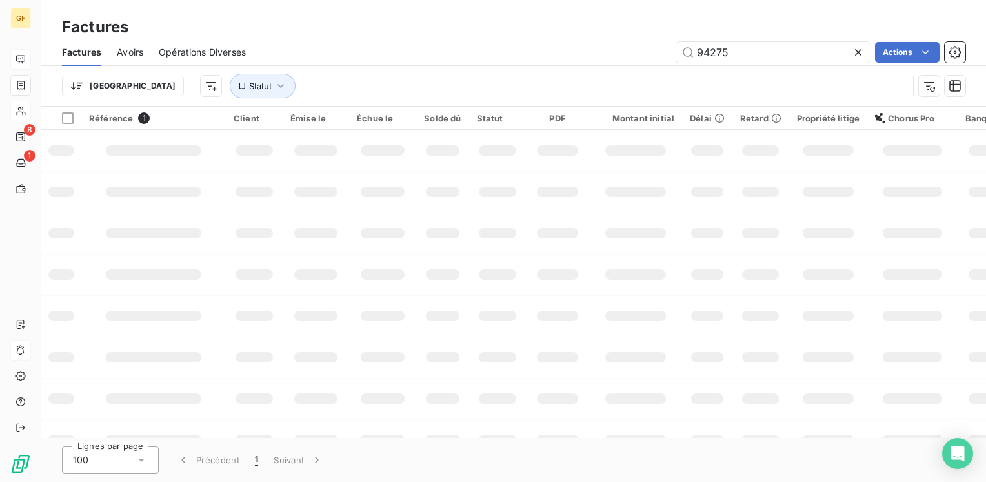
type input "94275"
click at [751, 46] on input "94275" at bounding box center [773, 52] width 194 height 21
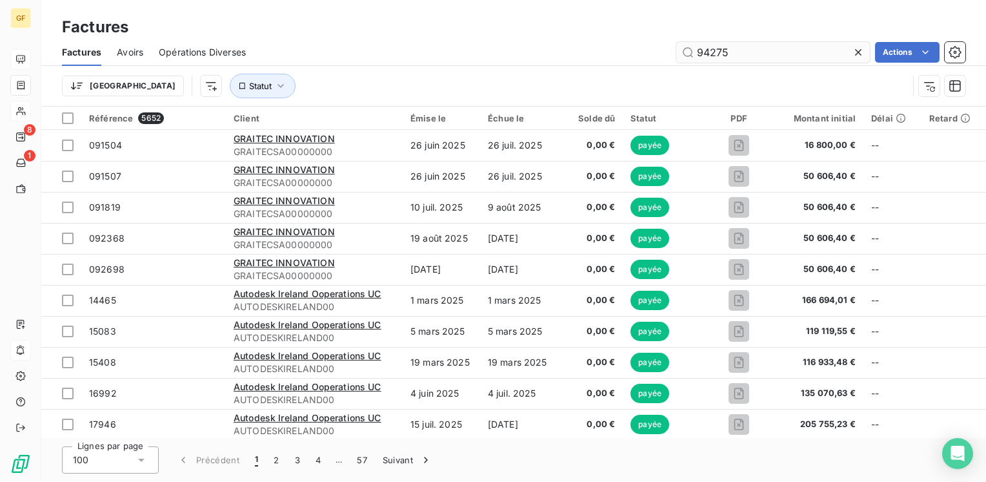
click at [749, 51] on input "94275" at bounding box center [773, 52] width 194 height 21
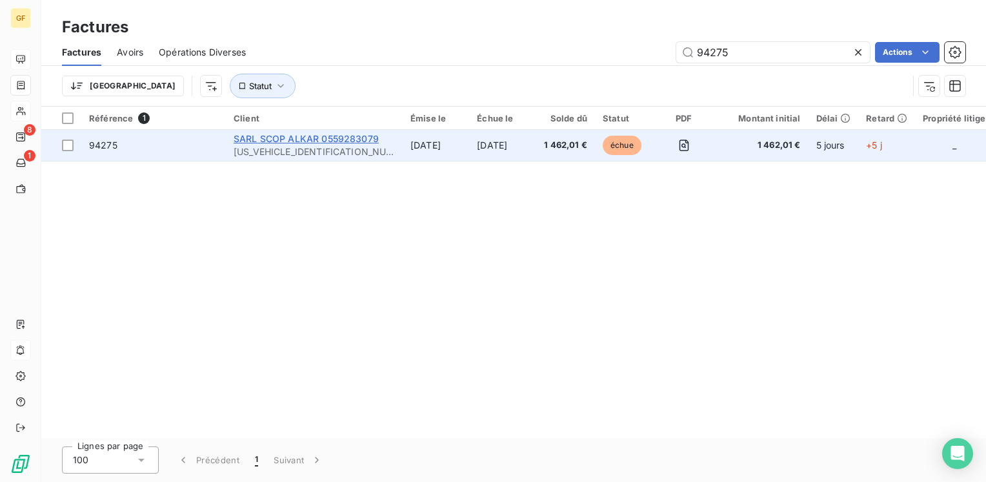
click at [327, 137] on span "SARL SCOP ALKAR 0559283079" at bounding box center [306, 138] width 145 height 11
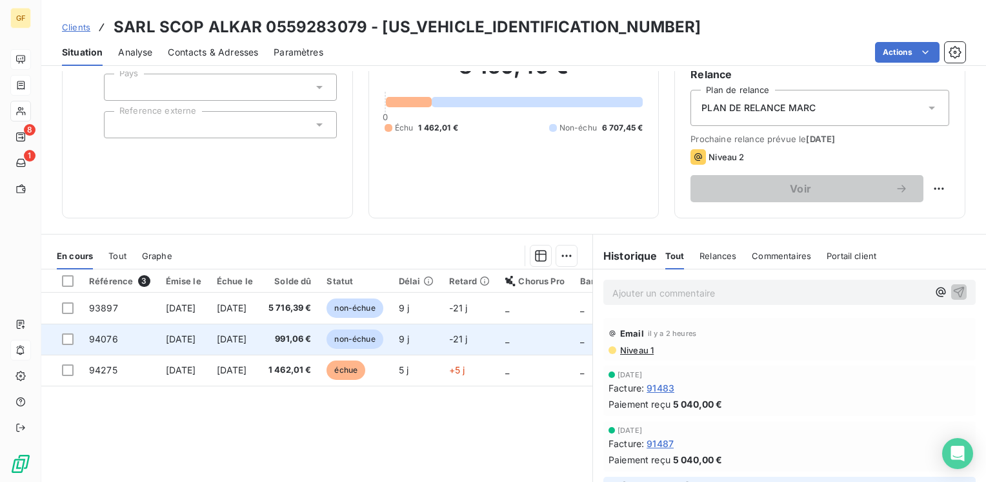
scroll to position [129, 0]
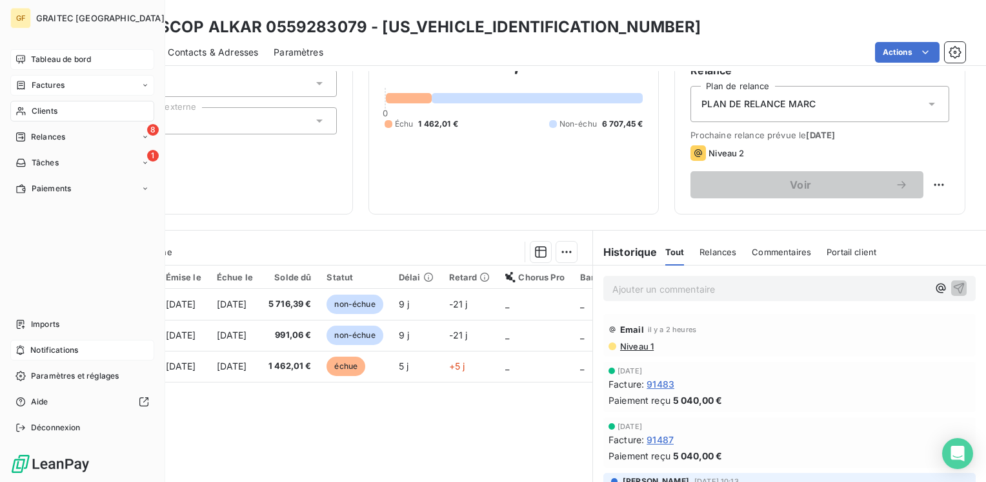
click at [45, 55] on span "Tableau de bord" at bounding box center [61, 60] width 60 height 12
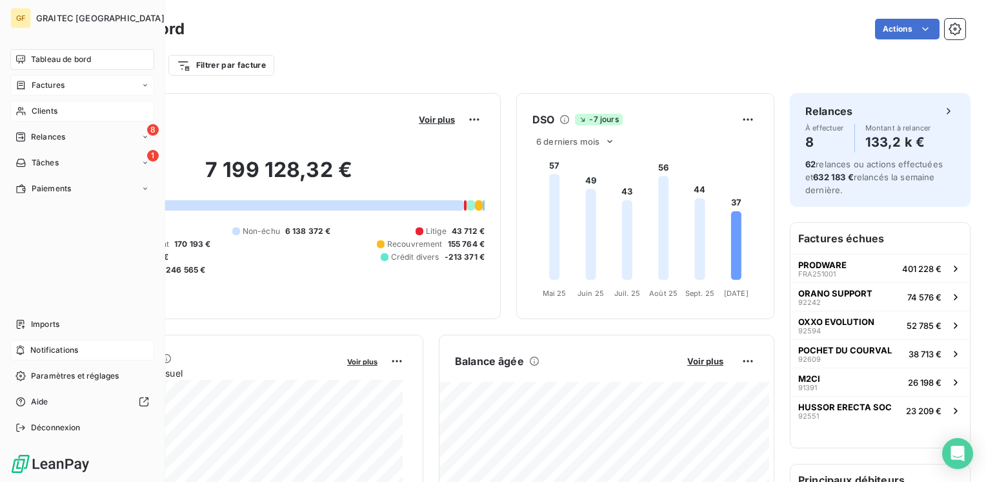
drag, startPoint x: 38, startPoint y: 84, endPoint x: 132, endPoint y: 83, distance: 93.6
click at [39, 84] on span "Factures" at bounding box center [48, 85] width 33 height 12
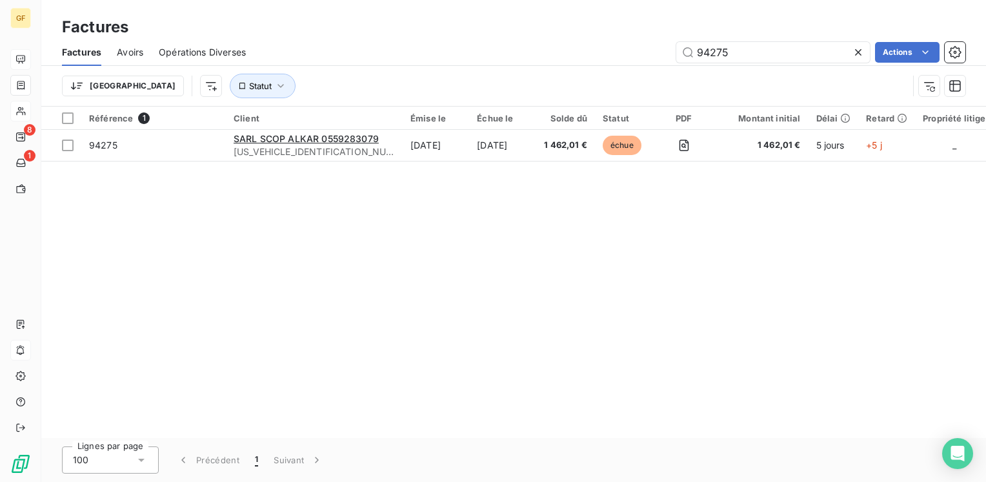
drag, startPoint x: 738, startPoint y: 54, endPoint x: 553, endPoint y: 61, distance: 185.4
click at [558, 71] on div "Factures Avoirs Opérations Diverses 94275 Actions Trier Statut" at bounding box center [513, 72] width 945 height 67
type input "93514"
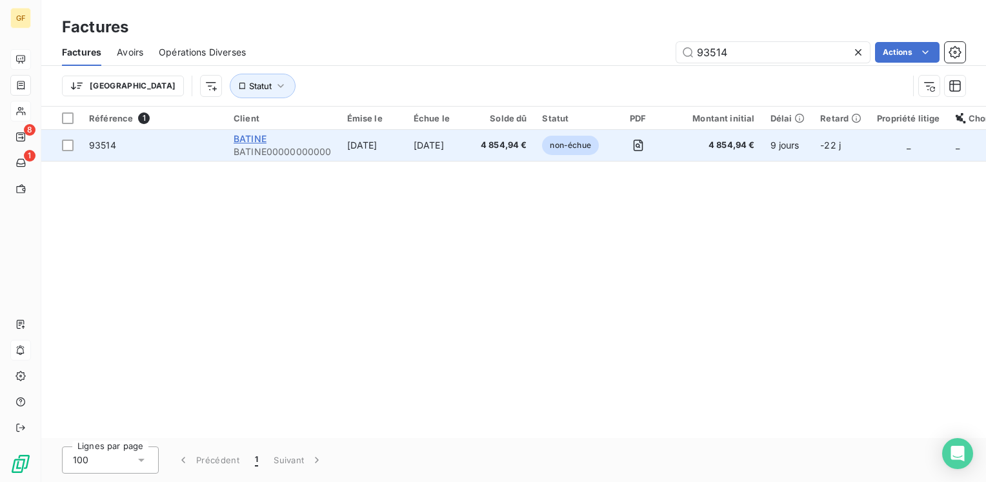
click at [238, 141] on span "BATINE" at bounding box center [250, 138] width 33 height 11
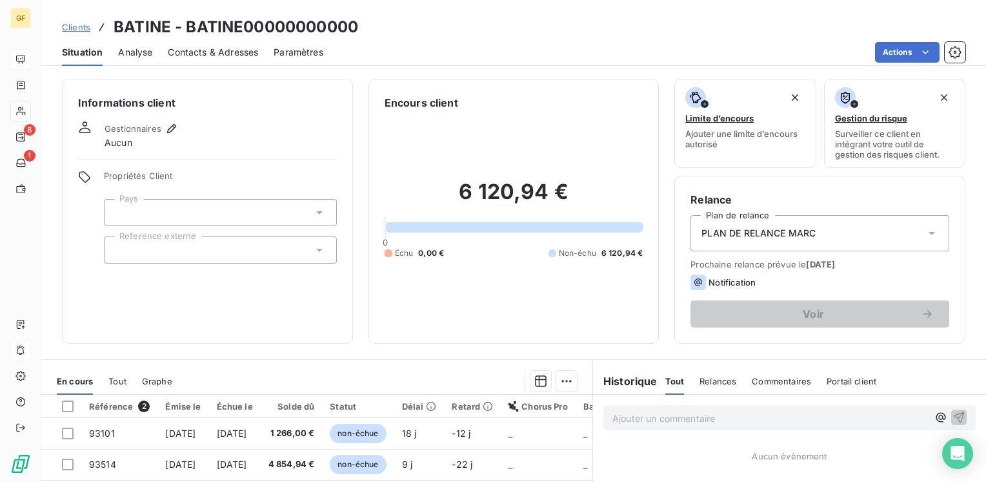
click at [230, 47] on span "Contacts & Adresses" at bounding box center [213, 52] width 90 height 13
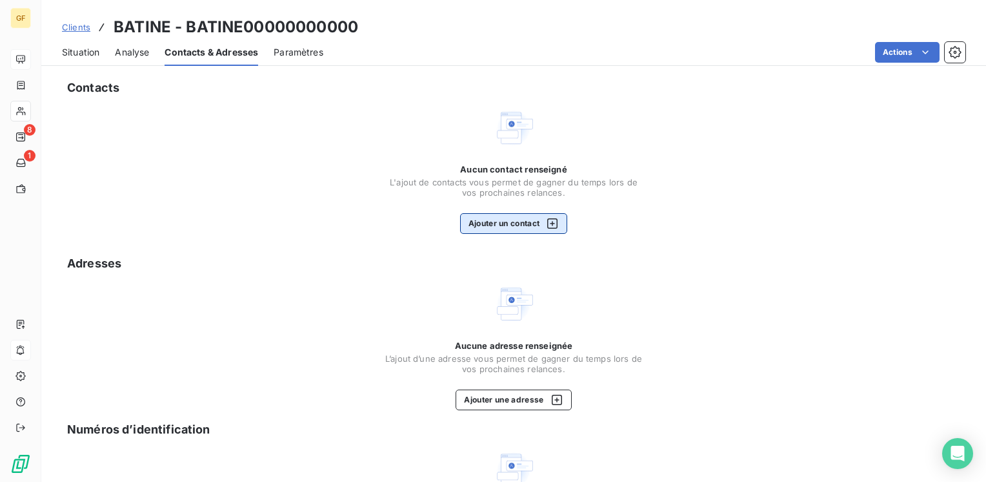
click at [492, 223] on button "Ajouter un contact" at bounding box center [514, 223] width 108 height 21
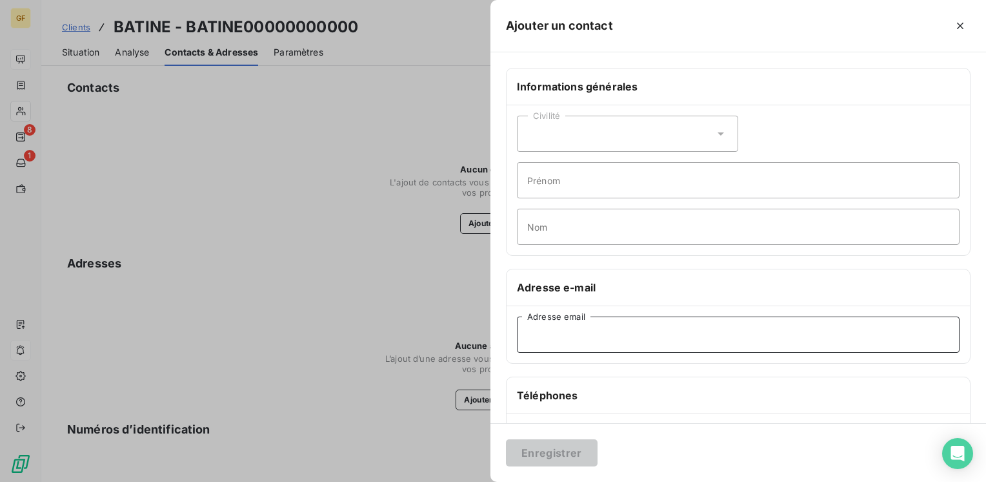
click at [552, 333] on input "Adresse email" at bounding box center [738, 334] width 443 height 36
paste input "[EMAIL_ADDRESS][DOMAIN_NAME]"
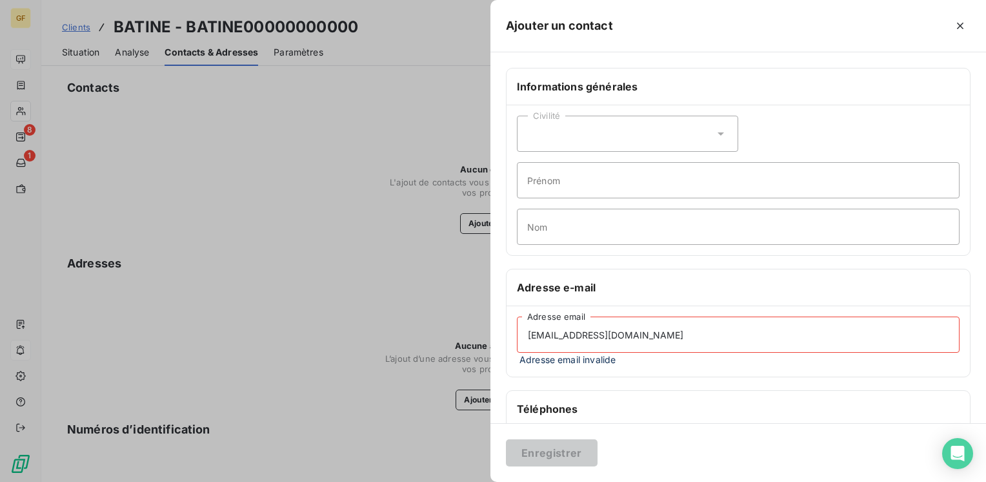
click at [596, 343] on input "[EMAIL_ADDRESS][DOMAIN_NAME]" at bounding box center [738, 334] width 443 height 36
click at [660, 334] on input "[EMAIL_ADDRESS][DOMAIN_NAME]" at bounding box center [738, 334] width 443 height 36
drag, startPoint x: 602, startPoint y: 332, endPoint x: 400, endPoint y: 347, distance: 201.9
click at [400, 481] on div "Ajouter un contact Informations générales Civilité Prénom Nom Adresse e-mail [E…" at bounding box center [493, 482] width 986 height 0
paste input "[EMAIL_ADDRESS][DOMAIN_NAME]"
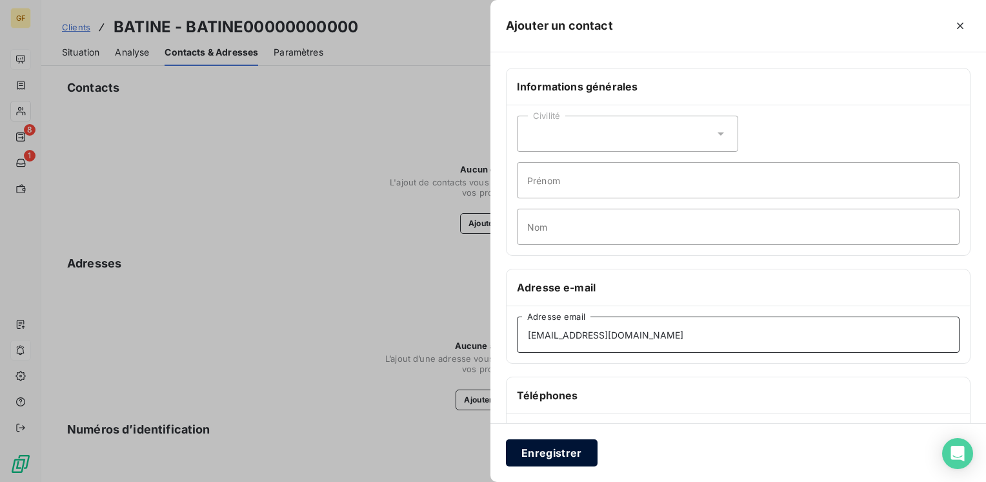
type input "[EMAIL_ADDRESS][DOMAIN_NAME]"
click at [553, 450] on button "Enregistrer" at bounding box center [552, 452] width 92 height 27
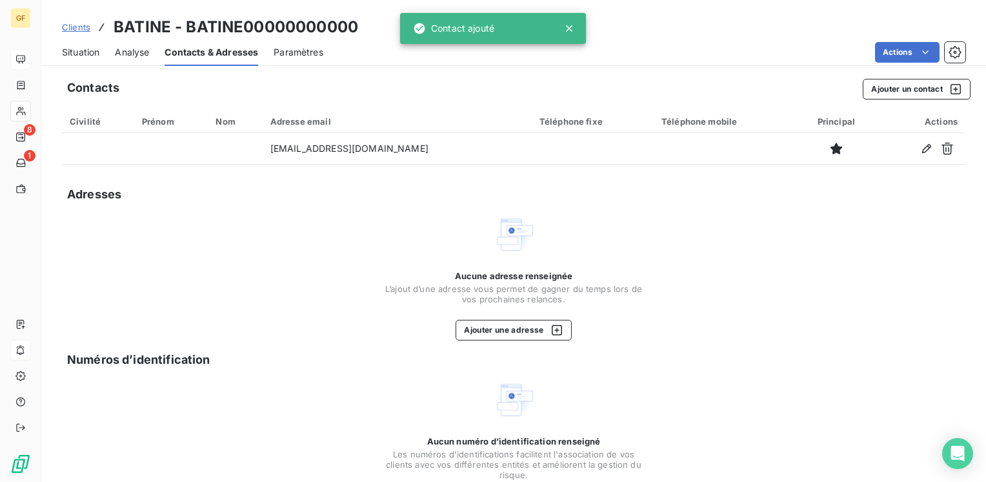
click at [75, 49] on span "Situation" at bounding box center [80, 52] width 37 height 13
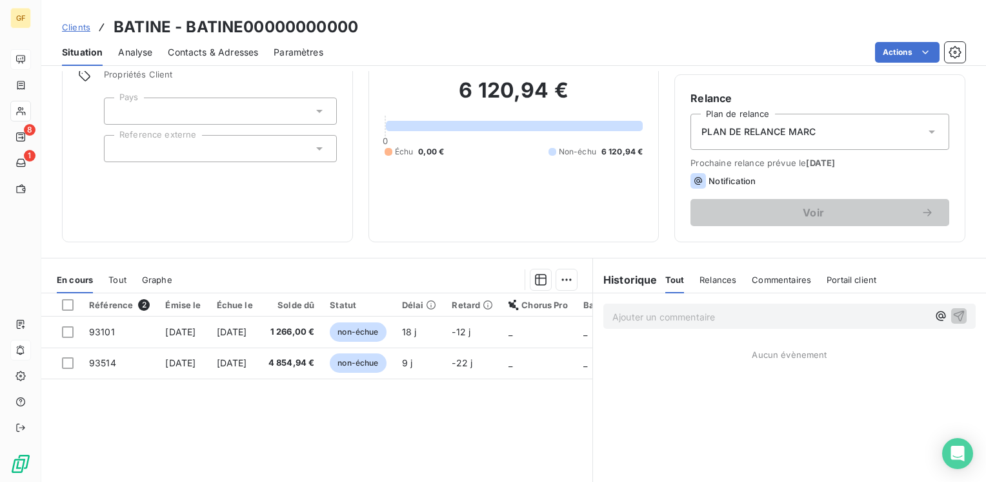
scroll to position [129, 0]
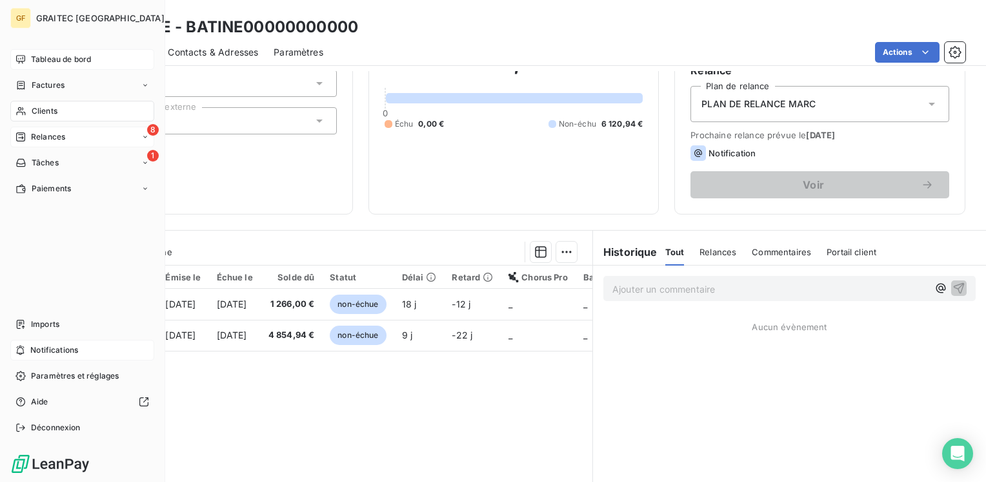
click at [56, 138] on span "Relances" at bounding box center [48, 137] width 34 height 12
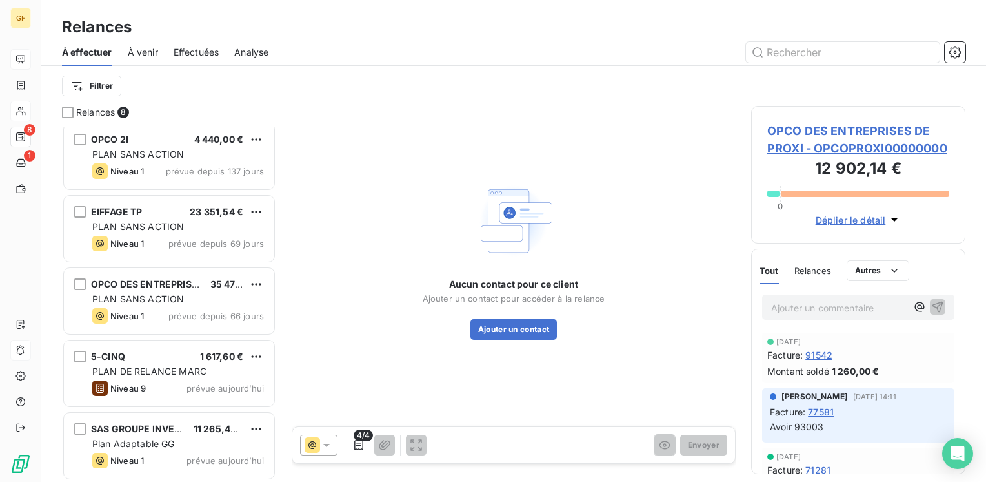
scroll to position [223, 0]
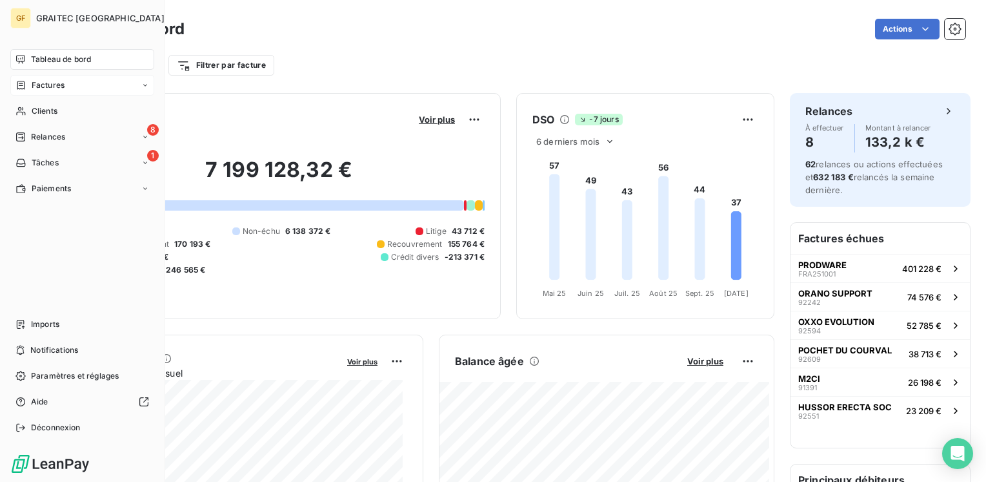
click at [52, 84] on span "Factures" at bounding box center [48, 85] width 33 height 12
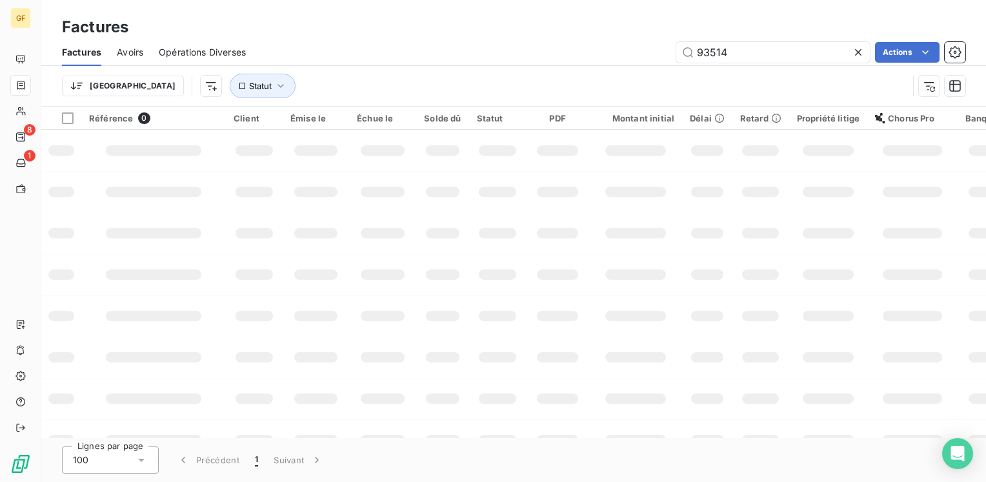
drag, startPoint x: 737, startPoint y: 53, endPoint x: 644, endPoint y: 65, distance: 94.3
click at [643, 66] on div "Factures Avoirs Opérations Diverses 93514 Actions Trier Statut" at bounding box center [513, 72] width 945 height 67
drag, startPoint x: 721, startPoint y: 56, endPoint x: 623, endPoint y: 52, distance: 98.2
click at [620, 59] on div "96 Actions" at bounding box center [613, 52] width 704 height 21
click at [719, 48] on input "93656" at bounding box center [773, 52] width 194 height 21
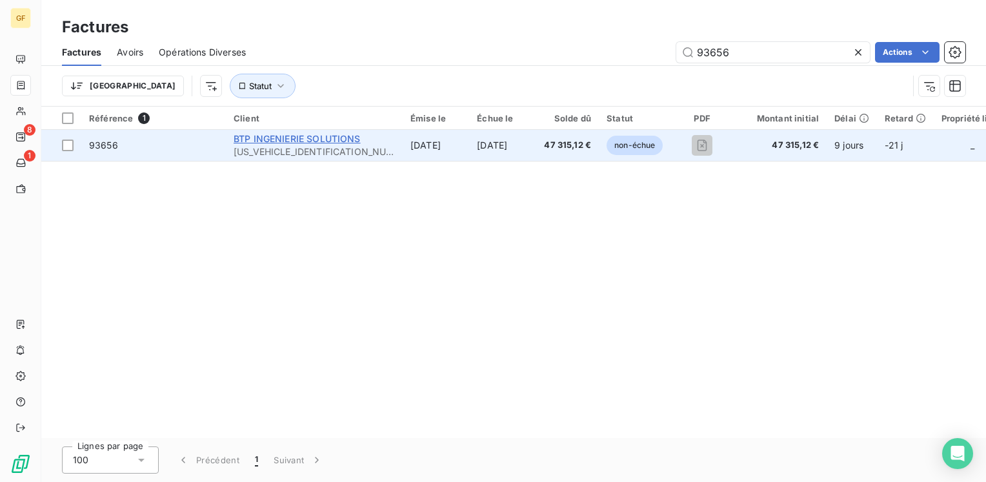
type input "93656"
click at [289, 141] on span "BTP INGENIERIE SOLUTIONS" at bounding box center [297, 138] width 127 height 11
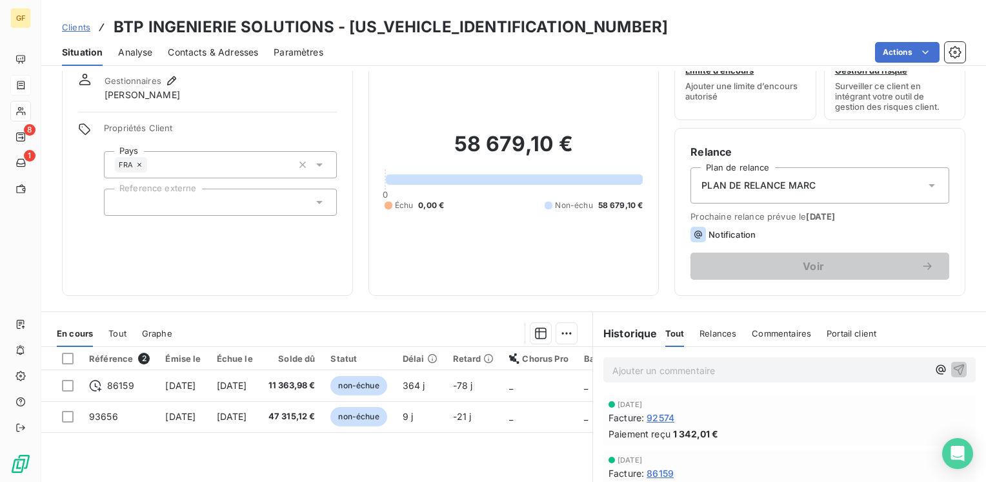
scroll to position [129, 0]
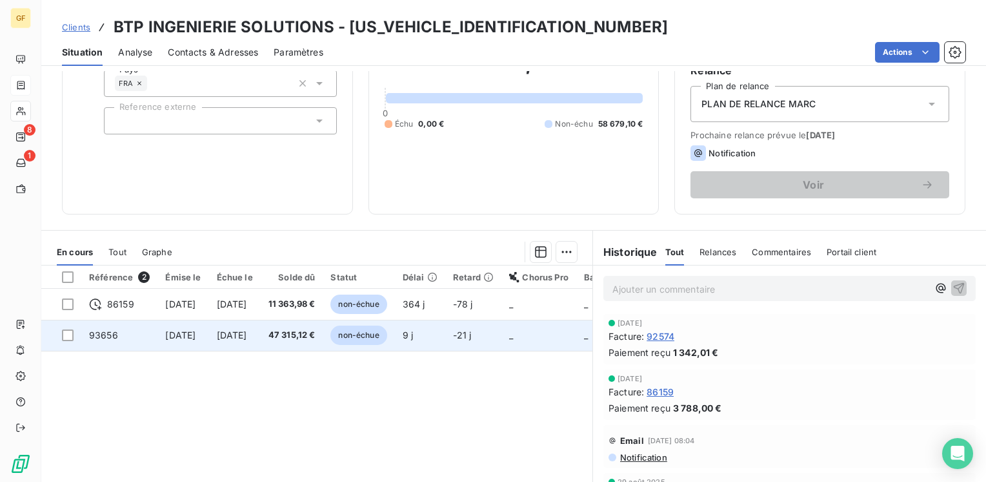
click at [323, 330] on td "47 315,12 €" at bounding box center [292, 335] width 63 height 31
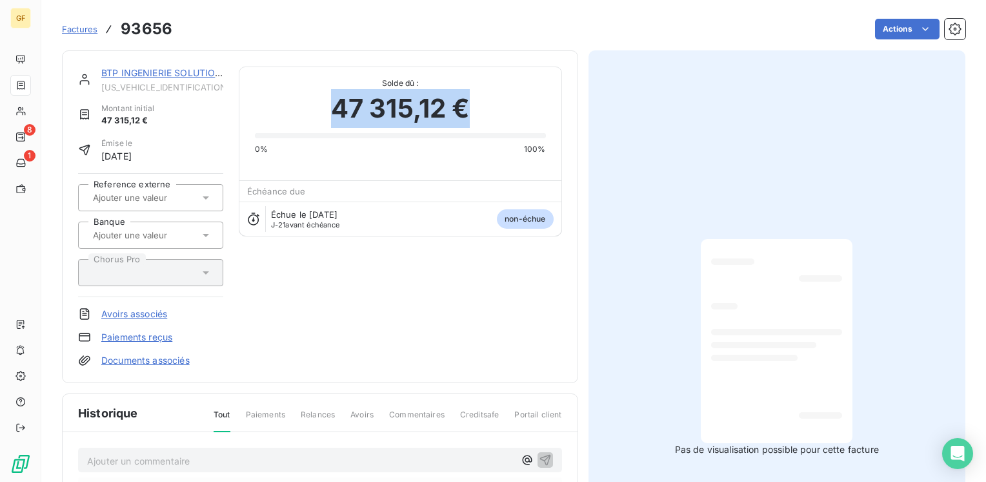
drag, startPoint x: 479, startPoint y: 105, endPoint x: 328, endPoint y: 119, distance: 151.8
click at [328, 119] on div "47 315,12 €" at bounding box center [400, 108] width 291 height 39
copy span "47 315,12 €"
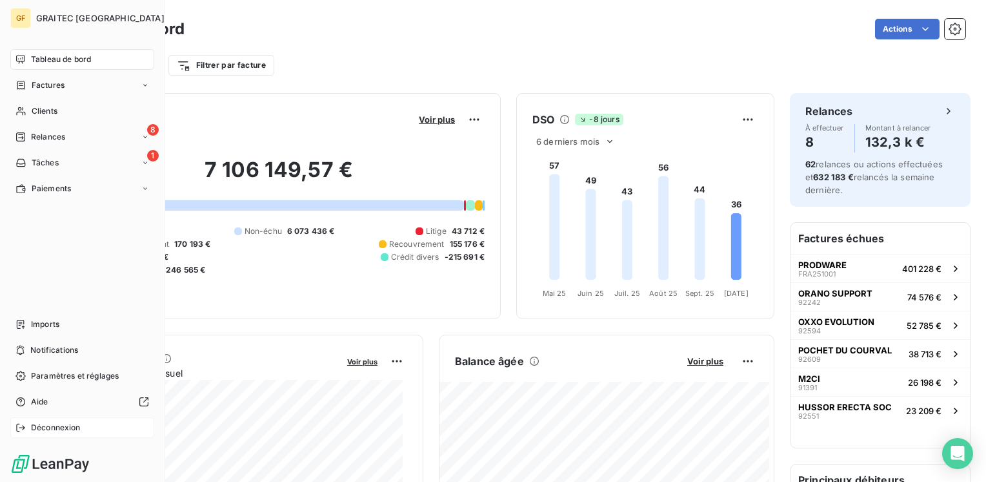
click at [46, 425] on span "Déconnexion" at bounding box center [56, 427] width 50 height 12
